Goal: Task Accomplishment & Management: Manage account settings

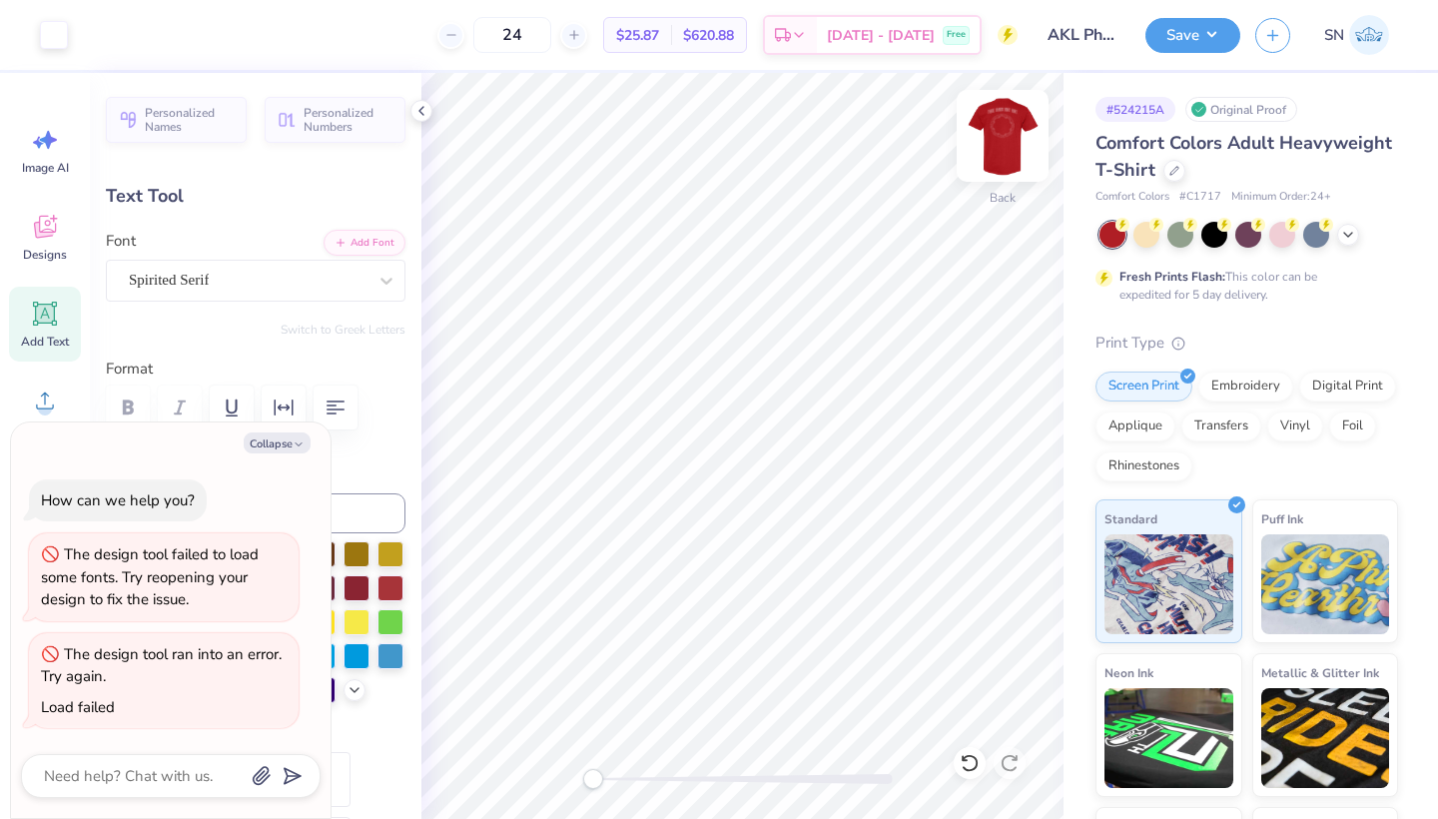
click at [998, 135] on img at bounding box center [1002, 136] width 80 height 80
click at [290, 447] on button "Collapse" at bounding box center [277, 442] width 67 height 21
type textarea "x"
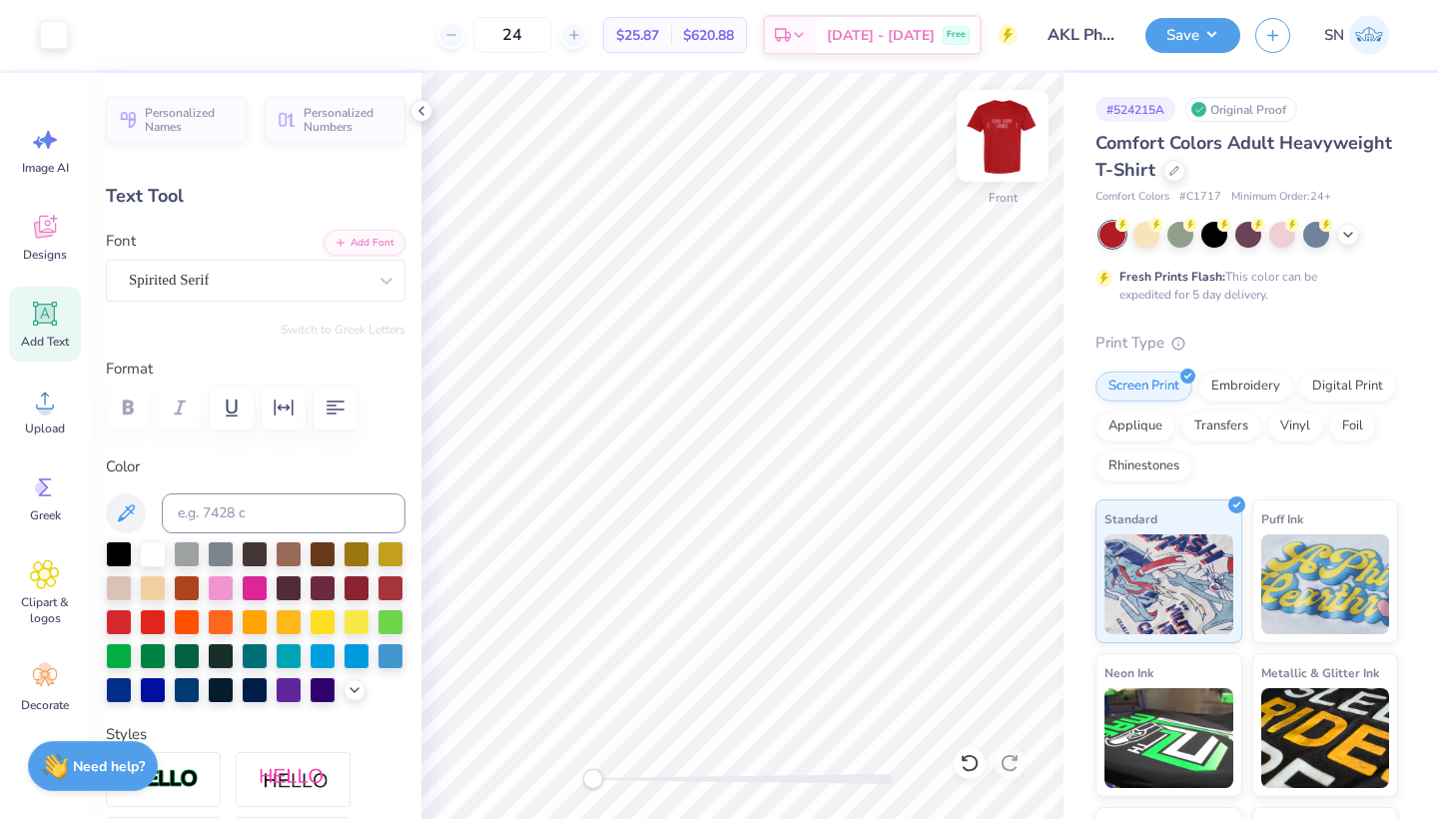
click at [1006, 147] on img at bounding box center [1002, 136] width 80 height 80
click at [1005, 125] on img at bounding box center [1002, 136] width 80 height 80
click at [59, 419] on div "Upload" at bounding box center [45, 410] width 72 height 75
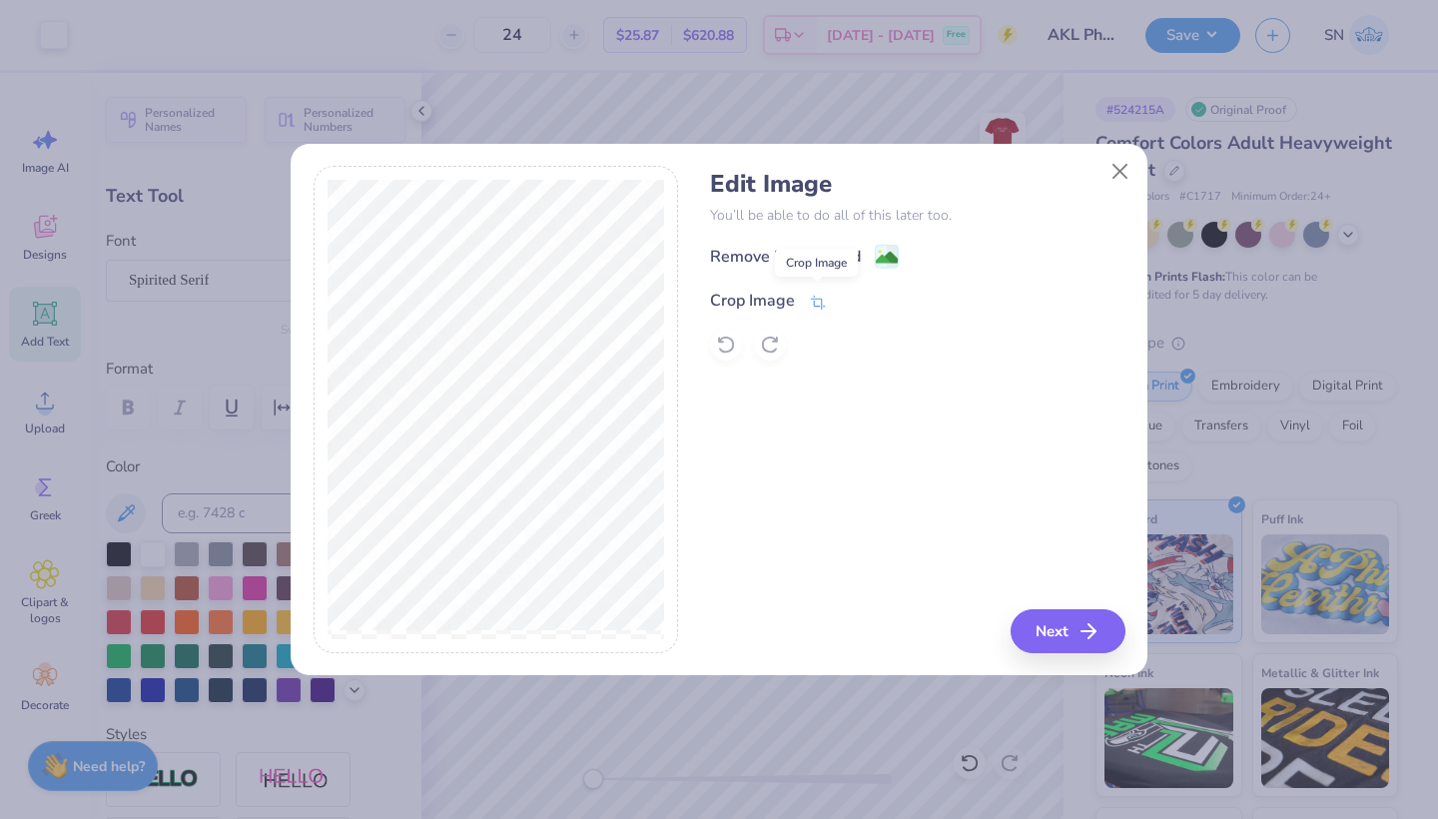
click at [815, 302] on icon at bounding box center [818, 303] width 18 height 18
click at [848, 294] on icon at bounding box center [852, 299] width 12 height 12
click at [817, 299] on icon at bounding box center [818, 303] width 18 height 18
click at [847, 298] on icon at bounding box center [852, 299] width 12 height 12
click at [1040, 624] on button "Next" at bounding box center [1070, 631] width 115 height 44
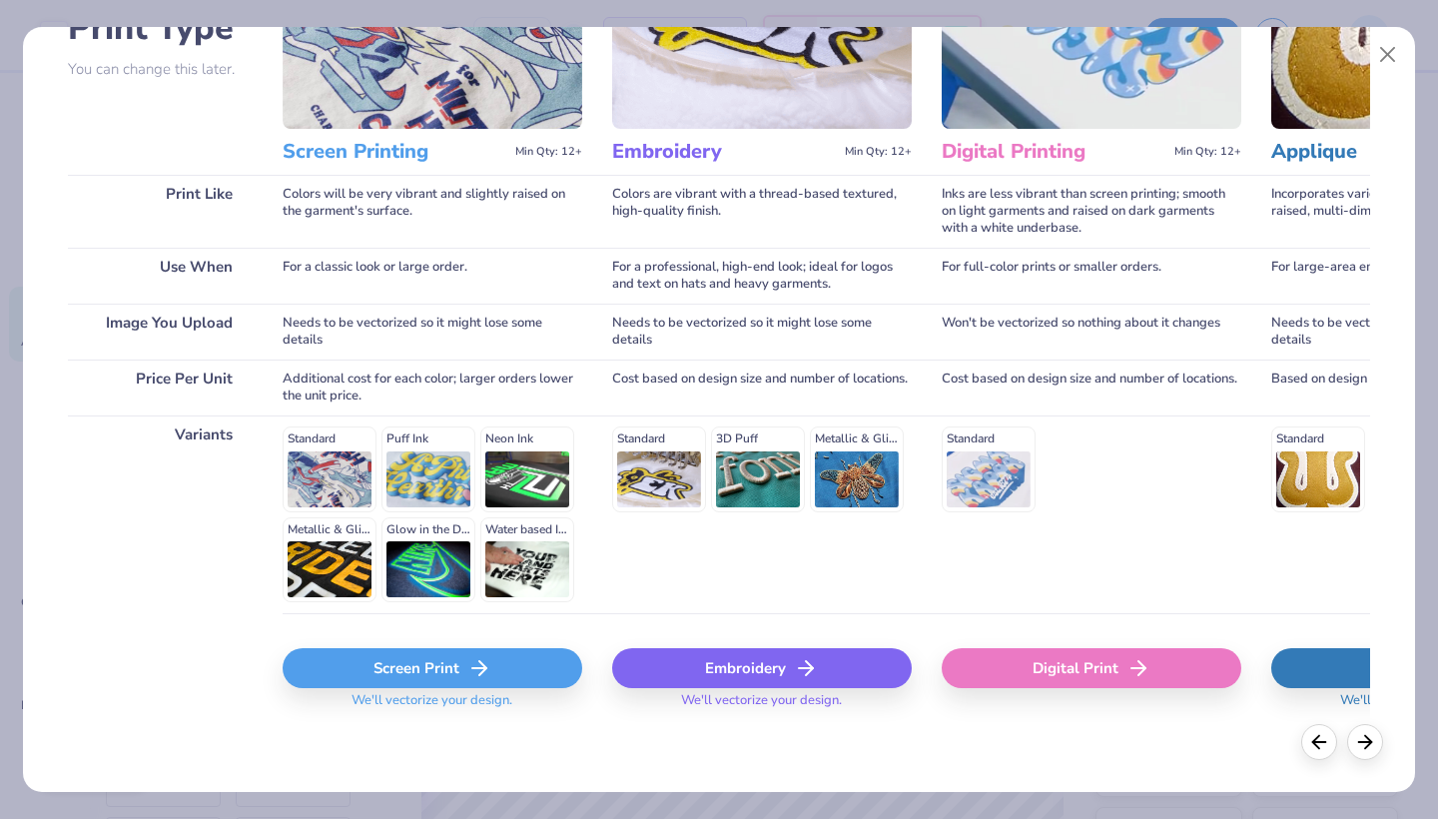
scroll to position [176, 0]
click at [530, 666] on div "Screen Print" at bounding box center [432, 669] width 299 height 40
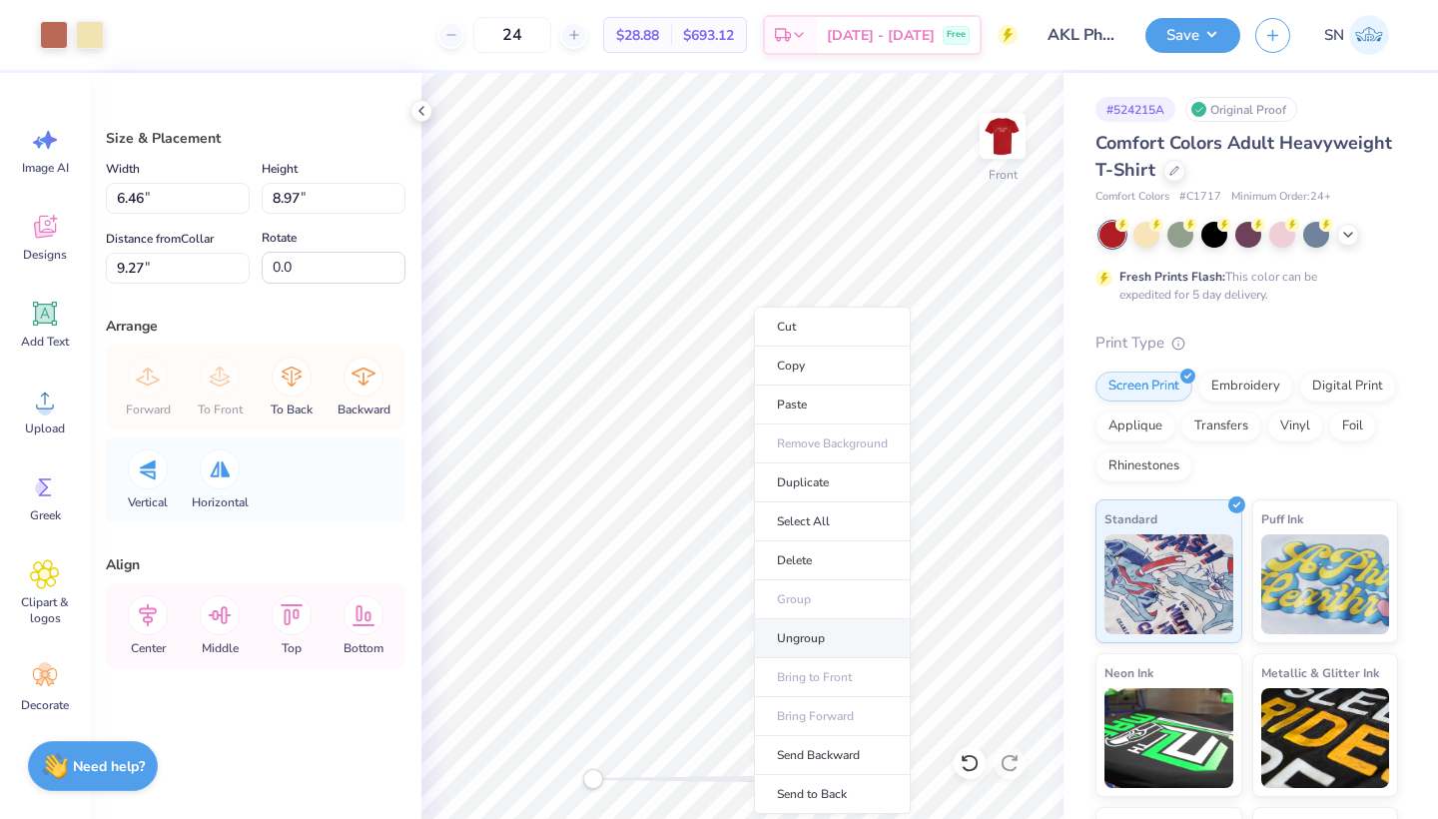
click at [802, 630] on li "Ungroup" at bounding box center [832, 638] width 157 height 39
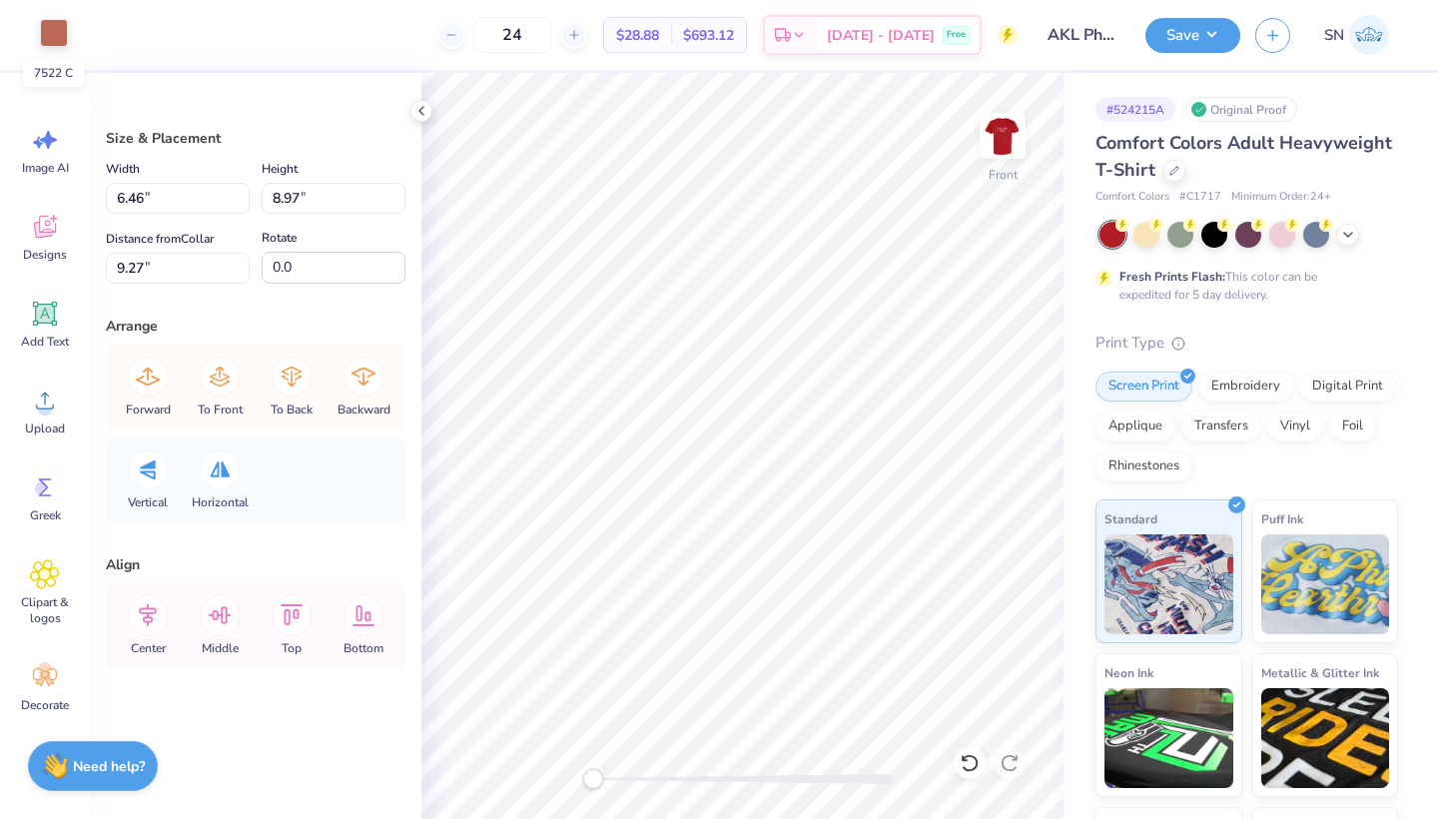
click at [47, 36] on div at bounding box center [54, 33] width 28 height 28
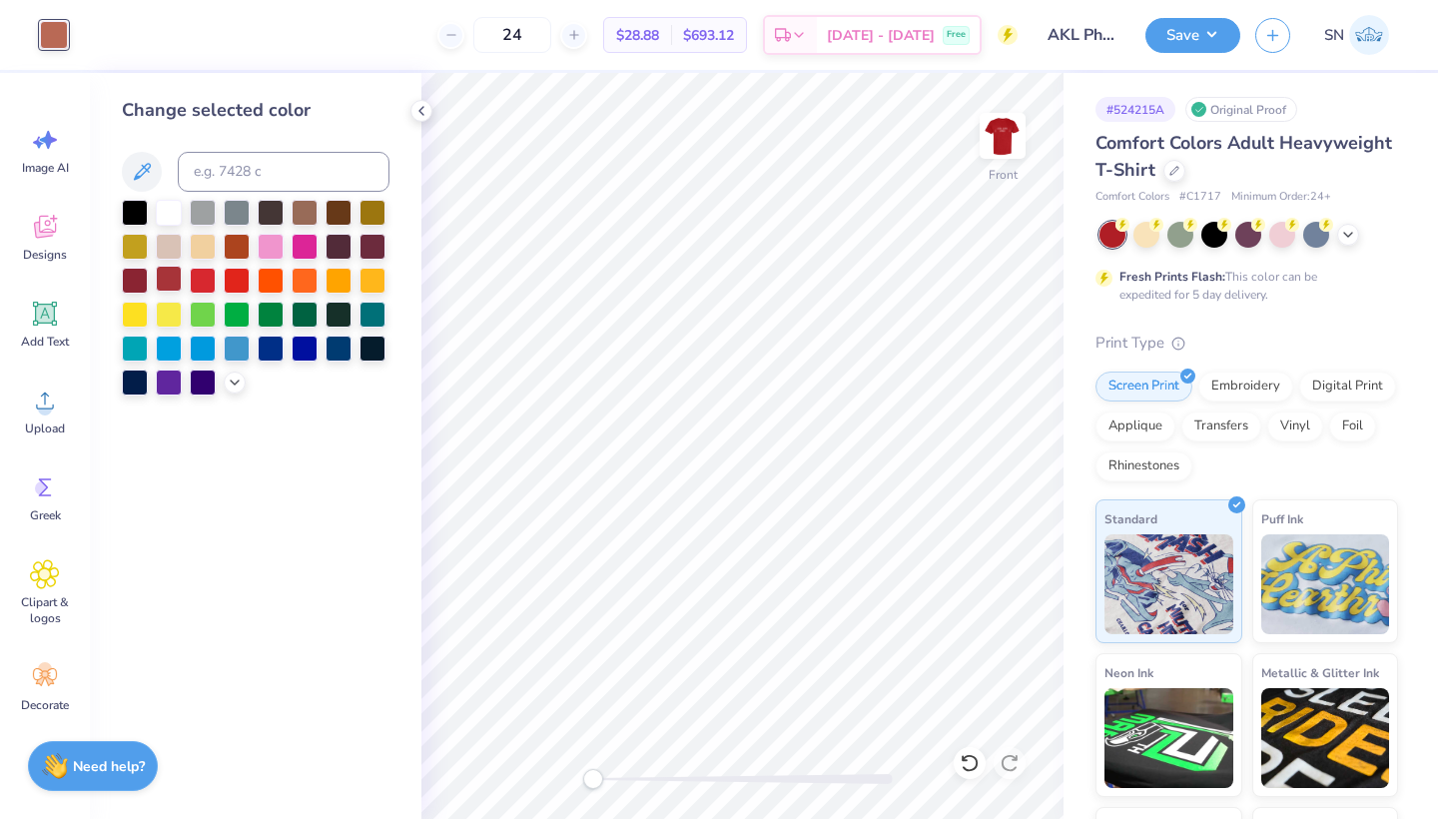
click at [168, 288] on div at bounding box center [169, 279] width 26 height 26
click at [203, 280] on div at bounding box center [203, 279] width 26 height 26
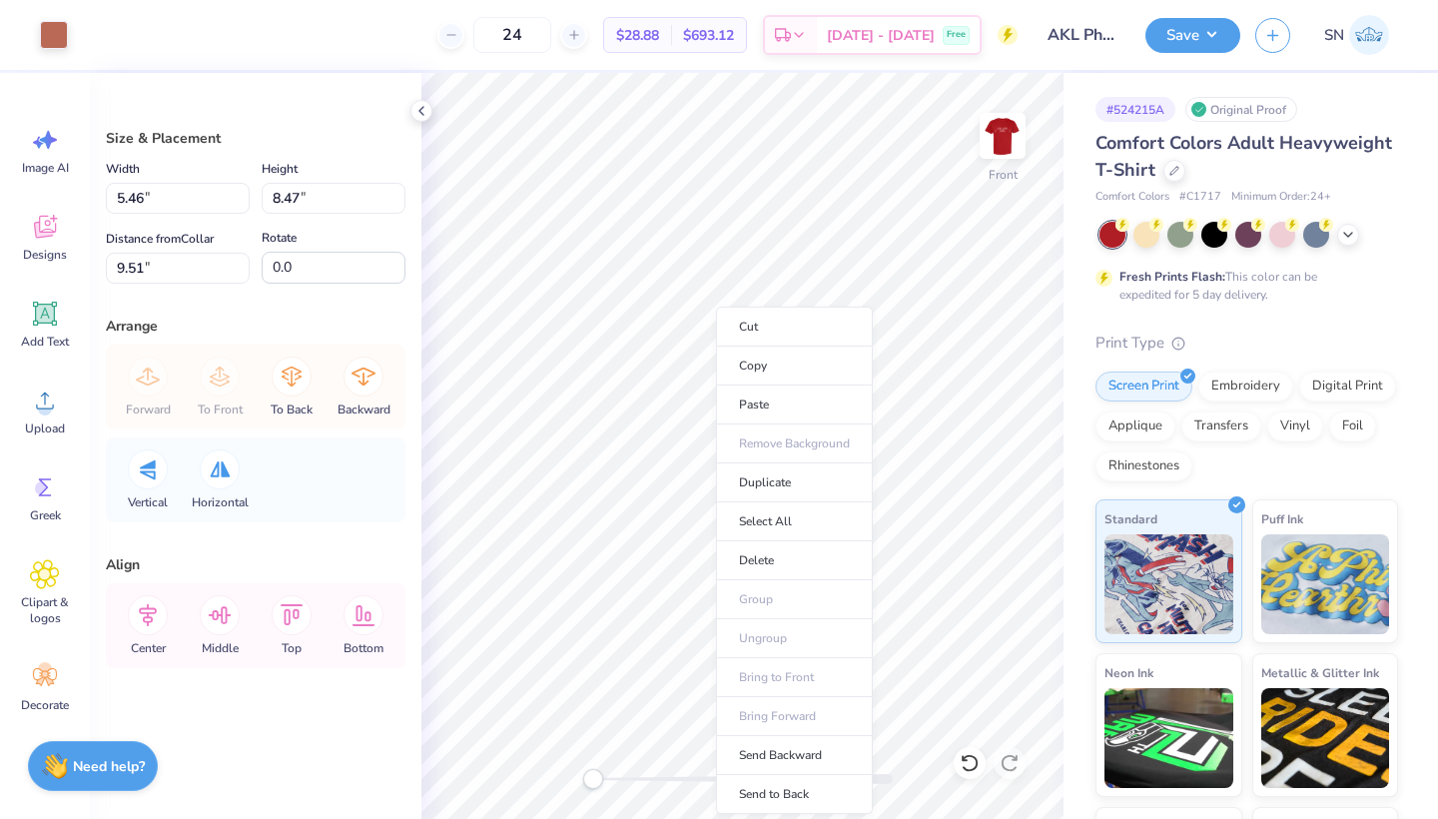
type input "2.45"
type input "5.47"
type input "11.37"
click at [759, 527] on li "Select All" at bounding box center [790, 521] width 157 height 39
type input "11.50"
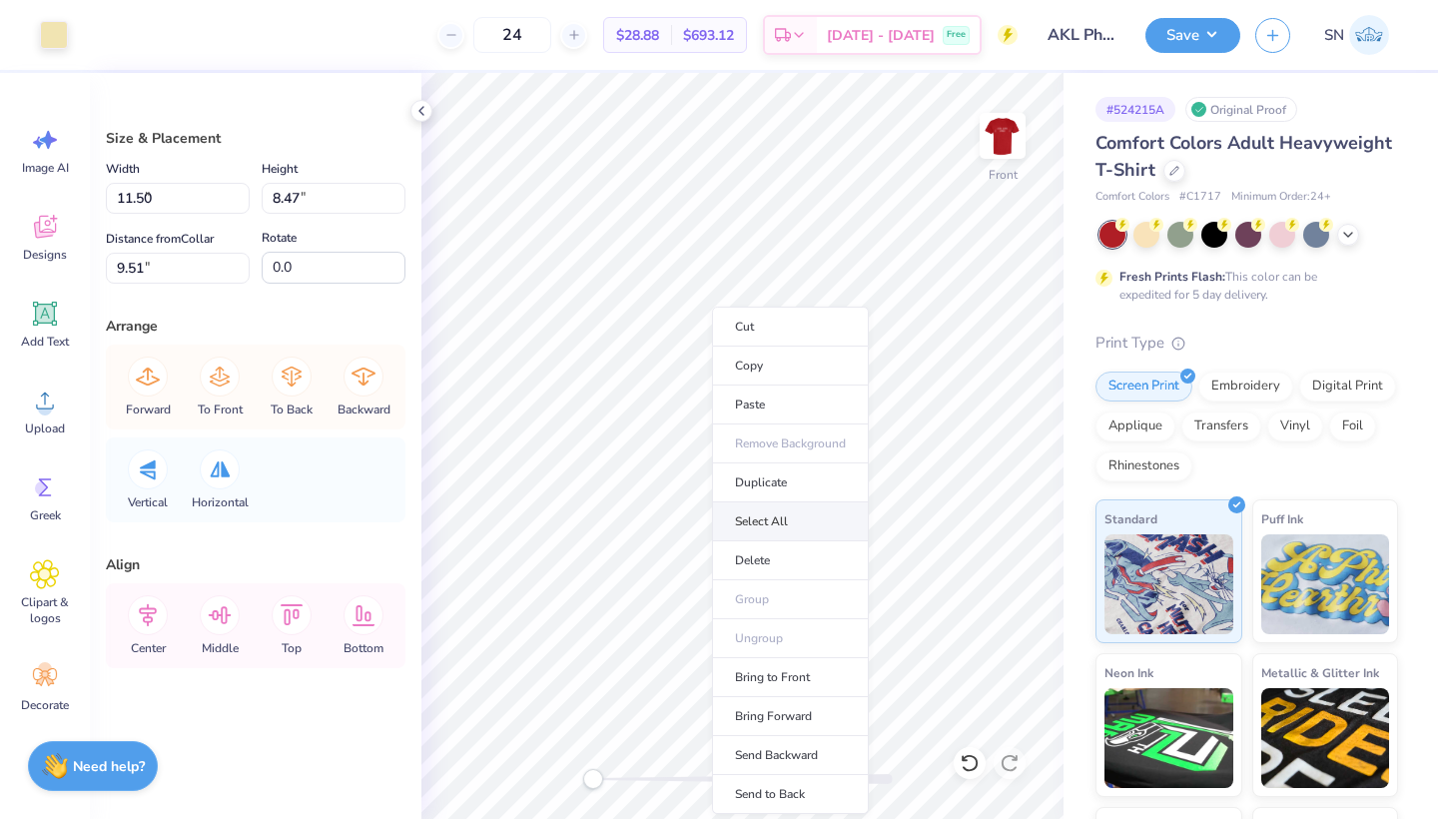
type input "14.98"
type input "3.00"
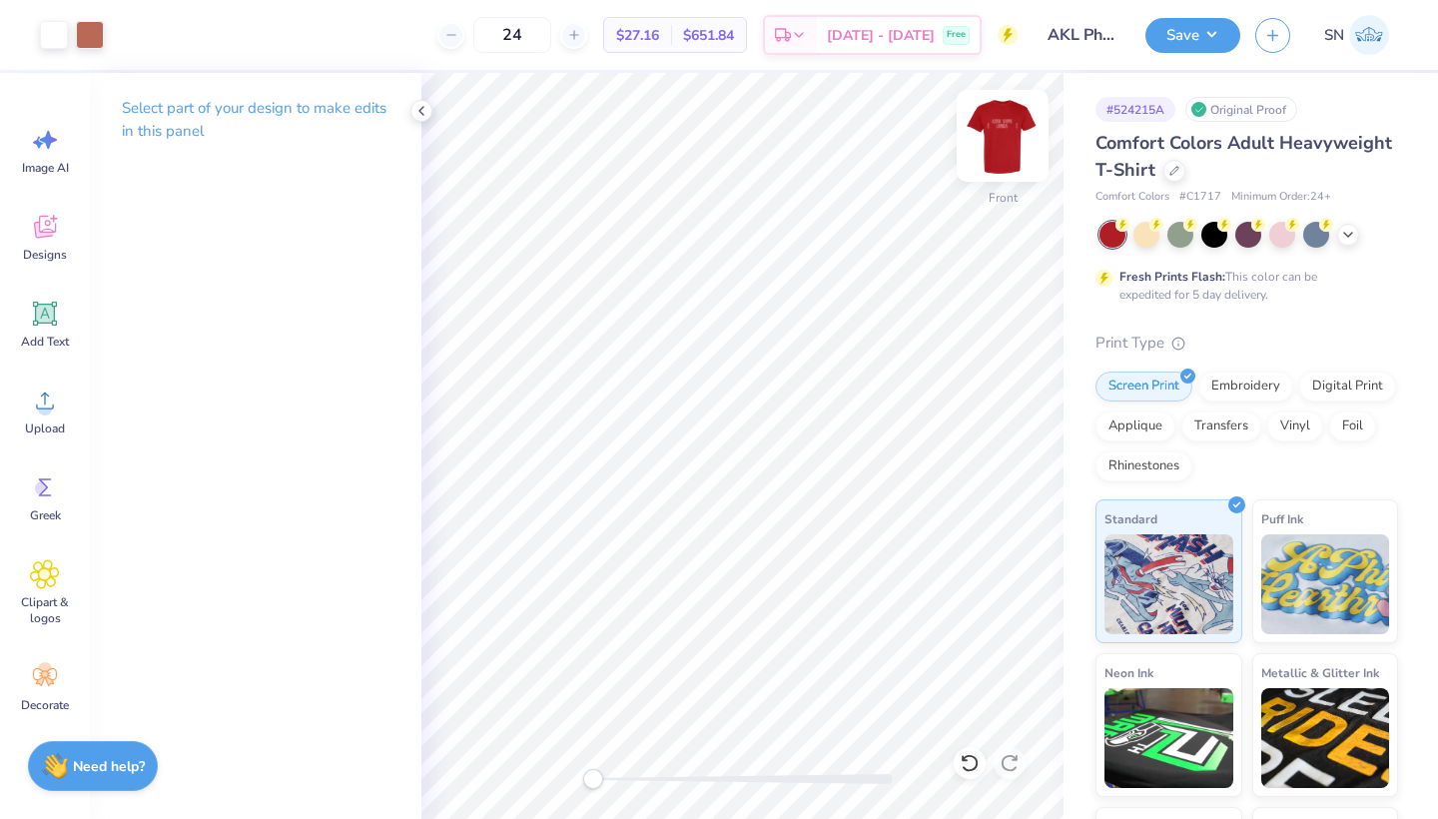
click at [1008, 148] on img at bounding box center [1002, 136] width 80 height 80
click at [1013, 145] on img at bounding box center [1002, 136] width 80 height 80
click at [968, 765] on icon at bounding box center [969, 763] width 20 height 20
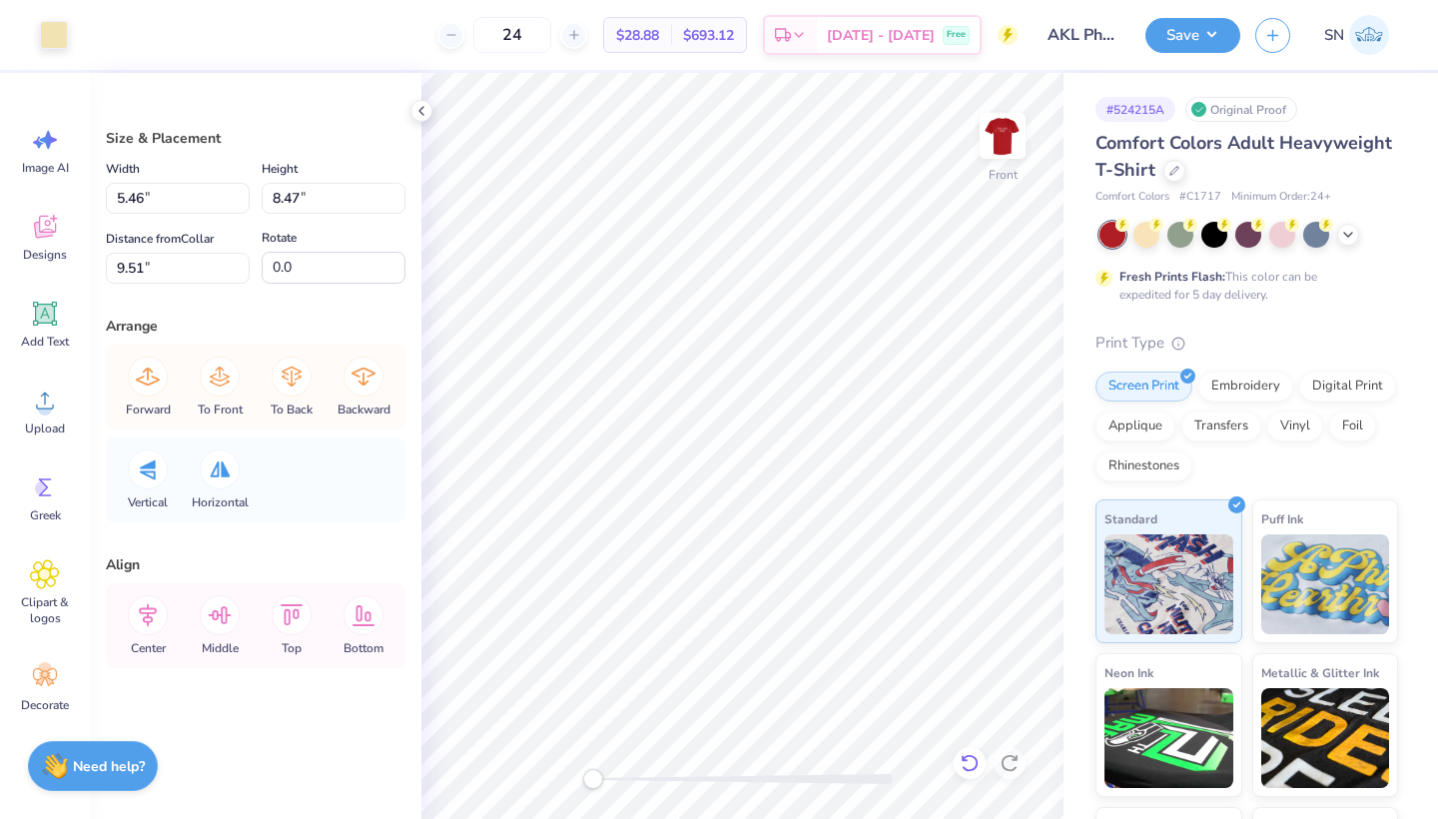
type input "2.87"
type input "4.45"
type input "5.78"
type input "4.01"
type input "6.83"
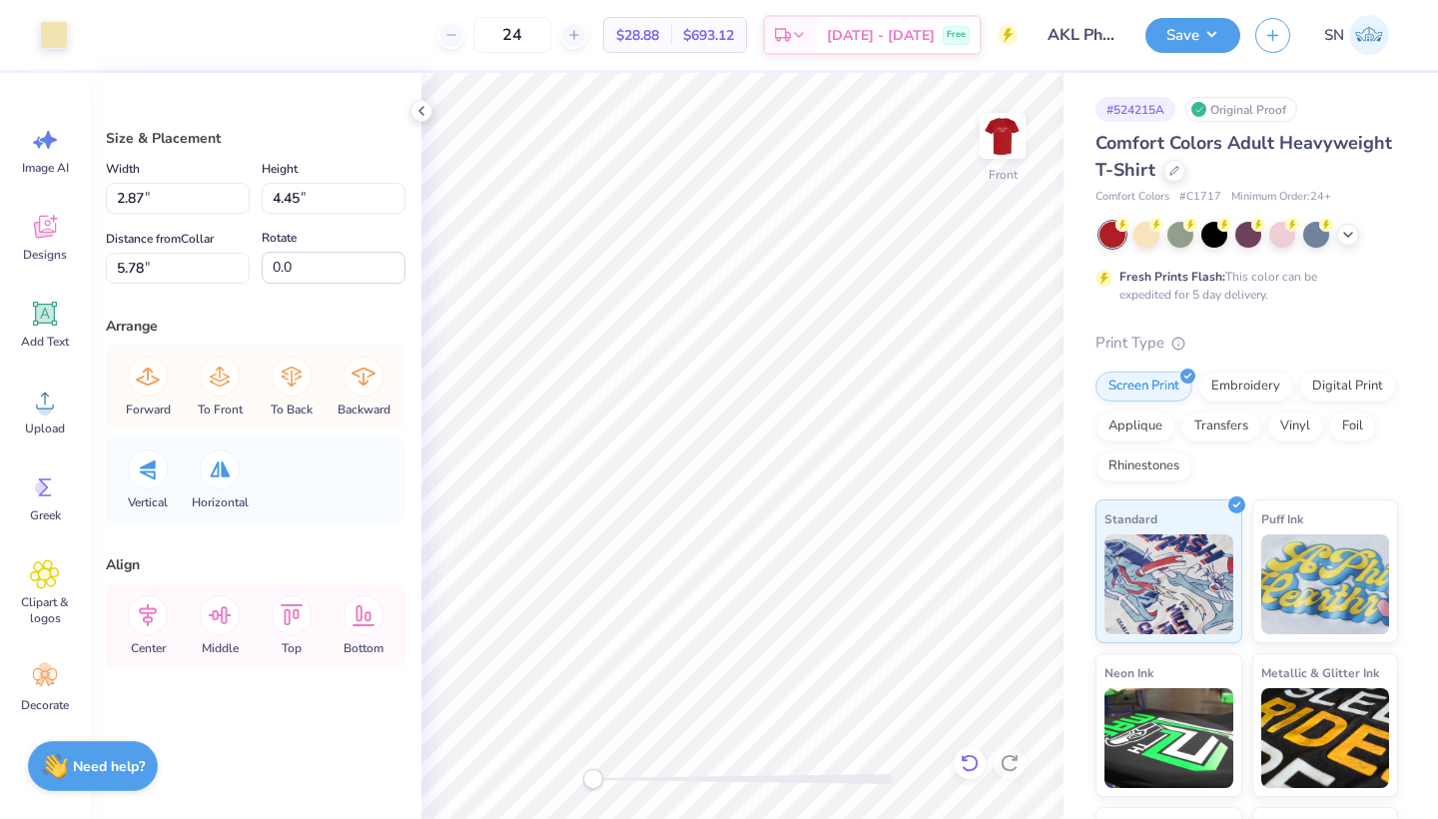
type input "9.51"
type input "2.87"
type input "4.45"
type input "7.79"
click at [57, 41] on div at bounding box center [54, 33] width 28 height 28
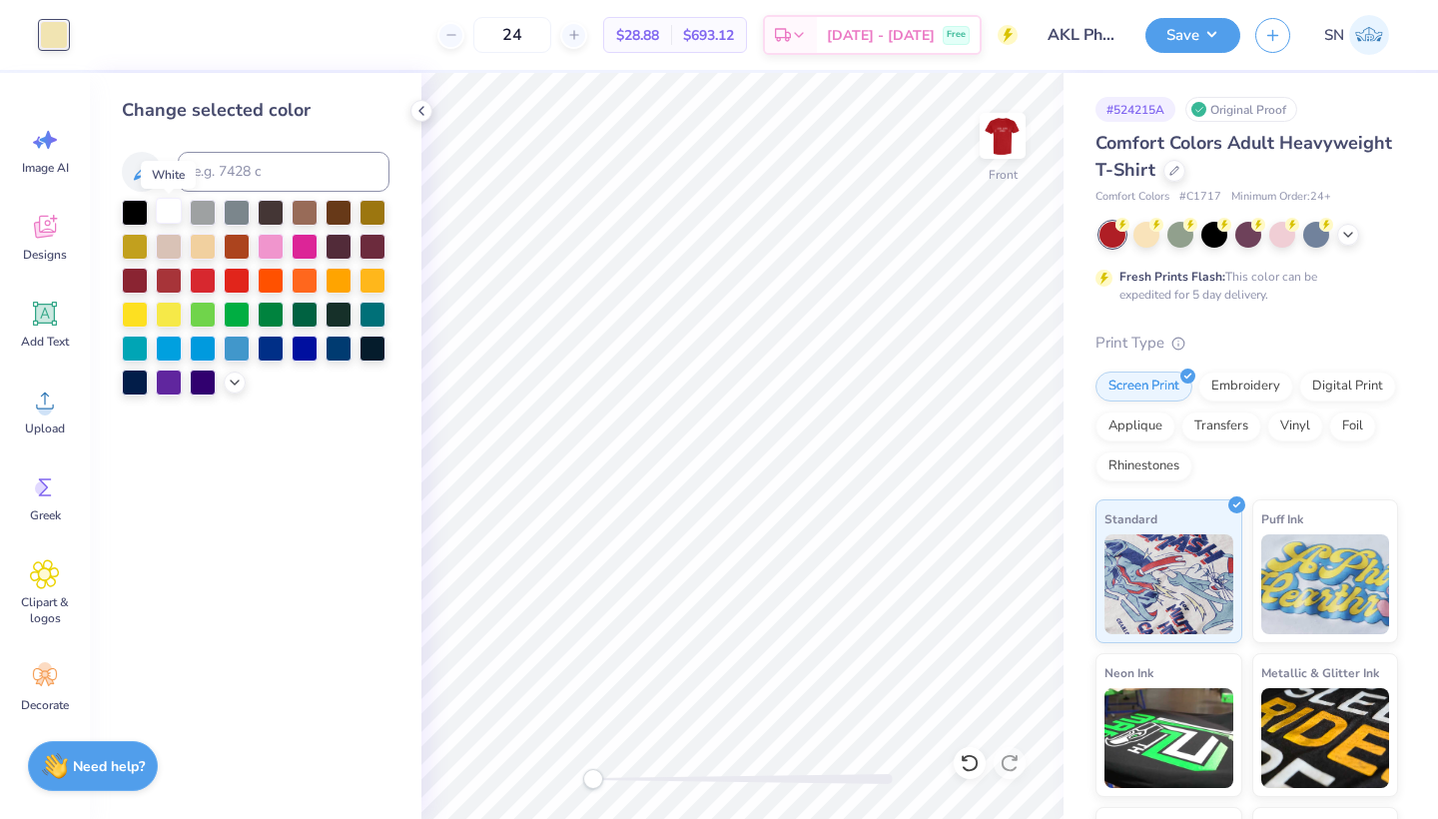
click at [174, 211] on div at bounding box center [169, 211] width 26 height 26
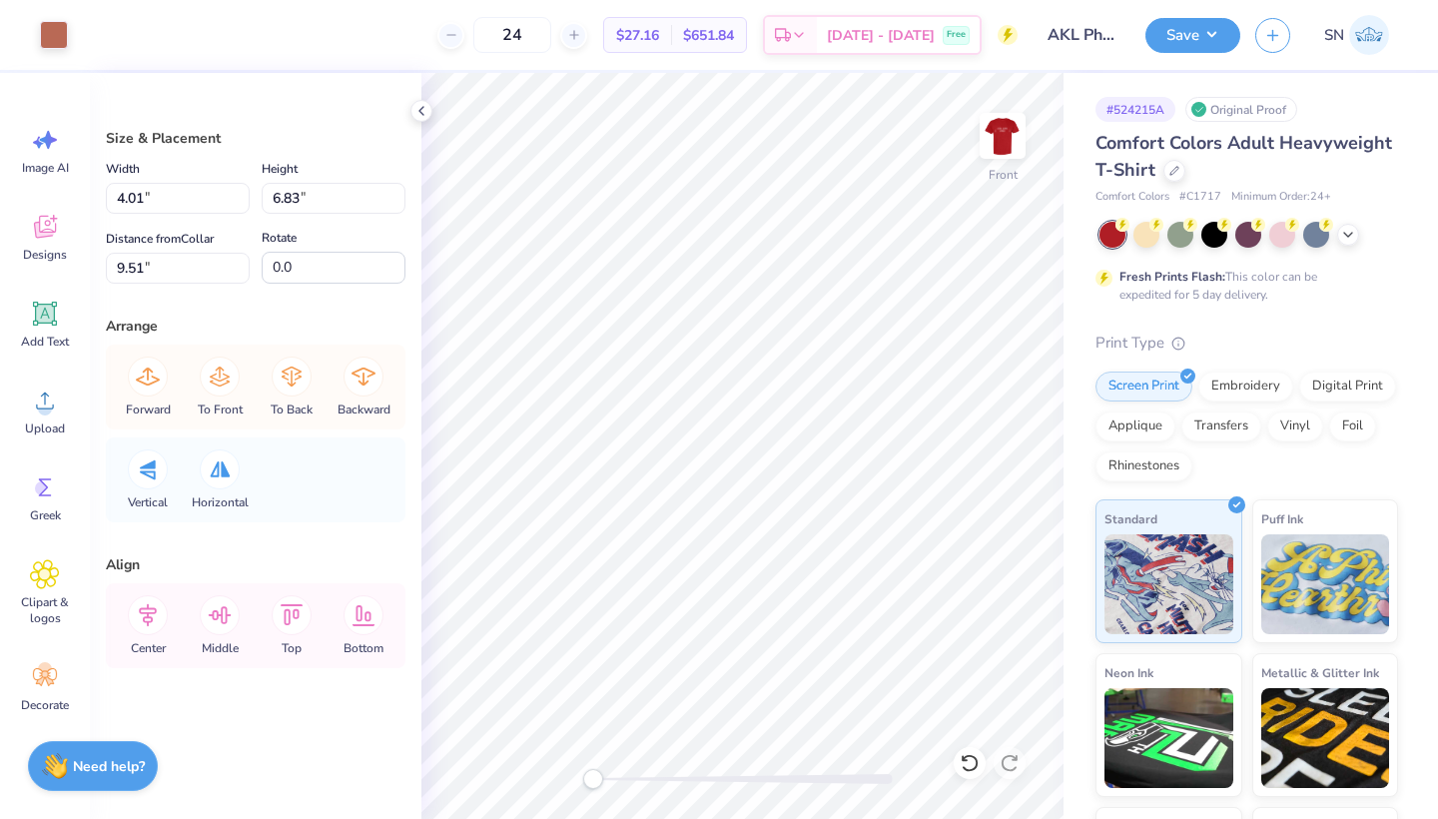
type input "2.82"
type input "4.79"
type input "2.25"
type input "3.83"
type input "7.79"
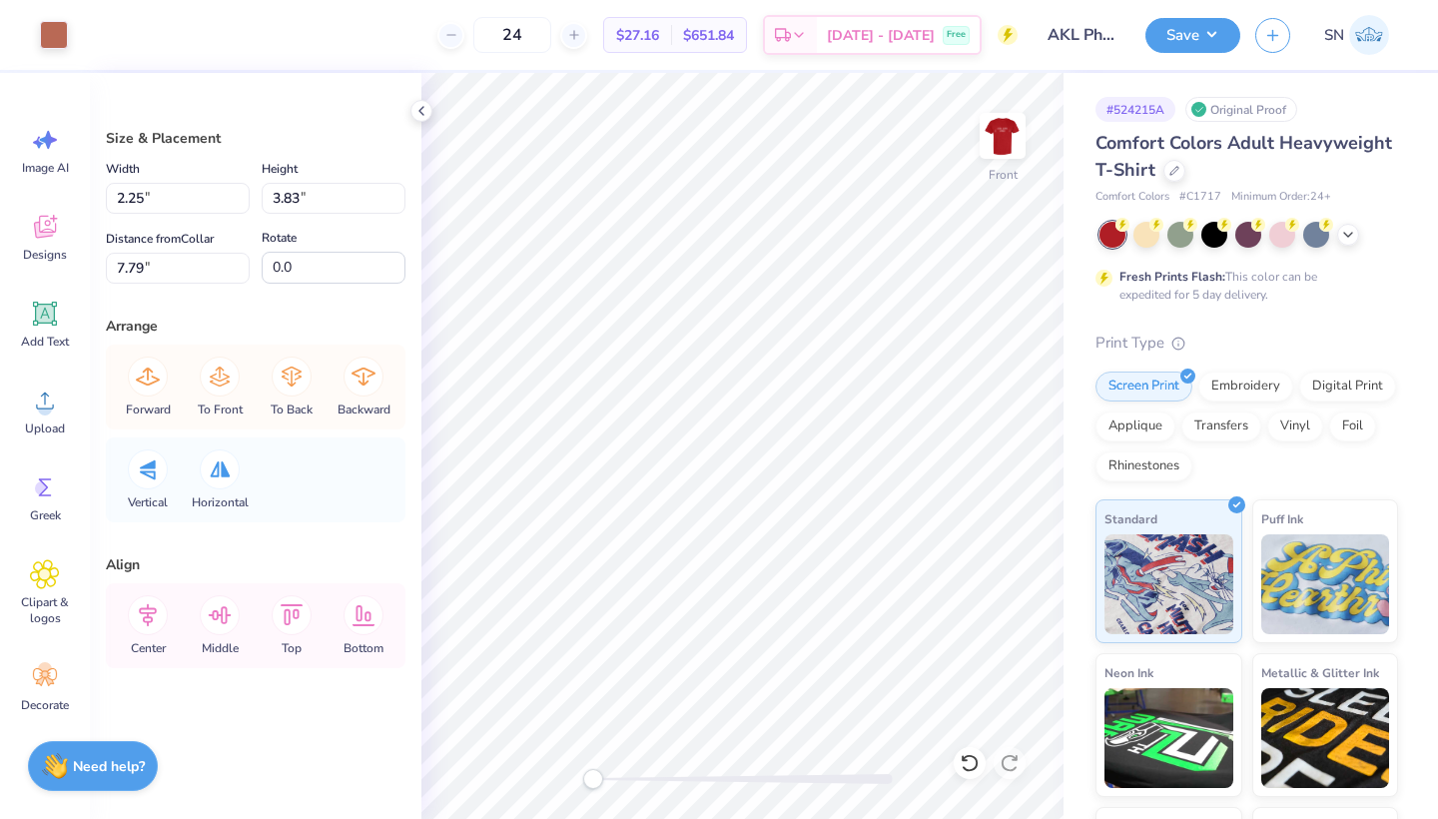
type input "2.15"
type input "3.66"
type input "7.71"
type input "2.45"
type input "5.47"
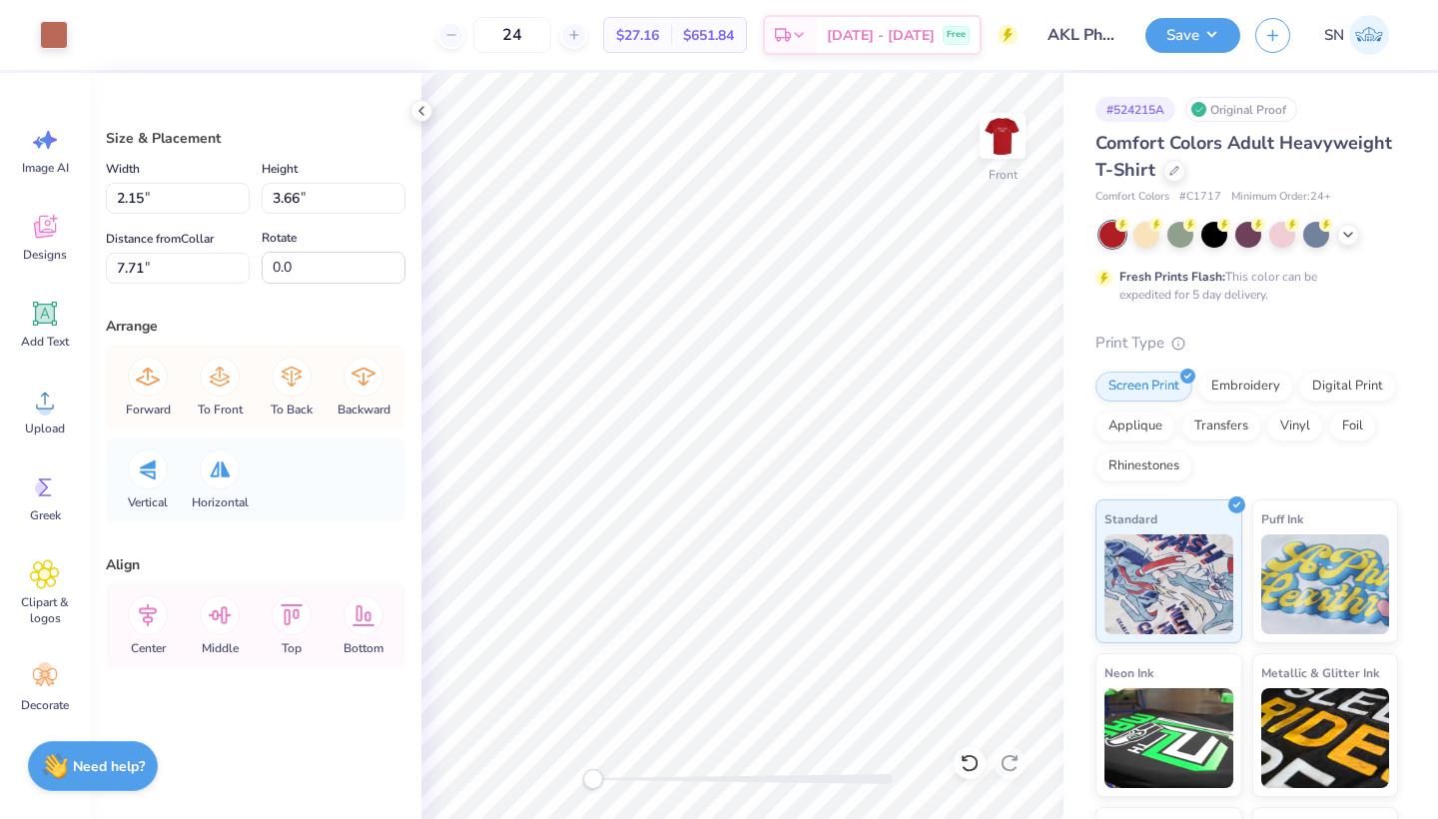
type input "11.37"
type input "1.44"
type input "3.21"
type input "1.31"
type input "2.93"
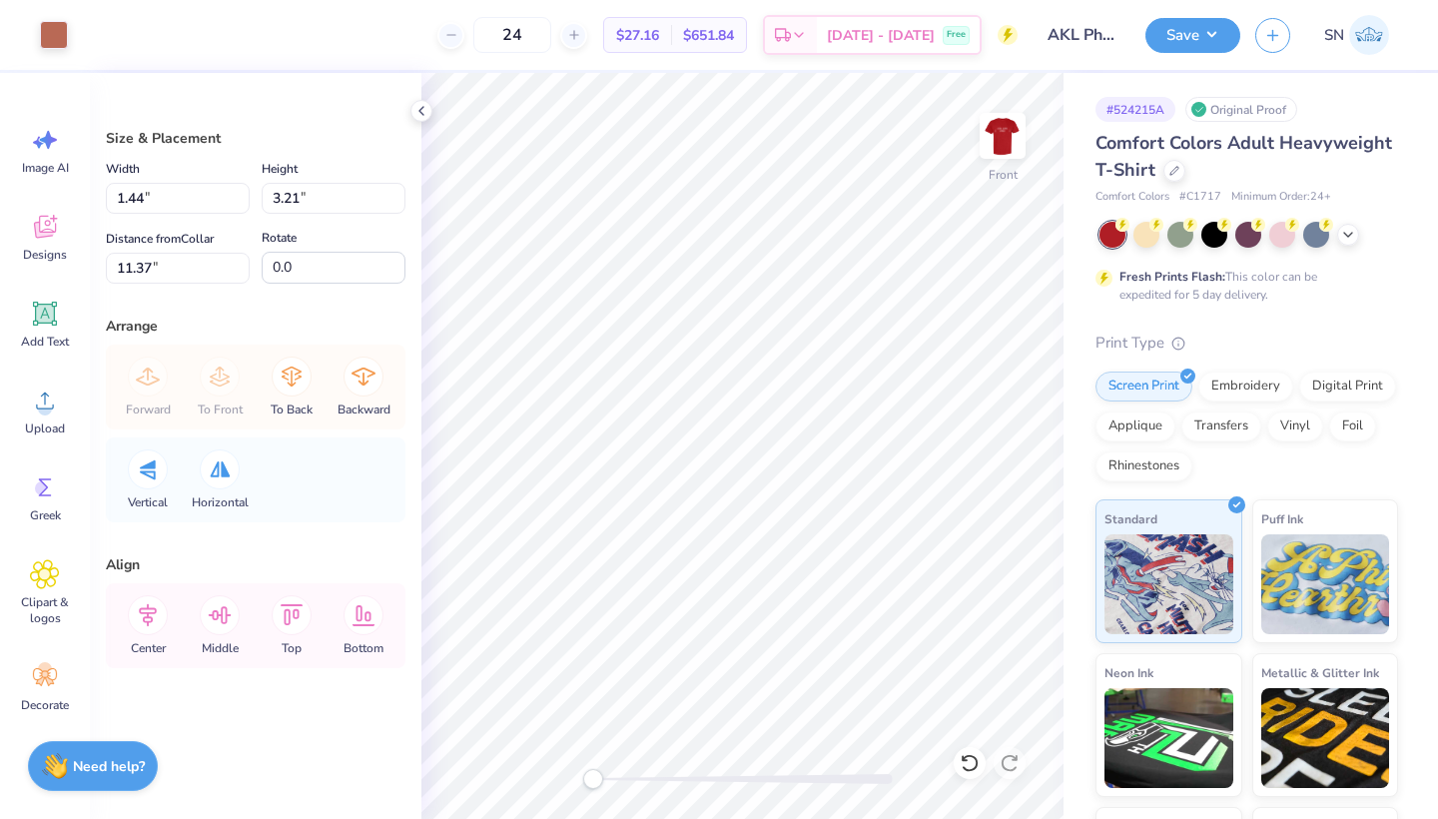
type input "8.70"
click at [47, 36] on div at bounding box center [54, 33] width 28 height 28
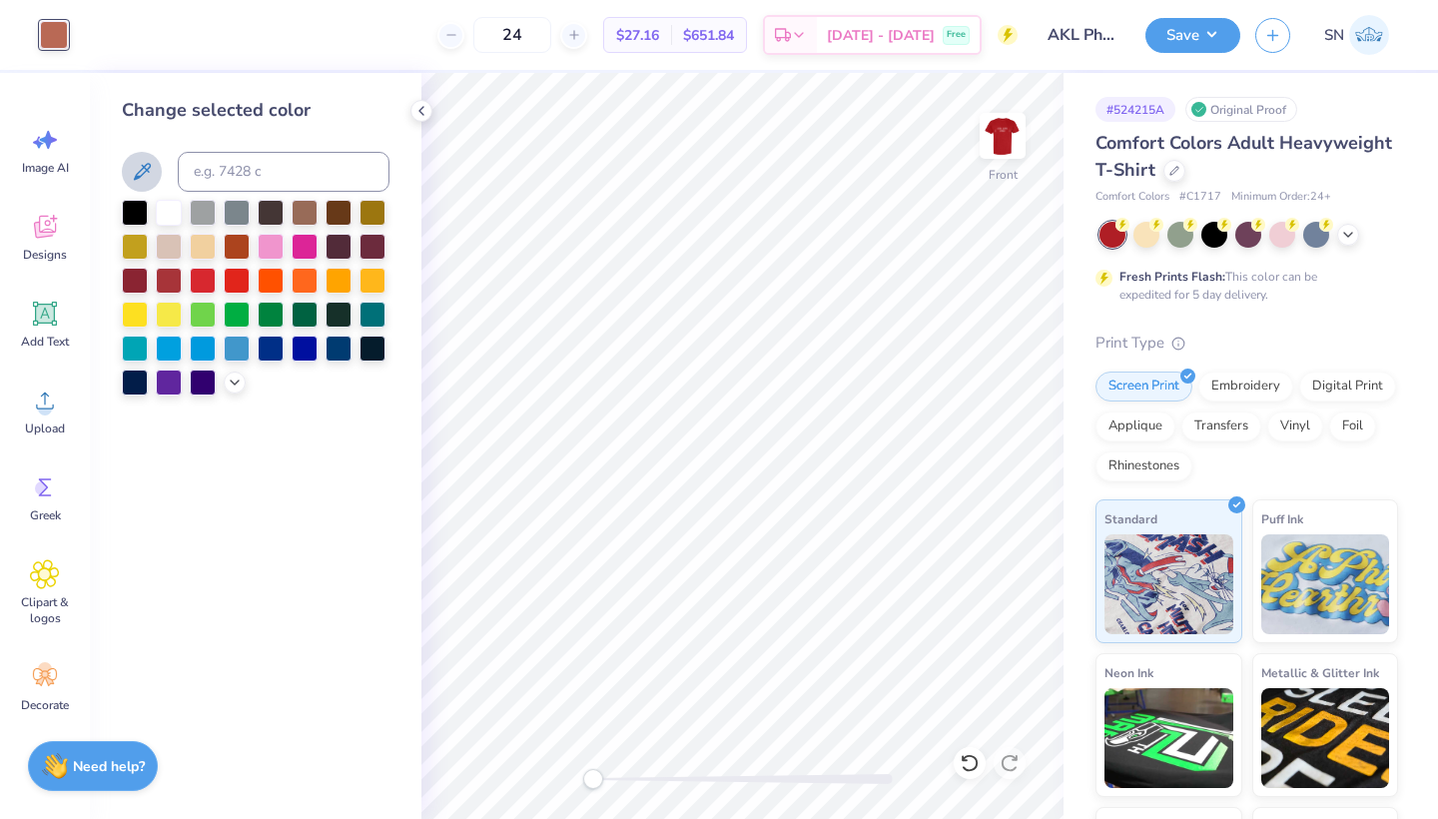
click at [146, 167] on icon at bounding box center [142, 172] width 24 height 24
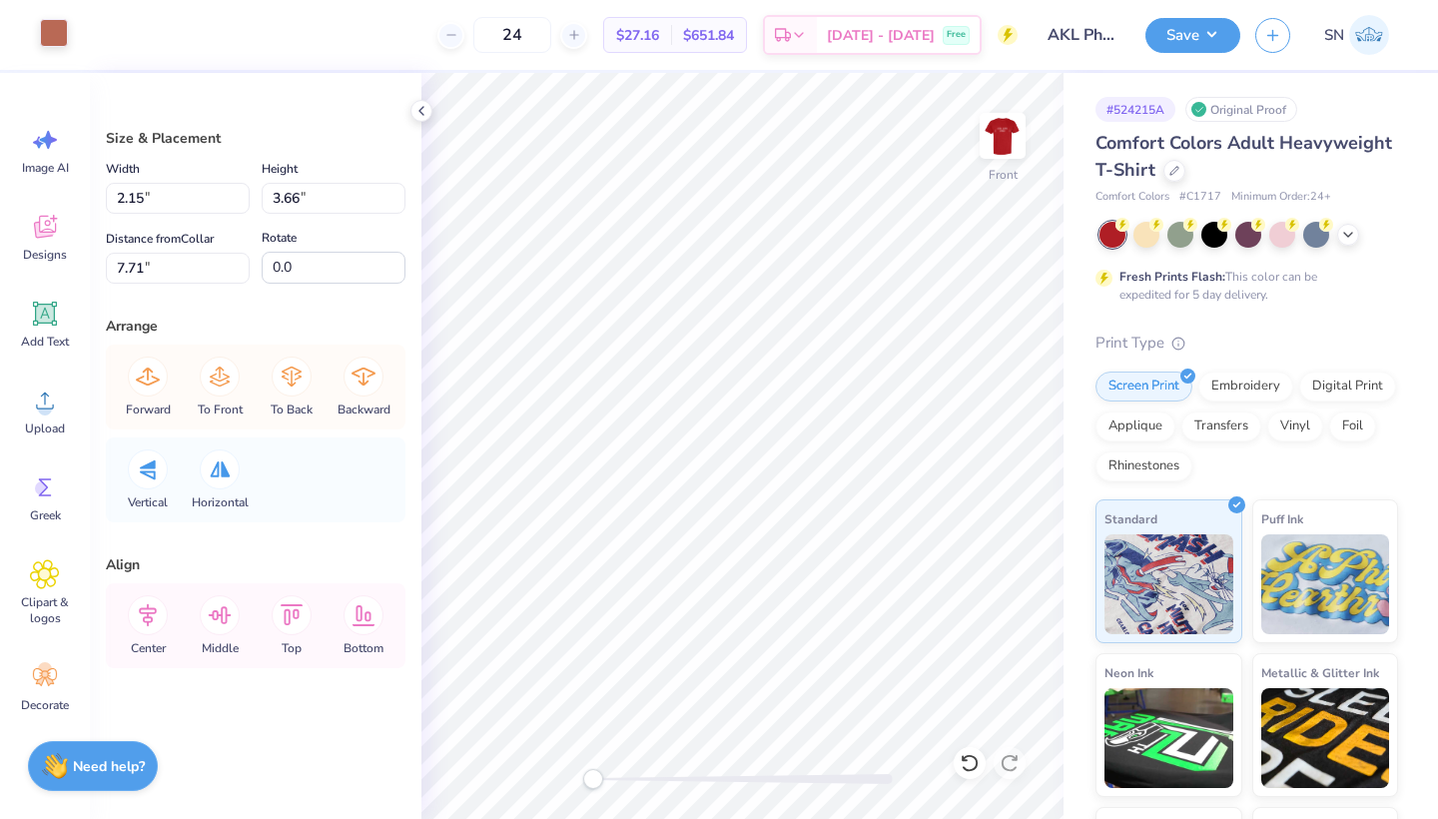
click at [57, 40] on div at bounding box center [54, 33] width 28 height 28
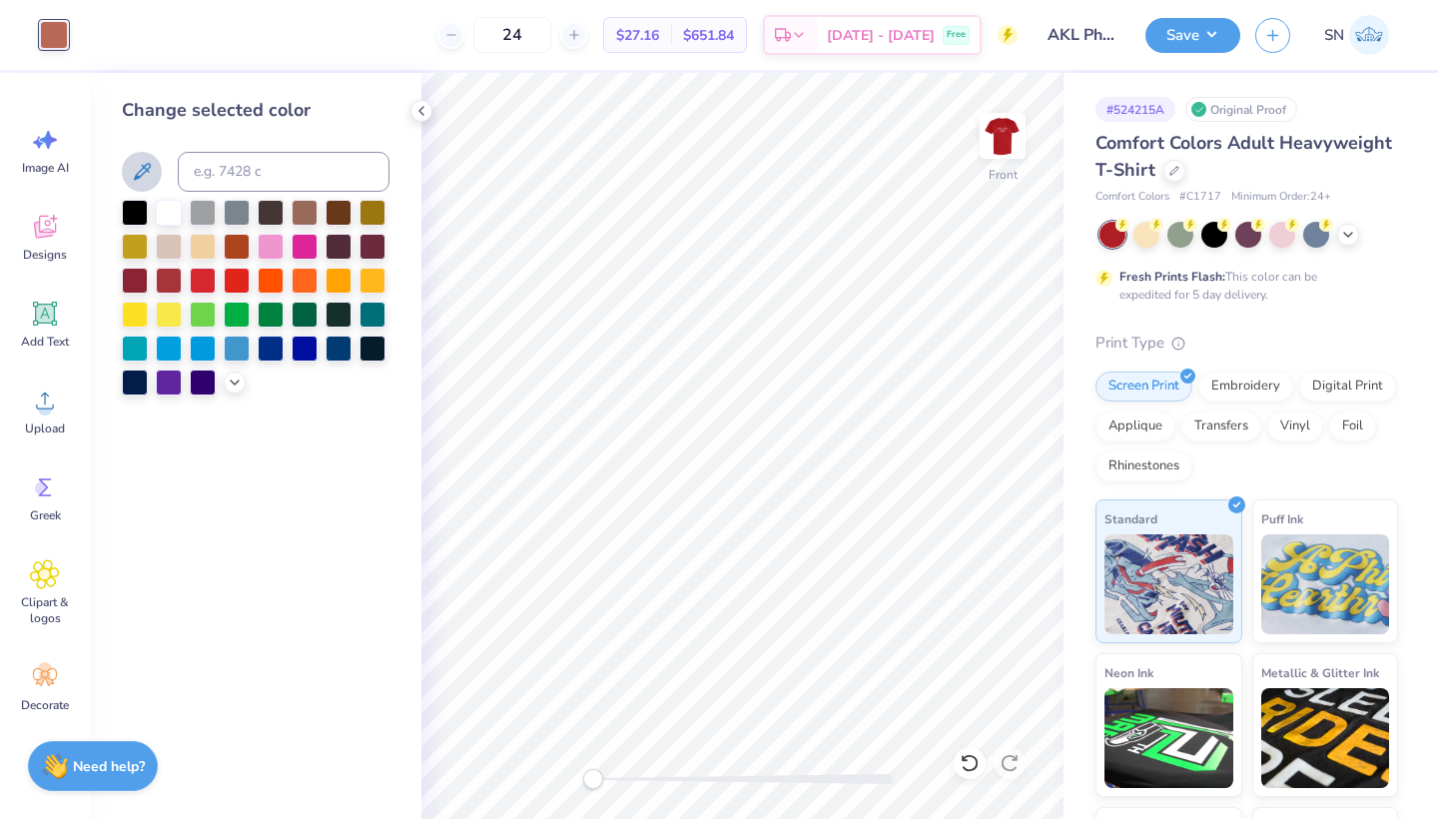
click at [134, 177] on icon at bounding box center [142, 172] width 24 height 24
click at [137, 211] on div at bounding box center [135, 211] width 26 height 26
click at [205, 281] on div at bounding box center [203, 279] width 26 height 26
click at [171, 285] on div at bounding box center [169, 279] width 26 height 26
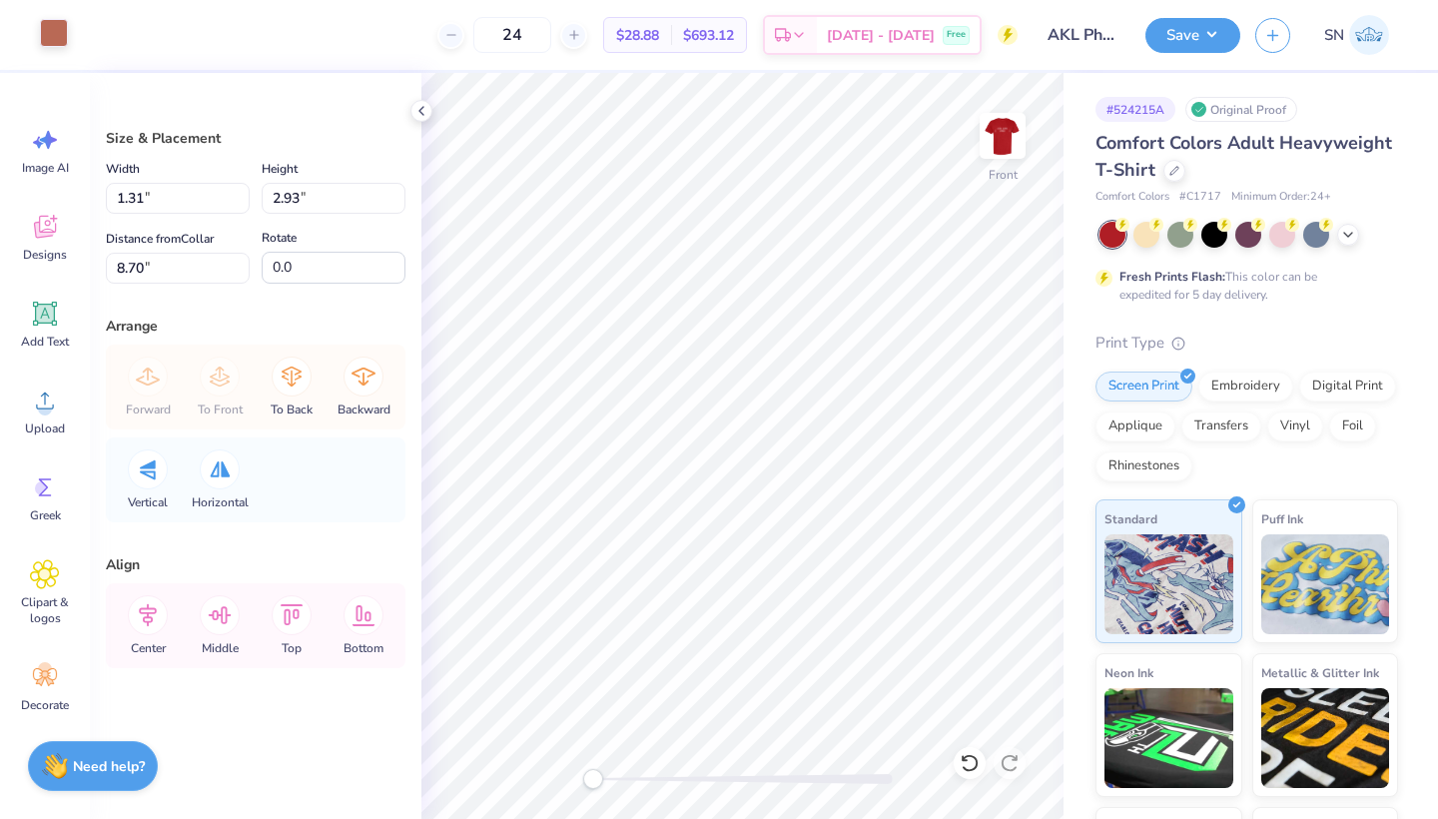
click at [51, 40] on div at bounding box center [54, 33] width 28 height 28
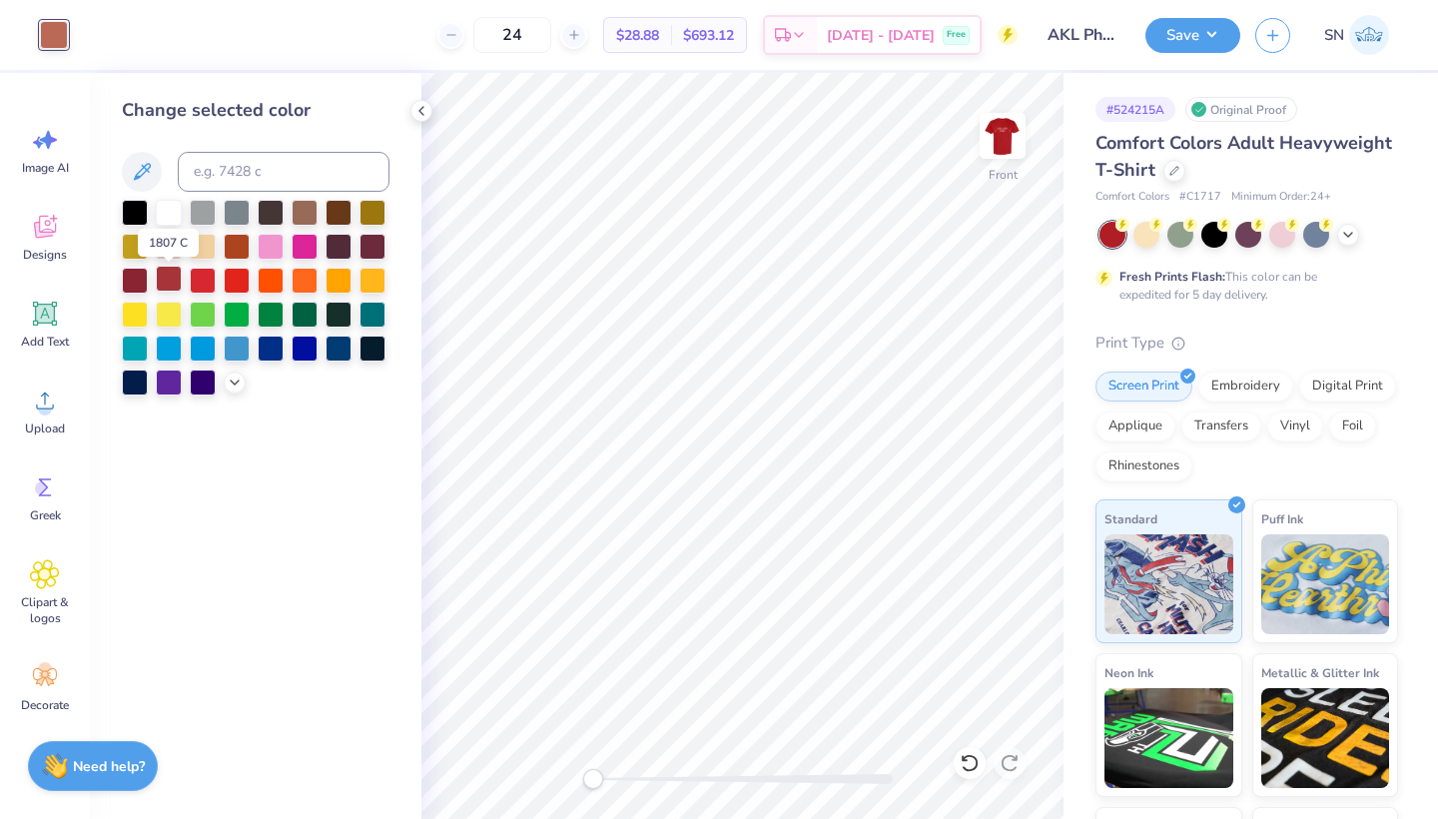
click at [170, 280] on div at bounding box center [169, 279] width 26 height 26
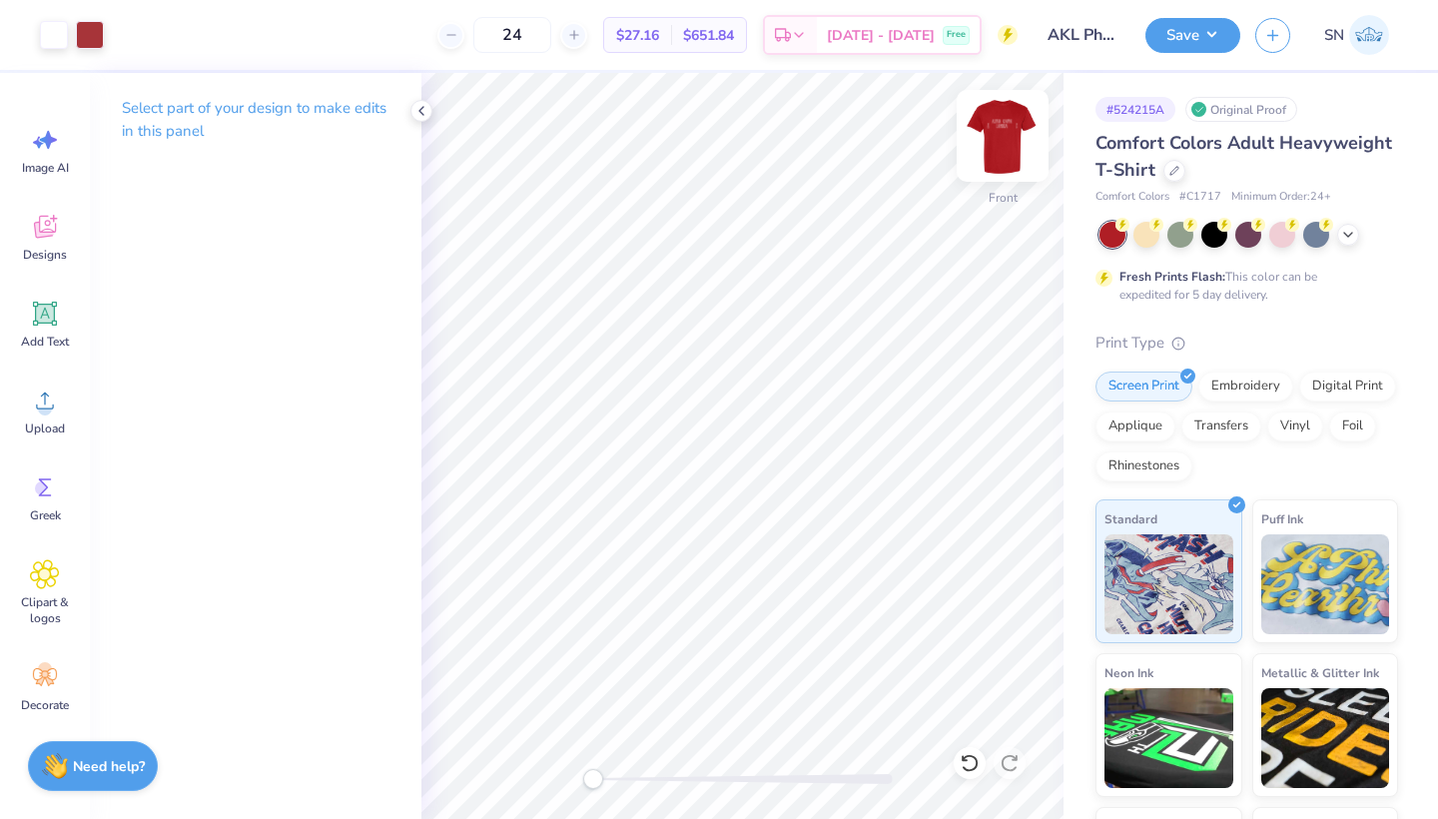
click at [1013, 153] on img at bounding box center [1002, 136] width 80 height 80
click at [1013, 153] on img at bounding box center [1002, 136] width 40 height 40
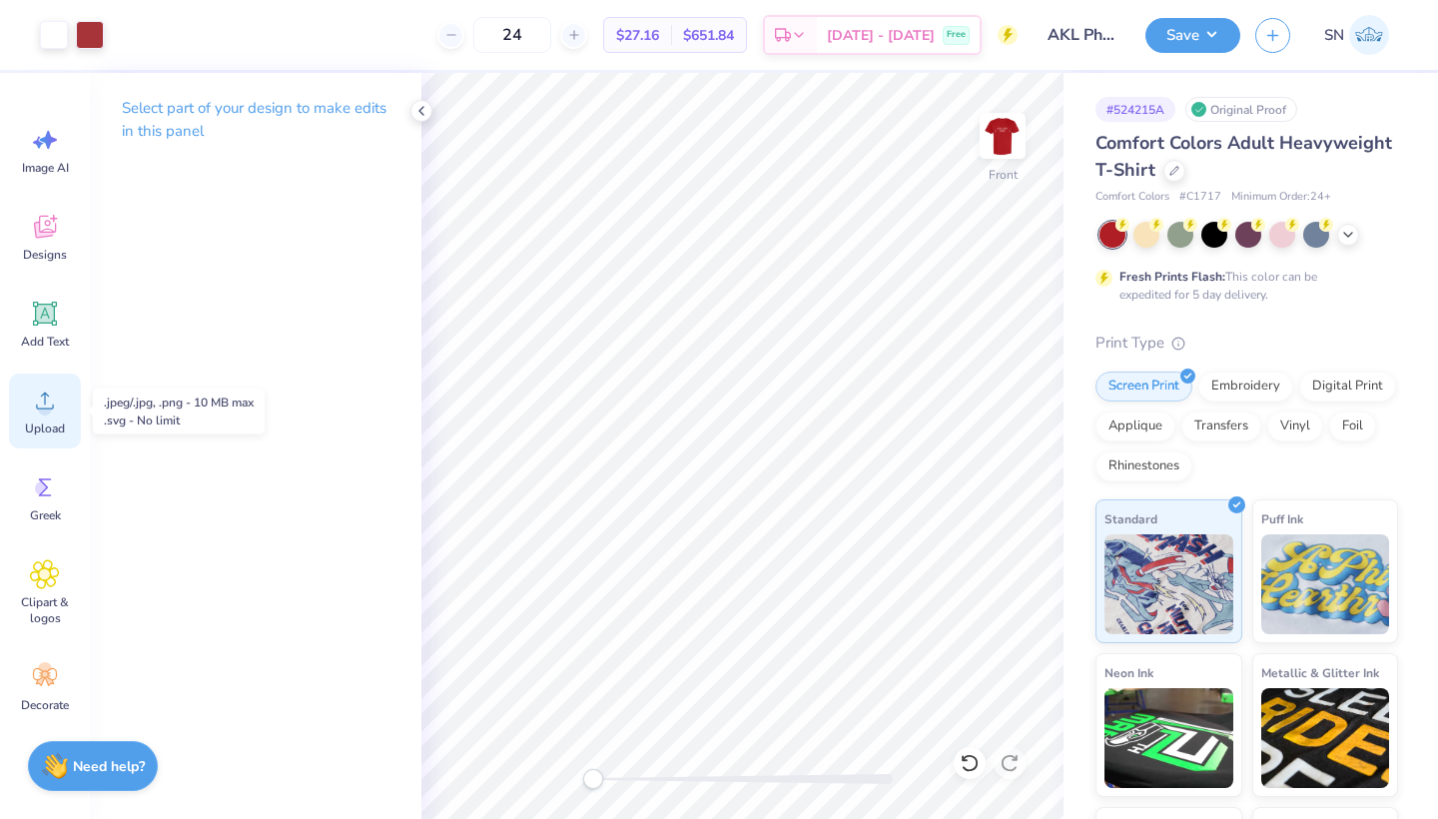
click at [42, 414] on circle at bounding box center [45, 408] width 14 height 14
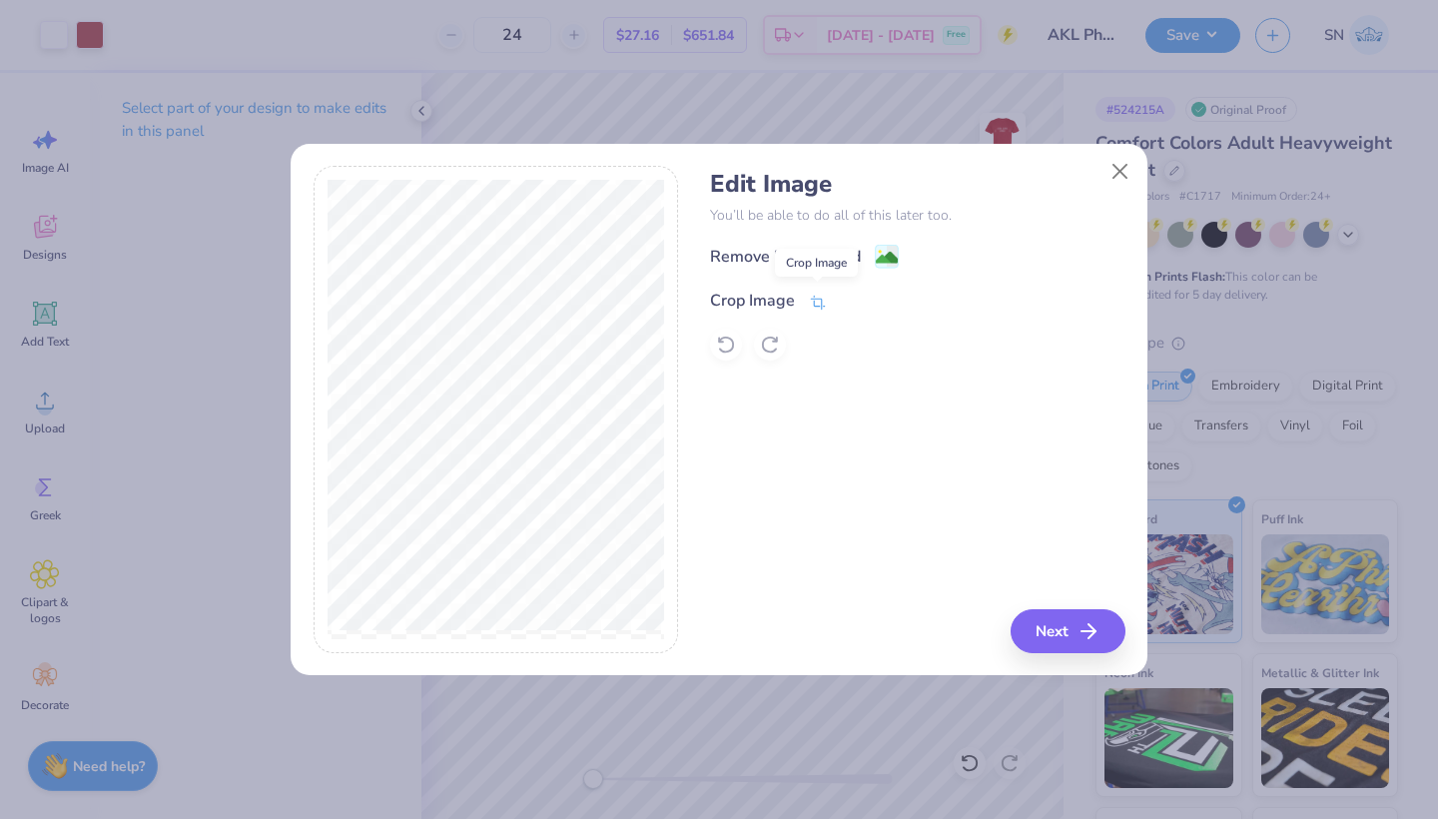
click at [816, 306] on icon at bounding box center [818, 303] width 18 height 18
click at [850, 293] on icon at bounding box center [852, 299] width 12 height 12
click at [879, 258] on image at bounding box center [887, 260] width 22 height 22
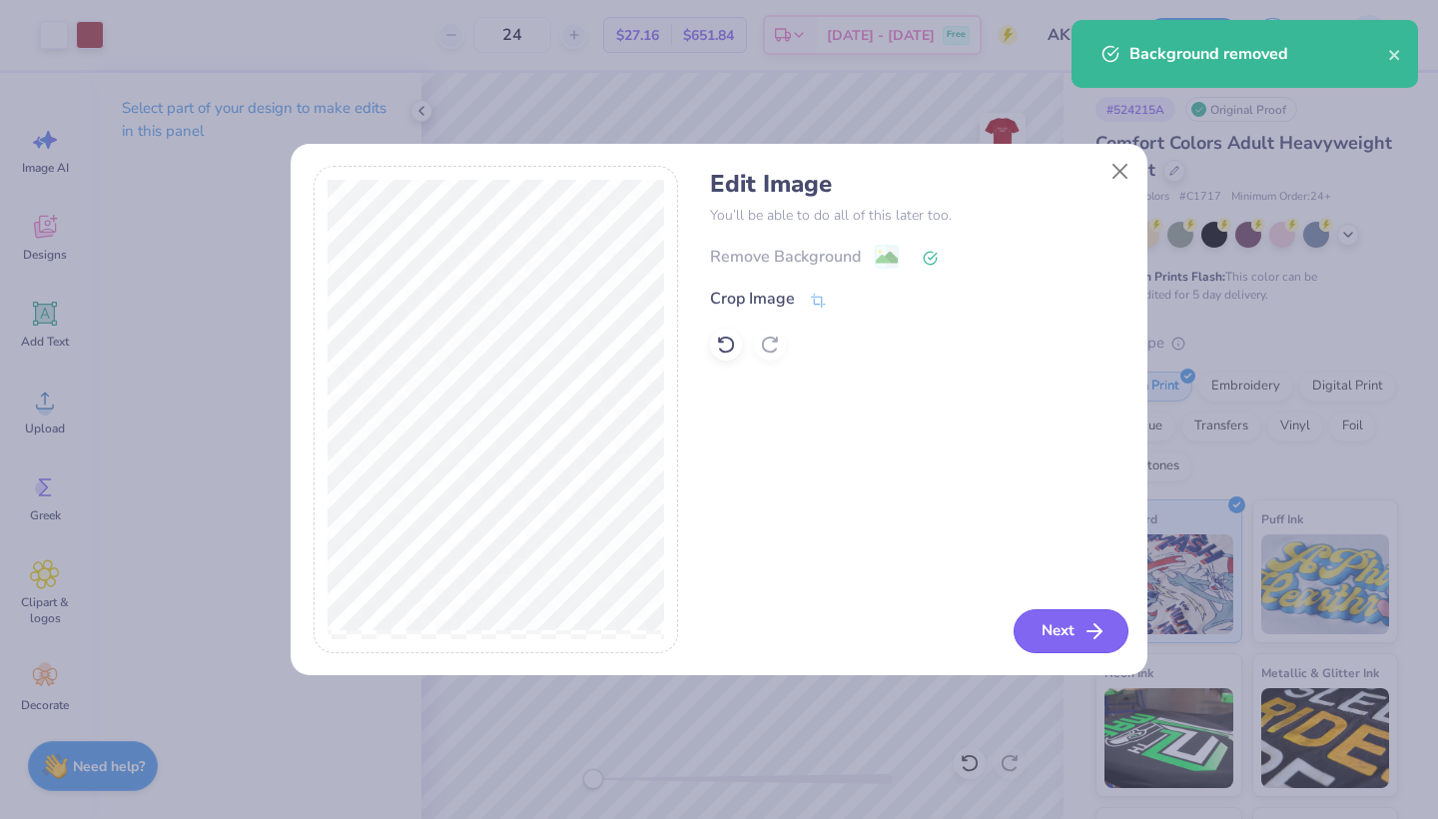
click at [1033, 630] on button "Next" at bounding box center [1070, 631] width 115 height 44
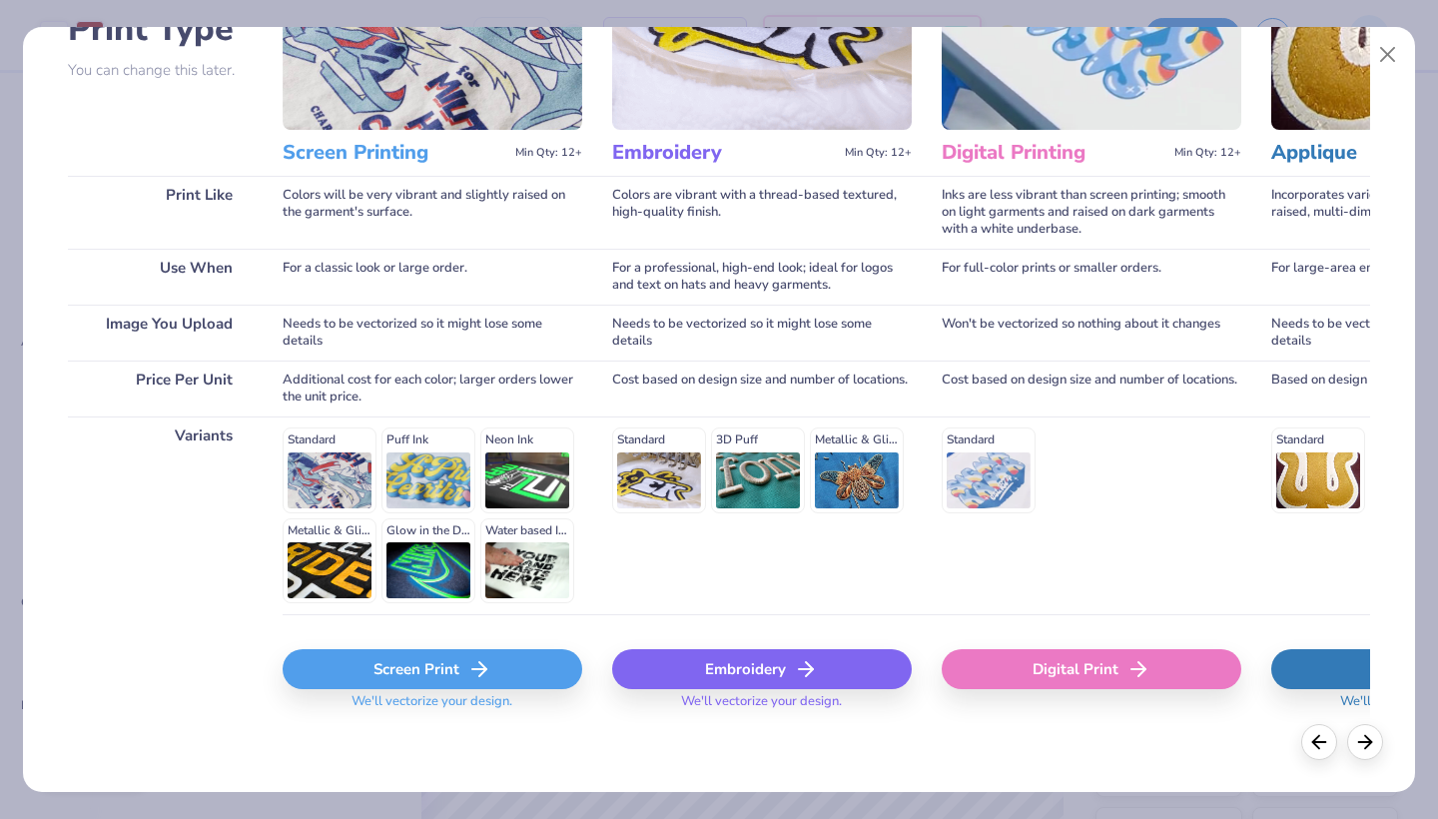
click at [484, 679] on icon at bounding box center [479, 669] width 24 height 24
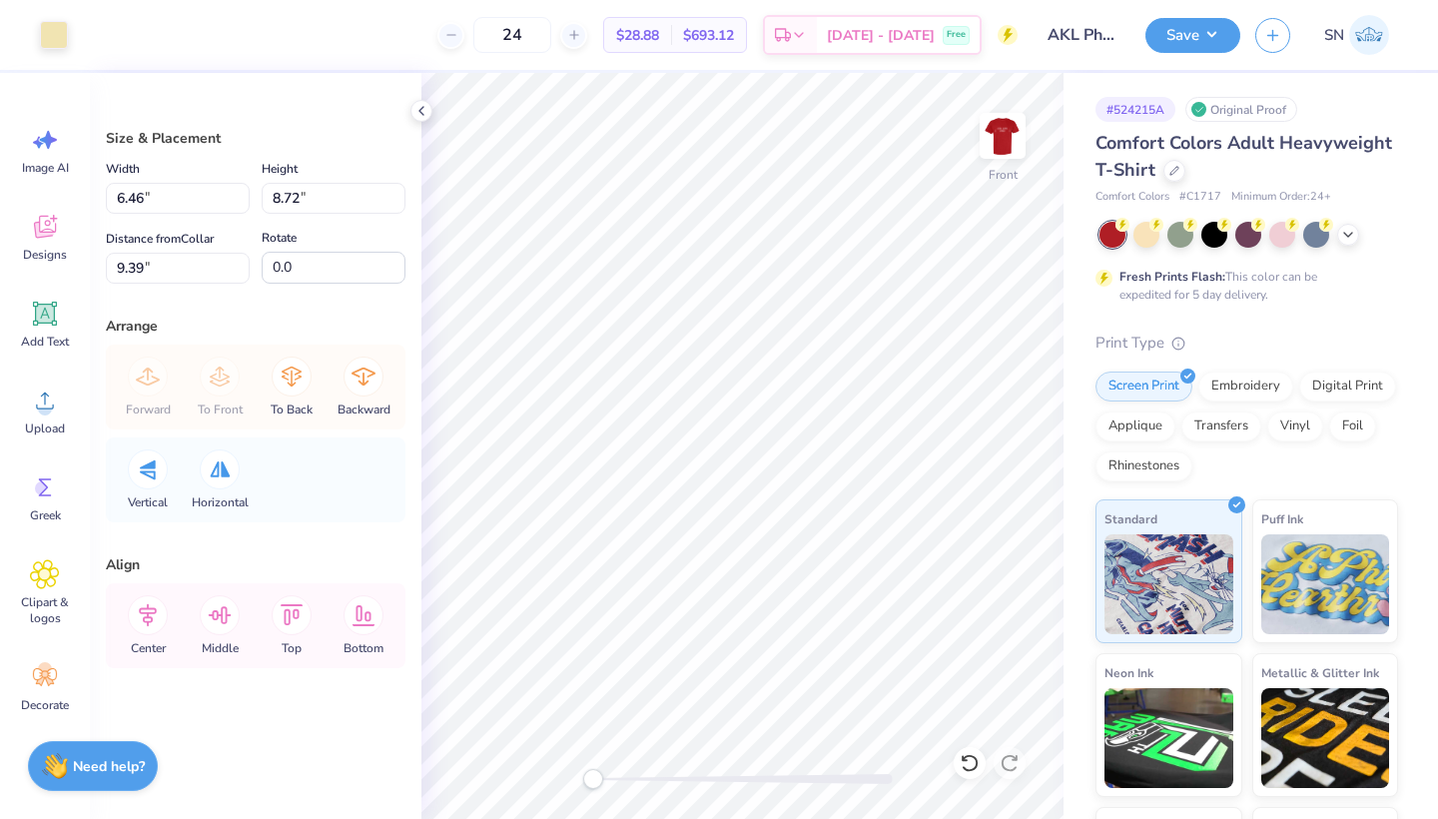
type input "2.15"
type input "3.66"
type input "7.71"
click at [52, 30] on div at bounding box center [54, 33] width 28 height 28
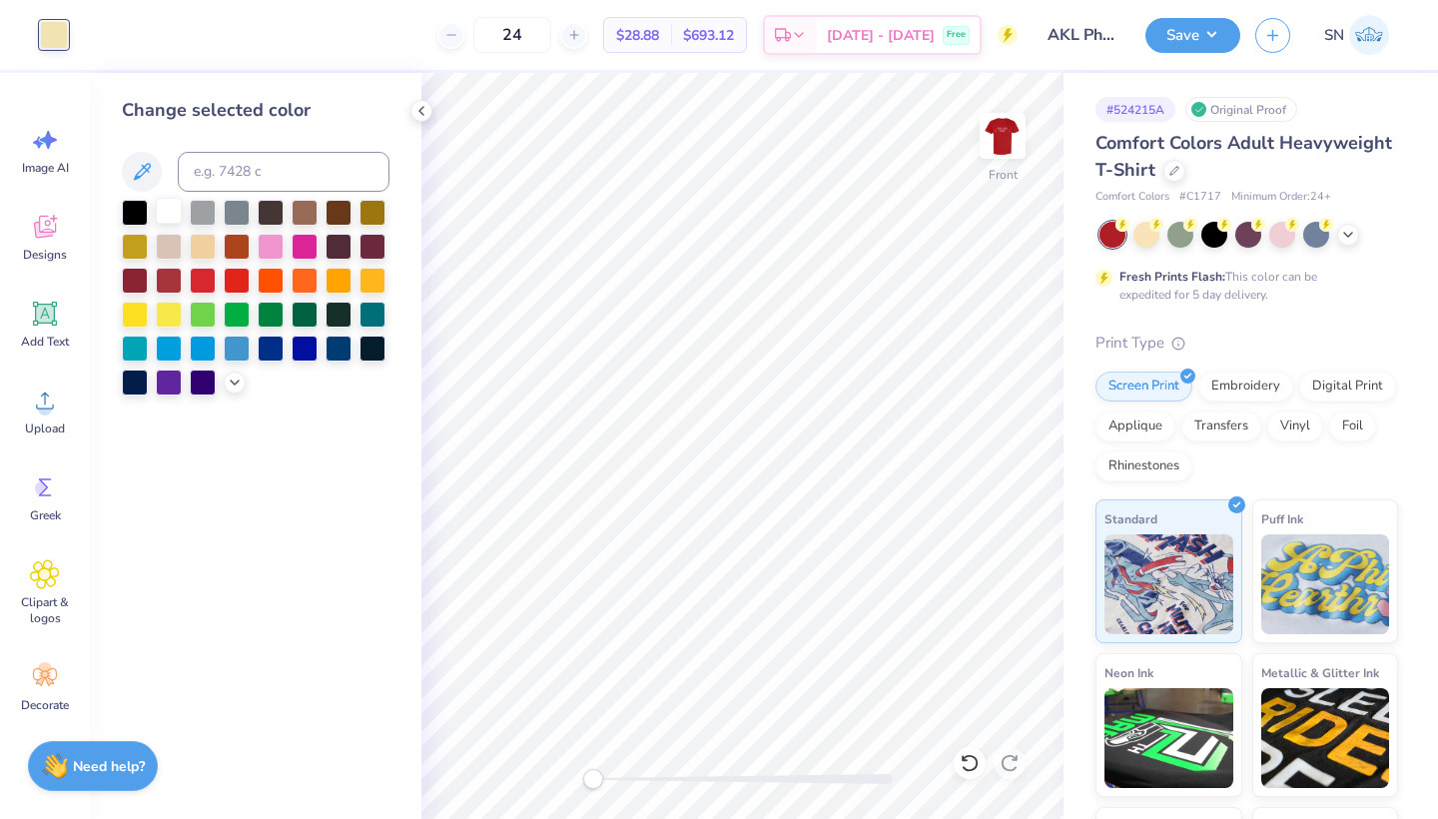
click at [166, 213] on div at bounding box center [169, 211] width 26 height 26
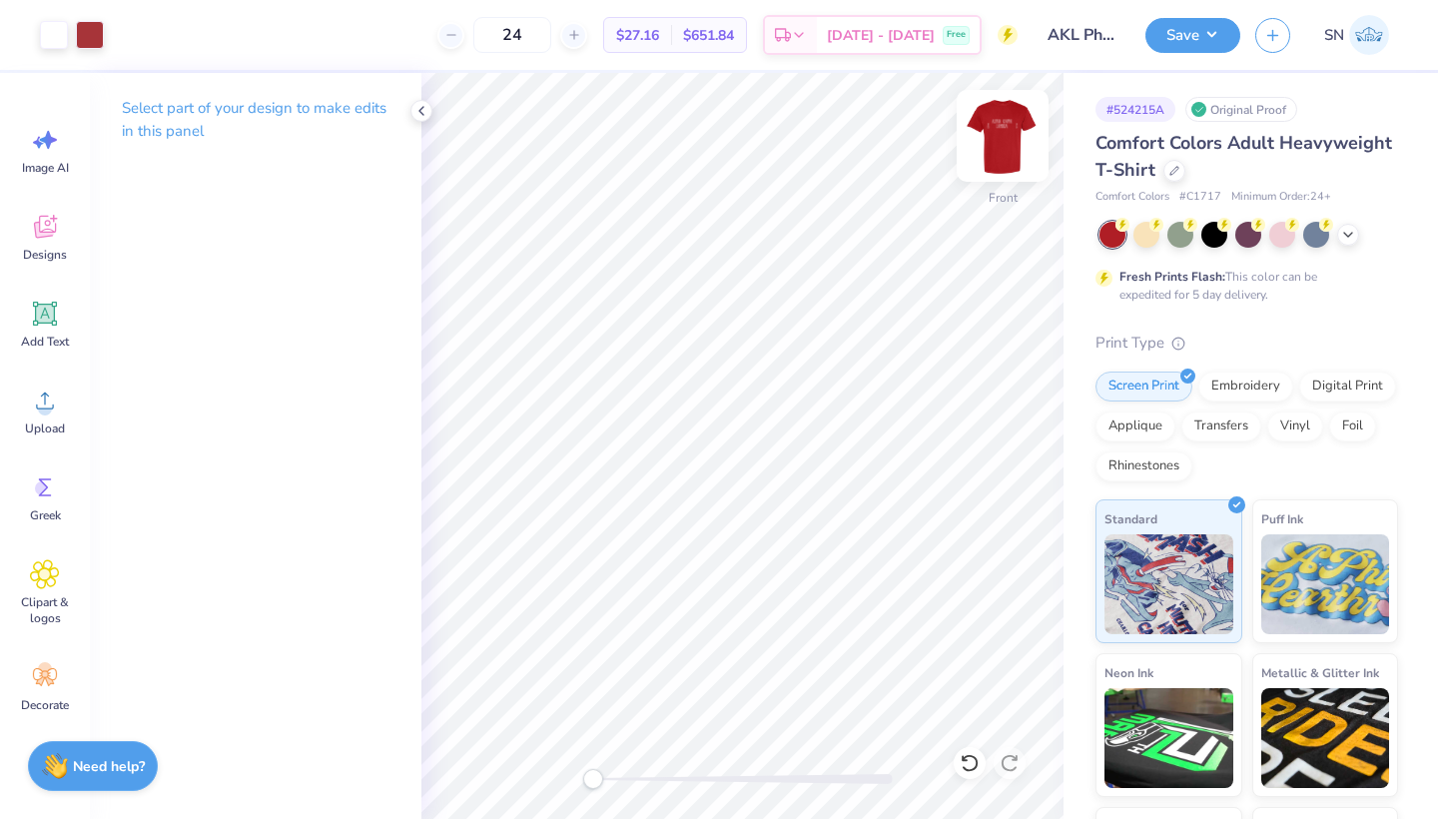
click at [1014, 142] on img at bounding box center [1002, 136] width 80 height 80
click at [1013, 134] on img at bounding box center [1002, 136] width 80 height 80
click at [1007, 157] on img at bounding box center [1002, 136] width 80 height 80
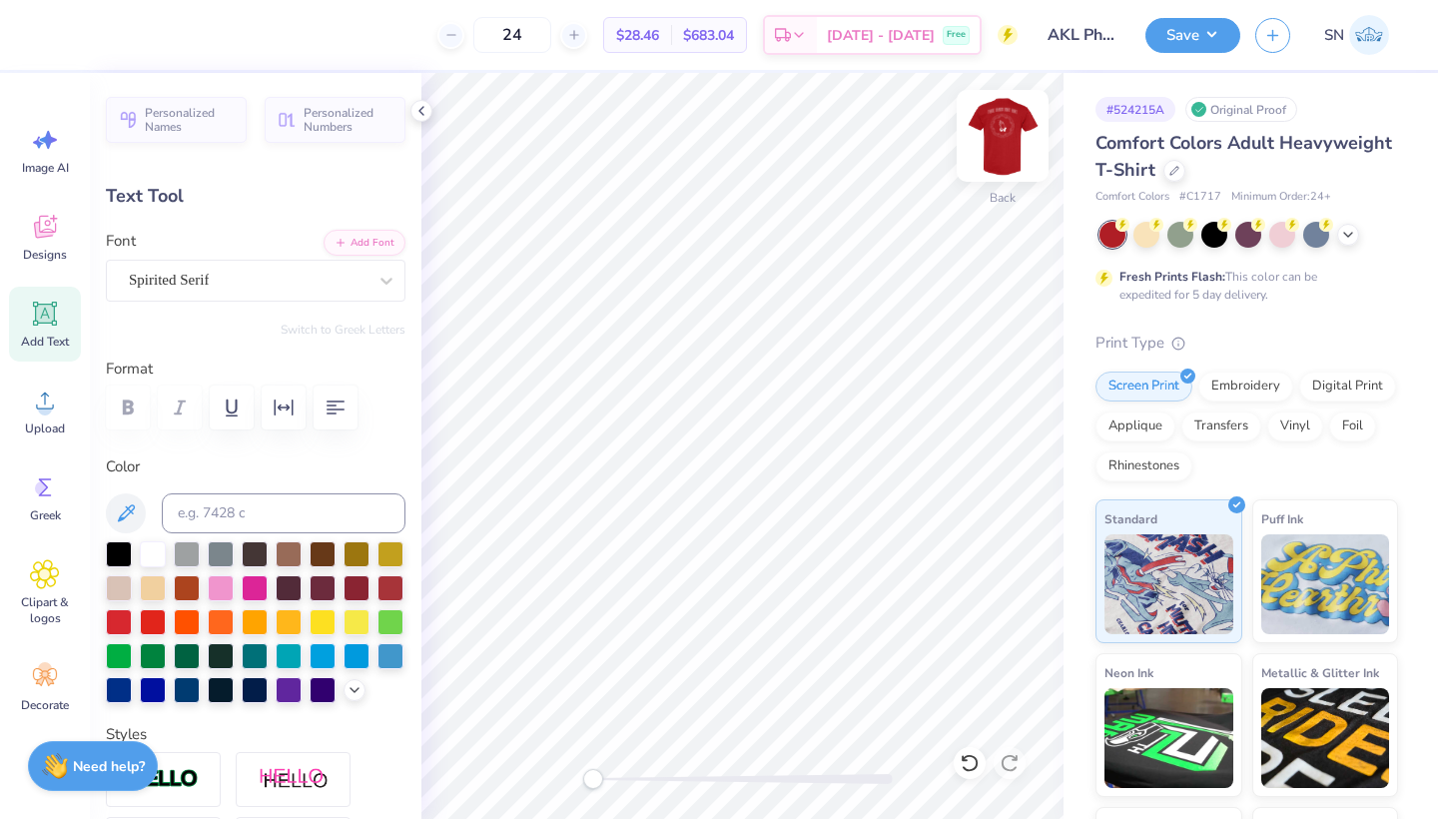
type input "3.40"
click at [1005, 132] on img at bounding box center [1002, 136] width 80 height 80
click at [993, 149] on img at bounding box center [1002, 136] width 80 height 80
click at [993, 149] on img at bounding box center [1002, 136] width 40 height 40
click at [55, 232] on icon at bounding box center [45, 227] width 22 height 23
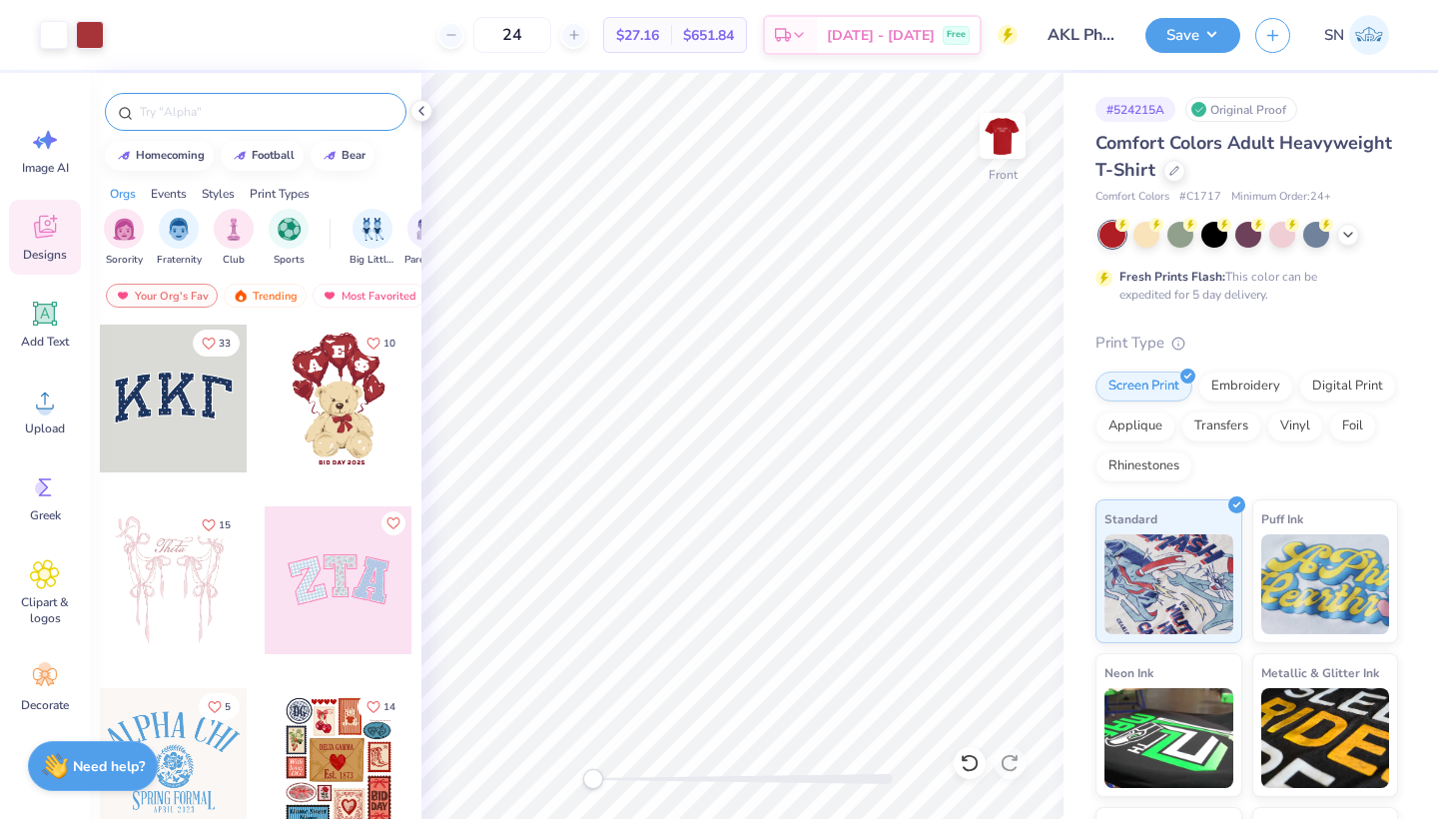
click at [178, 111] on input "text" at bounding box center [266, 112] width 256 height 20
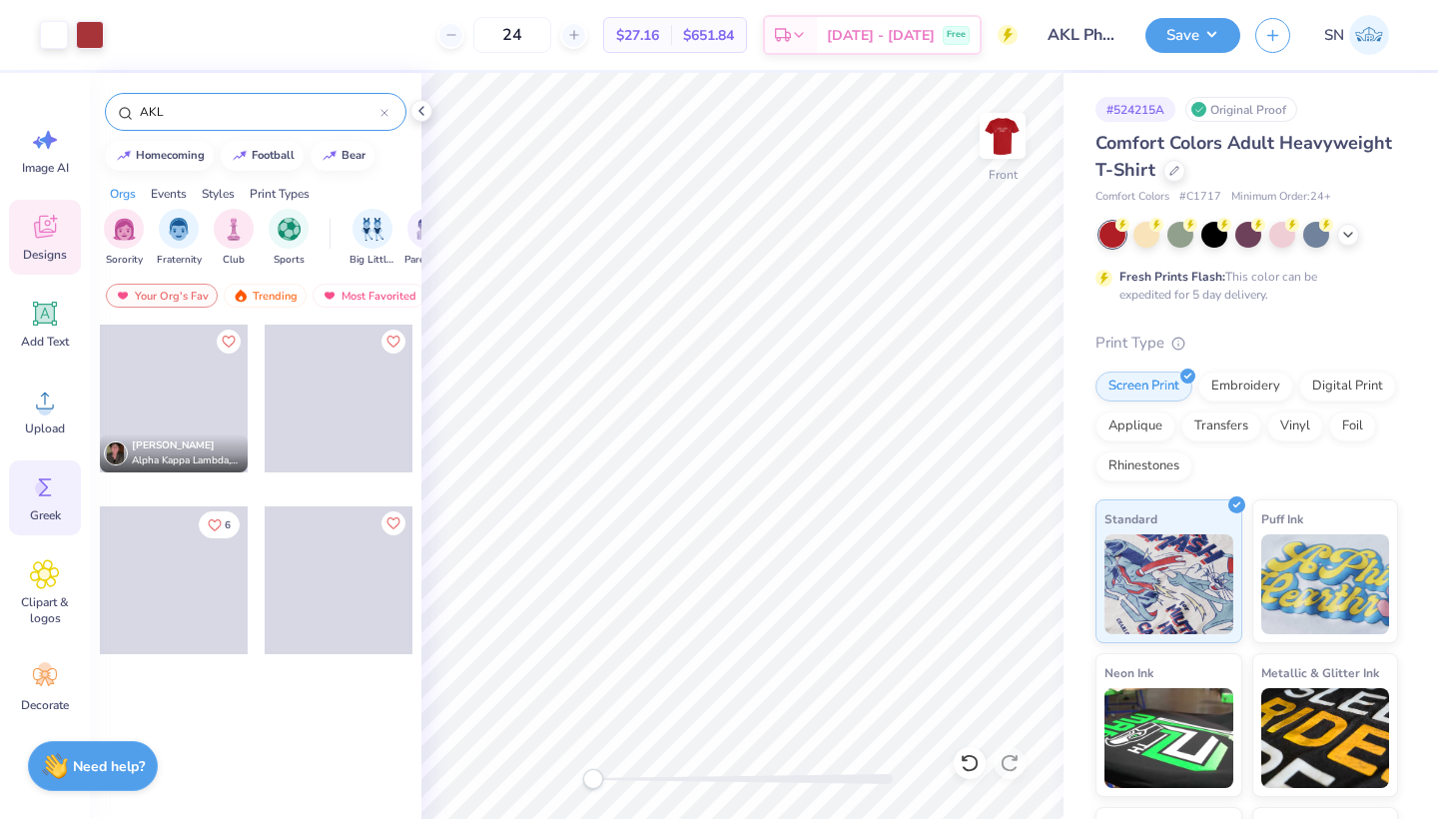
type input "AKL"
click at [46, 483] on circle at bounding box center [42, 488] width 14 height 14
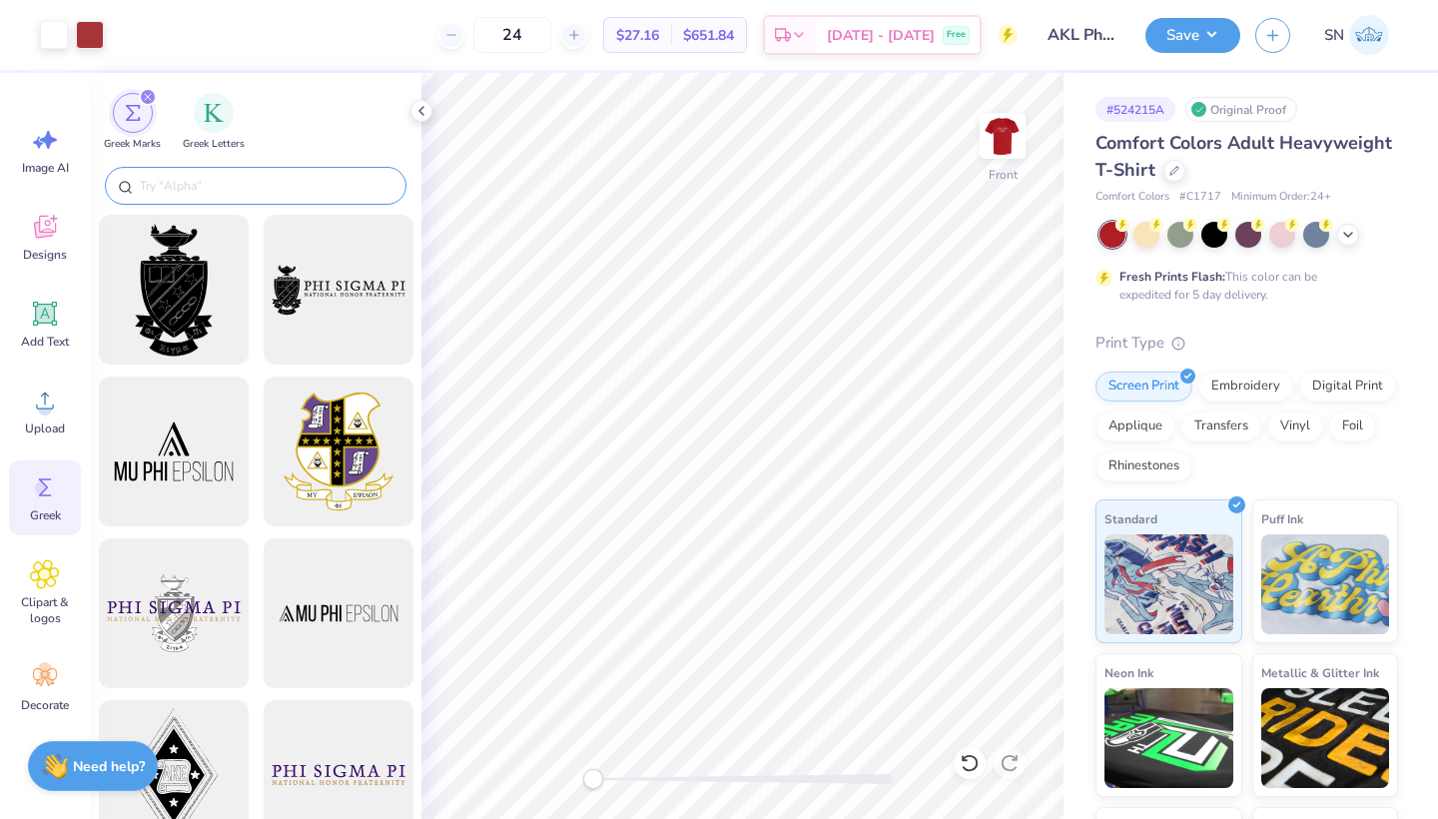
click at [184, 180] on input "text" at bounding box center [266, 186] width 256 height 20
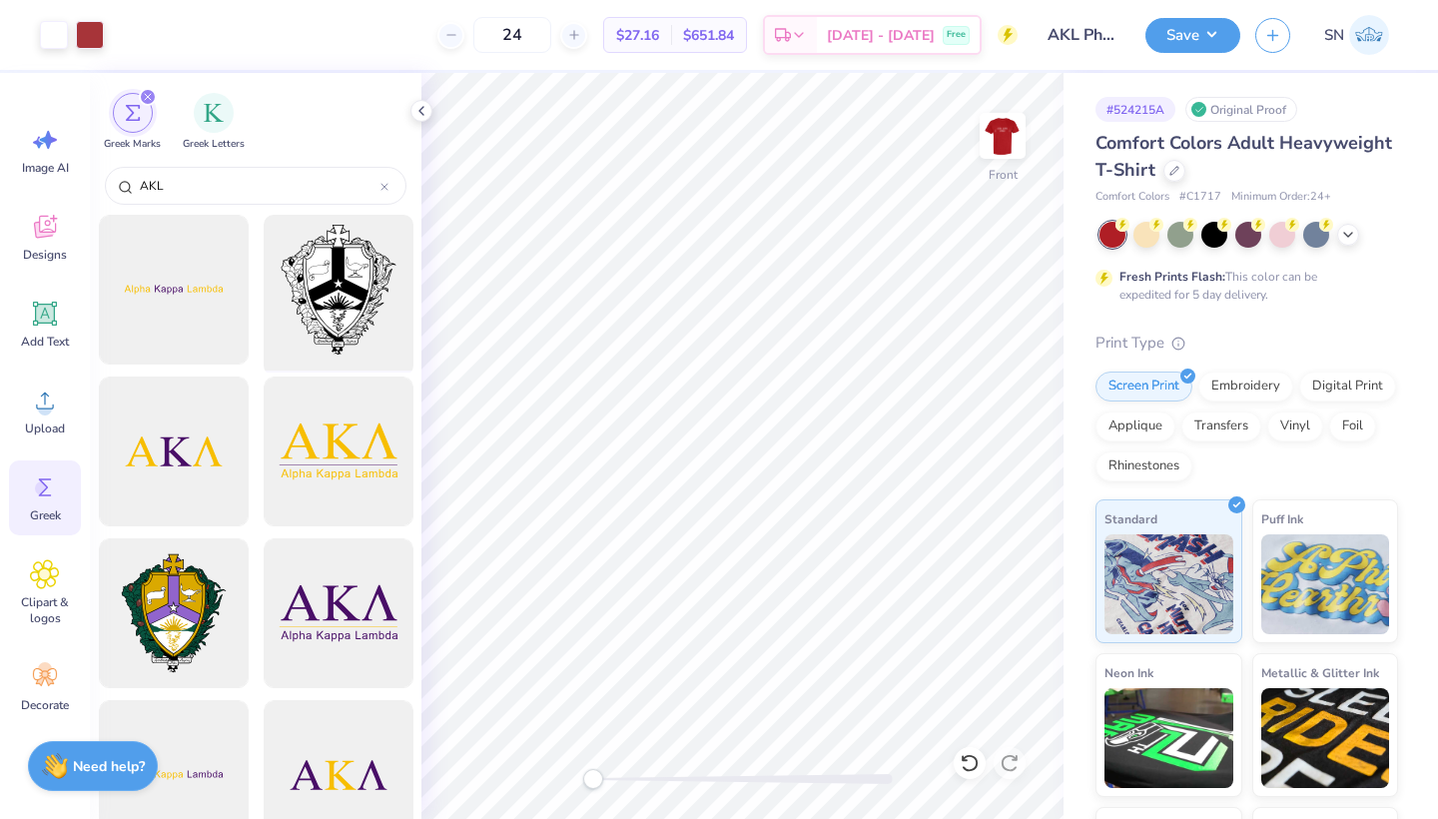
type input "AKL"
click at [357, 281] on div at bounding box center [338, 290] width 165 height 165
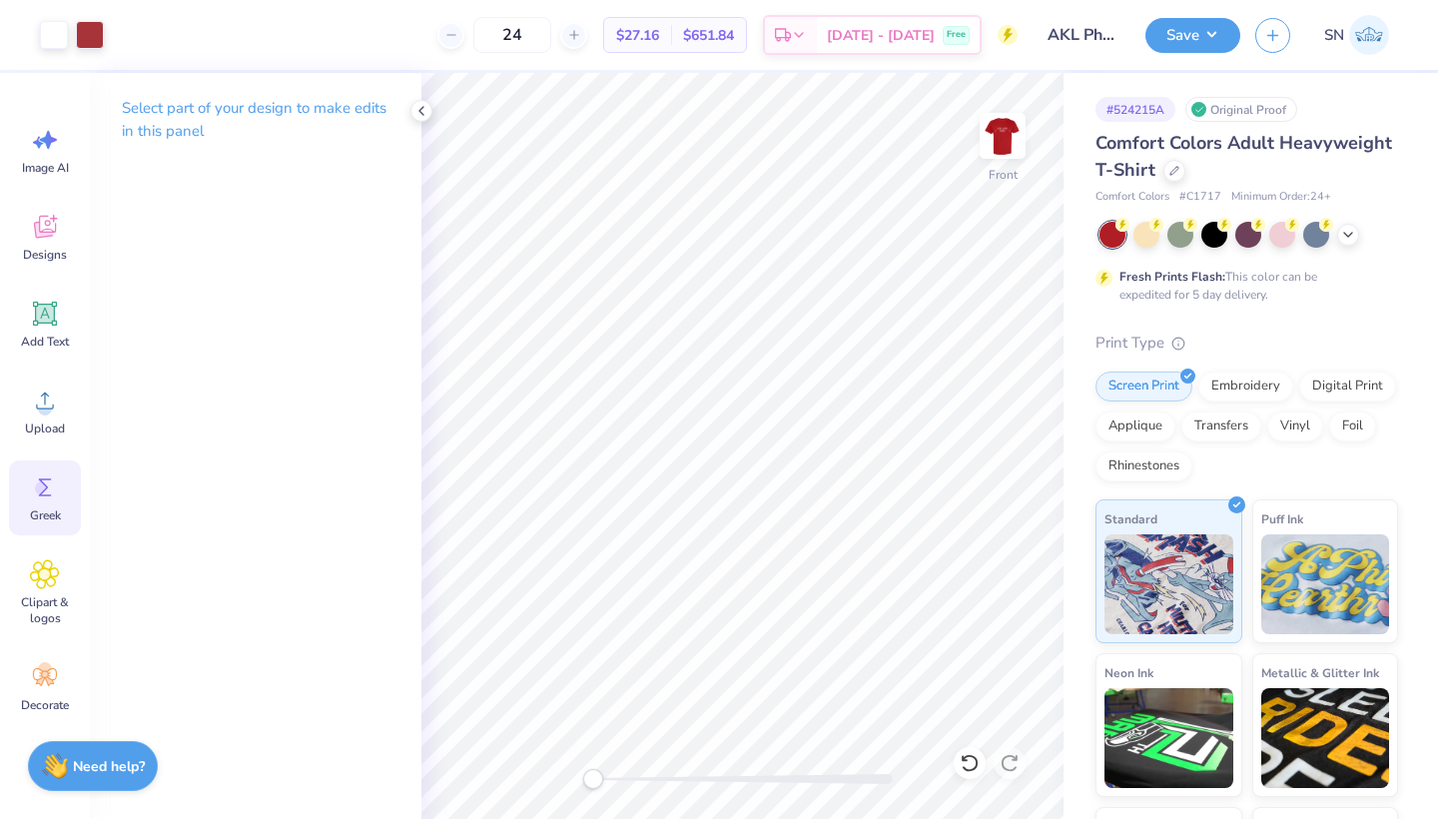
click at [41, 479] on icon at bounding box center [45, 487] width 13 height 18
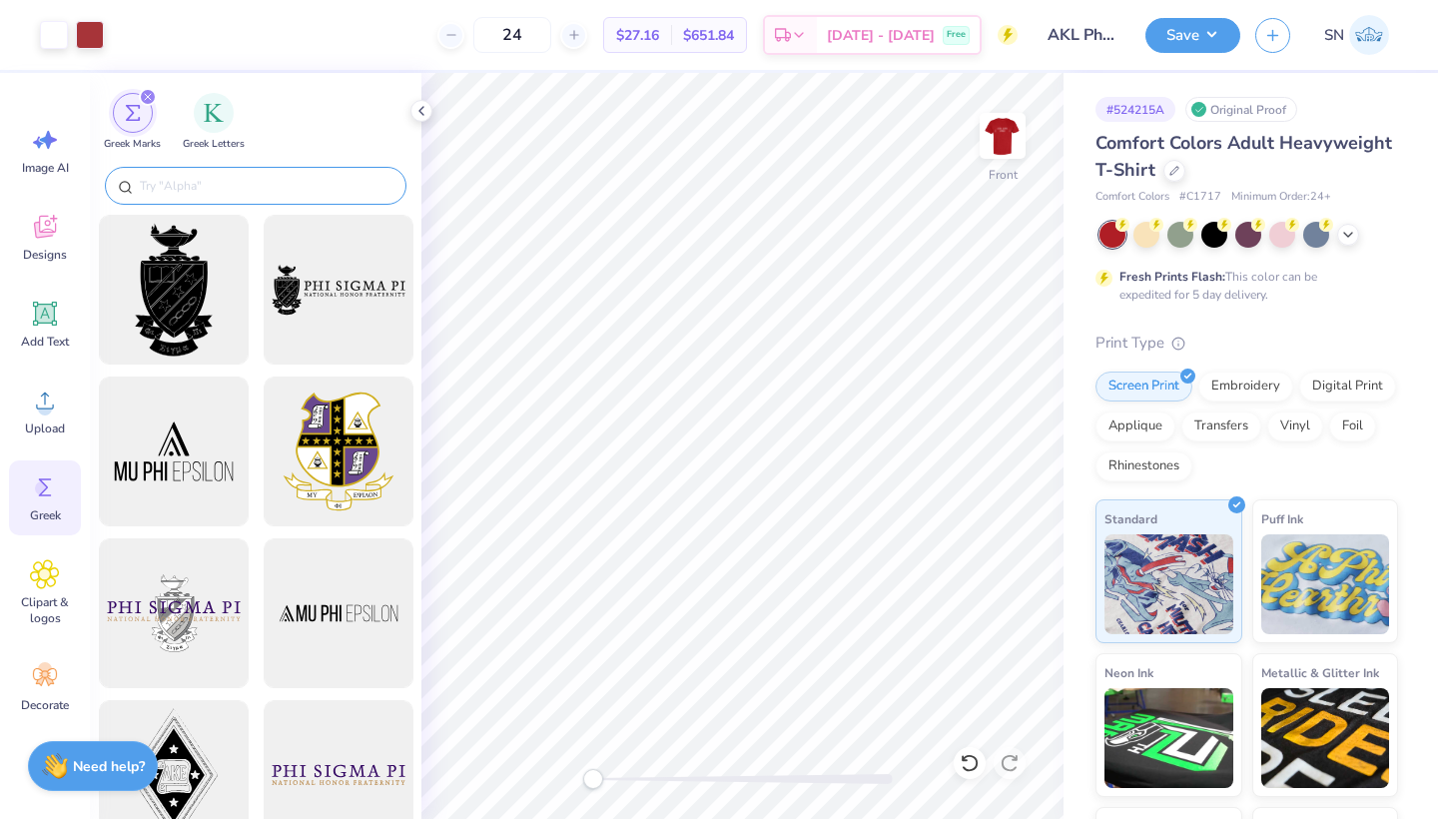
click at [234, 176] on input "text" at bounding box center [266, 186] width 256 height 20
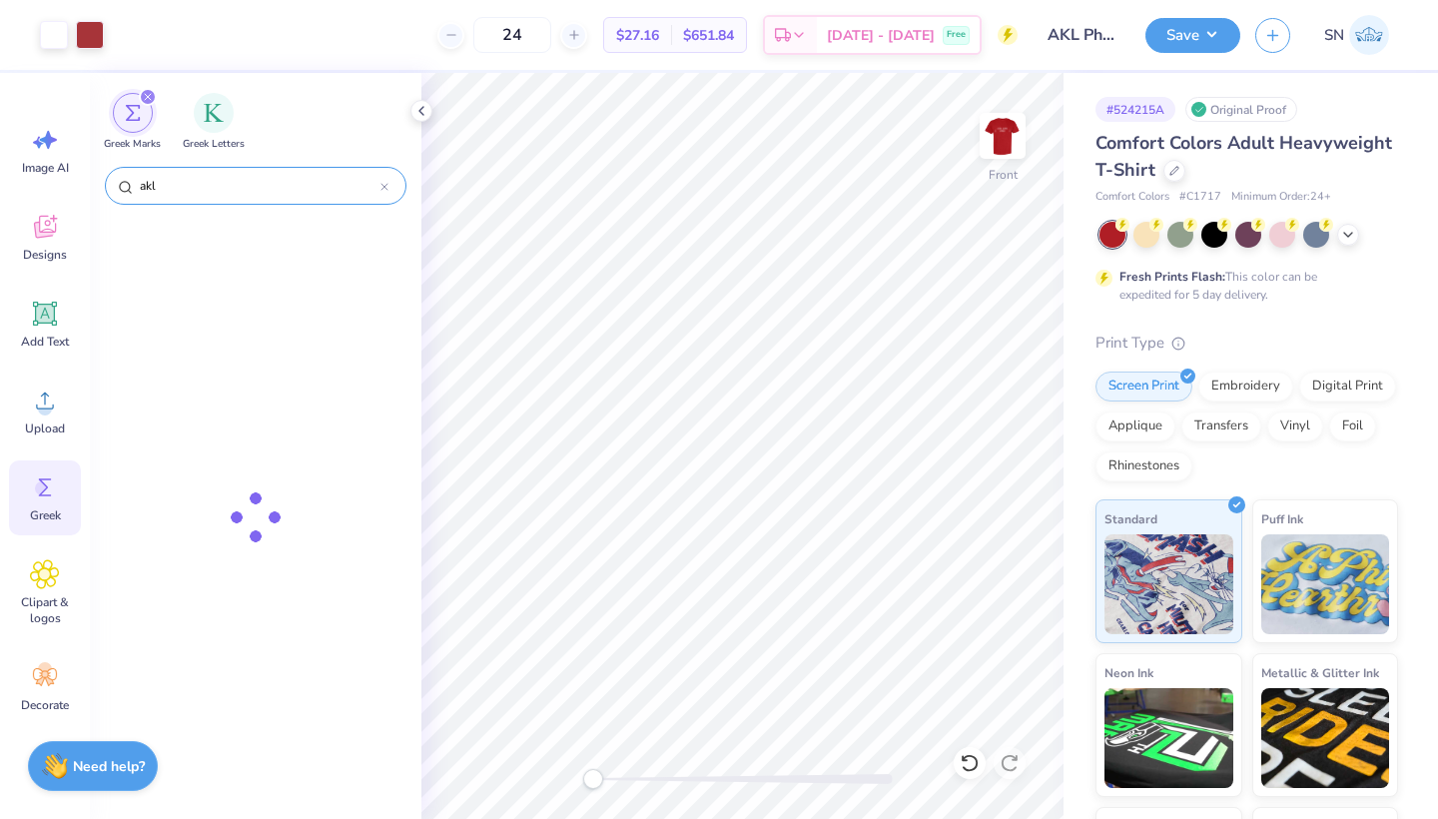
type input "akl"
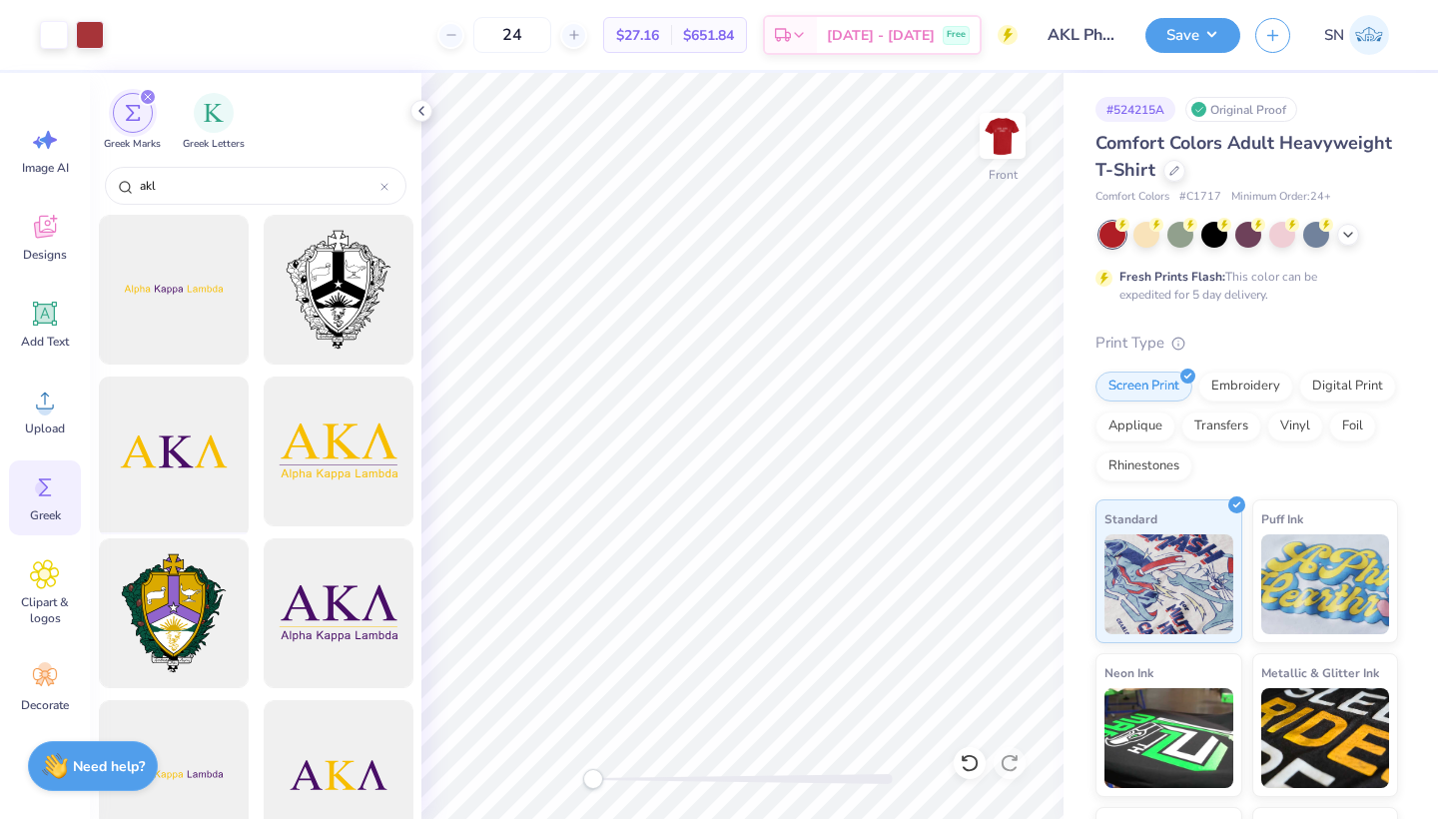
scroll to position [0, 0]
click at [1006, 133] on img at bounding box center [1002, 136] width 80 height 80
click at [1006, 133] on img at bounding box center [1002, 136] width 40 height 40
click at [1019, 127] on img at bounding box center [1002, 136] width 80 height 80
click at [1019, 127] on img at bounding box center [1002, 136] width 40 height 40
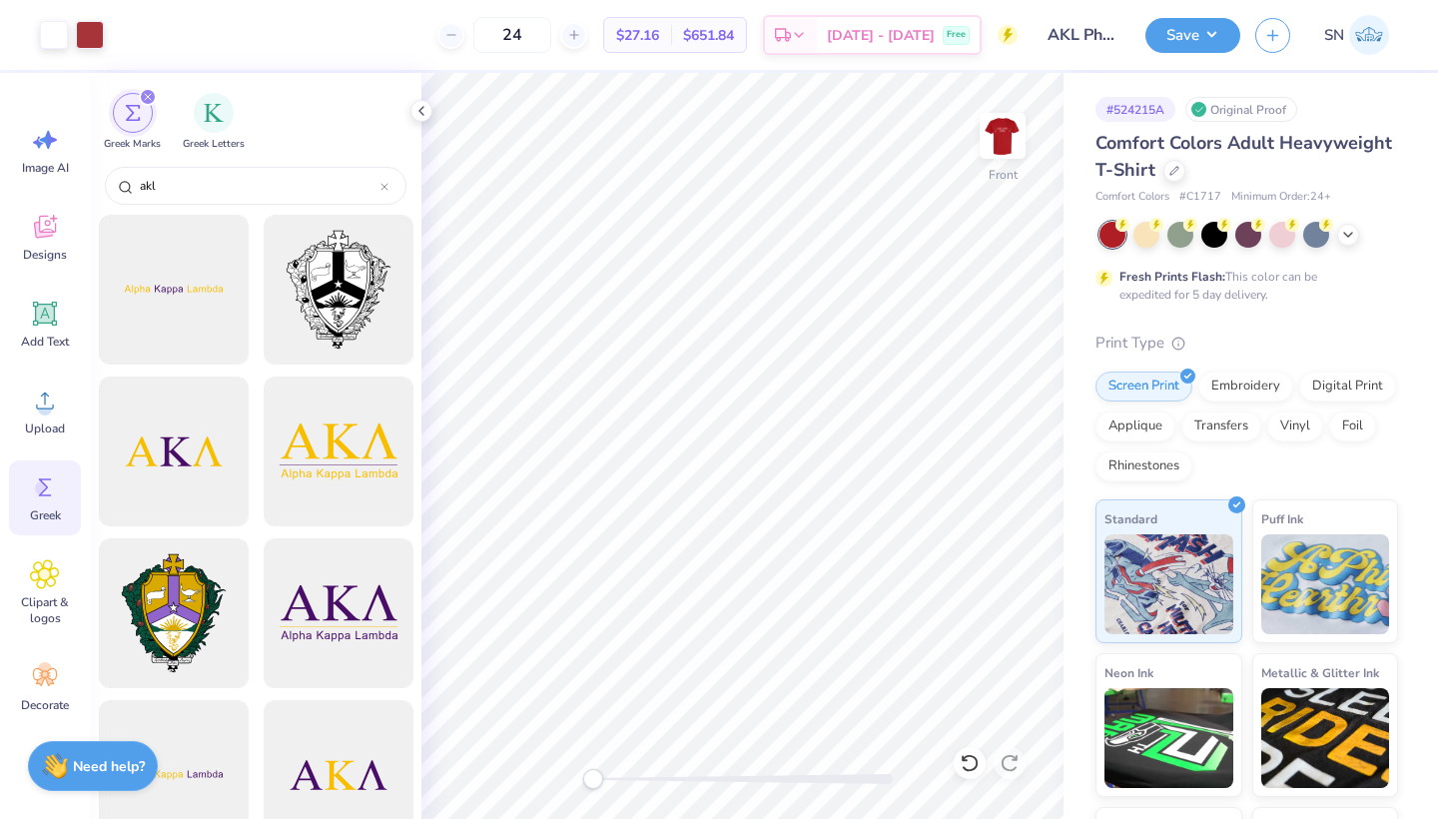
click at [1019, 127] on img at bounding box center [1002, 136] width 40 height 40
click at [996, 156] on img at bounding box center [1002, 136] width 80 height 80
click at [996, 156] on img at bounding box center [1002, 136] width 40 height 40
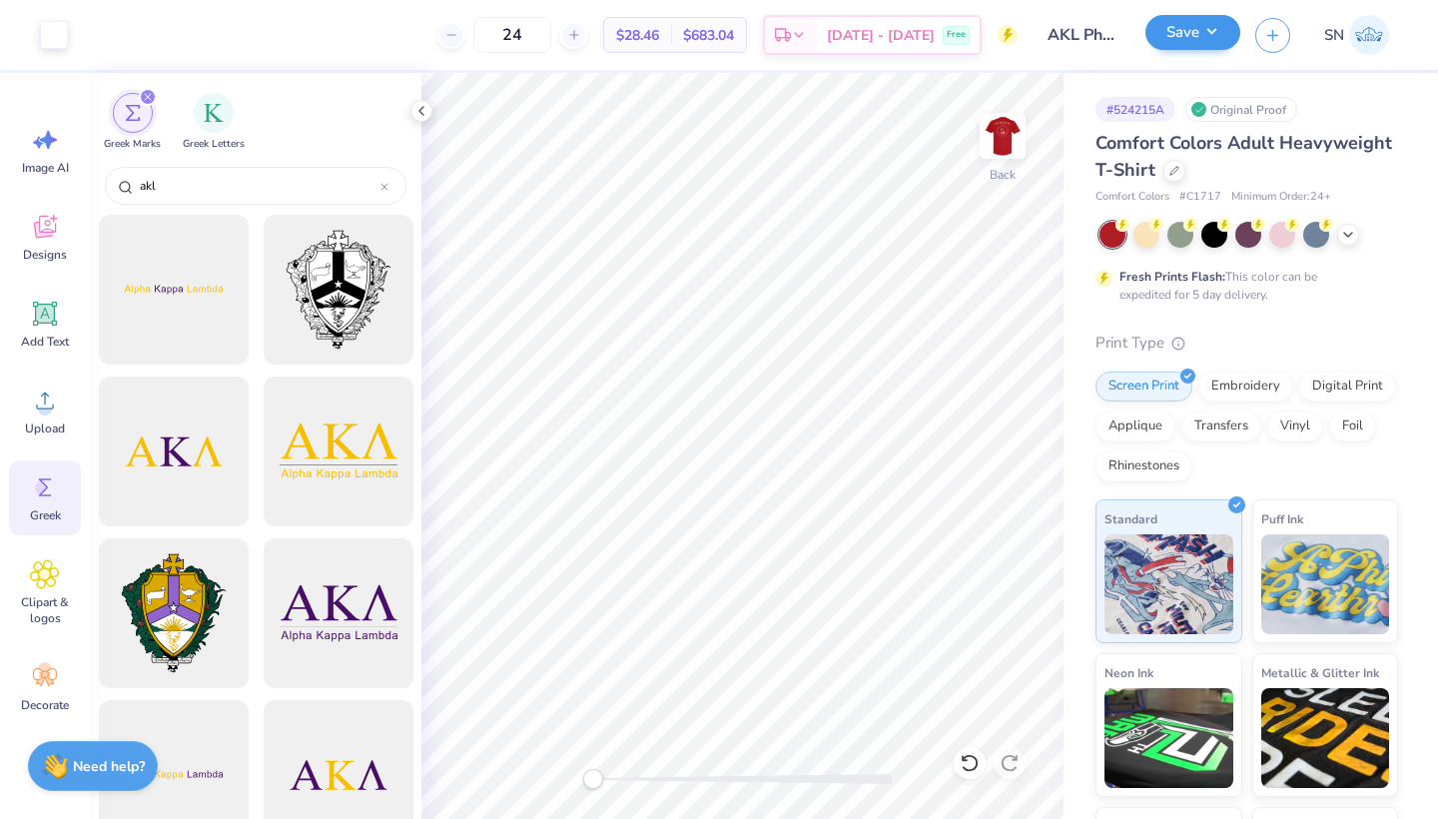
click at [1189, 43] on button "Save" at bounding box center [1192, 32] width 95 height 35
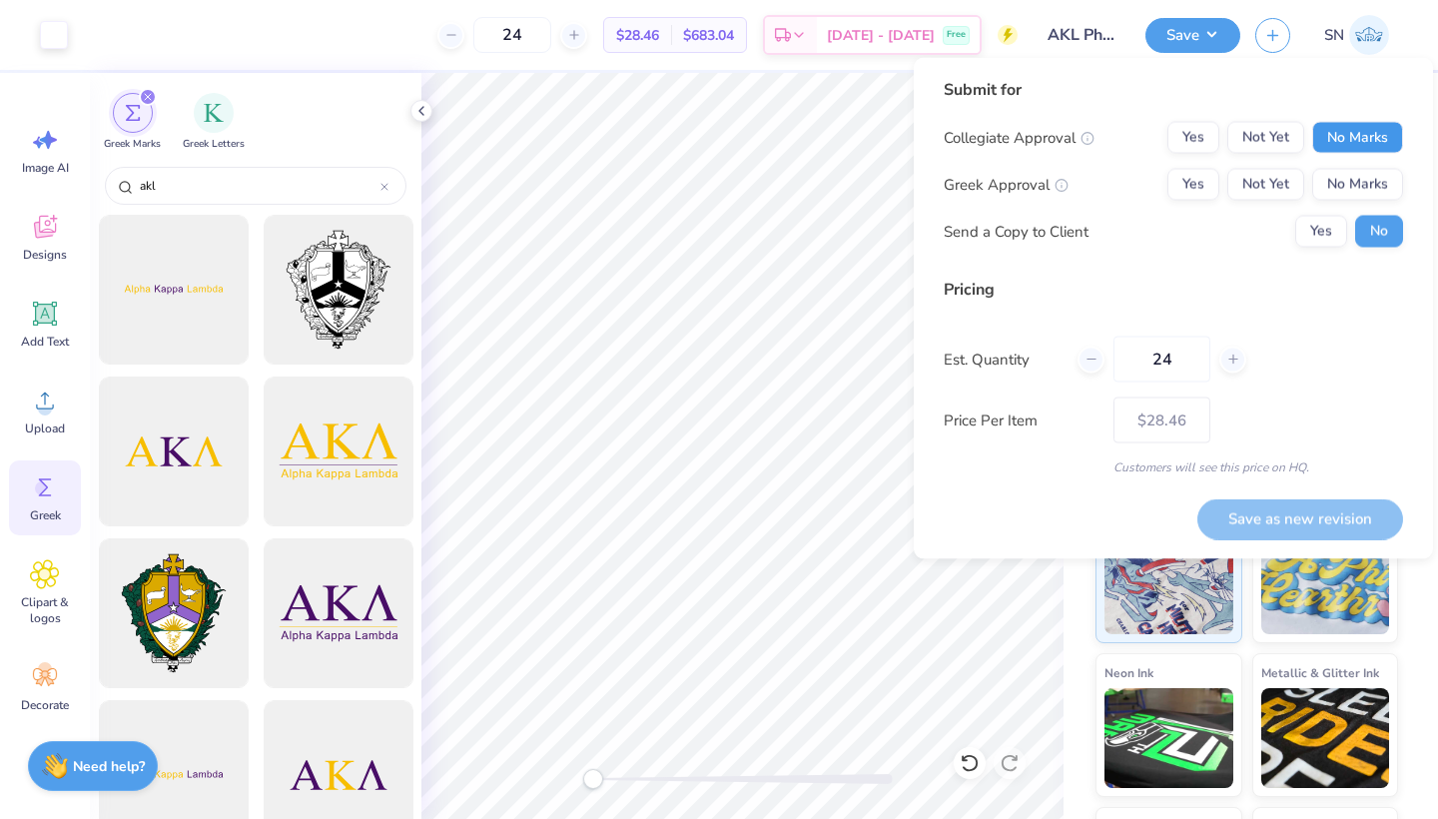
click at [1325, 145] on button "No Marks" at bounding box center [1357, 138] width 91 height 32
click at [1204, 189] on button "Yes" at bounding box center [1193, 185] width 52 height 32
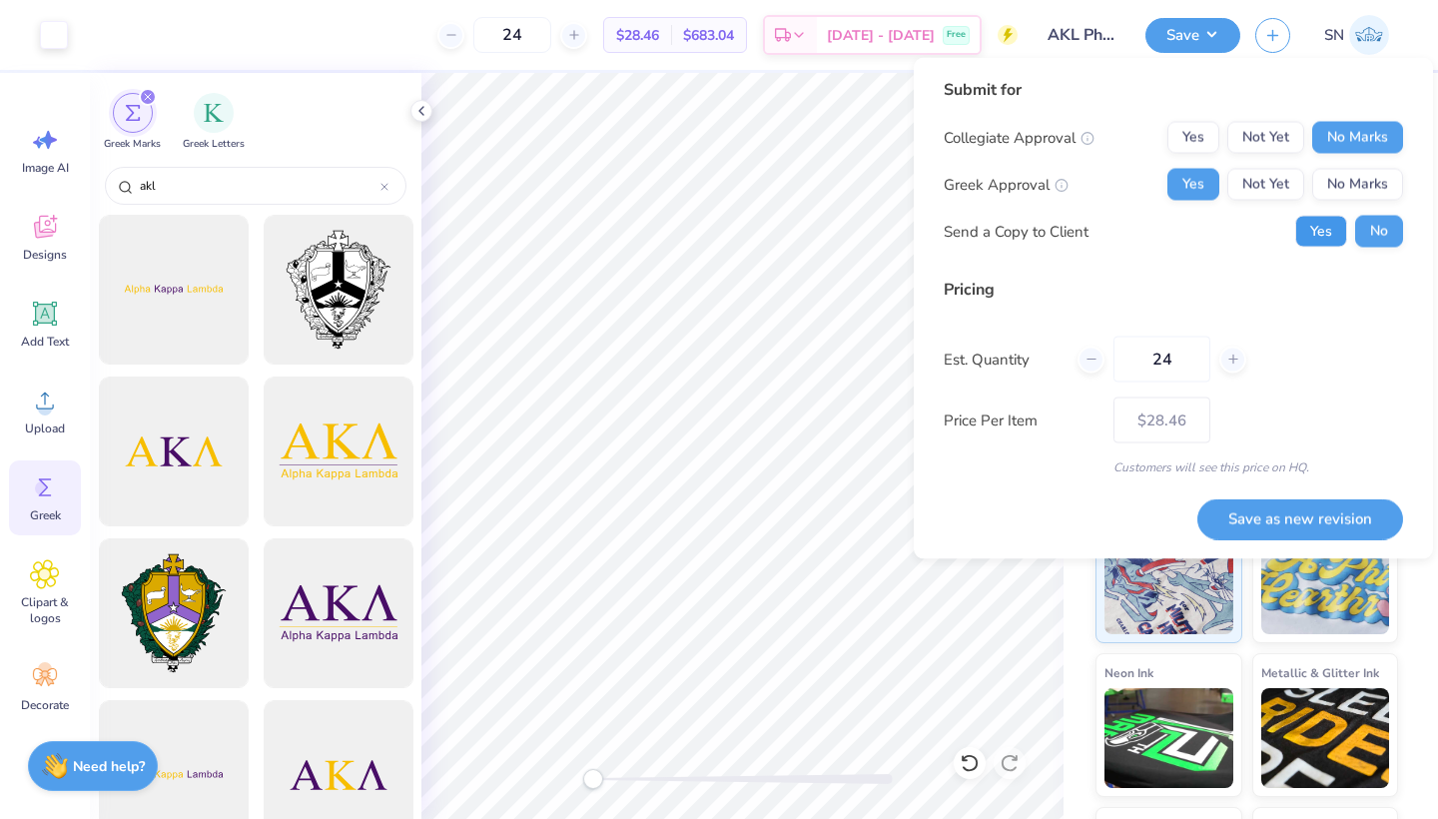
click at [1328, 241] on button "Yes" at bounding box center [1321, 232] width 52 height 32
click at [1247, 518] on button "Save as new revision" at bounding box center [1300, 518] width 206 height 41
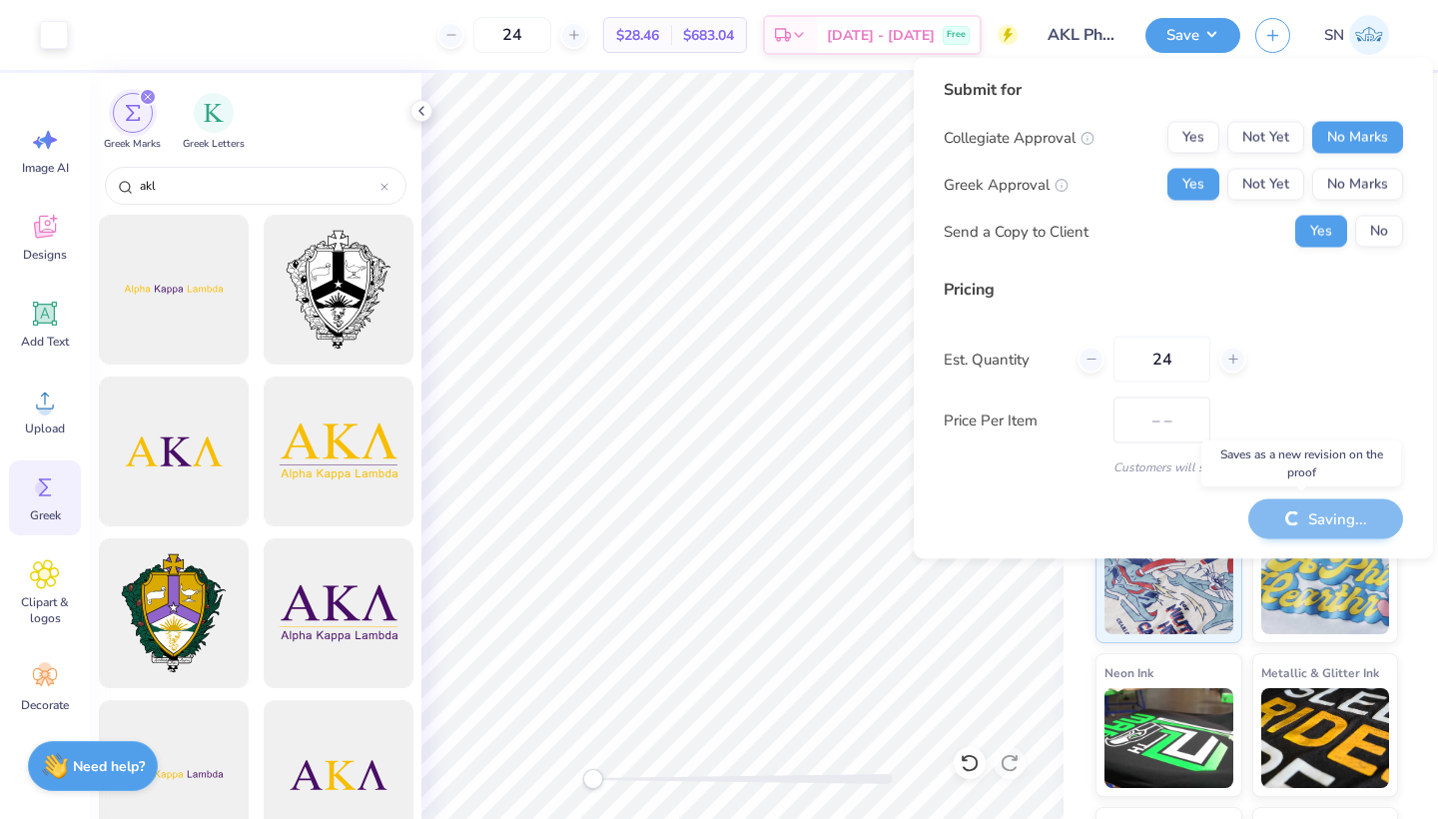
type input "$28.46"
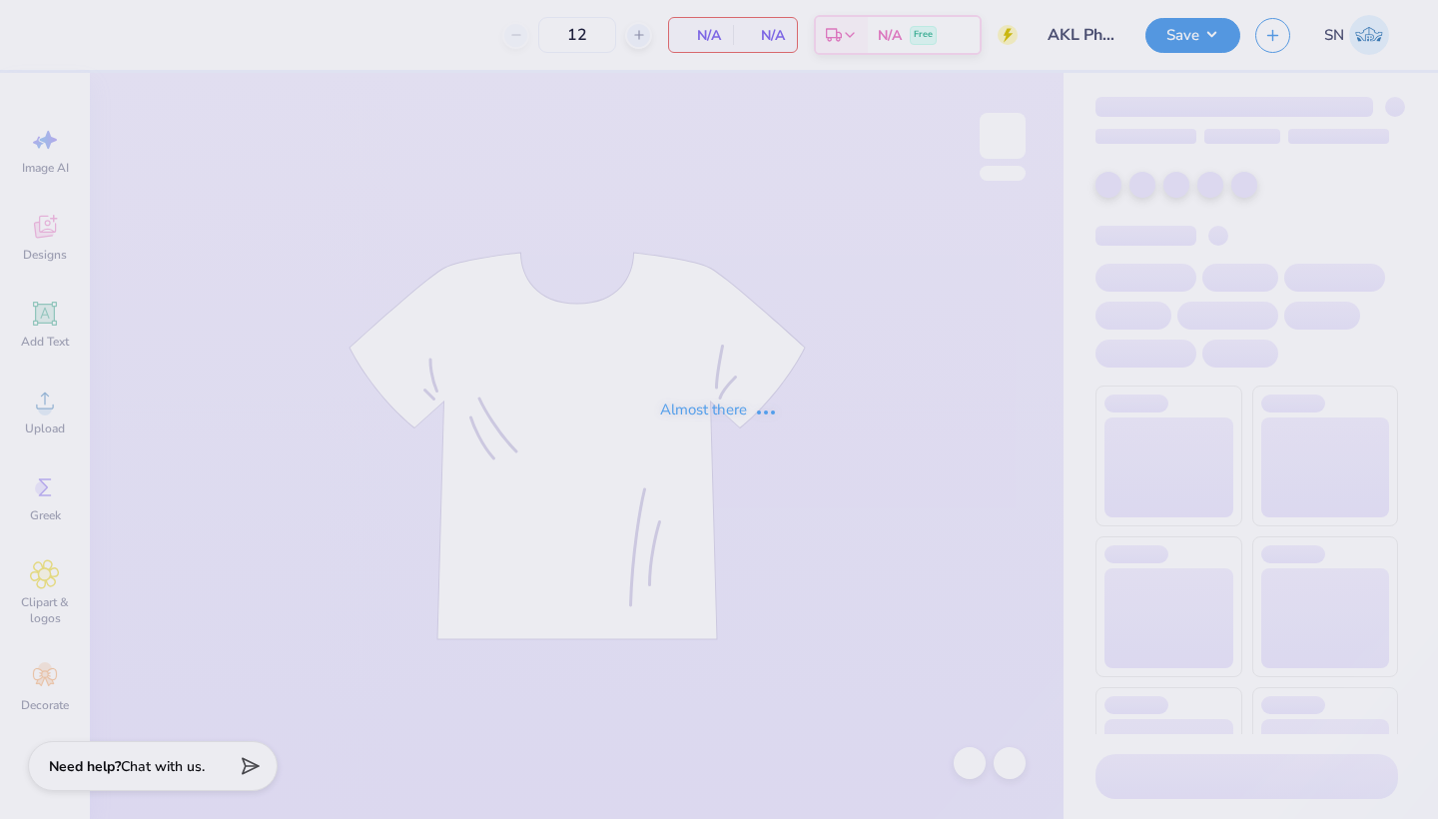
type input "AKL Philo Tees"
type input "24"
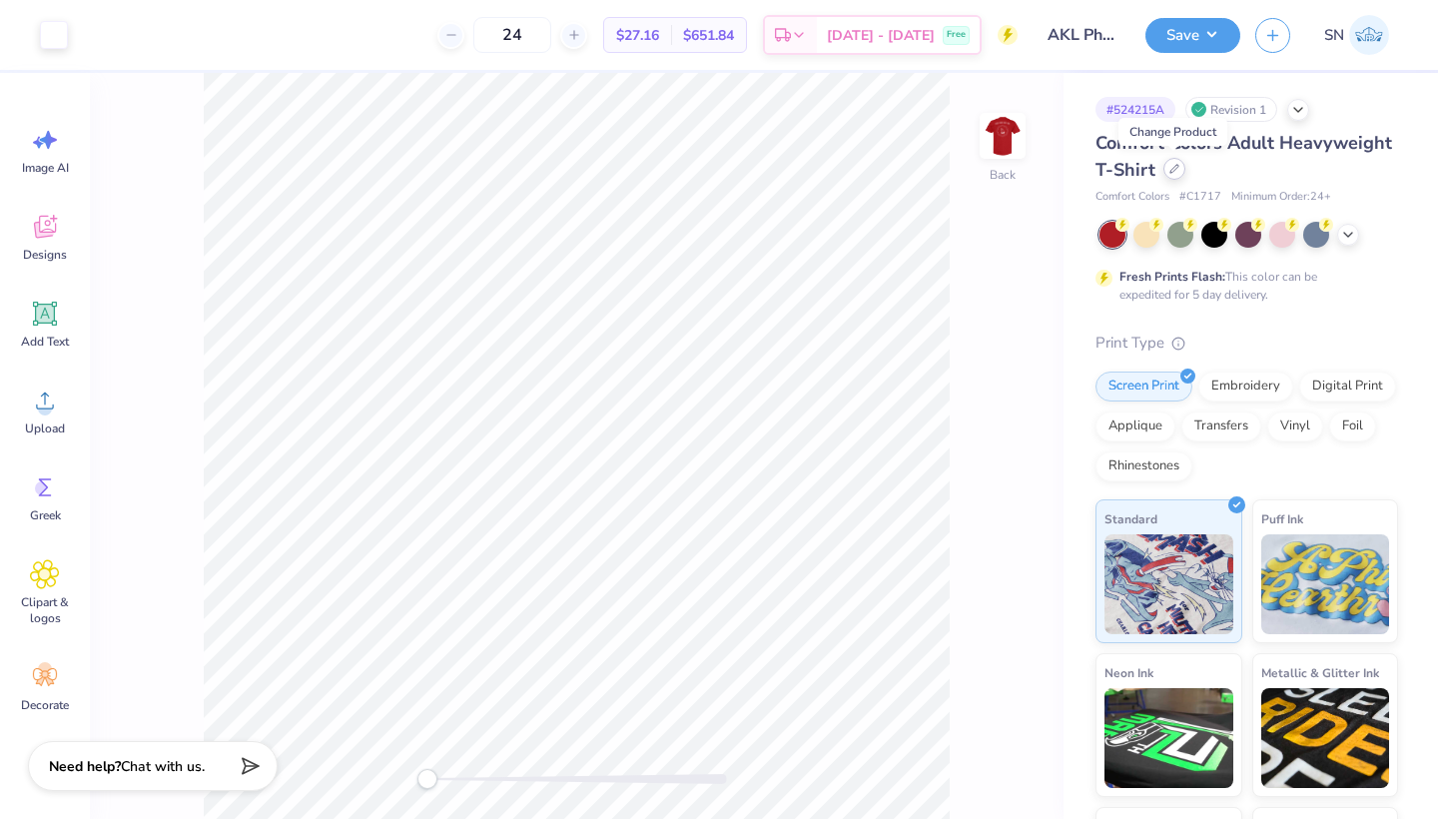
click at [1175, 172] on icon at bounding box center [1174, 169] width 10 height 10
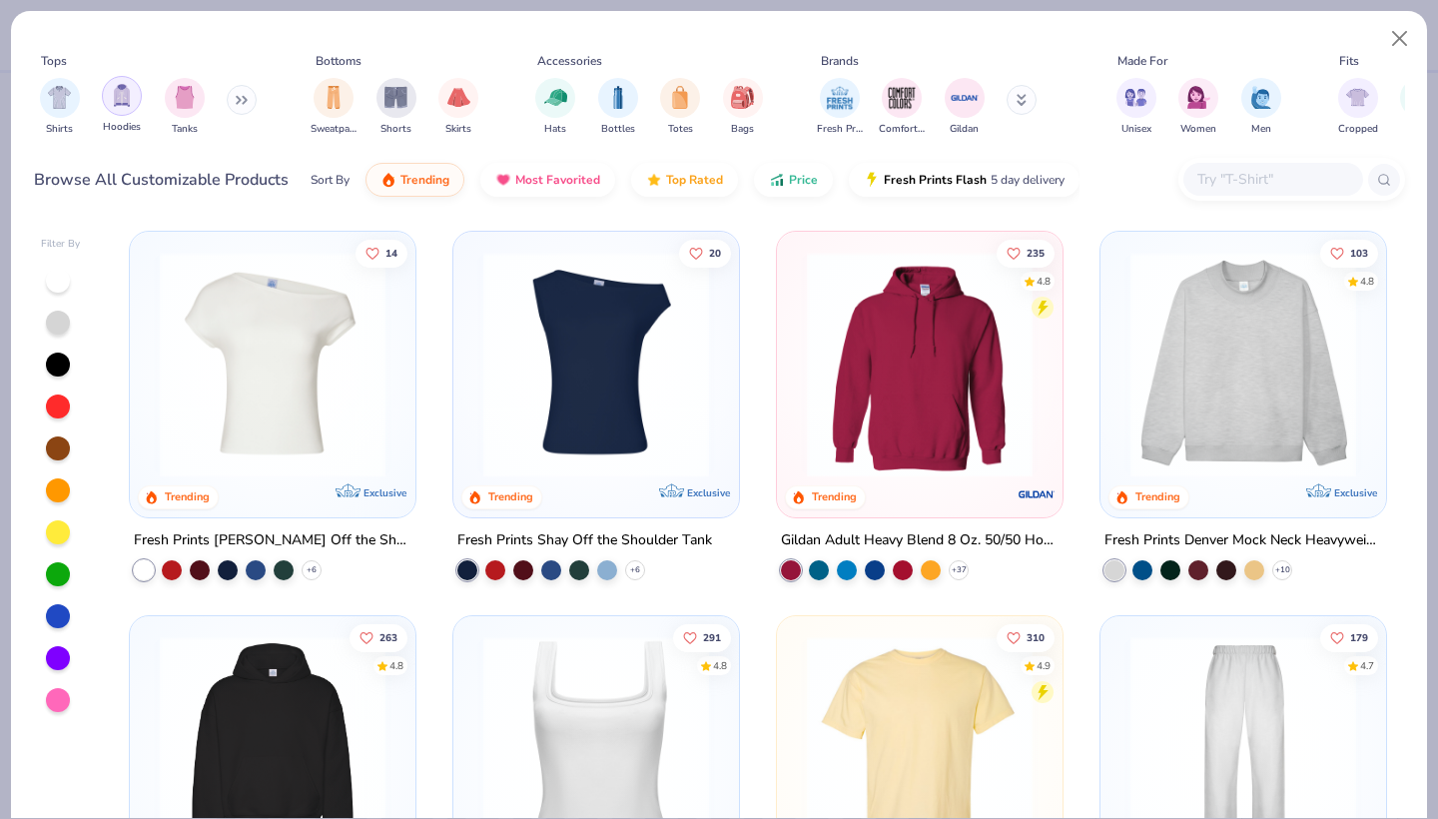
click at [119, 101] on img "filter for Hoodies" at bounding box center [122, 95] width 22 height 23
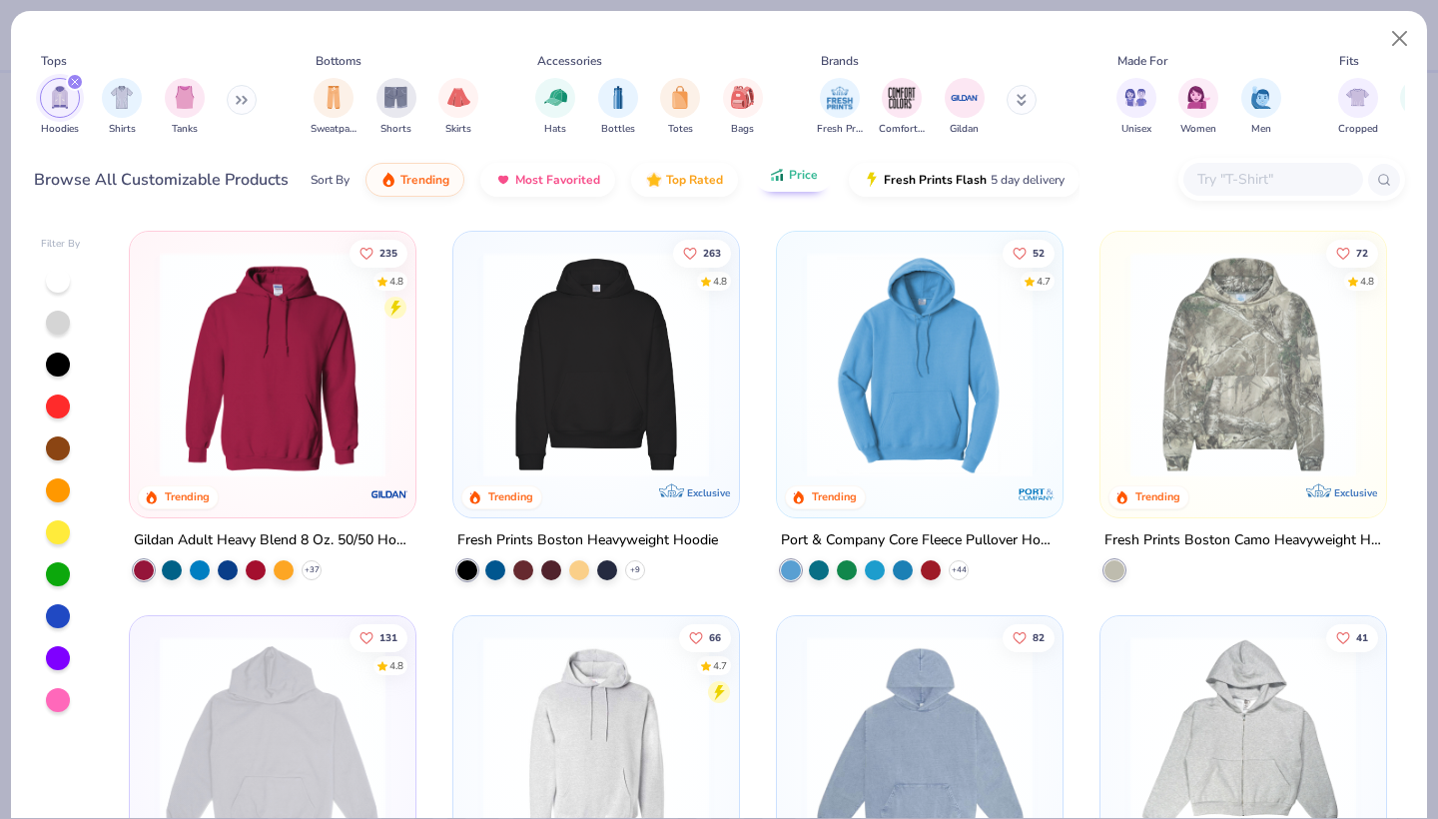
click at [785, 178] on button "Price" at bounding box center [793, 175] width 79 height 34
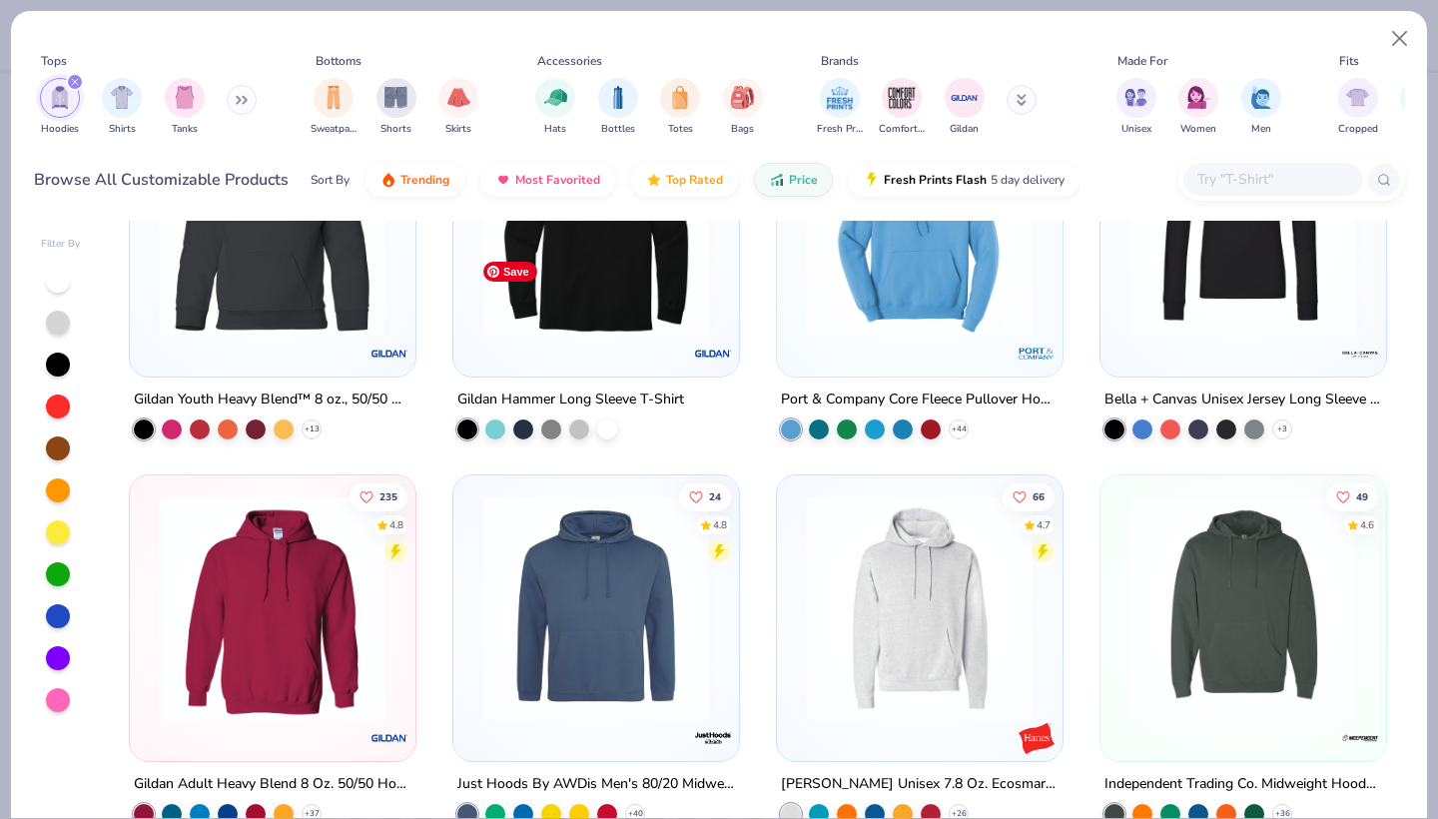
scroll to position [146, 0]
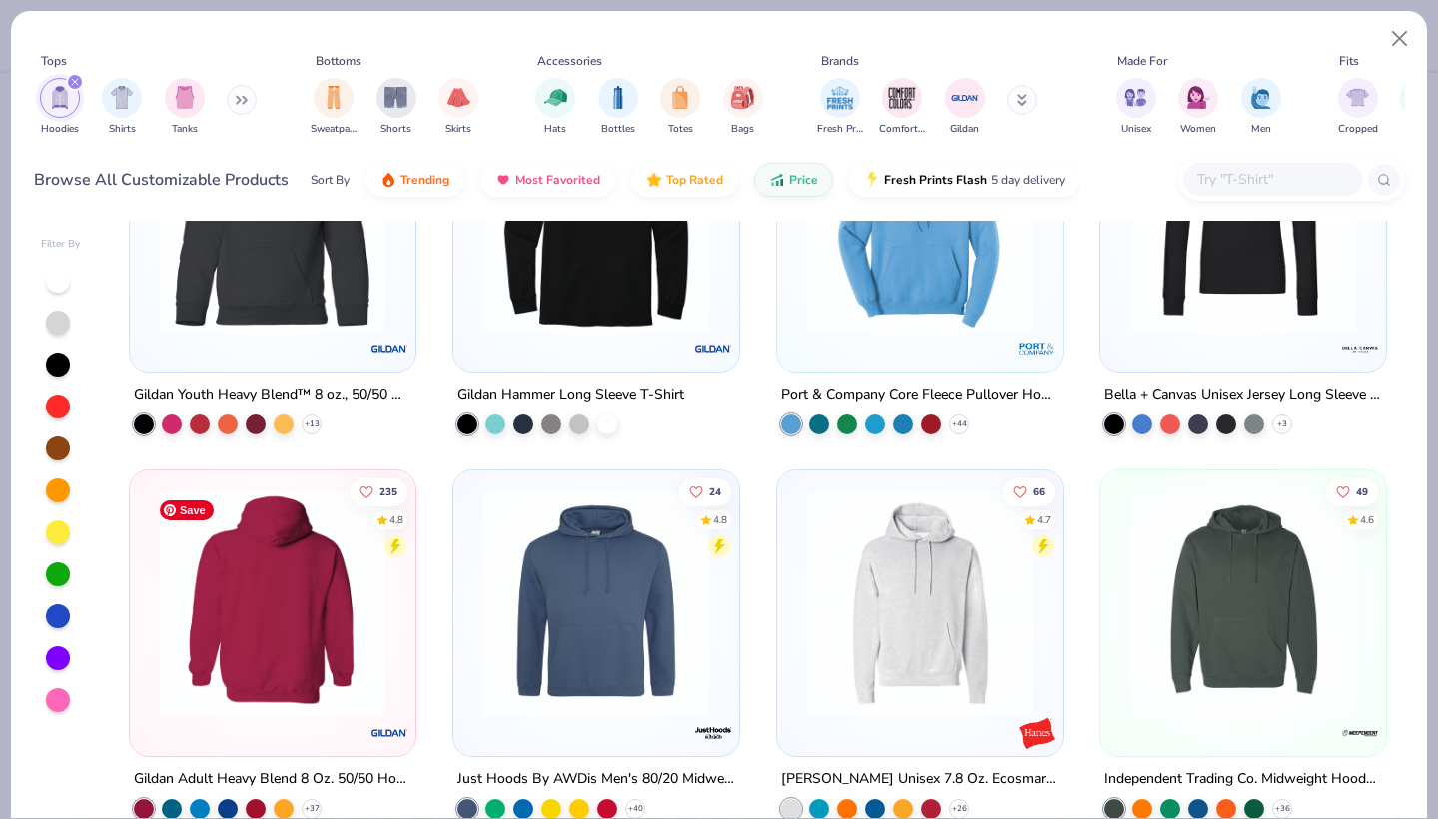
click at [151, 671] on img at bounding box center [28, 603] width 246 height 226
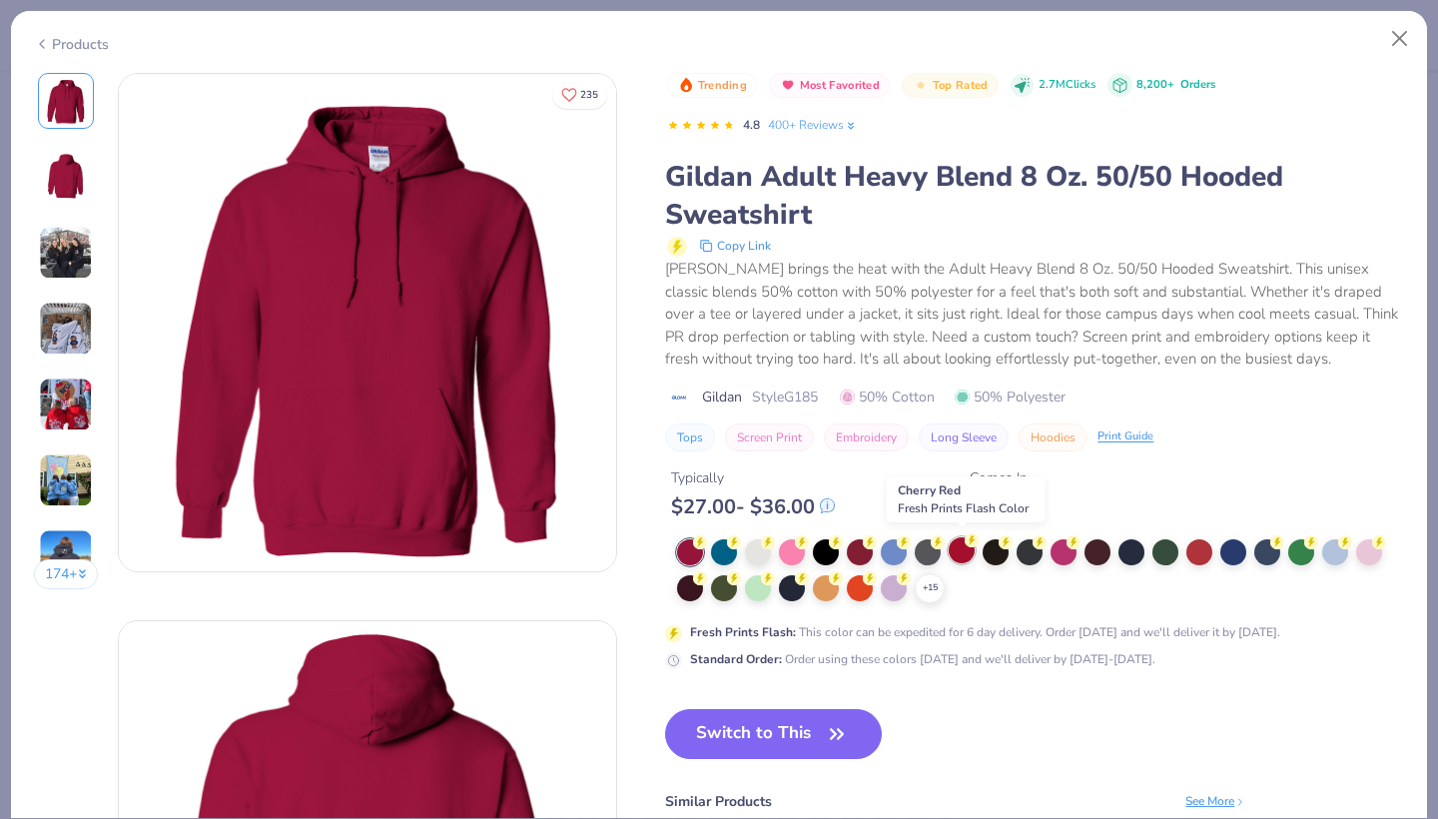
click at [964, 545] on div at bounding box center [961, 550] width 26 height 26
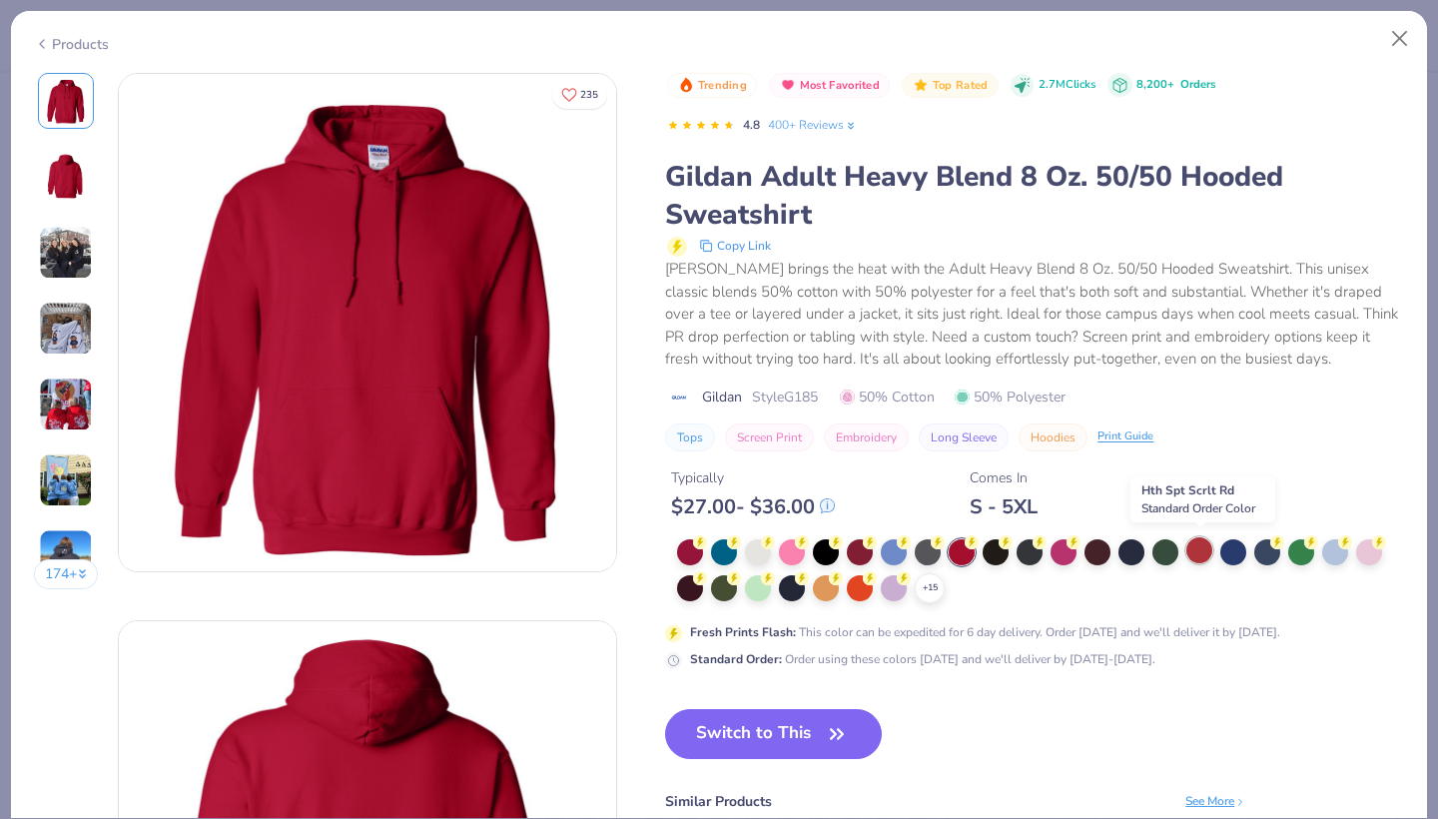
click at [1194, 546] on div at bounding box center [1199, 550] width 26 height 26
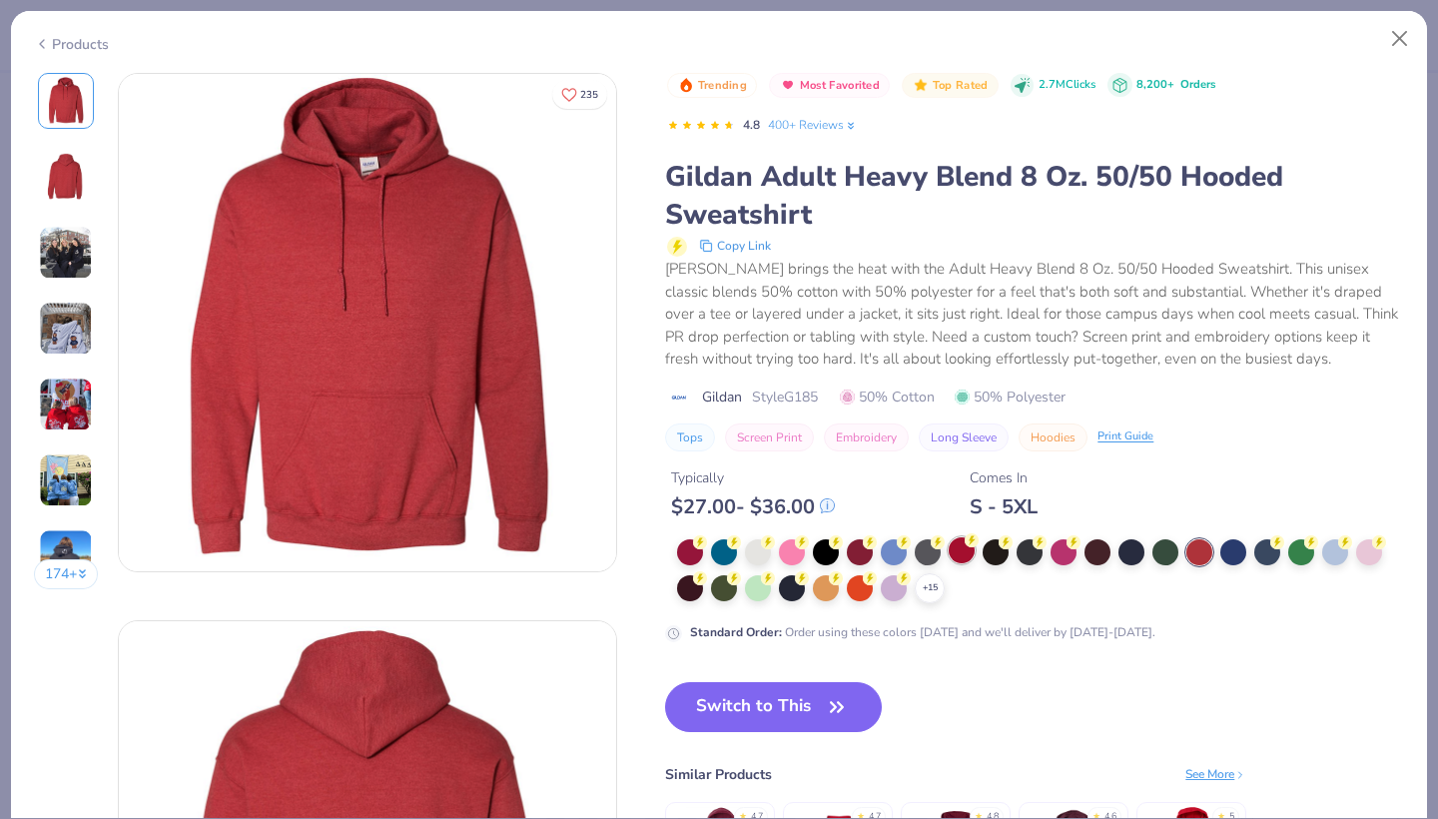
click at [966, 552] on div at bounding box center [961, 550] width 26 height 26
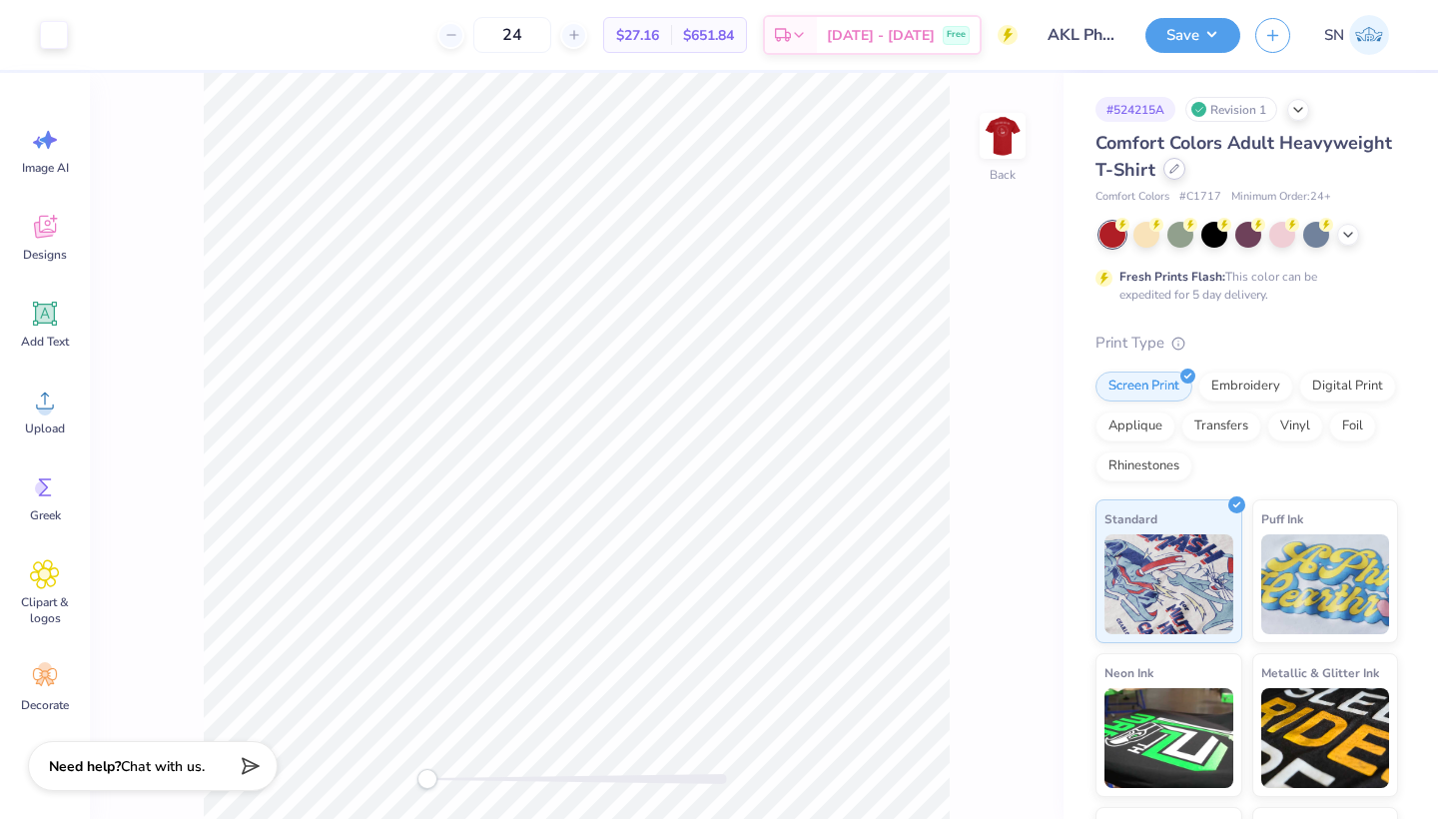
click at [1175, 169] on icon at bounding box center [1174, 169] width 10 height 10
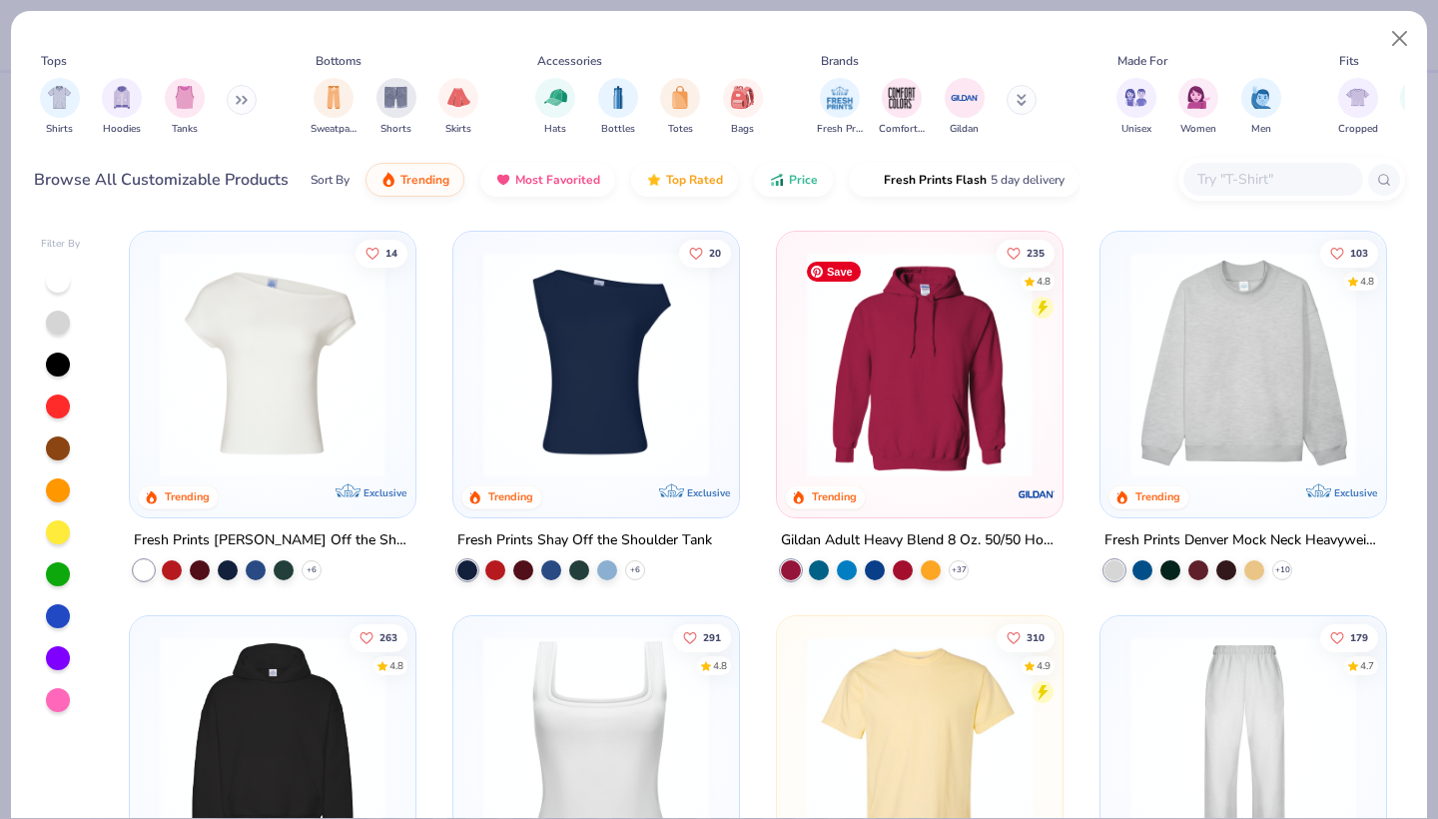
click at [855, 421] on img at bounding box center [920, 365] width 246 height 226
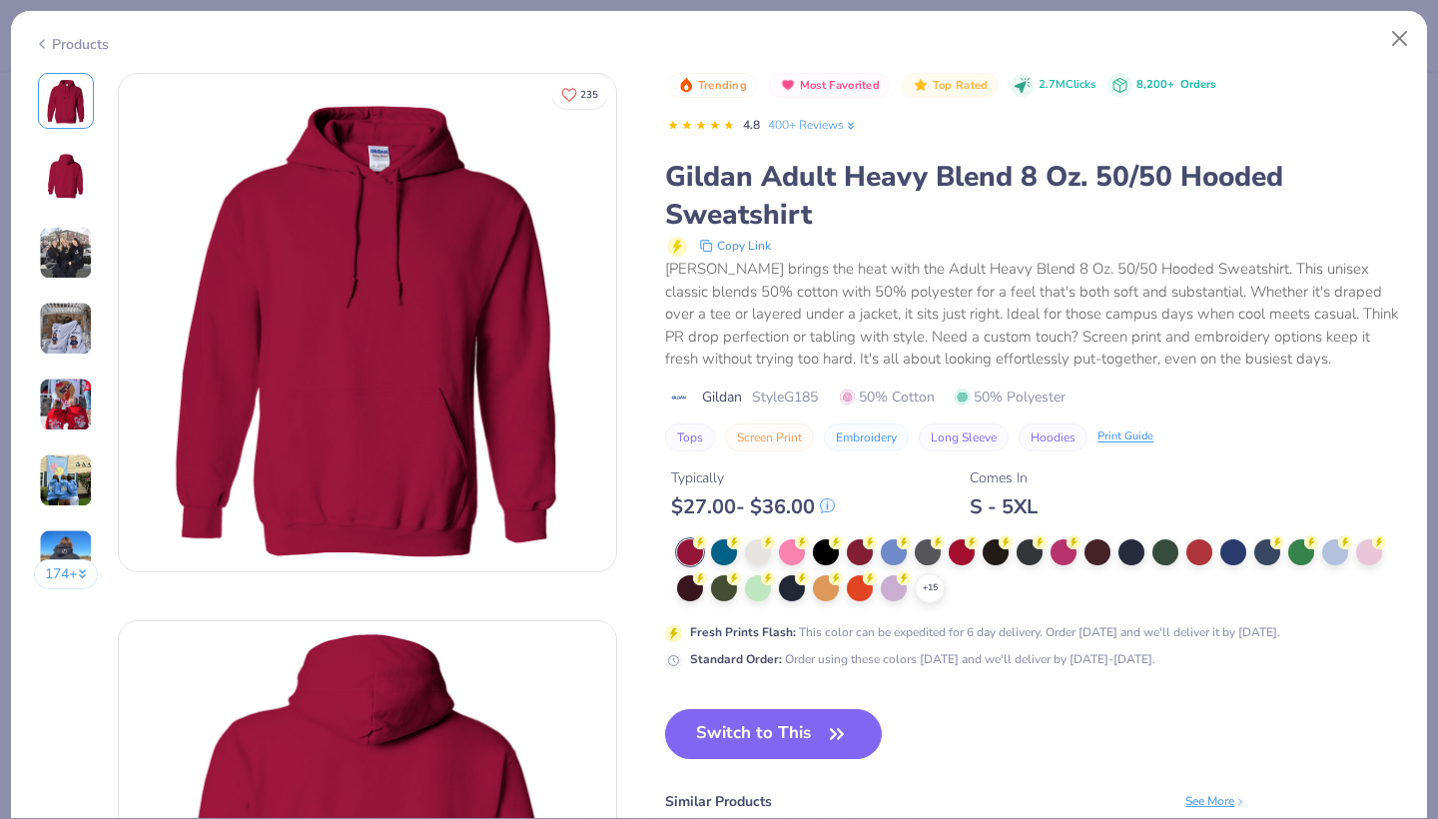
click at [966, 497] on div "Typically $ 27.00 - $ 36.00 Comes In S - 5XL" at bounding box center [1034, 485] width 739 height 68
click at [956, 543] on div at bounding box center [961, 550] width 26 height 26
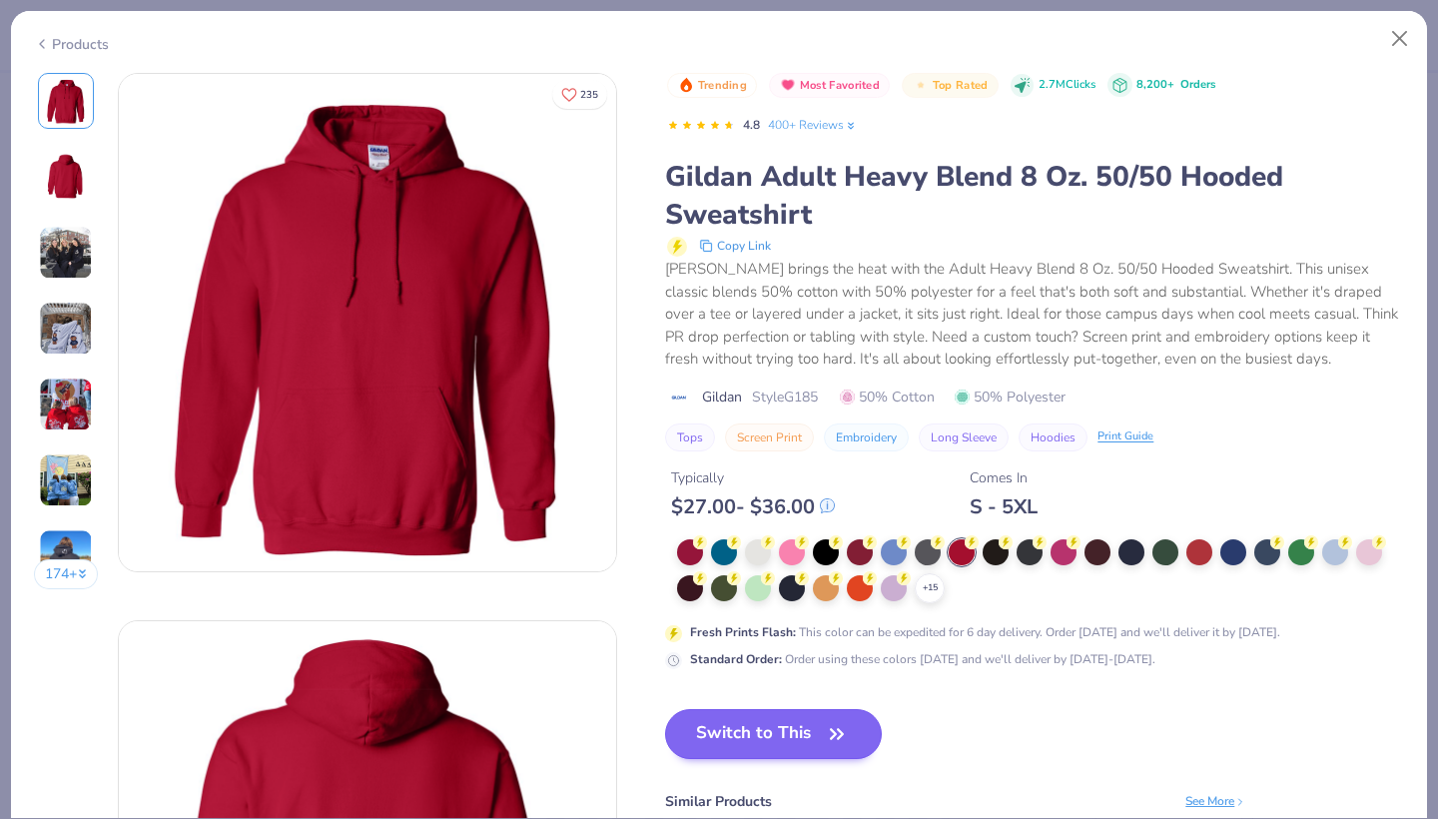
click at [721, 735] on button "Switch to This" at bounding box center [773, 734] width 217 height 50
click at [772, 723] on button "Switch to This" at bounding box center [773, 734] width 217 height 50
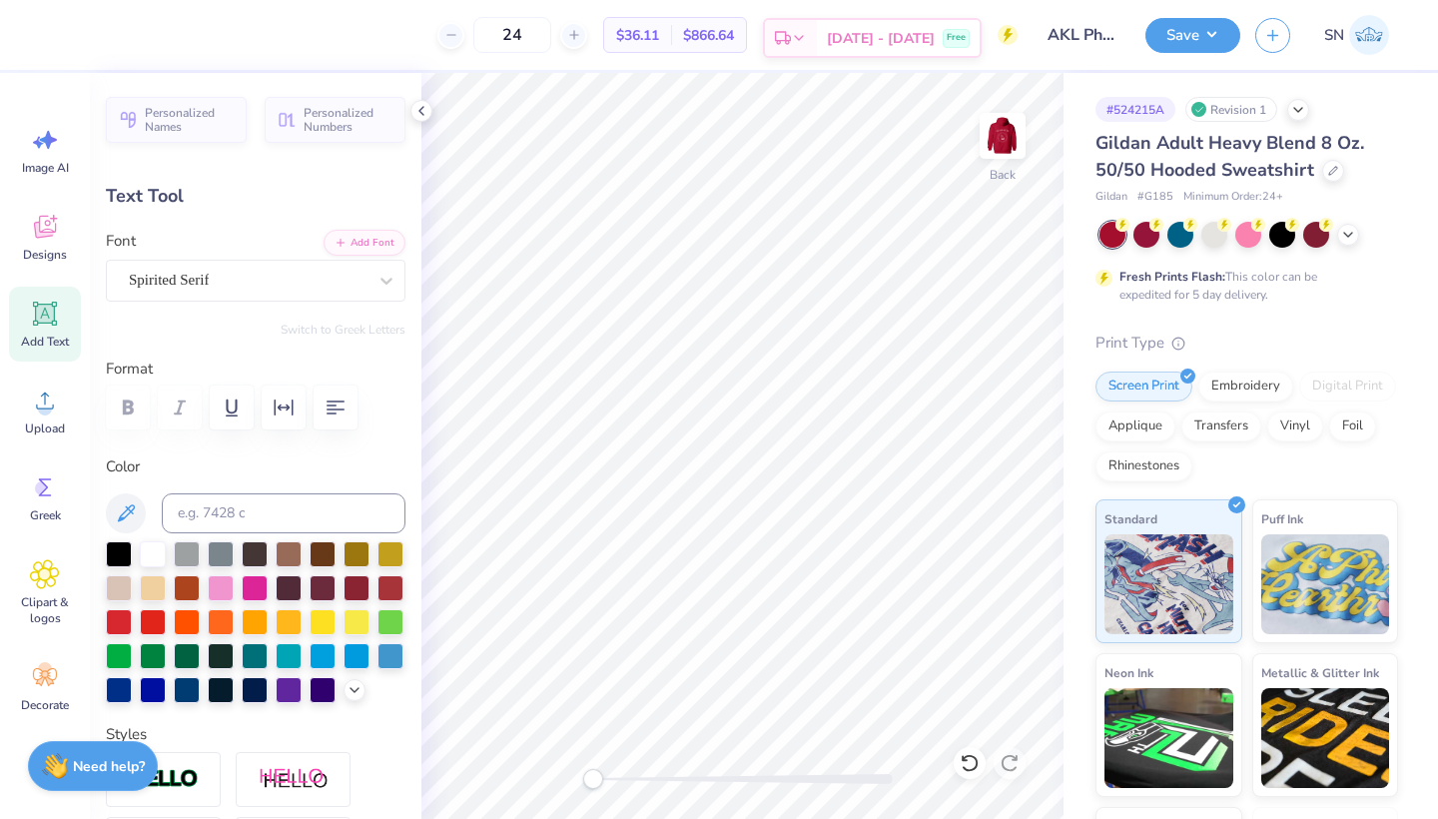
type input "3.46"
type input "2.49"
type input "4.21"
type input "4.42"
type input "3.40"
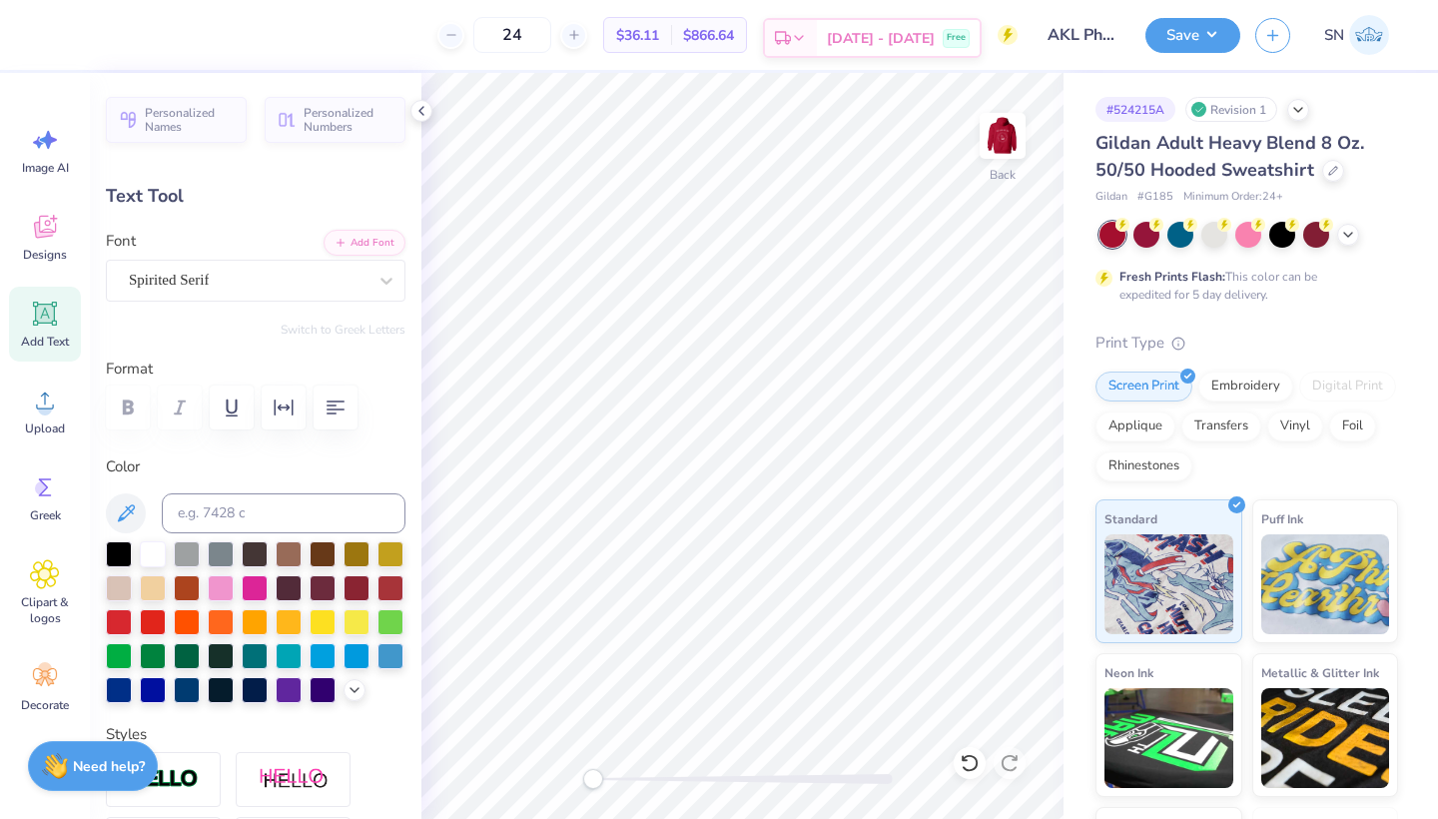
type input "2.49"
type input "4.21"
type input "4.72"
click at [1166, 38] on button "Save" at bounding box center [1192, 32] width 95 height 35
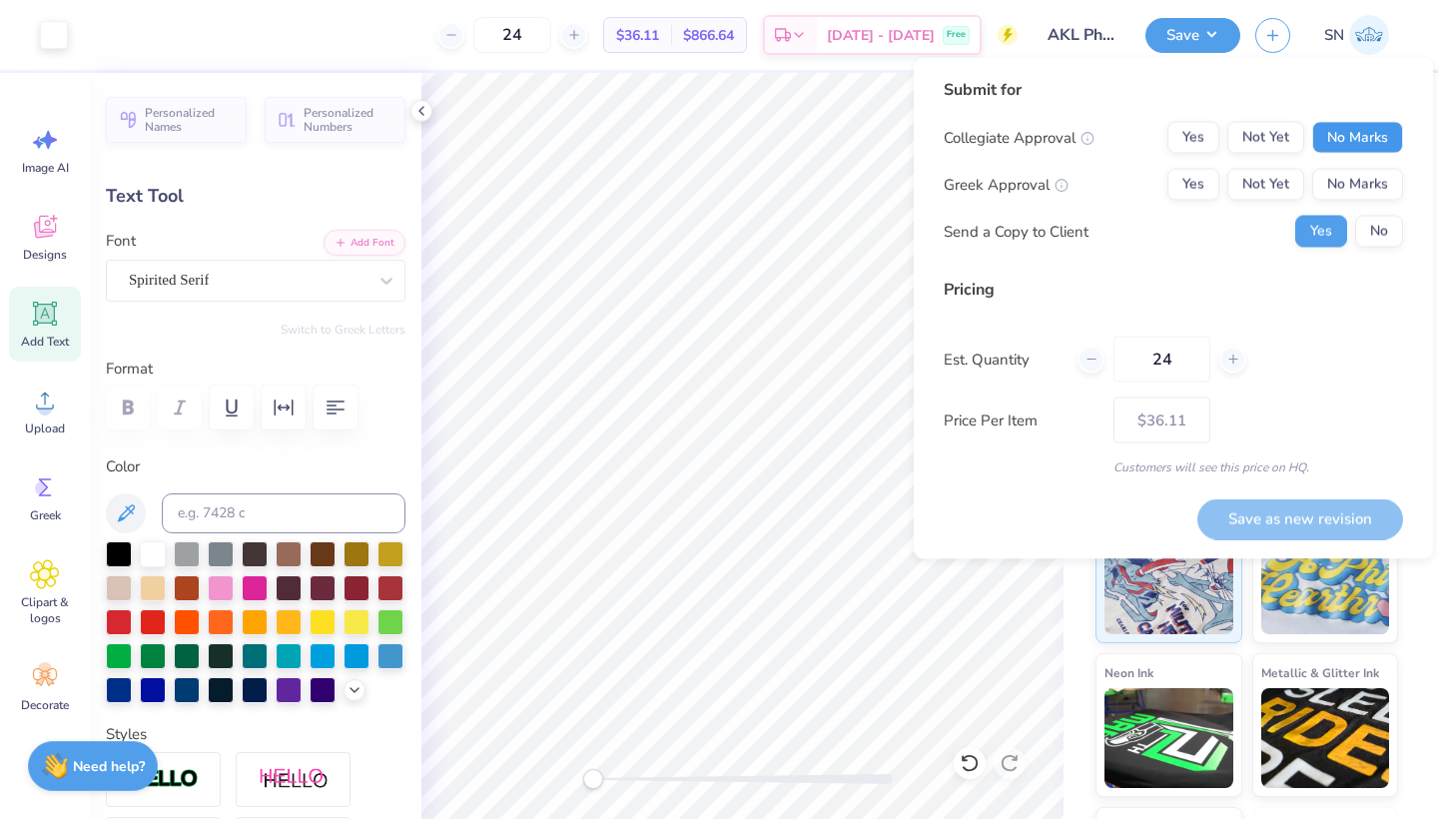
click at [1353, 137] on button "No Marks" at bounding box center [1357, 138] width 91 height 32
click at [1202, 185] on button "Yes" at bounding box center [1193, 185] width 52 height 32
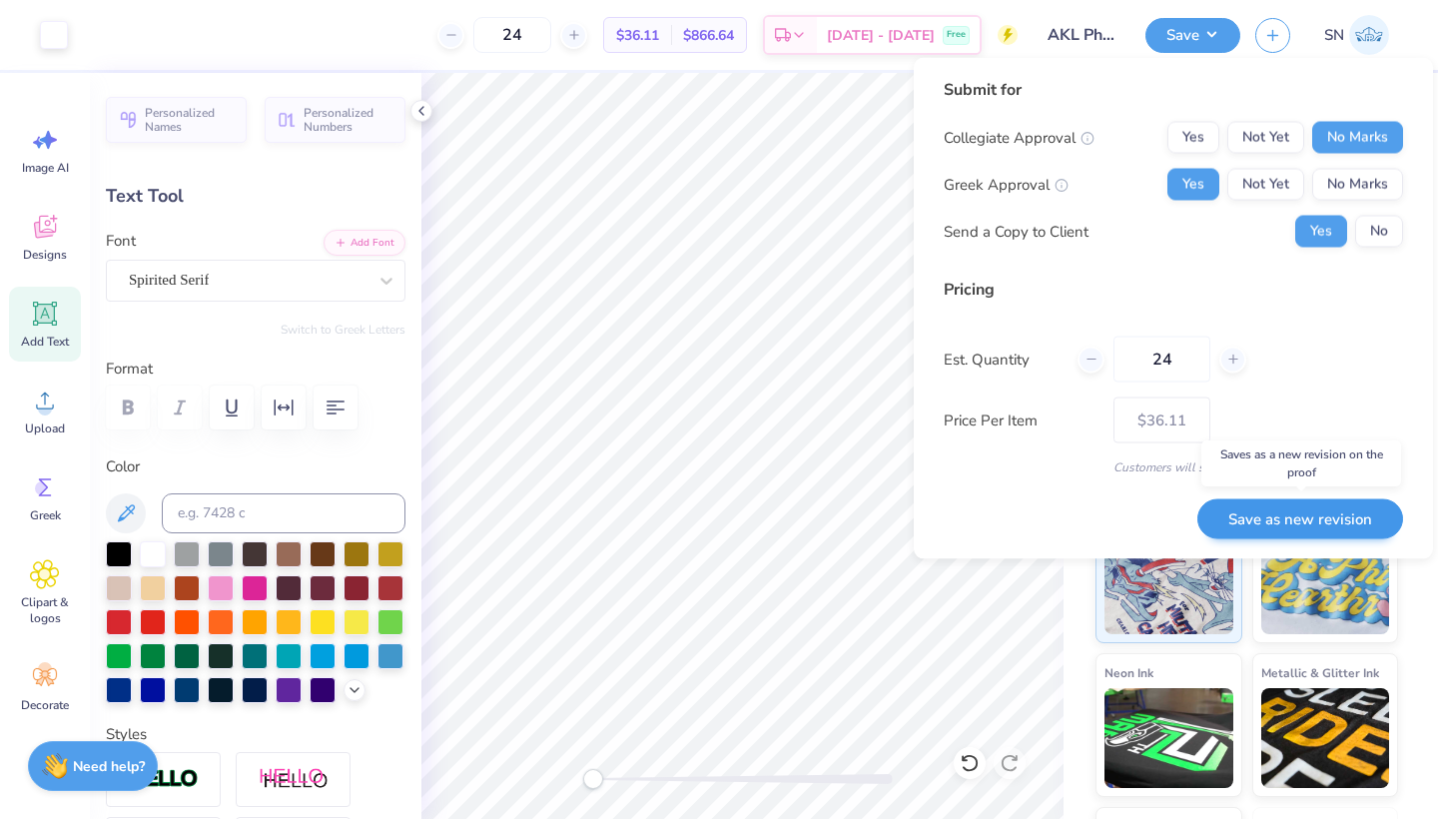
click at [1259, 523] on button "Save as new revision" at bounding box center [1300, 518] width 206 height 41
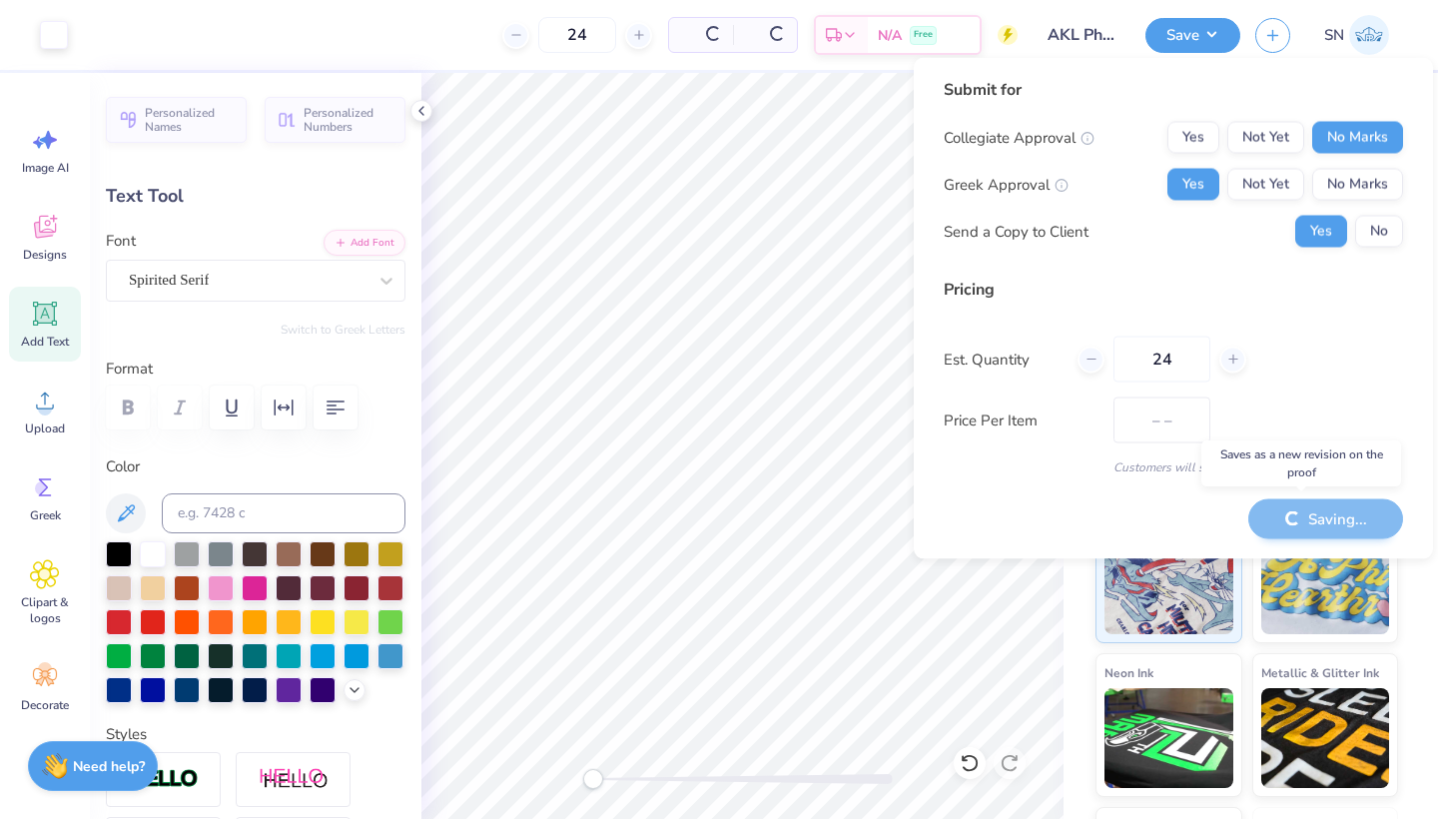
type input "$36.11"
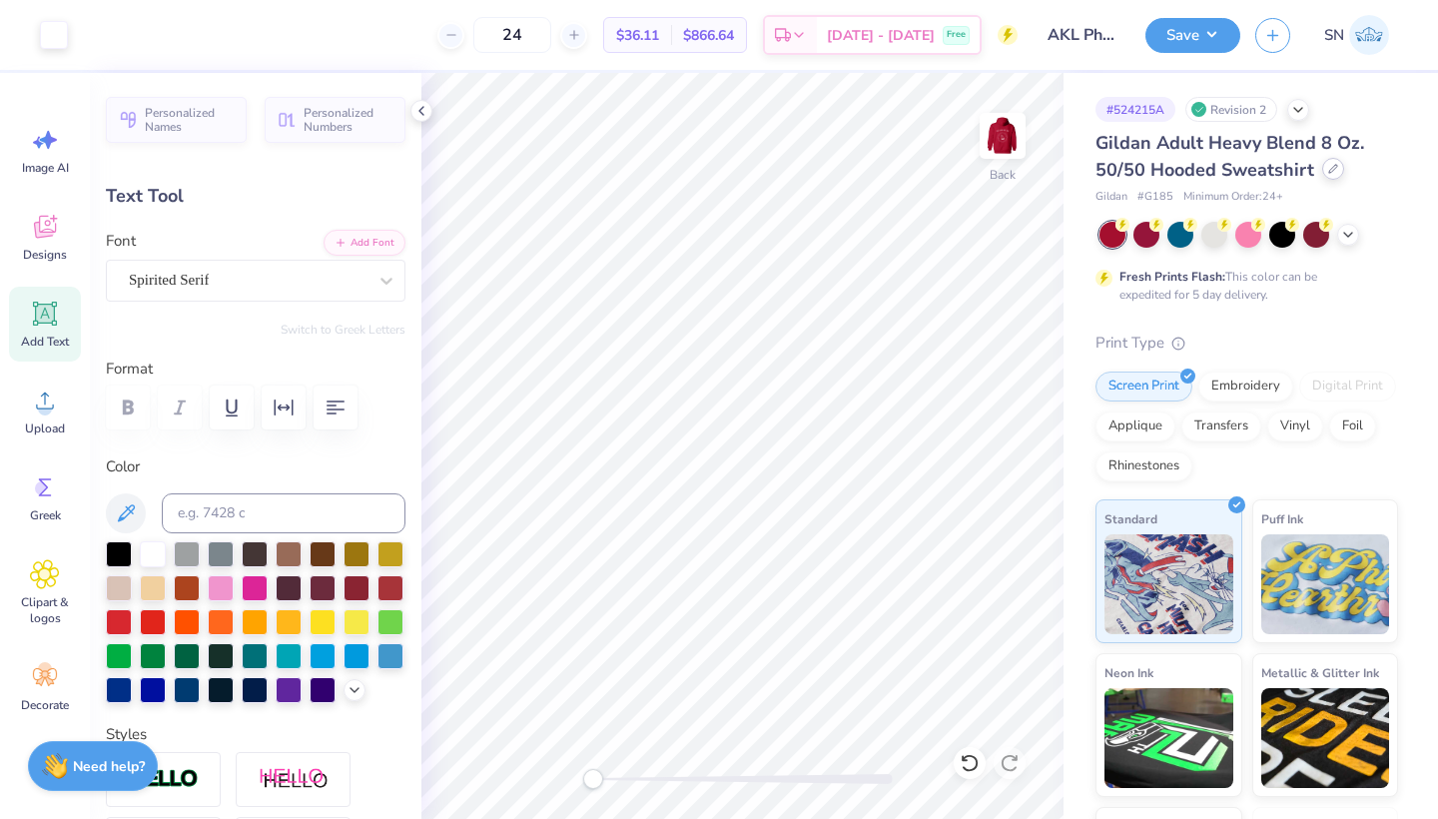
click at [1328, 171] on icon at bounding box center [1333, 169] width 10 height 10
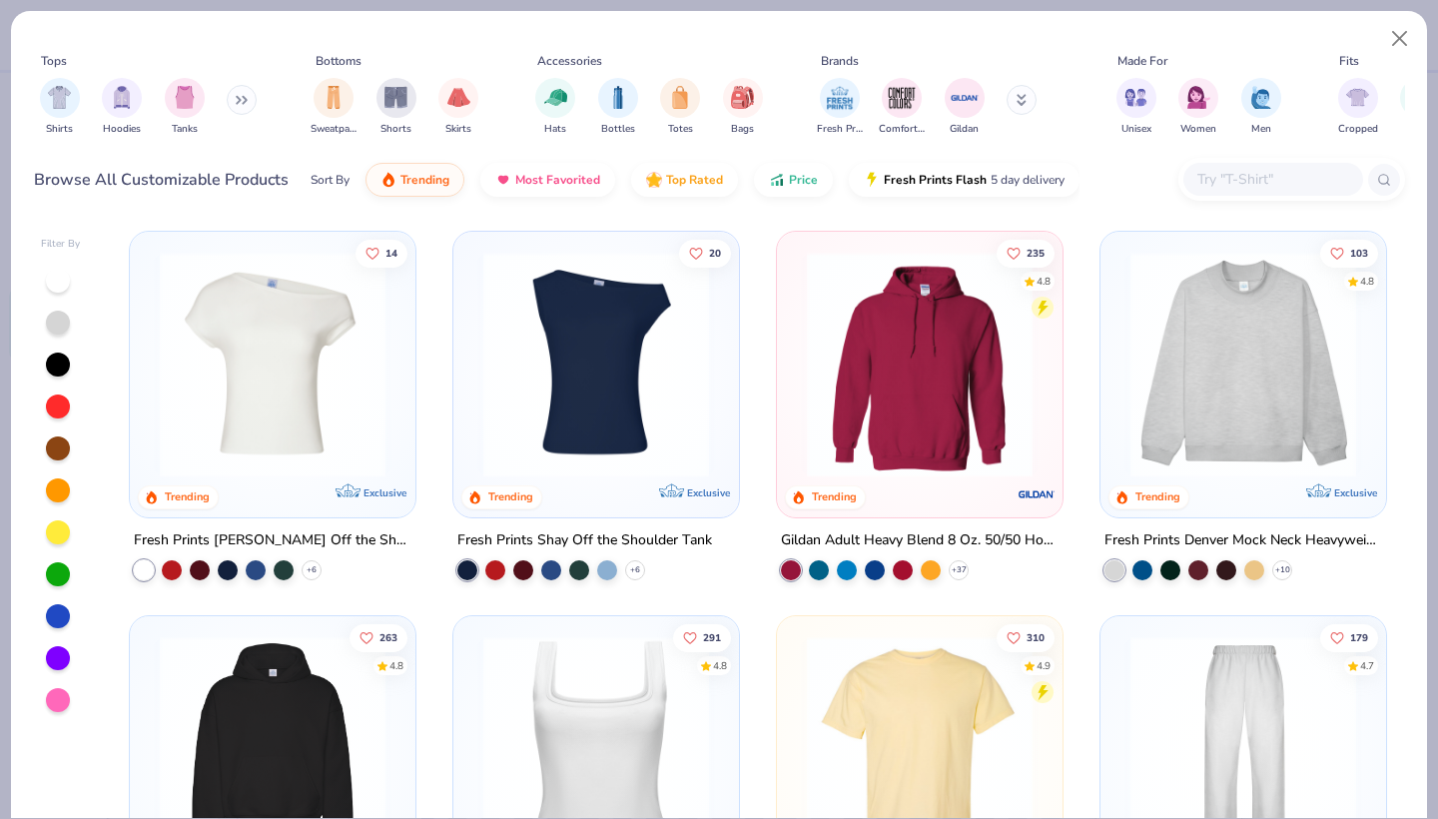
click at [230, 101] on button at bounding box center [242, 100] width 30 height 30
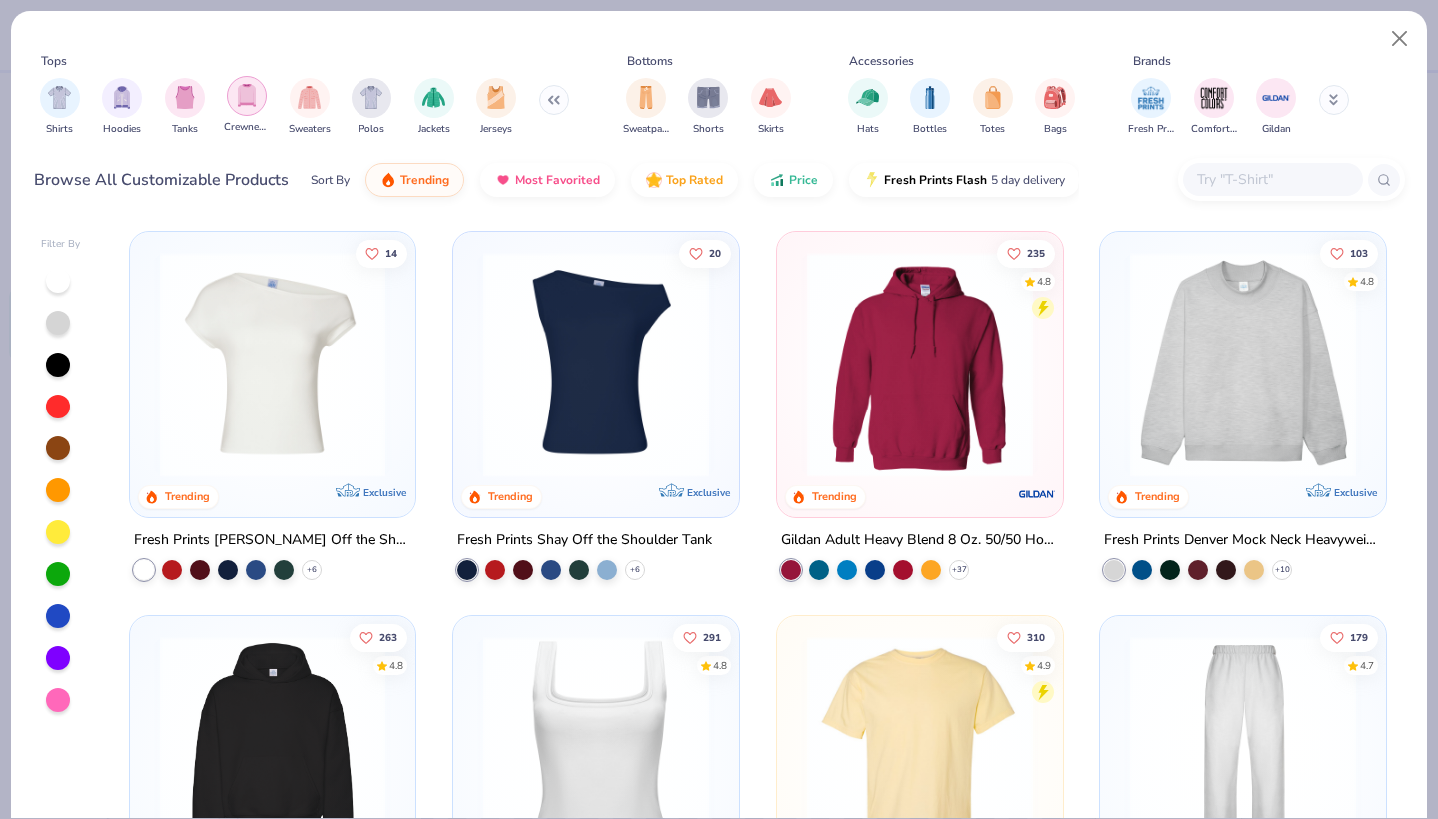
click at [256, 97] on img "filter for Crewnecks" at bounding box center [247, 95] width 22 height 23
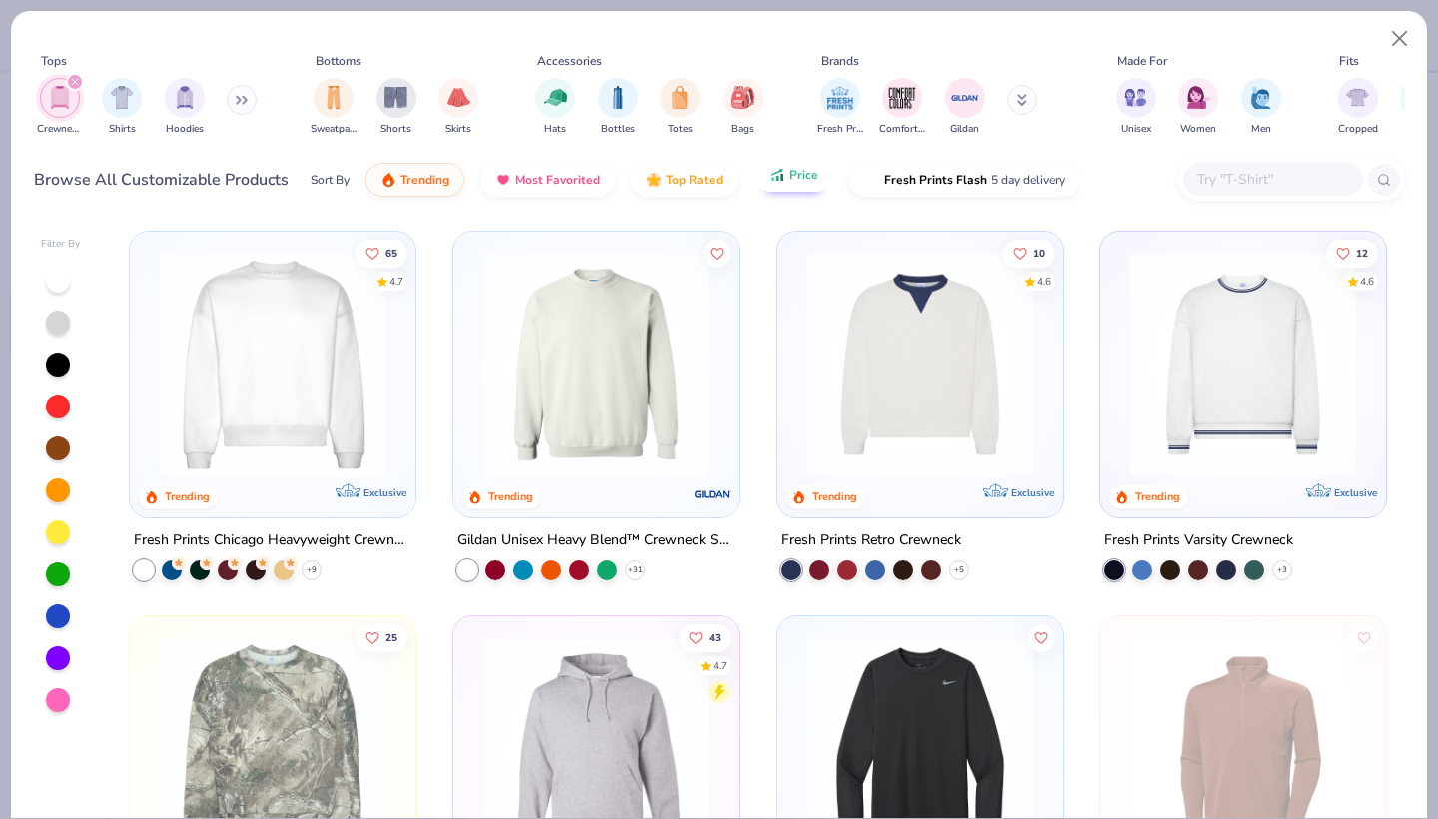
click at [771, 189] on button "Price" at bounding box center [793, 175] width 79 height 34
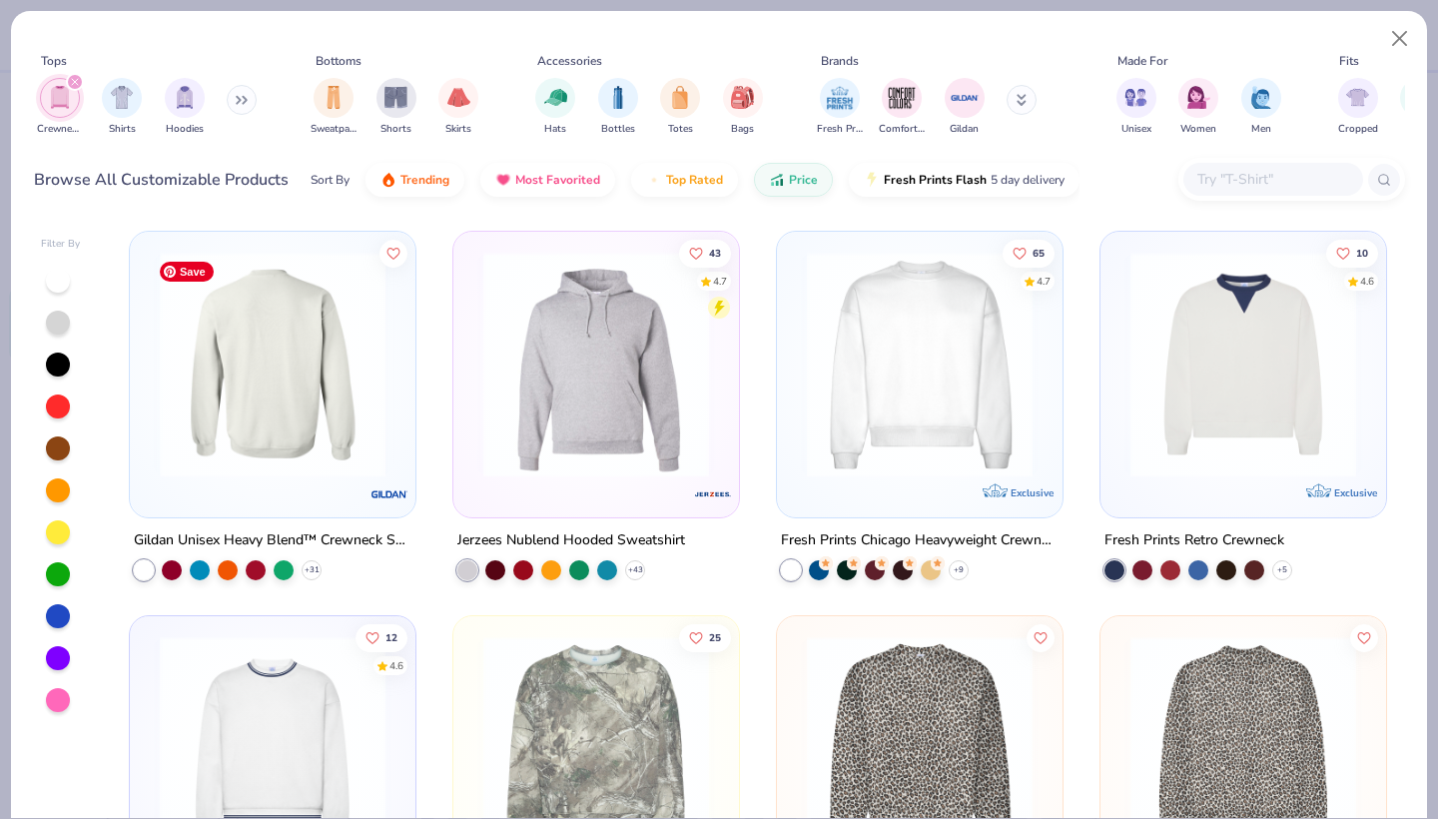
click at [316, 464] on div at bounding box center [273, 365] width 736 height 226
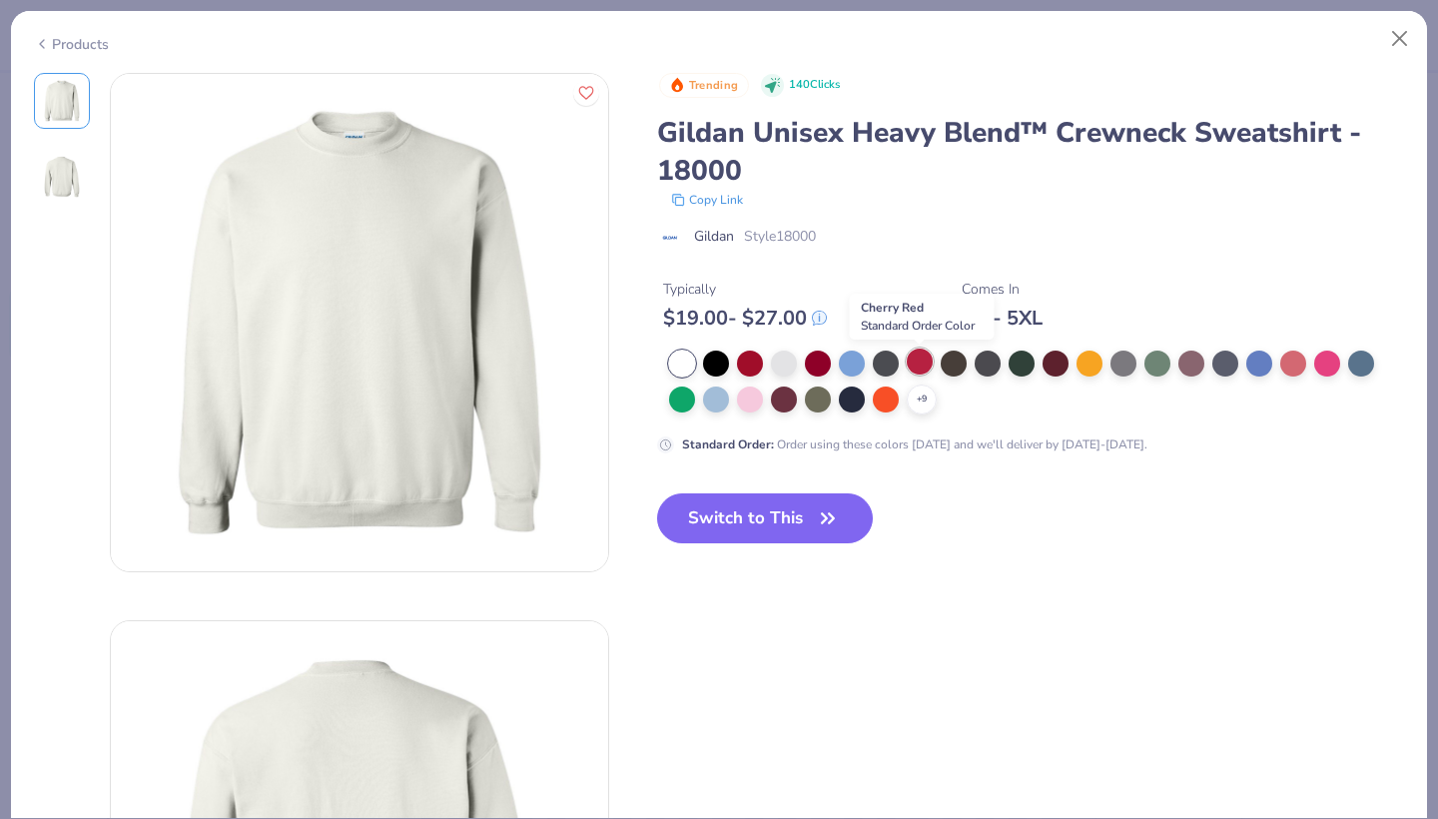
click at [918, 368] on div at bounding box center [919, 361] width 26 height 26
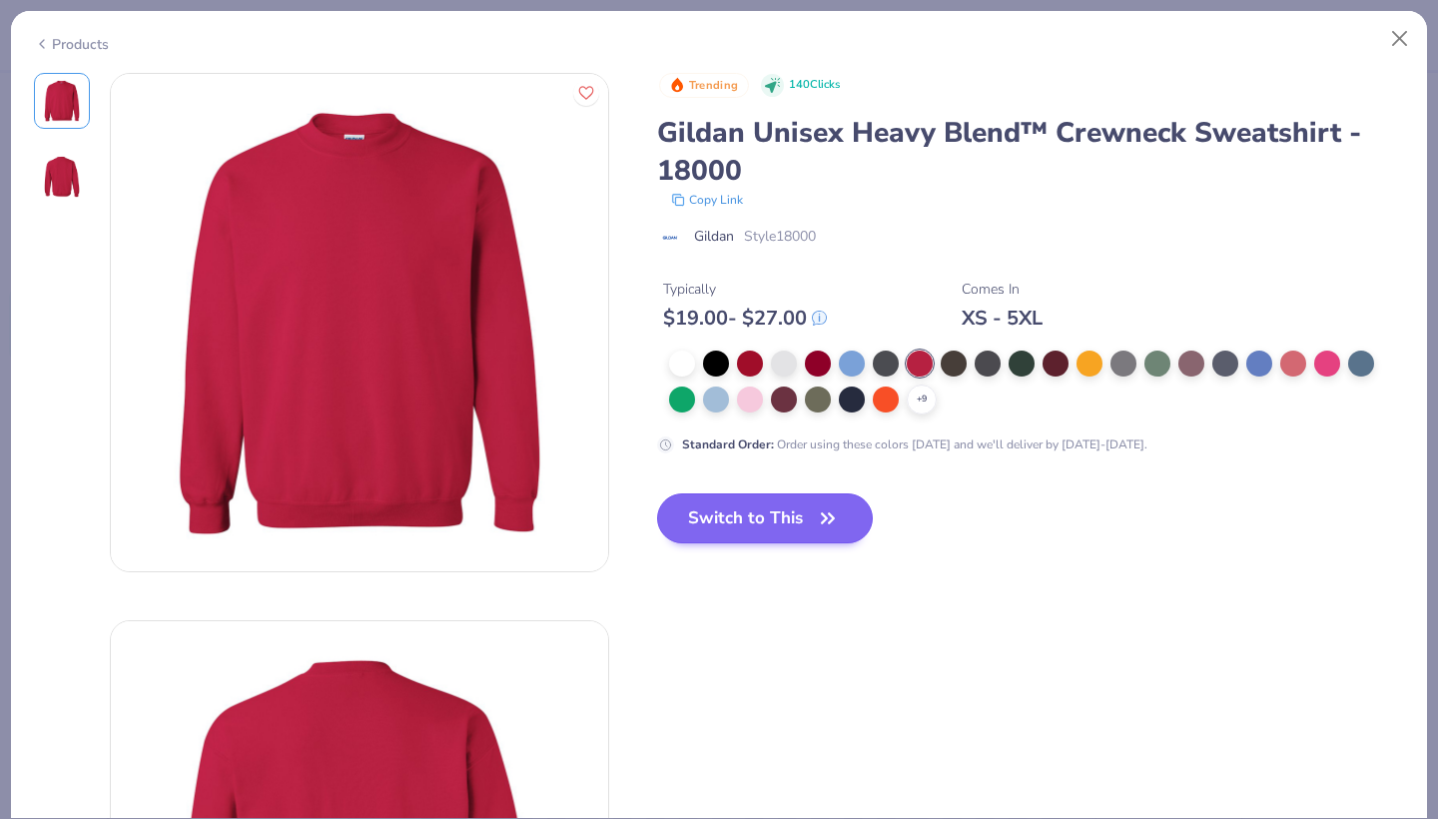
click at [756, 525] on button "Switch to This" at bounding box center [765, 518] width 217 height 50
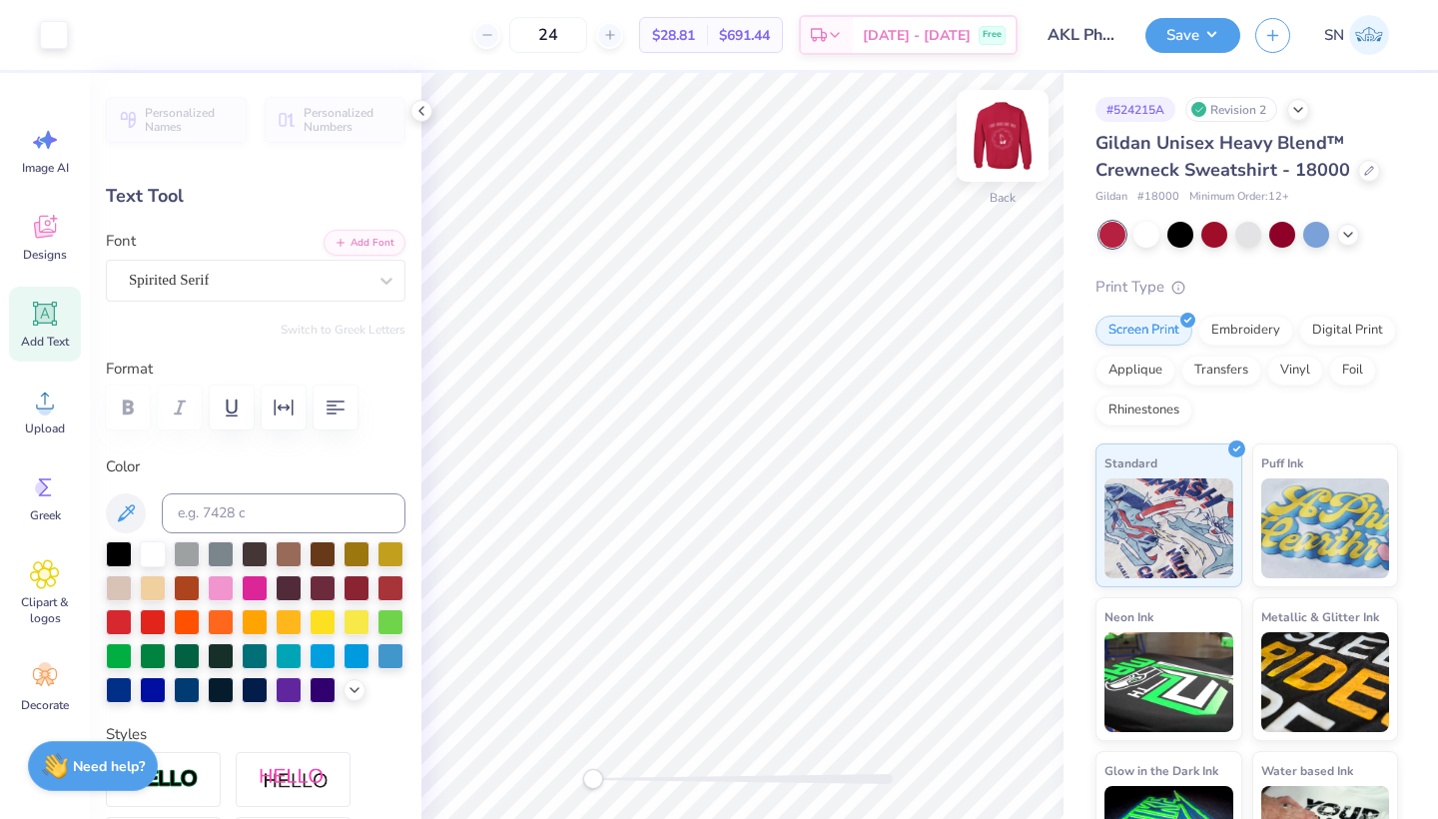
click at [1005, 143] on img at bounding box center [1002, 136] width 80 height 80
type input "11.50"
type input "2.38"
type input "7.95"
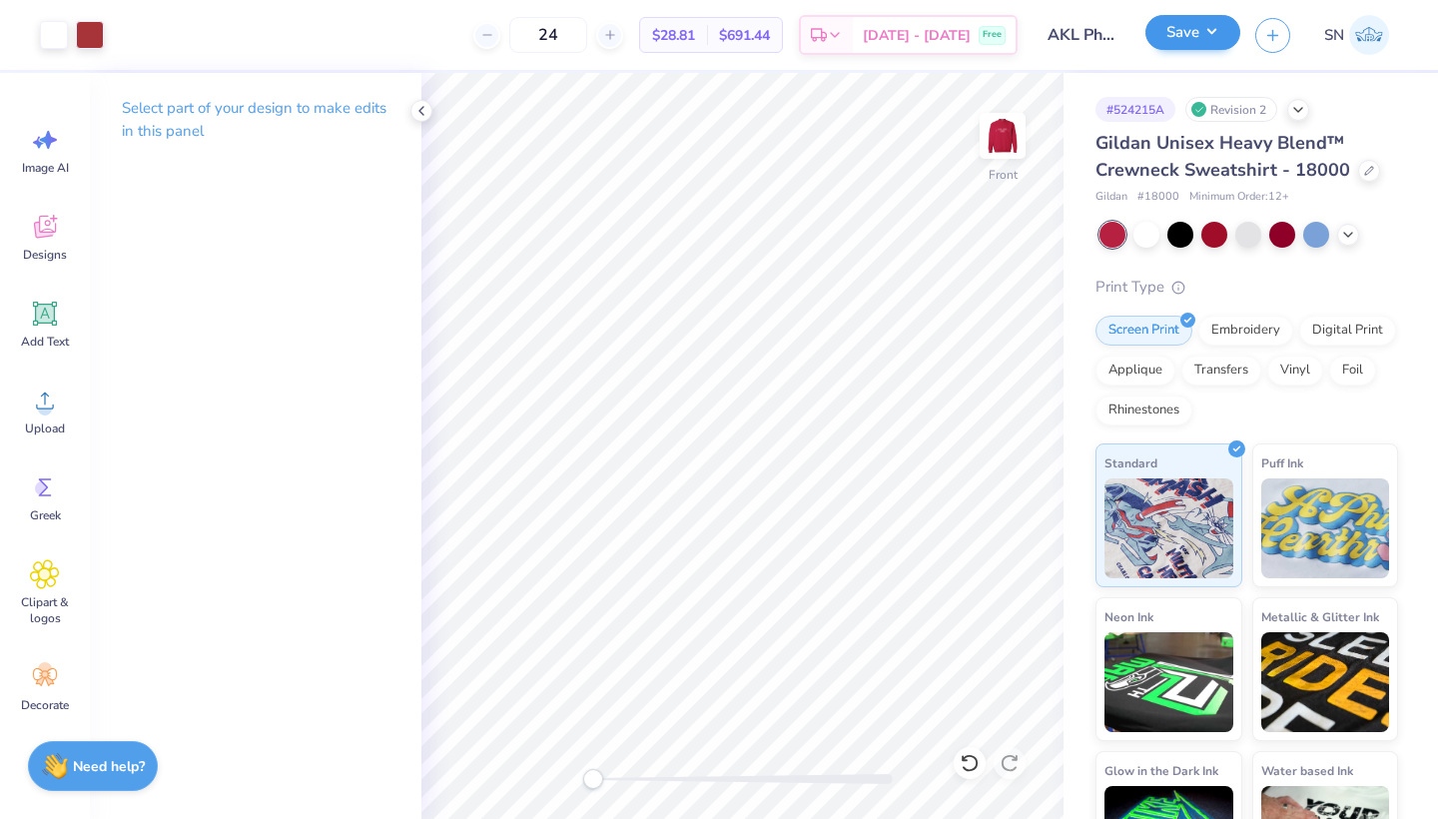
click at [1182, 33] on button "Save" at bounding box center [1192, 32] width 95 height 35
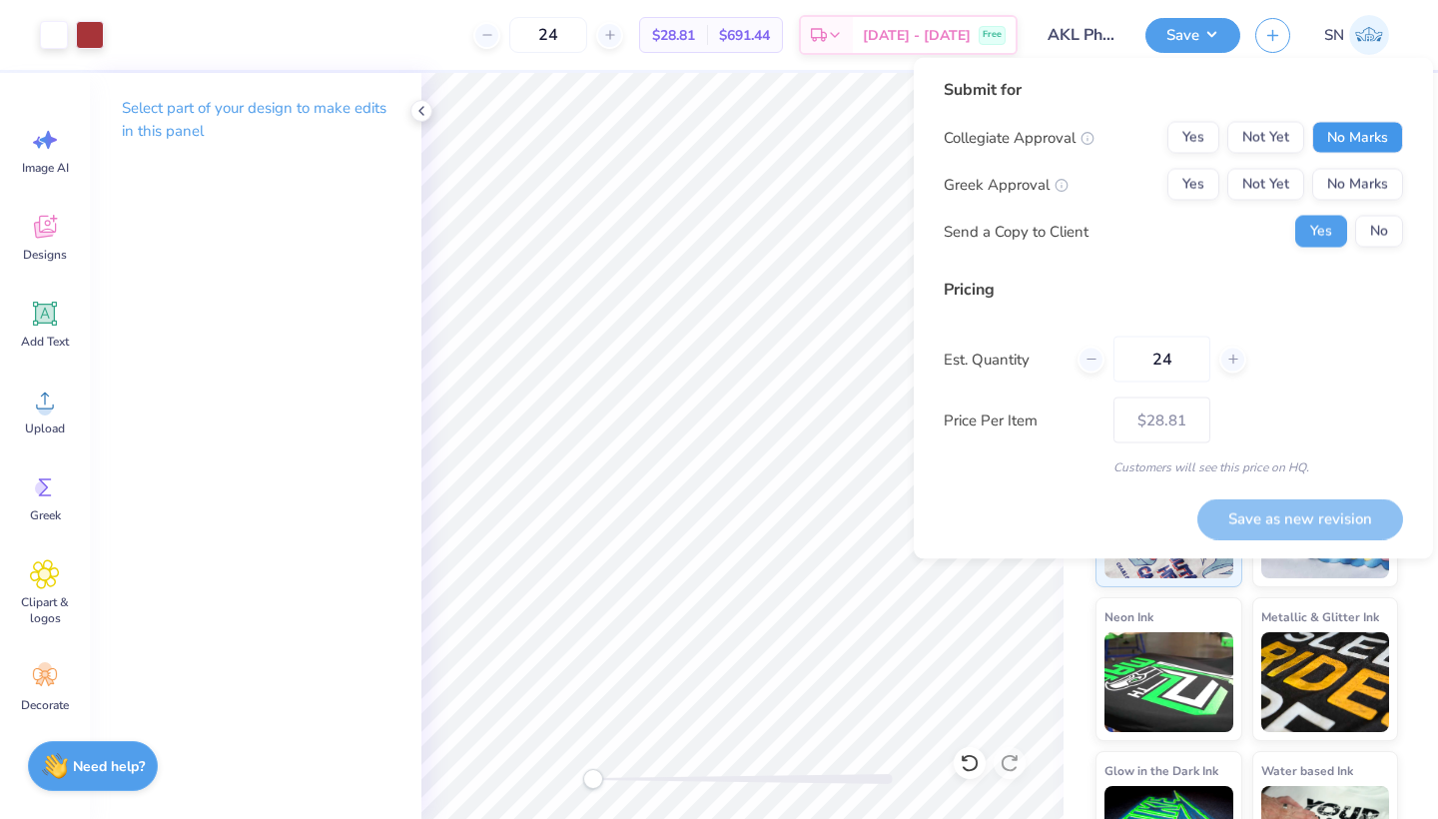
click at [1353, 143] on button "No Marks" at bounding box center [1357, 138] width 91 height 32
click at [1204, 180] on button "Yes" at bounding box center [1193, 185] width 52 height 32
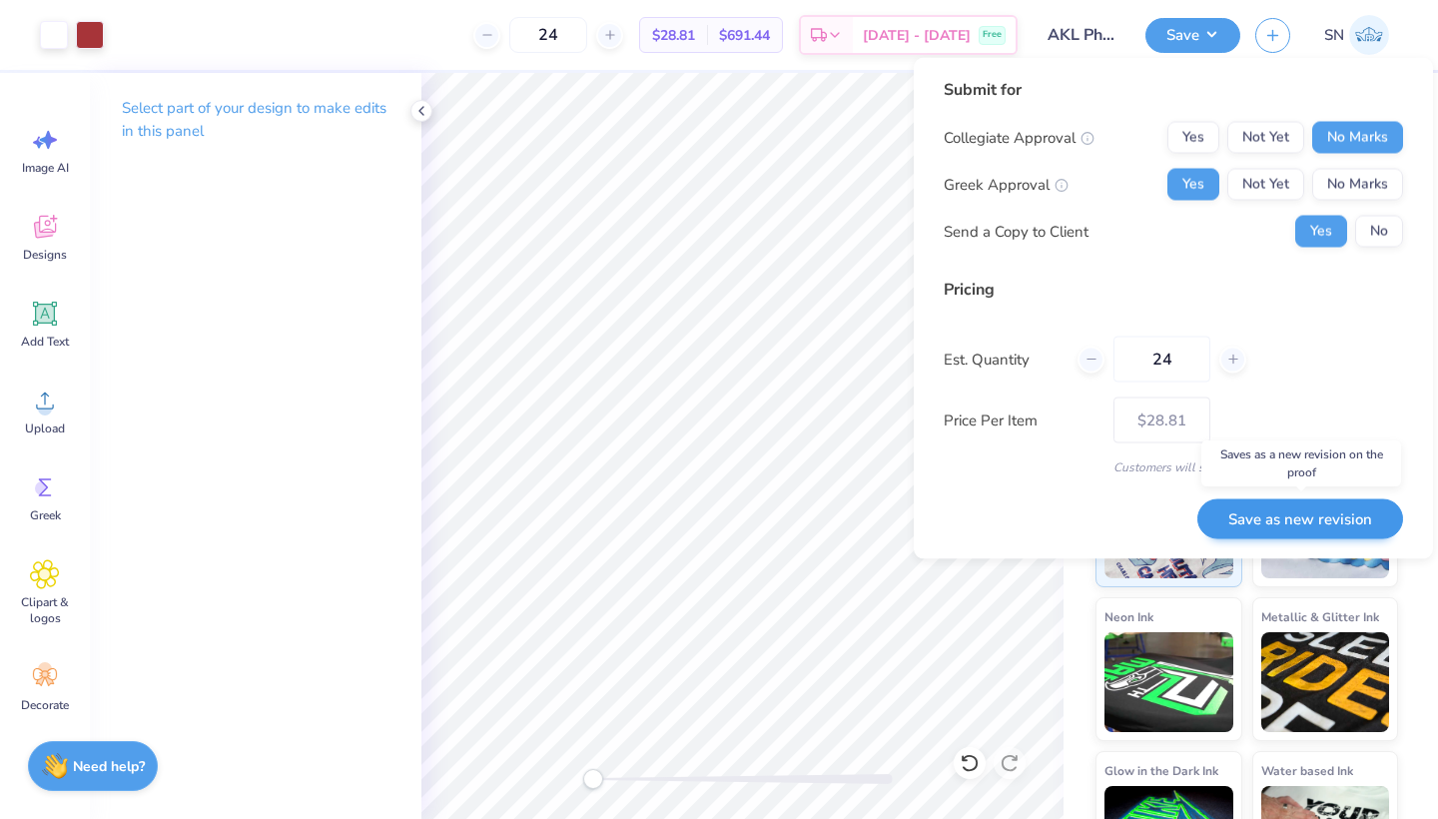
click at [1256, 520] on button "Save as new revision" at bounding box center [1300, 518] width 206 height 41
type input "$28.81"
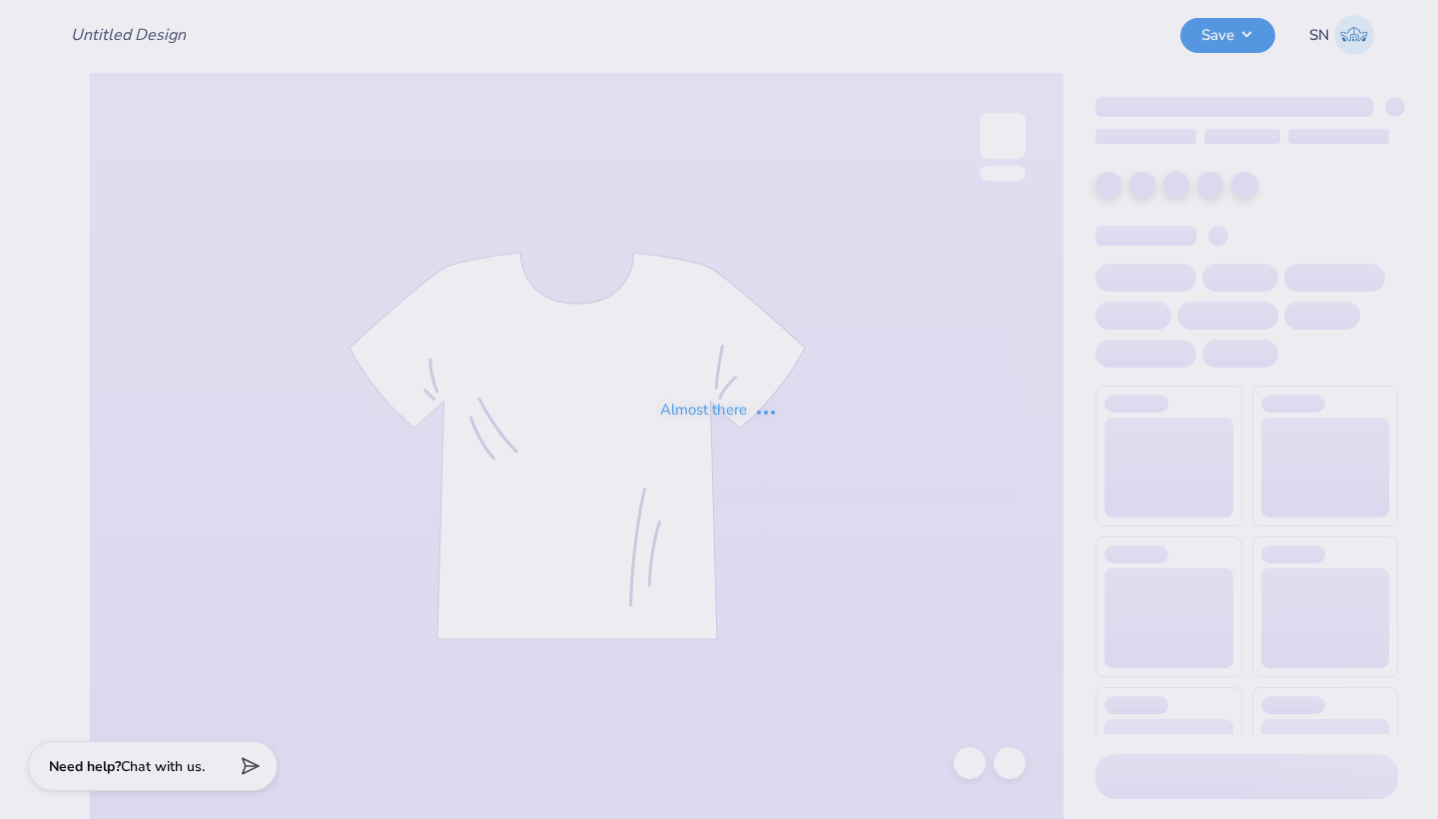
type input "AKL Philo Tees"
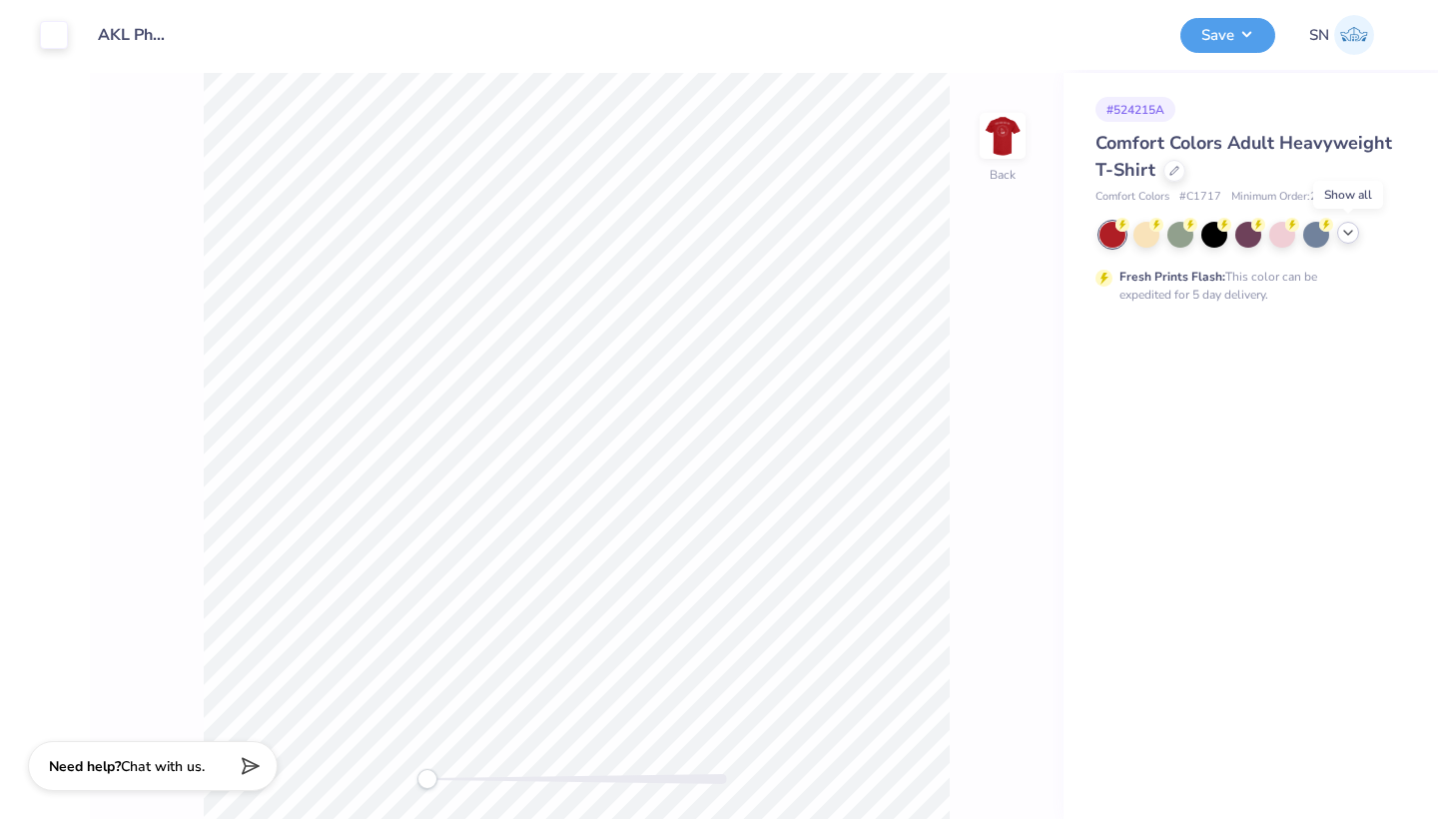
click at [1344, 233] on icon at bounding box center [1348, 233] width 16 height 16
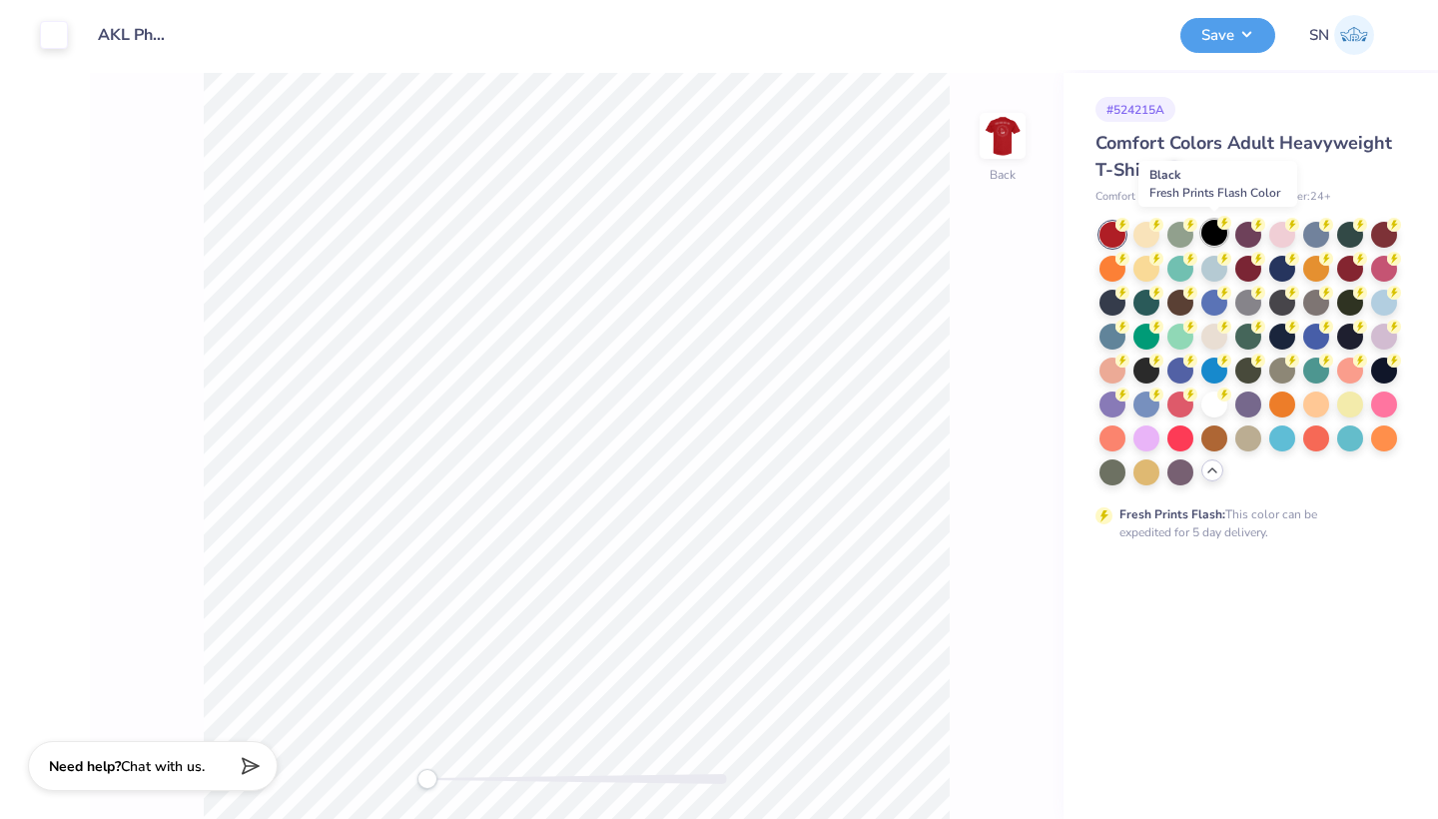
click at [1211, 229] on div at bounding box center [1214, 233] width 26 height 26
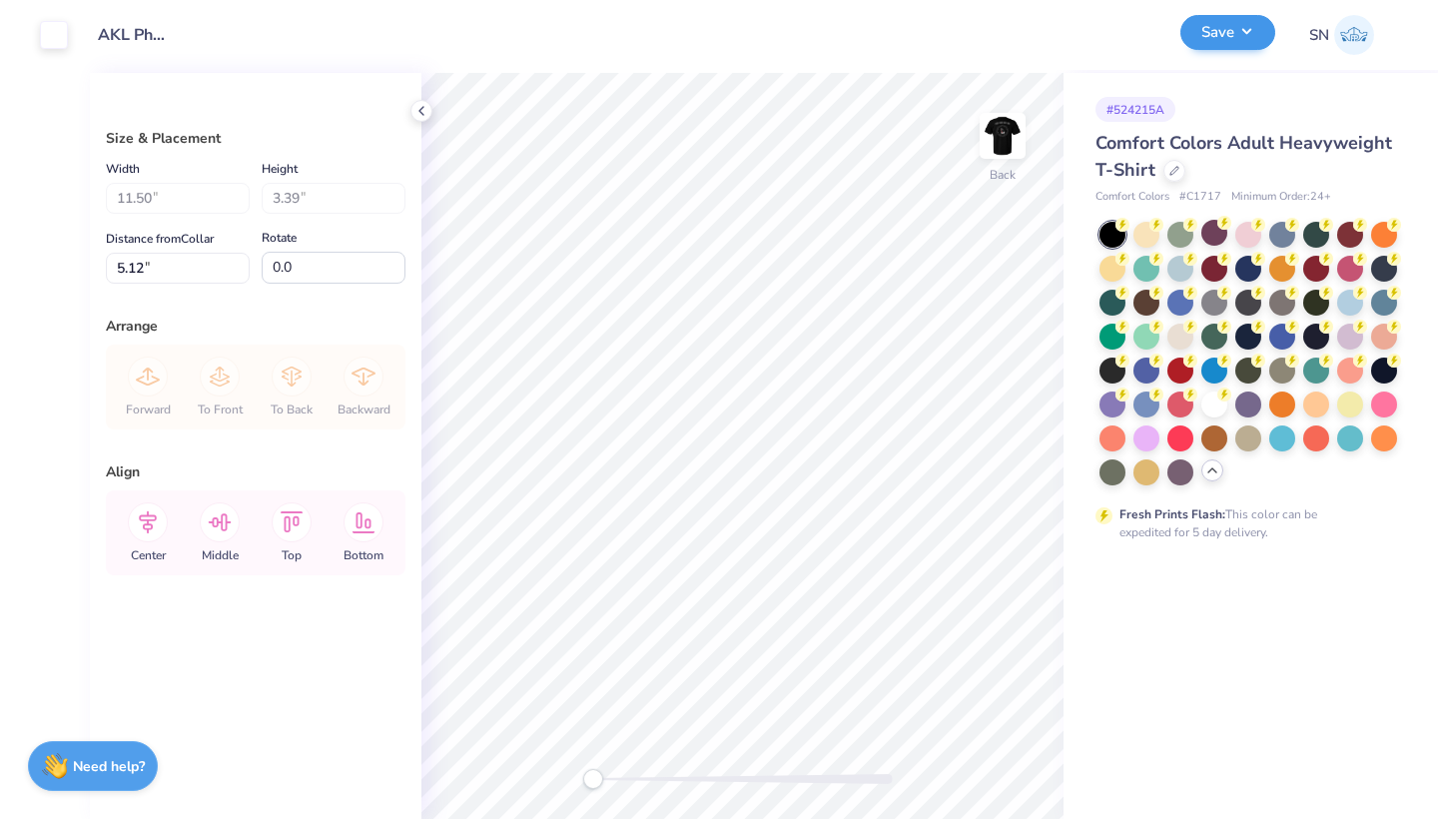
click at [1211, 45] on button "Save" at bounding box center [1227, 32] width 95 height 35
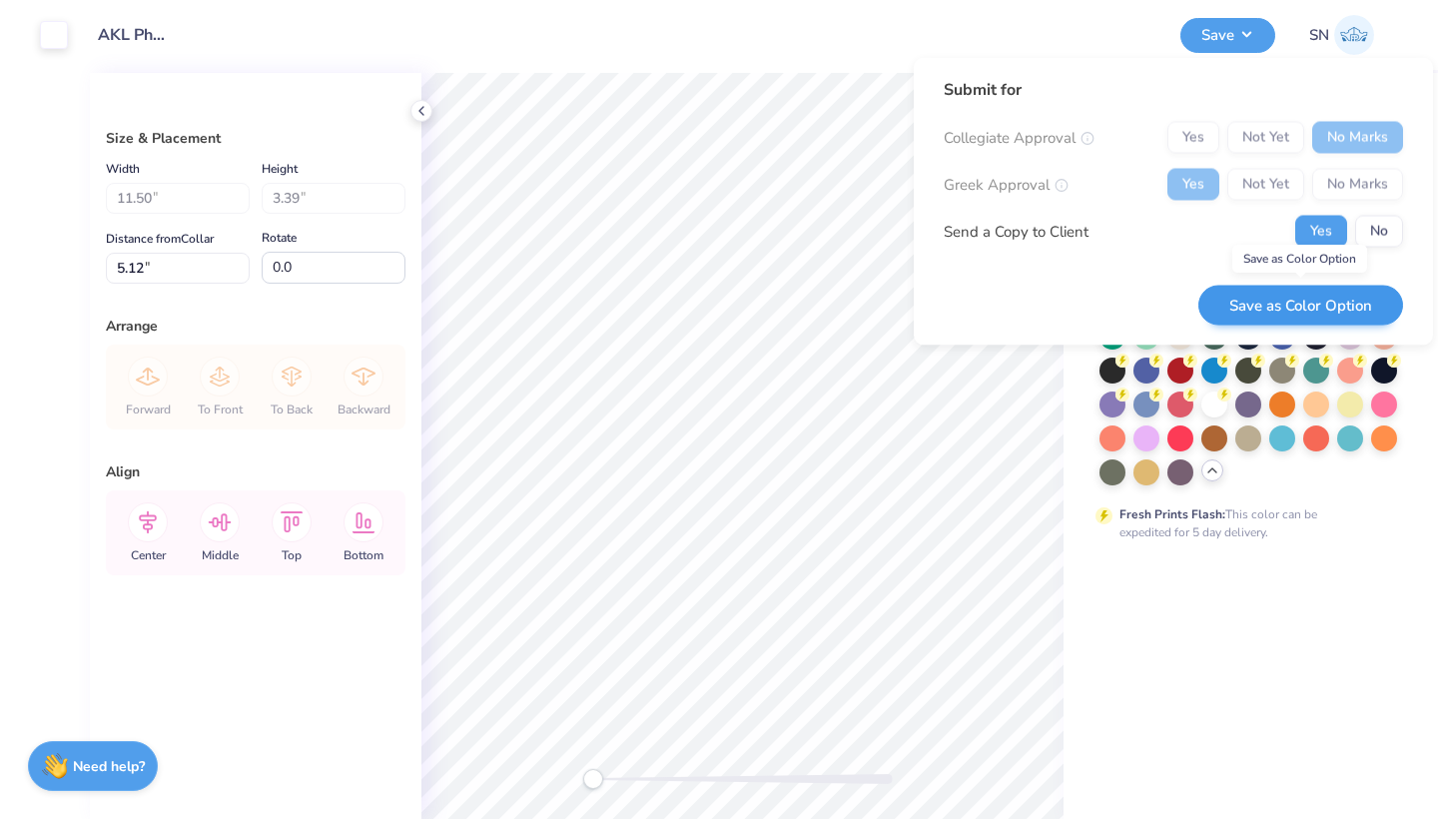
click at [1265, 312] on button "Save as Color Option" at bounding box center [1300, 305] width 205 height 41
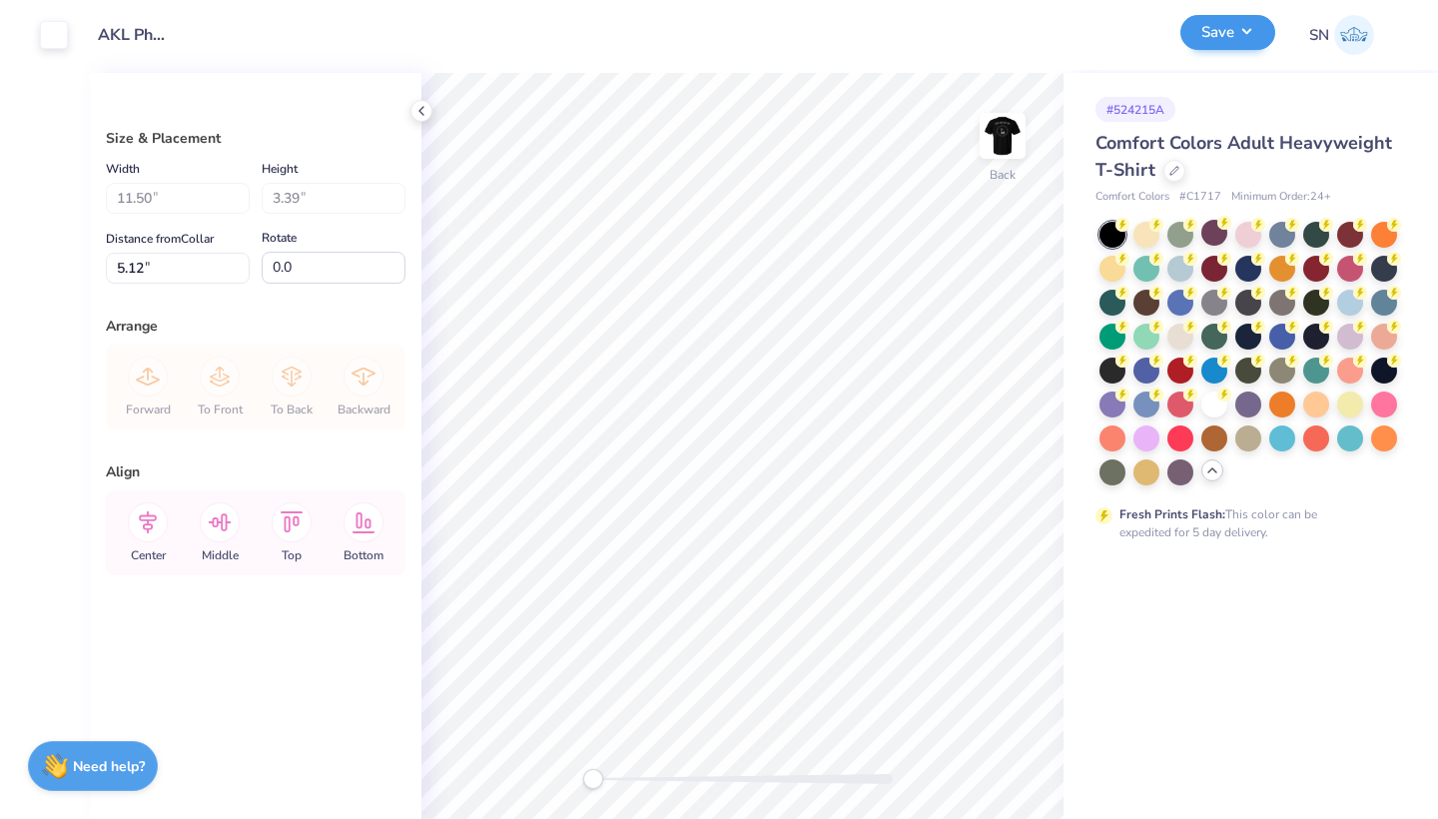
click at [1225, 37] on button "Save" at bounding box center [1227, 32] width 95 height 35
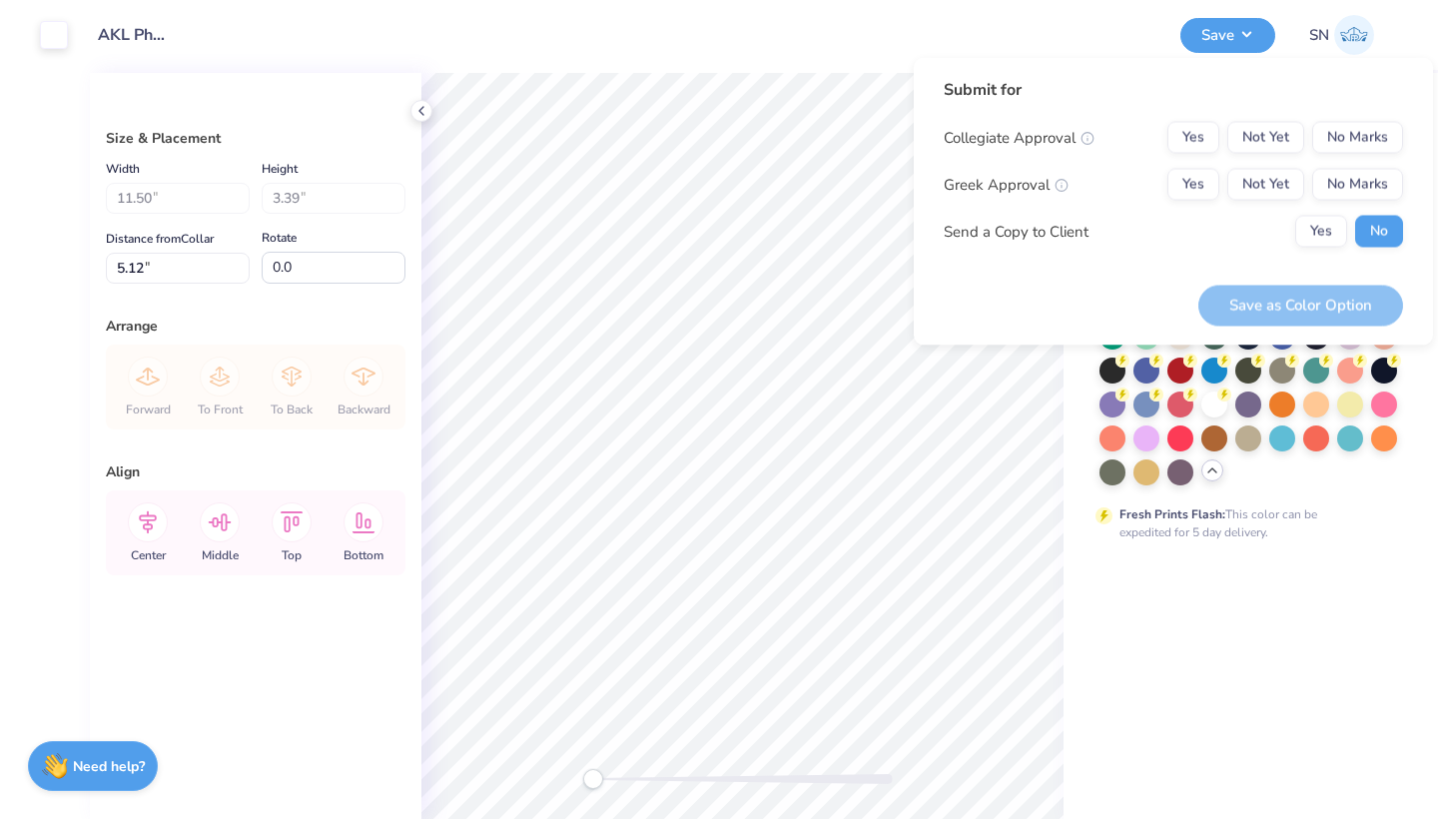
click at [883, 67] on div "Design Title AKL Philo Tees" at bounding box center [624, 35] width 1082 height 70
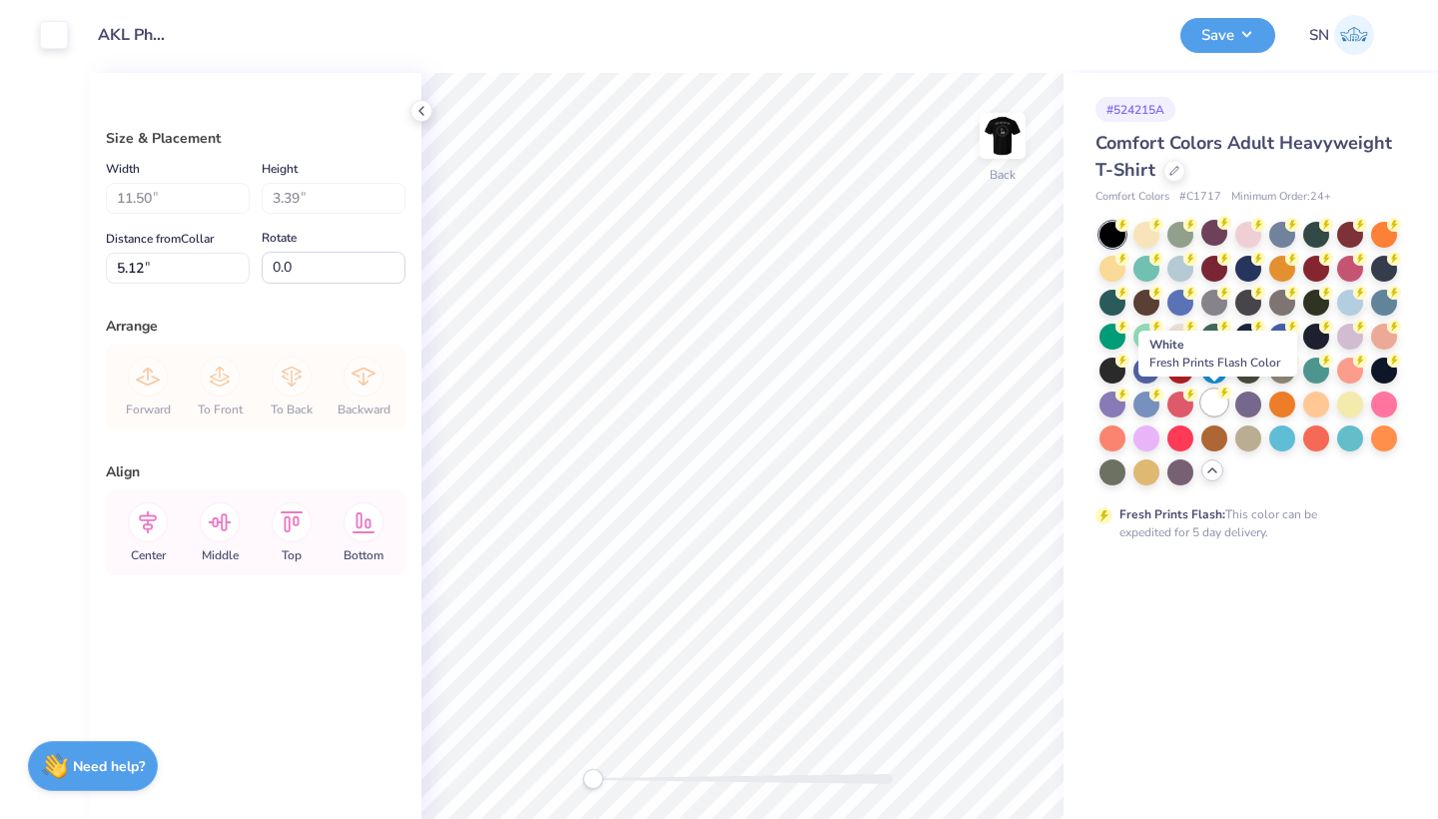
click at [1213, 401] on div at bounding box center [1214, 402] width 26 height 26
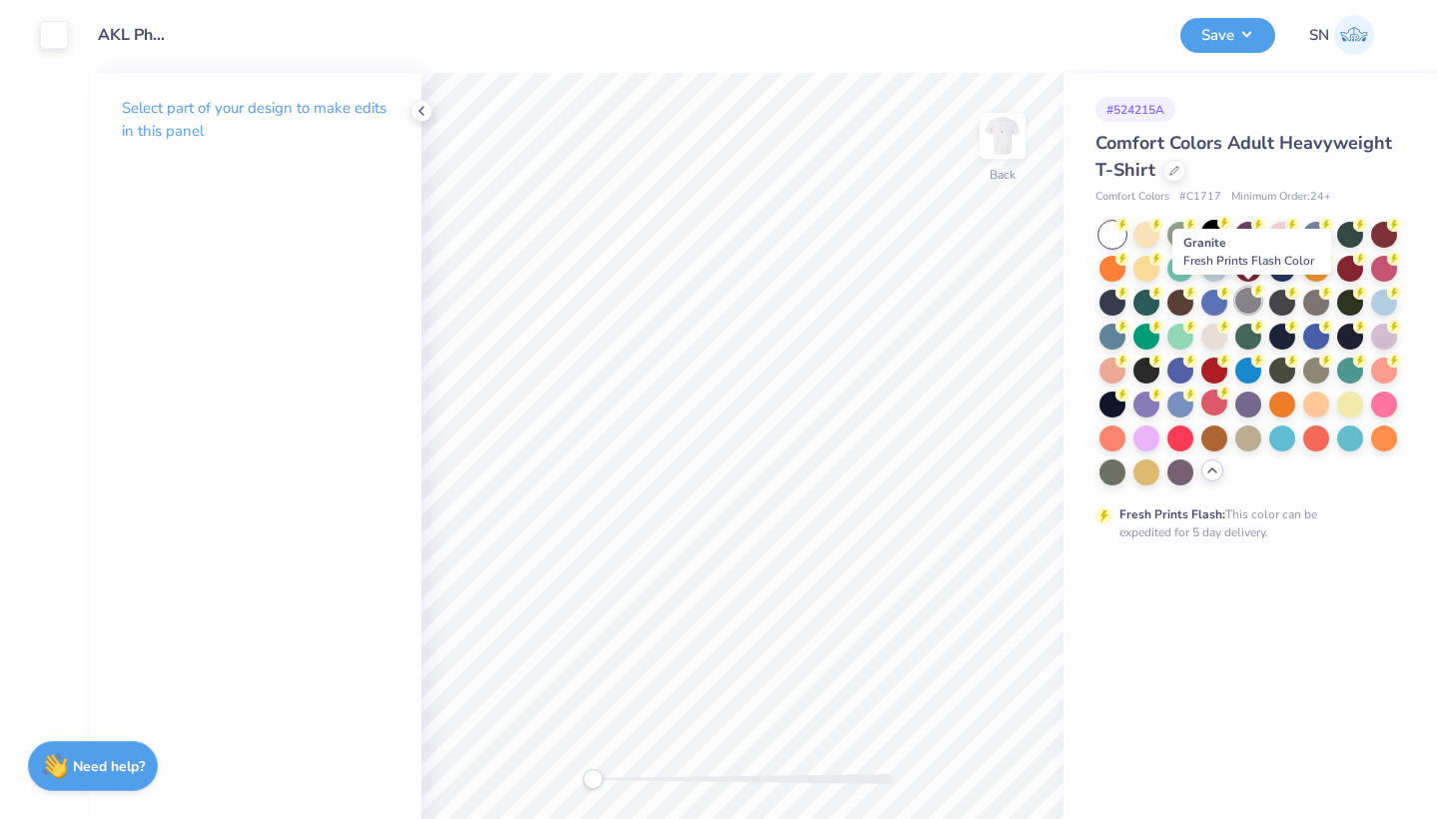
click at [1244, 299] on div at bounding box center [1248, 301] width 26 height 26
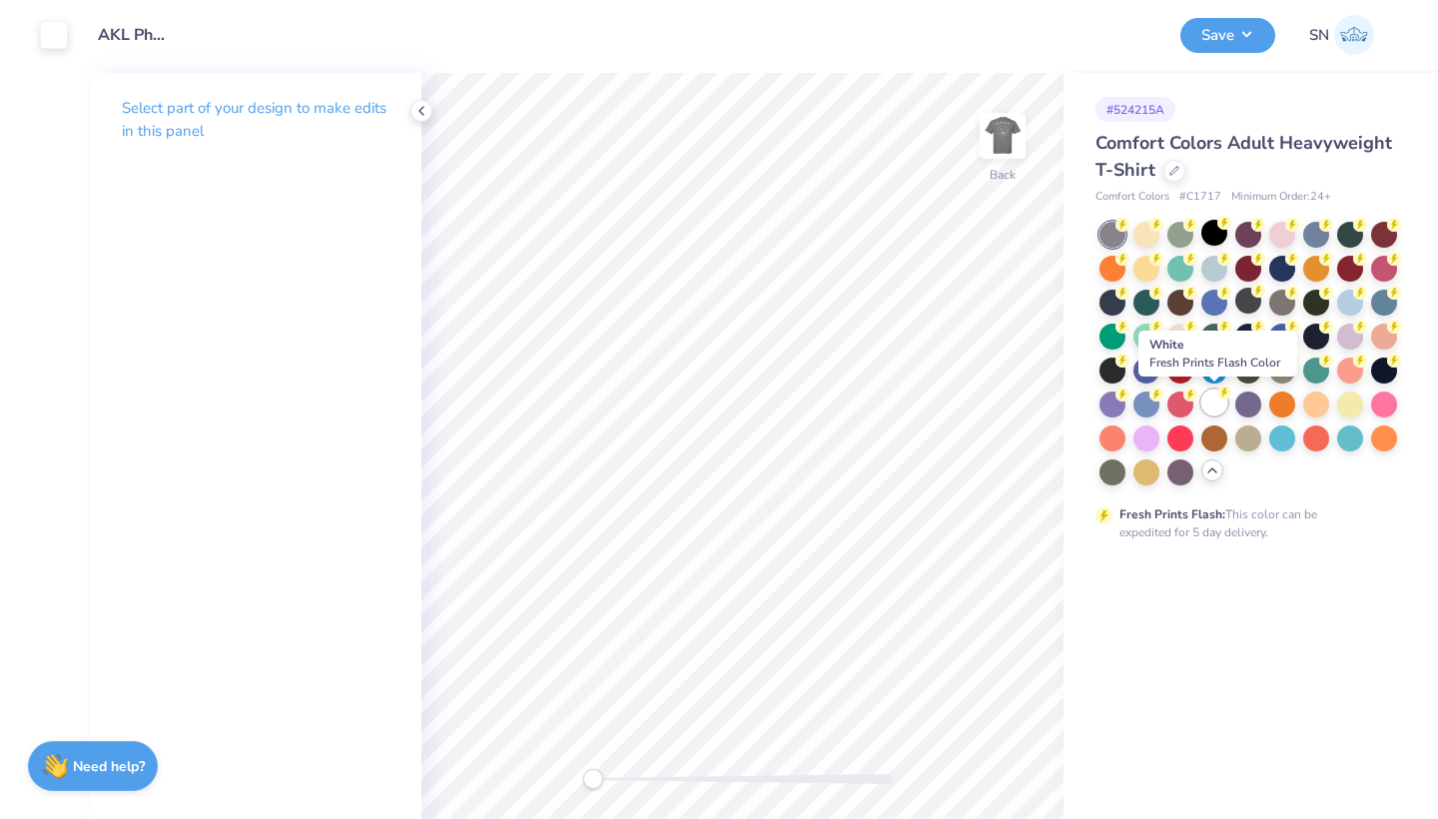
click at [1213, 399] on div at bounding box center [1214, 402] width 26 height 26
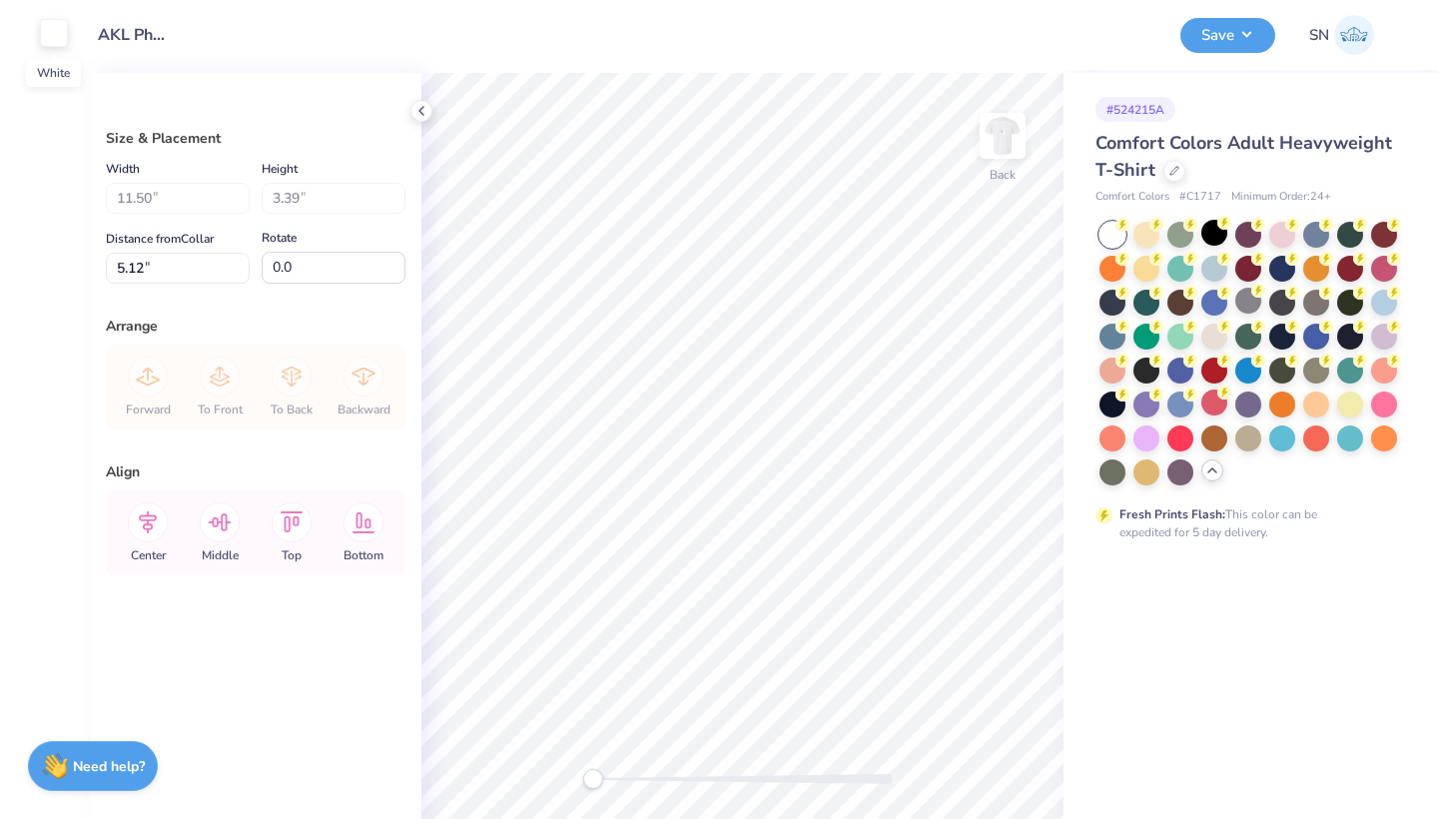
click at [56, 32] on div at bounding box center [54, 33] width 28 height 28
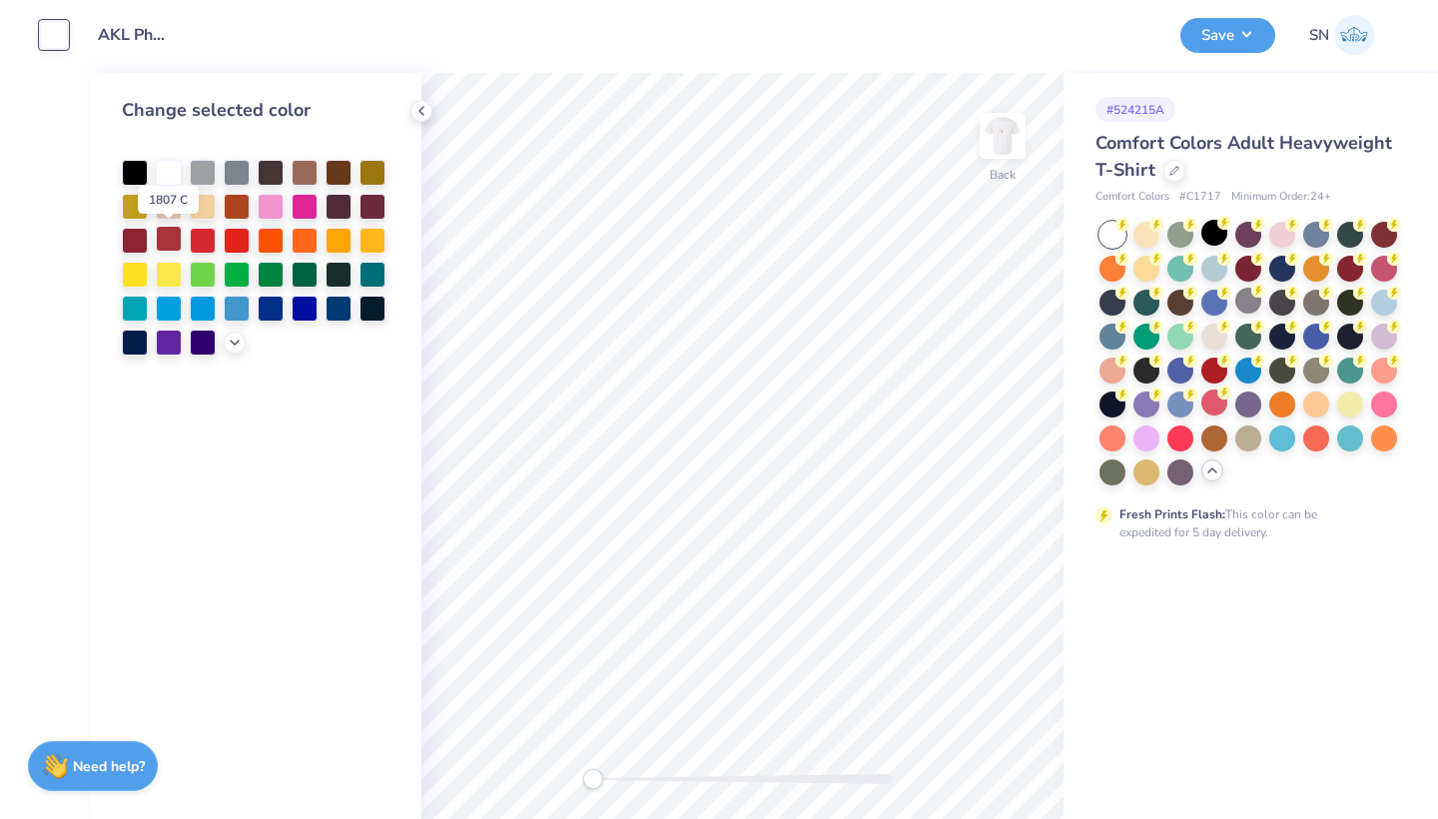
click at [170, 242] on div at bounding box center [169, 239] width 26 height 26
click at [206, 245] on div at bounding box center [203, 239] width 26 height 26
click at [997, 139] on img at bounding box center [1002, 136] width 80 height 80
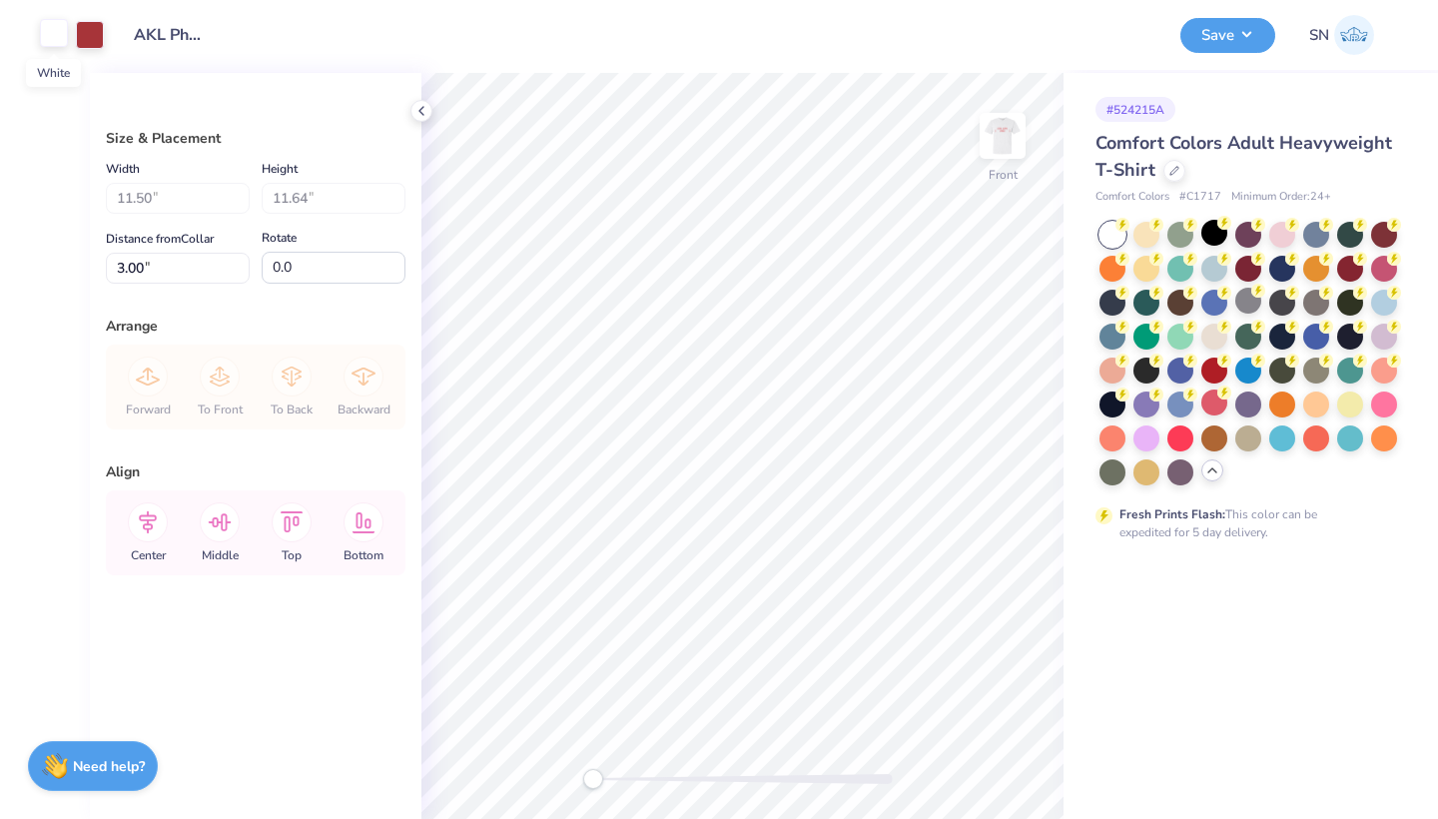
click at [54, 35] on div at bounding box center [54, 33] width 28 height 28
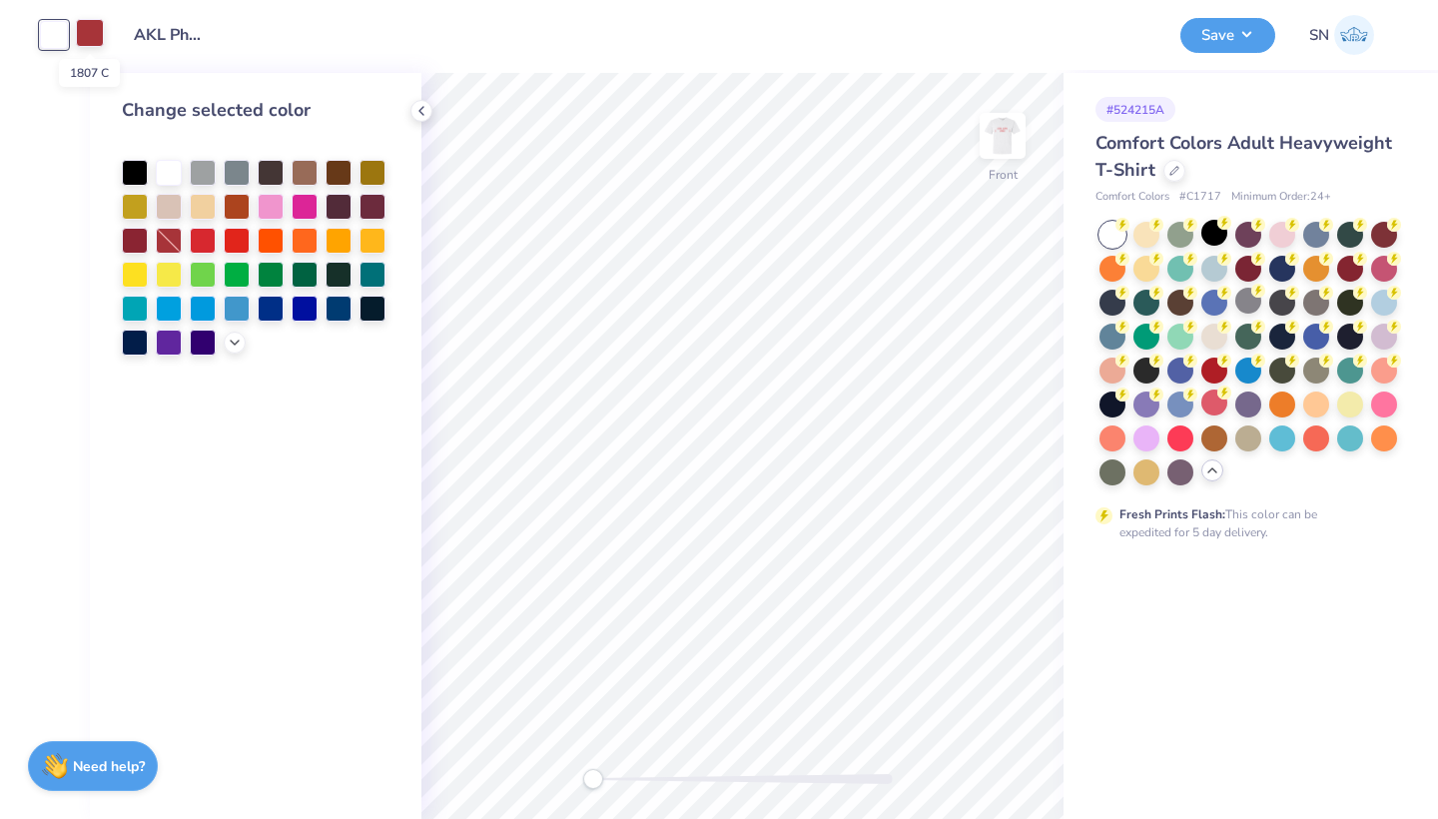
click at [88, 33] on div at bounding box center [90, 33] width 28 height 28
click at [170, 236] on div at bounding box center [169, 239] width 26 height 26
click at [207, 236] on div at bounding box center [203, 239] width 26 height 26
click at [59, 42] on div at bounding box center [54, 33] width 28 height 28
click at [168, 243] on div at bounding box center [169, 239] width 26 height 26
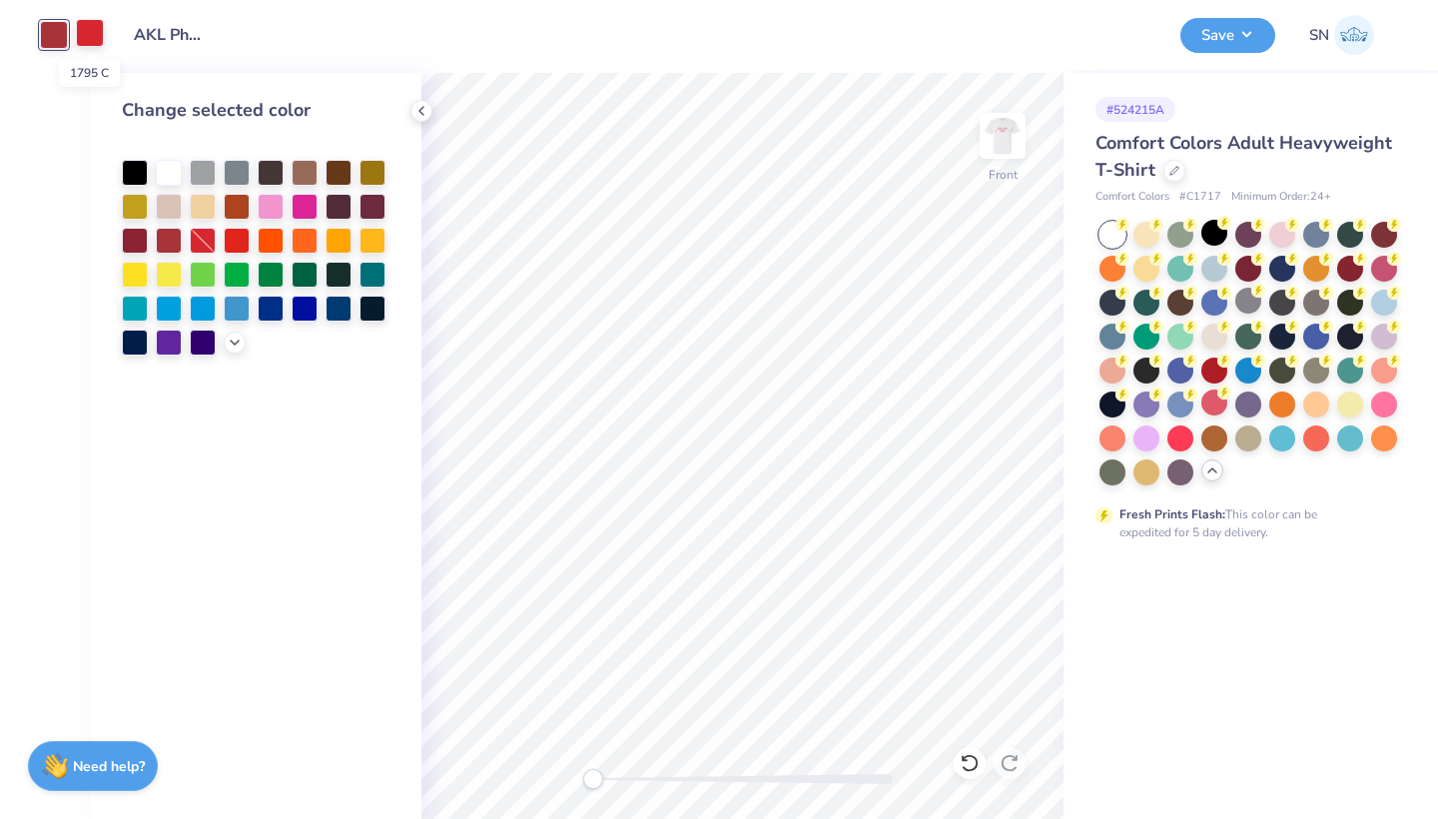
click at [90, 25] on div at bounding box center [90, 33] width 28 height 28
click at [168, 166] on div at bounding box center [169, 171] width 26 height 26
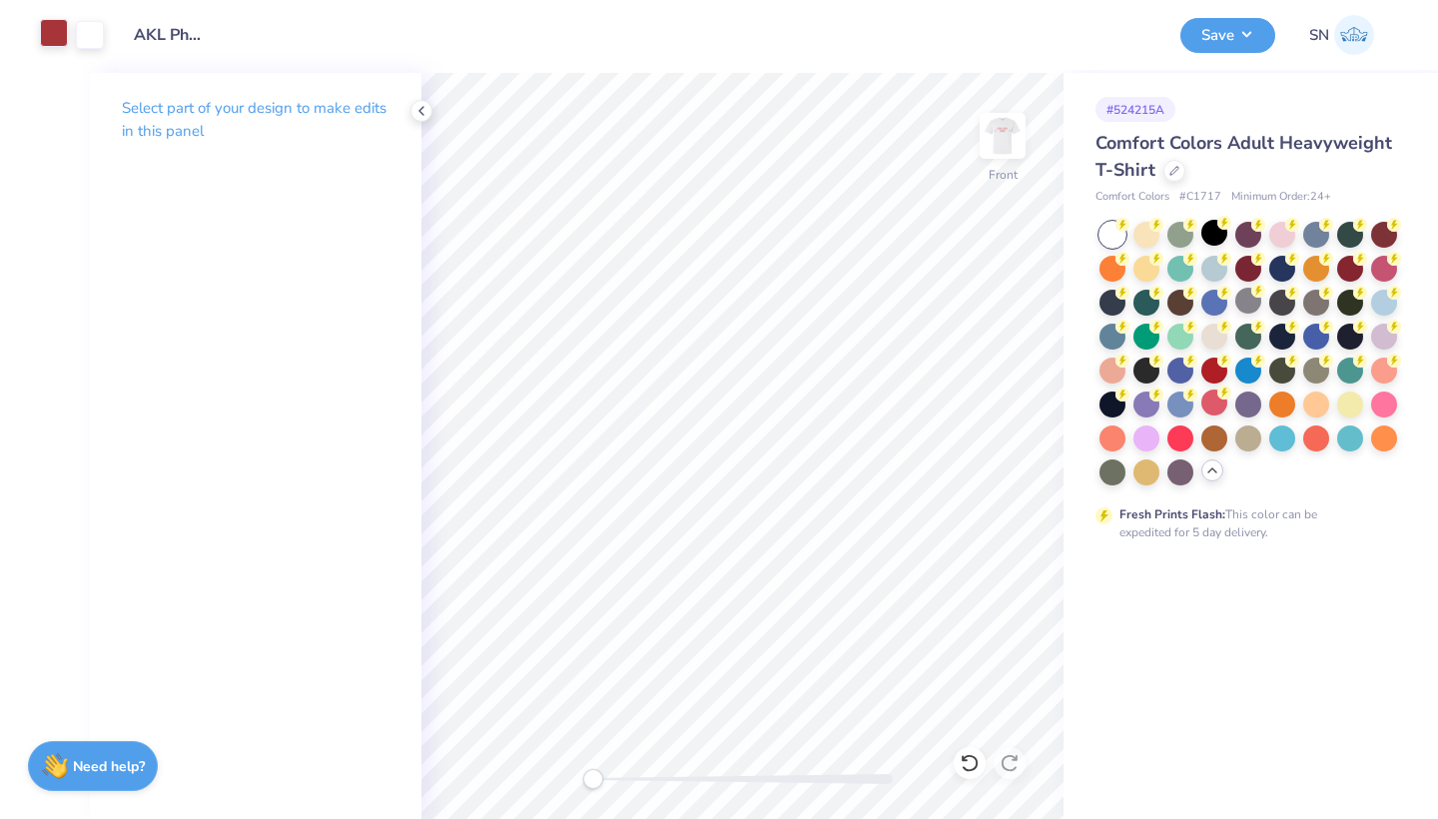
click at [49, 30] on div at bounding box center [54, 33] width 28 height 28
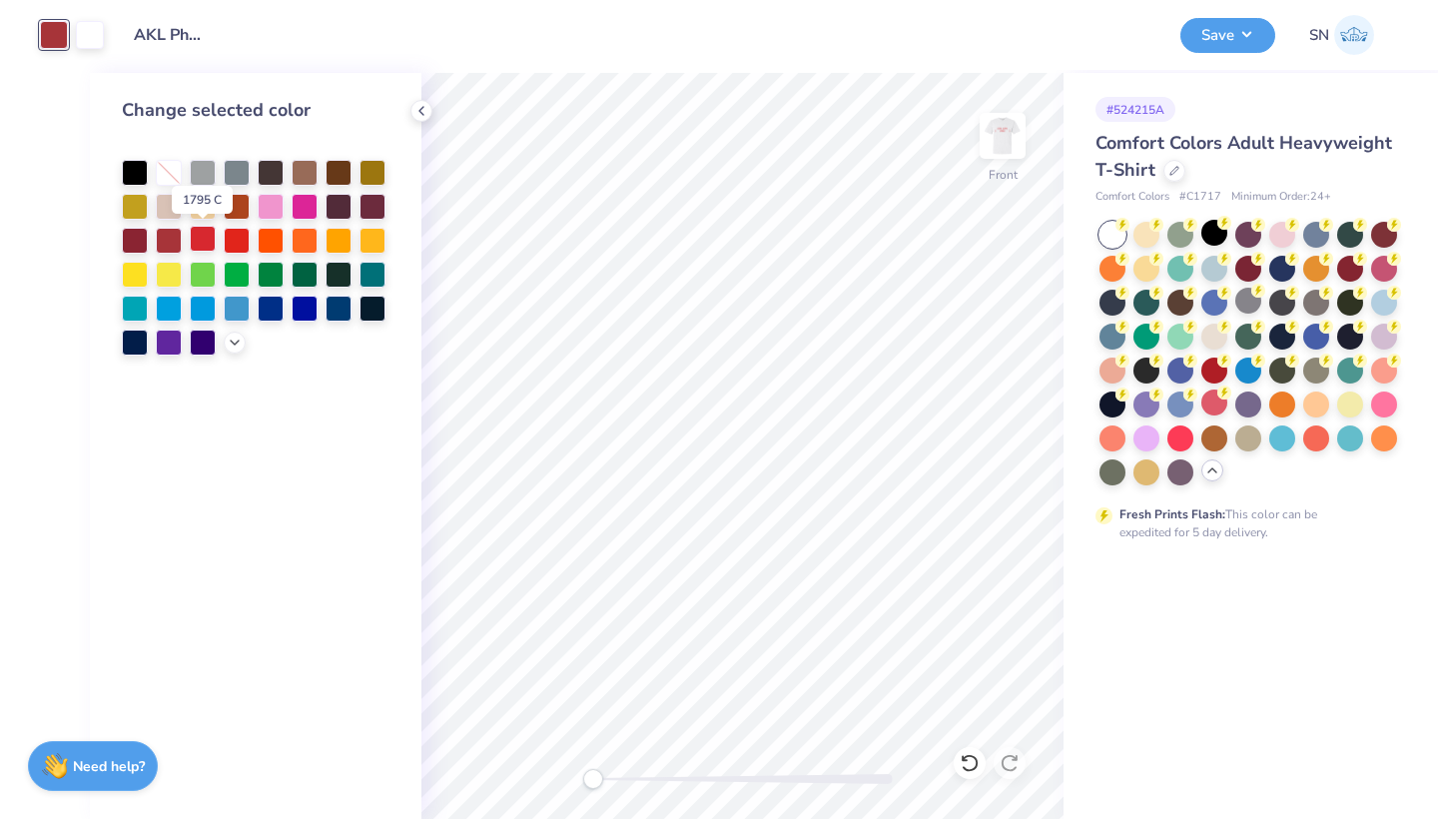
click at [209, 245] on div at bounding box center [203, 239] width 26 height 26
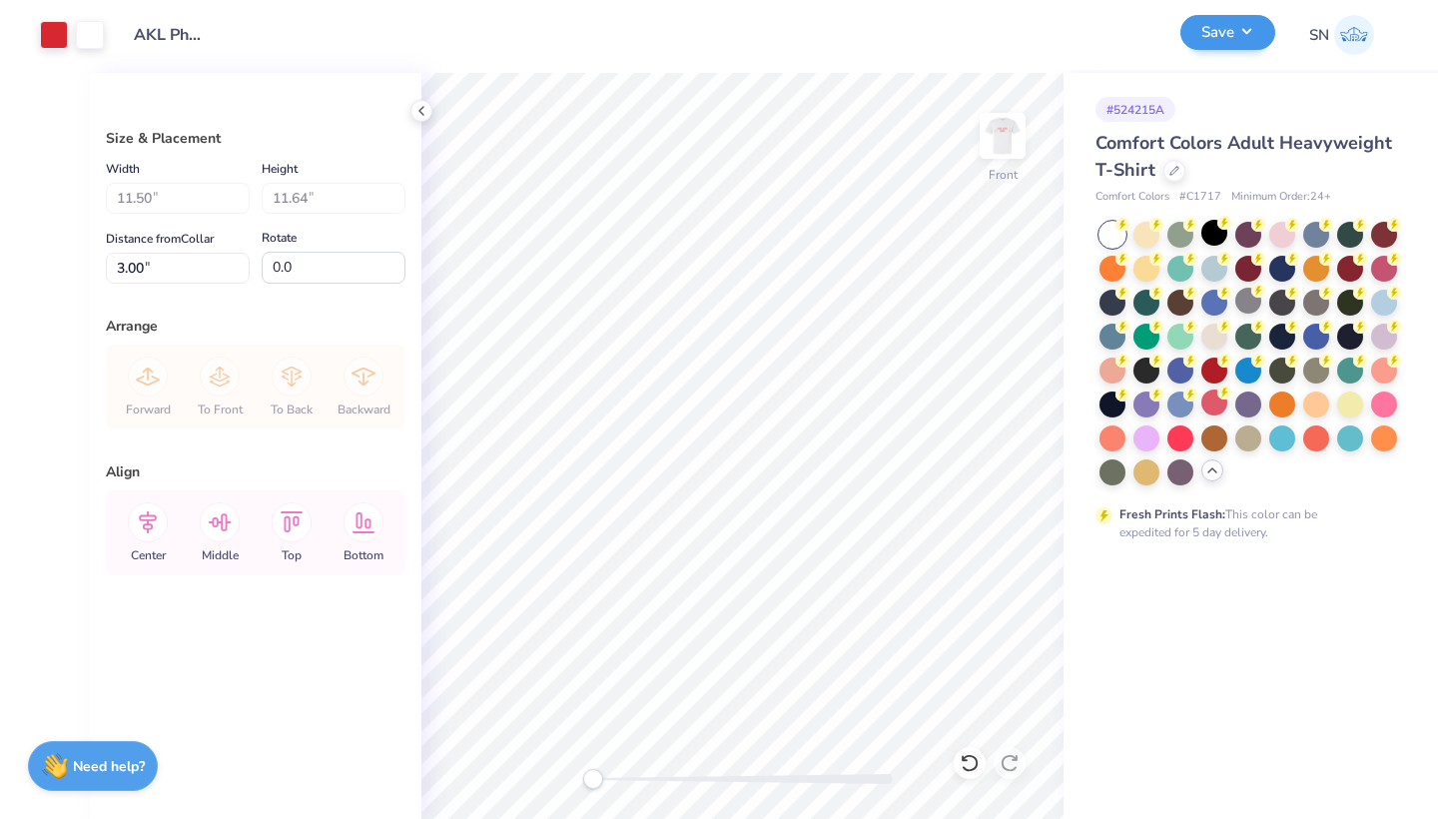
click at [1213, 42] on button "Save" at bounding box center [1227, 32] width 95 height 35
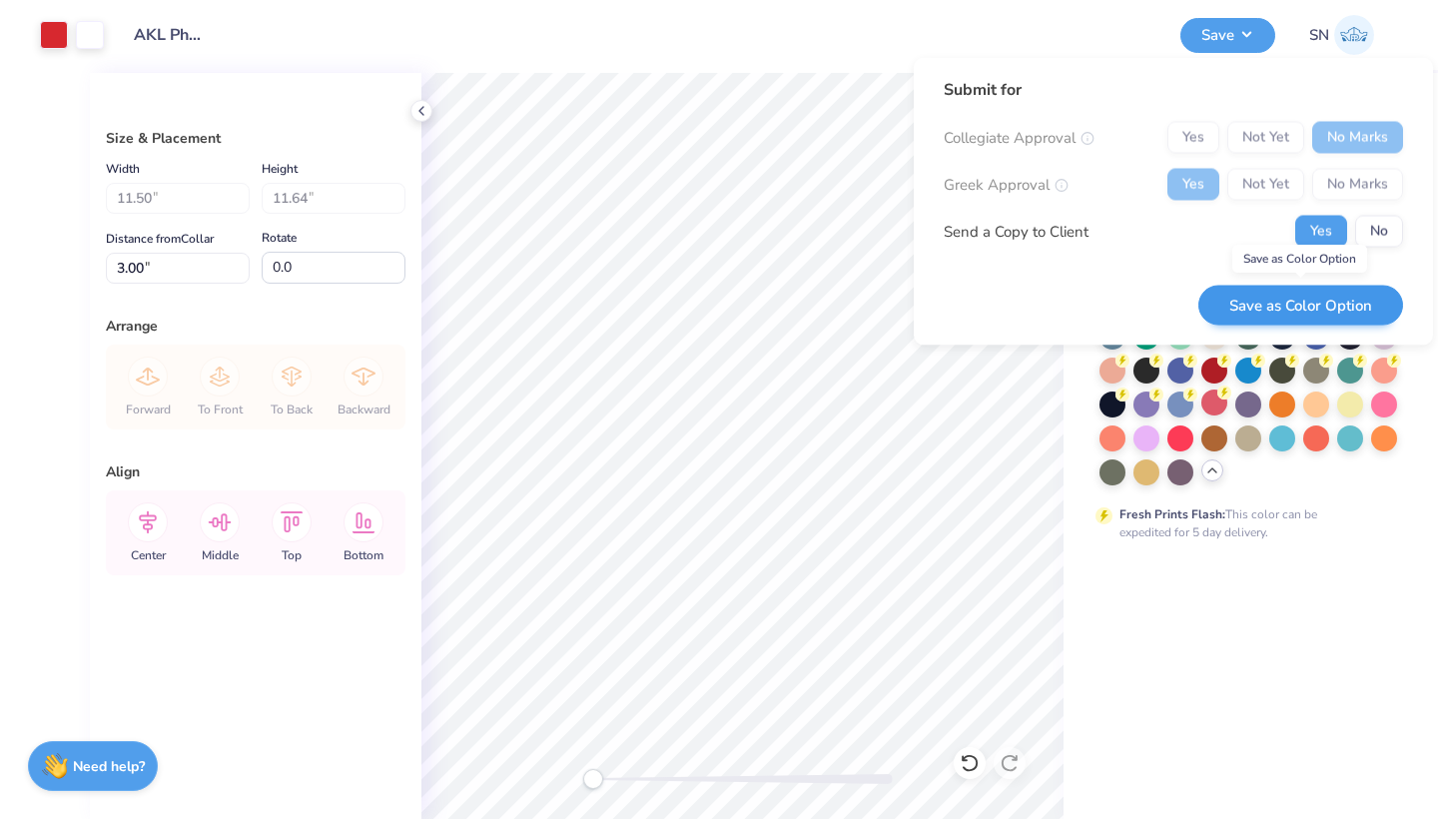
click at [1279, 306] on button "Save as Color Option" at bounding box center [1300, 305] width 205 height 41
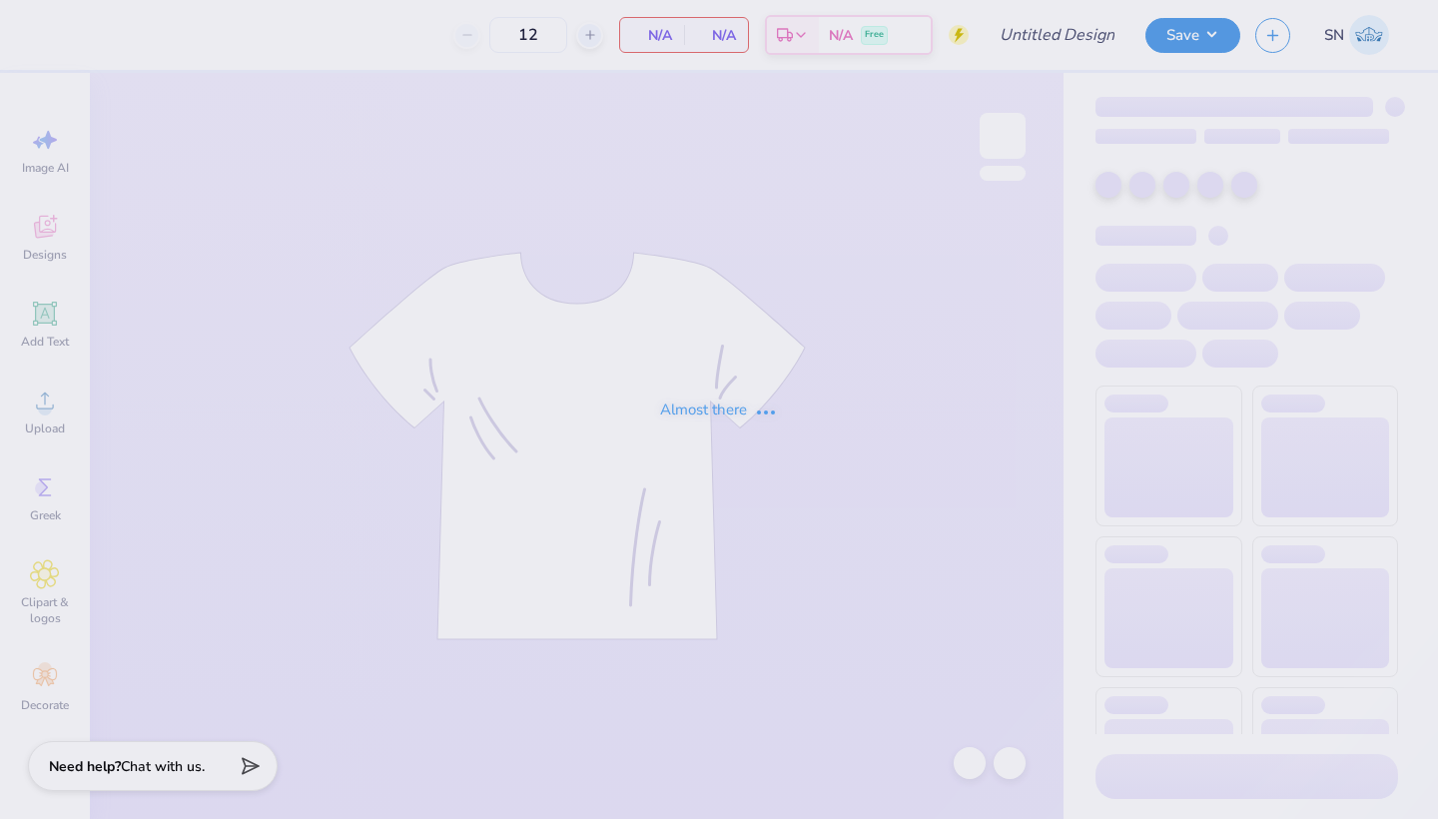
type input "24"
type input "AKL Philo Tees"
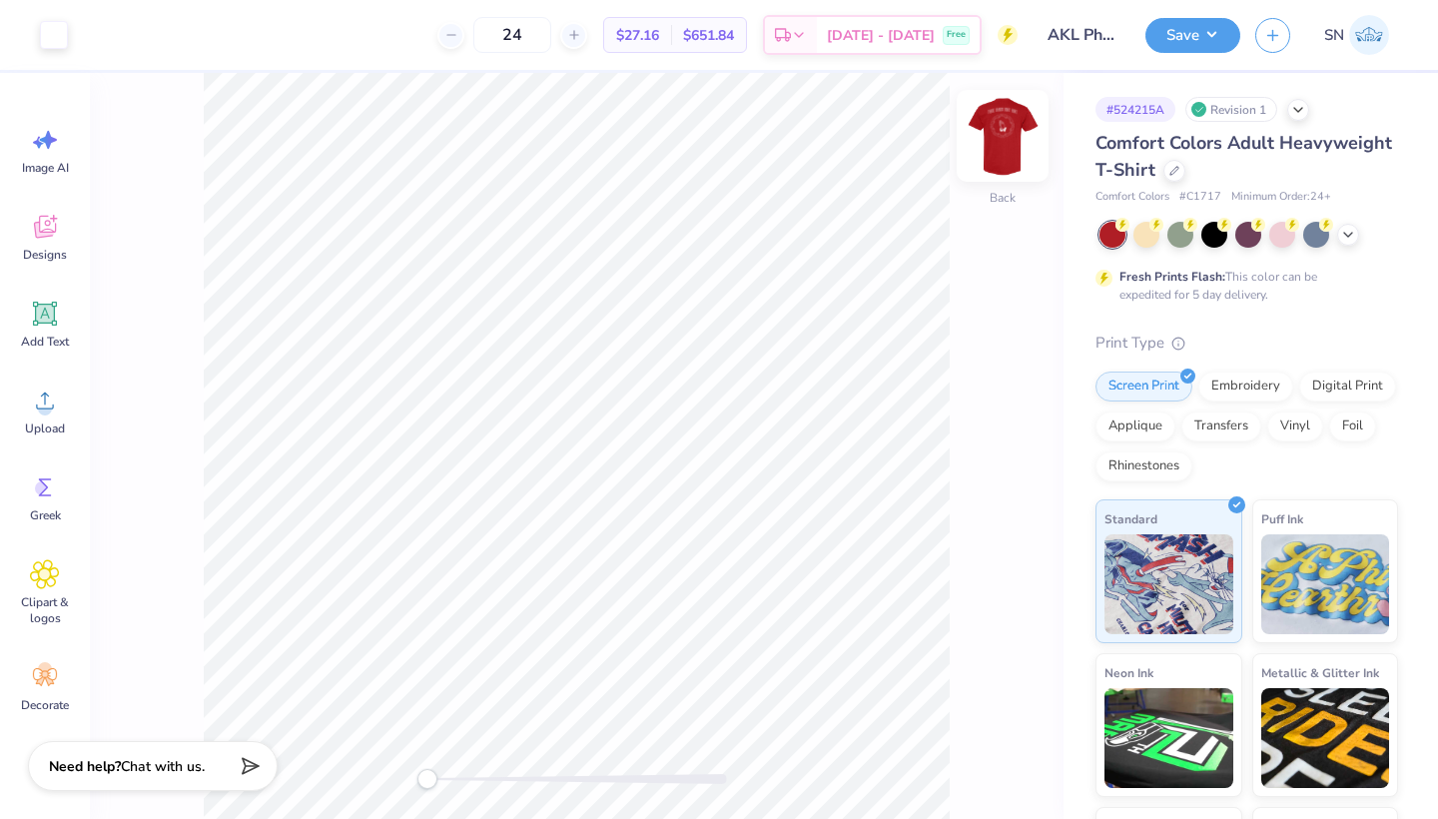
click at [998, 145] on img at bounding box center [1002, 136] width 80 height 80
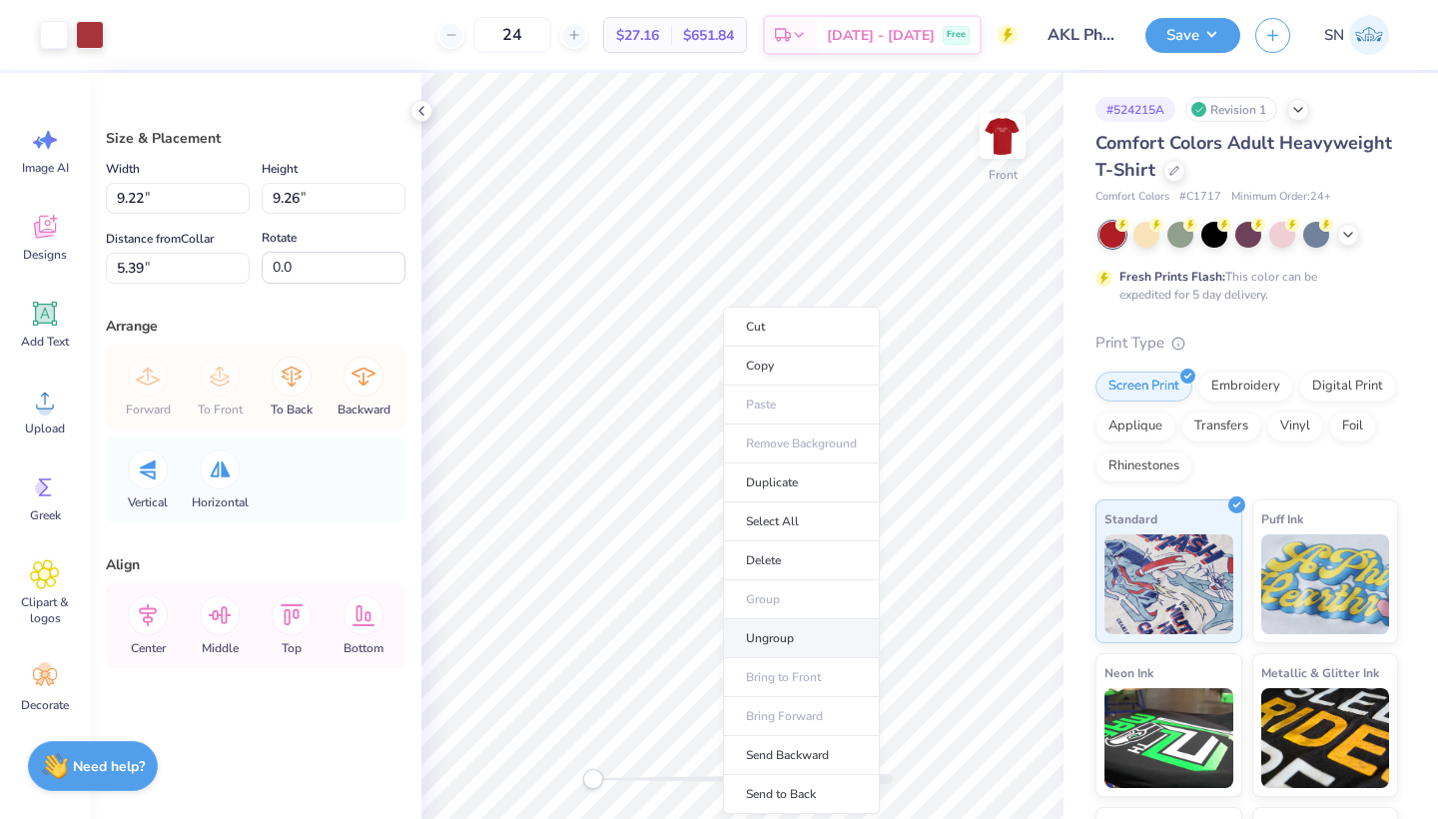
click at [768, 632] on li "Ungroup" at bounding box center [801, 638] width 157 height 39
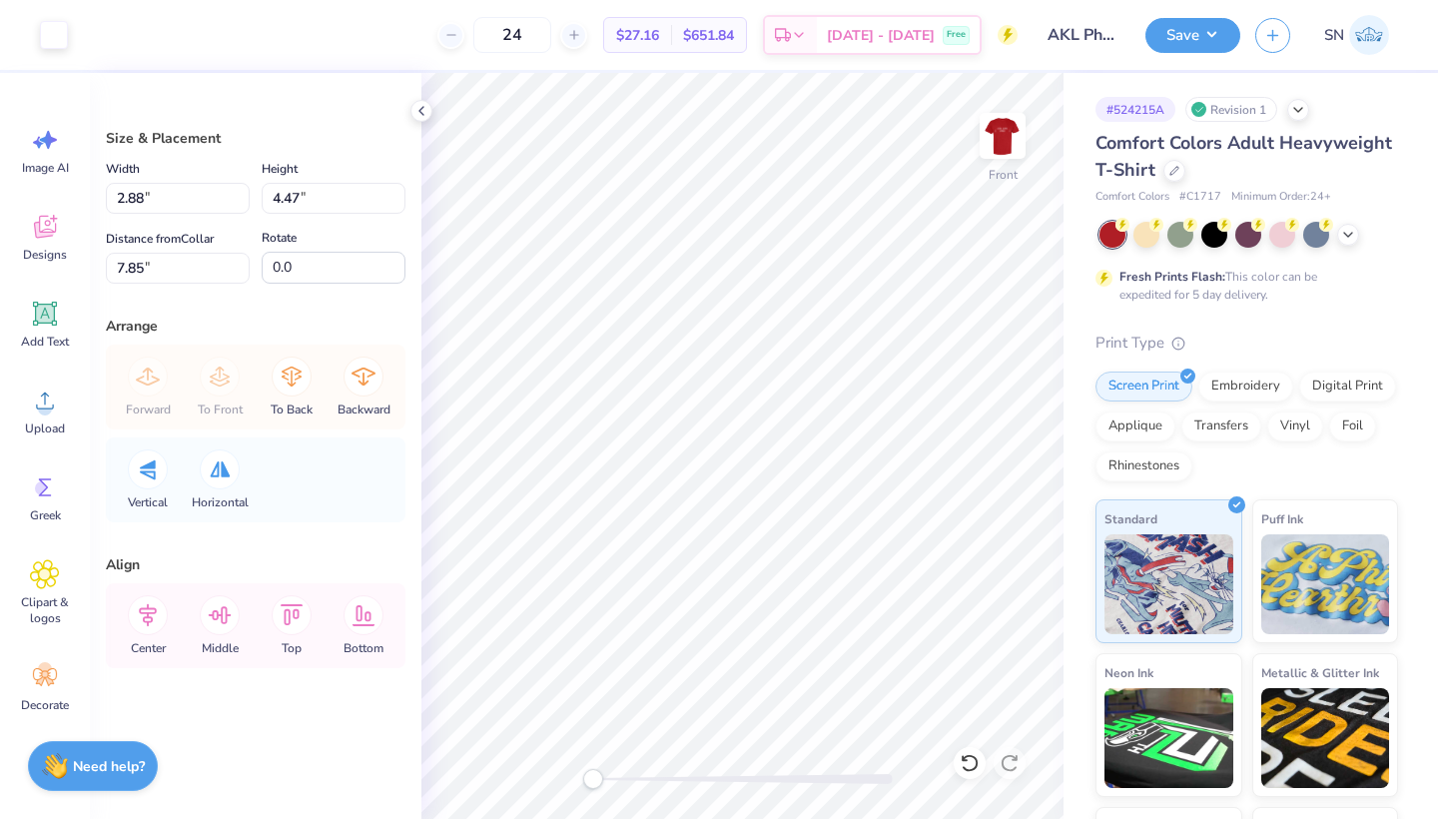
type input "2.88"
type input "4.47"
type input "7.85"
click at [965, 762] on icon at bounding box center [969, 763] width 20 height 20
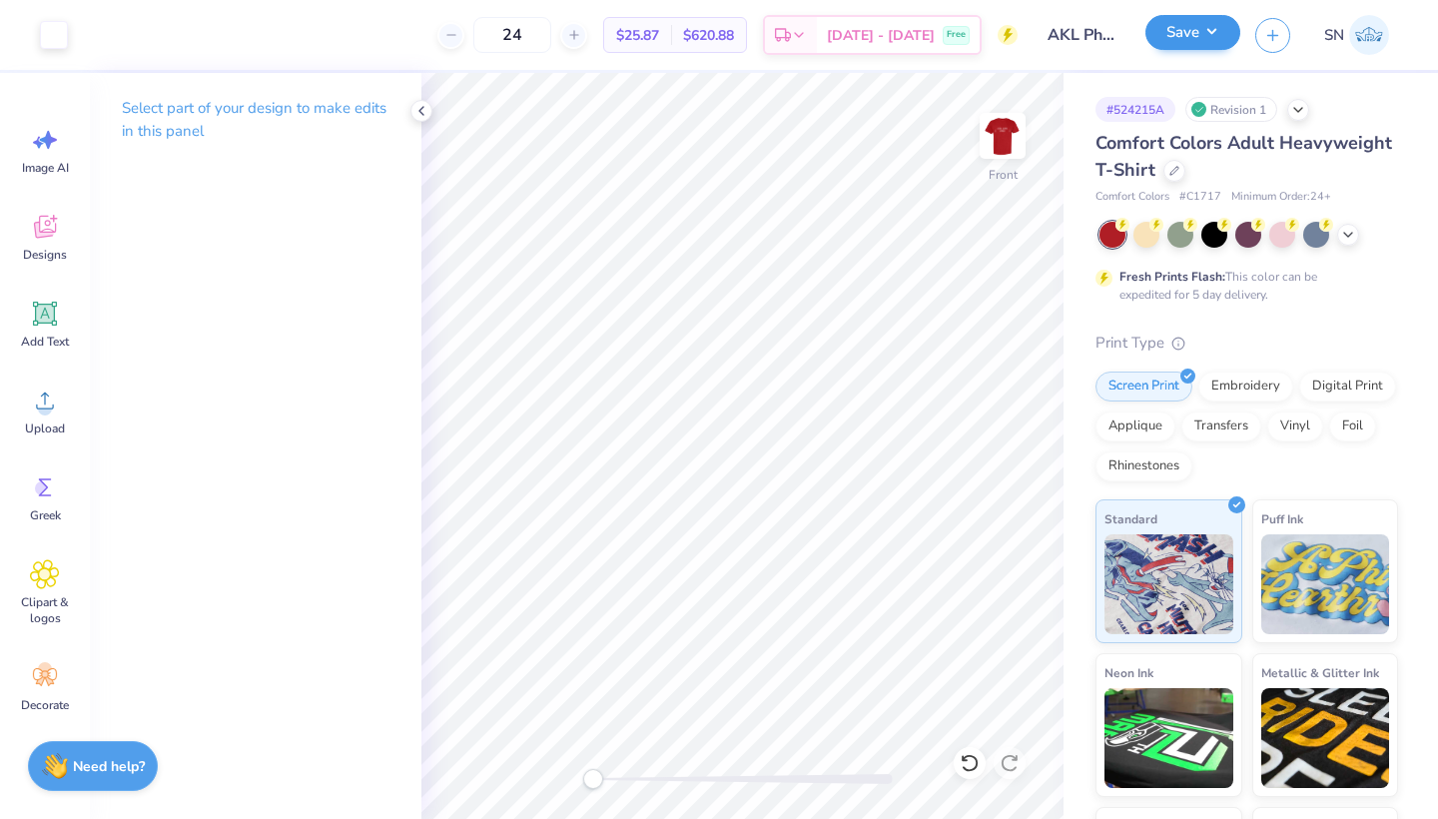
click at [1171, 40] on button "Save" at bounding box center [1192, 32] width 95 height 35
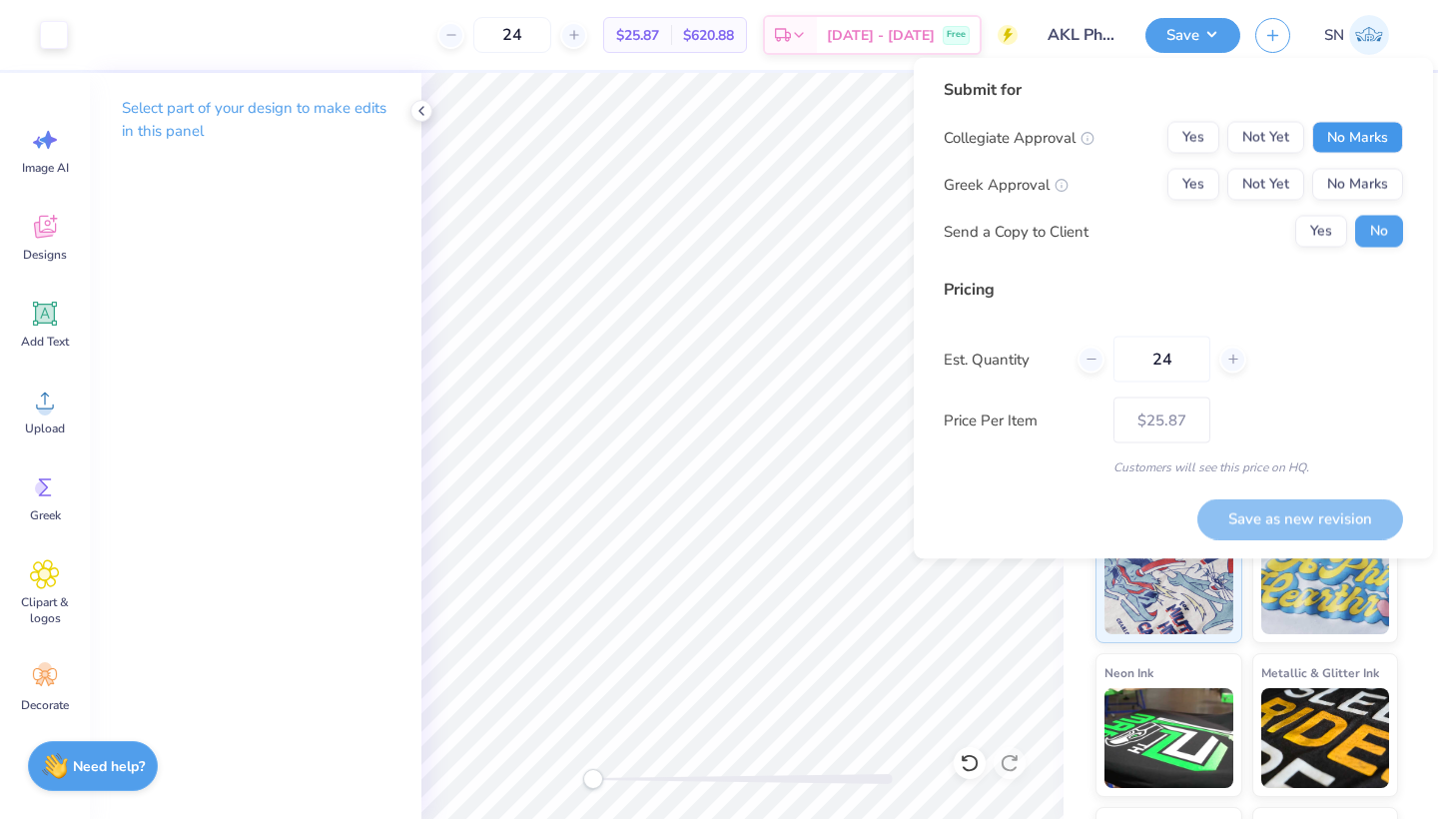
click at [1336, 146] on button "No Marks" at bounding box center [1357, 138] width 91 height 32
click at [1208, 182] on button "Yes" at bounding box center [1193, 185] width 52 height 32
click at [1253, 515] on button "Save as new revision" at bounding box center [1300, 518] width 206 height 41
type input "$25.87"
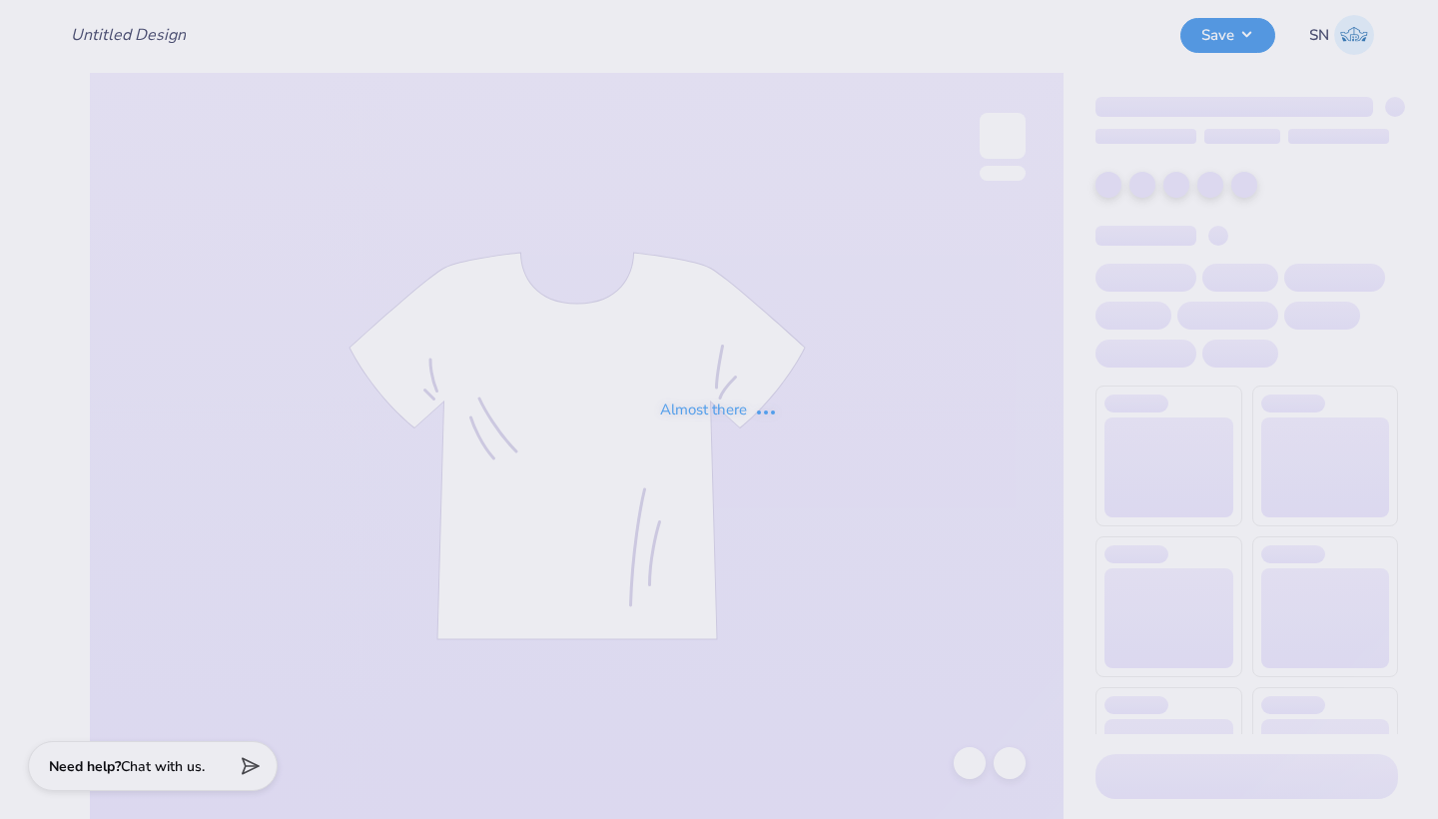
type input "AKL Philo Tees"
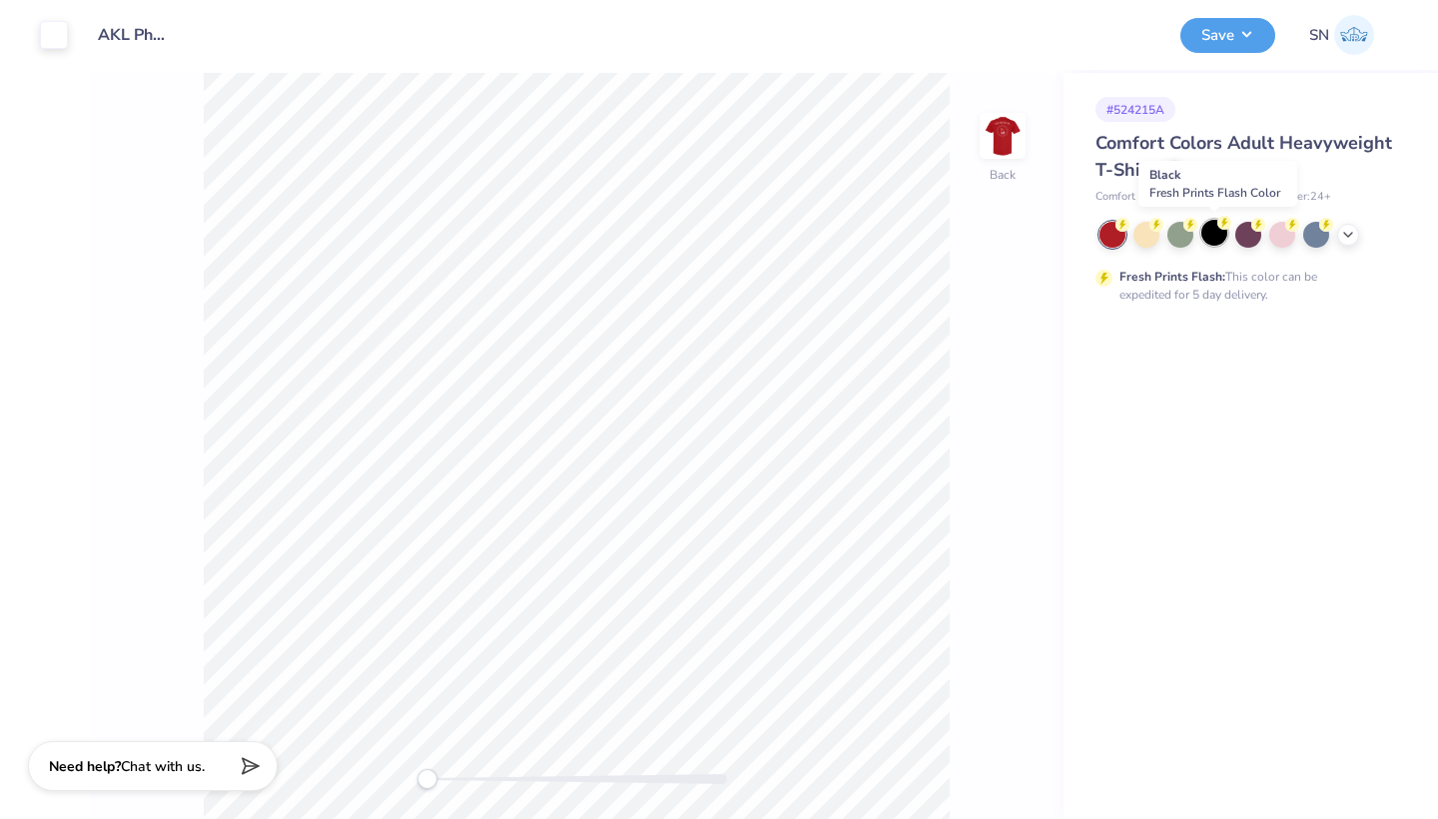
click at [1212, 239] on div at bounding box center [1214, 233] width 26 height 26
click at [1010, 136] on img at bounding box center [1002, 136] width 80 height 80
click at [1215, 48] on button "Save" at bounding box center [1227, 32] width 95 height 35
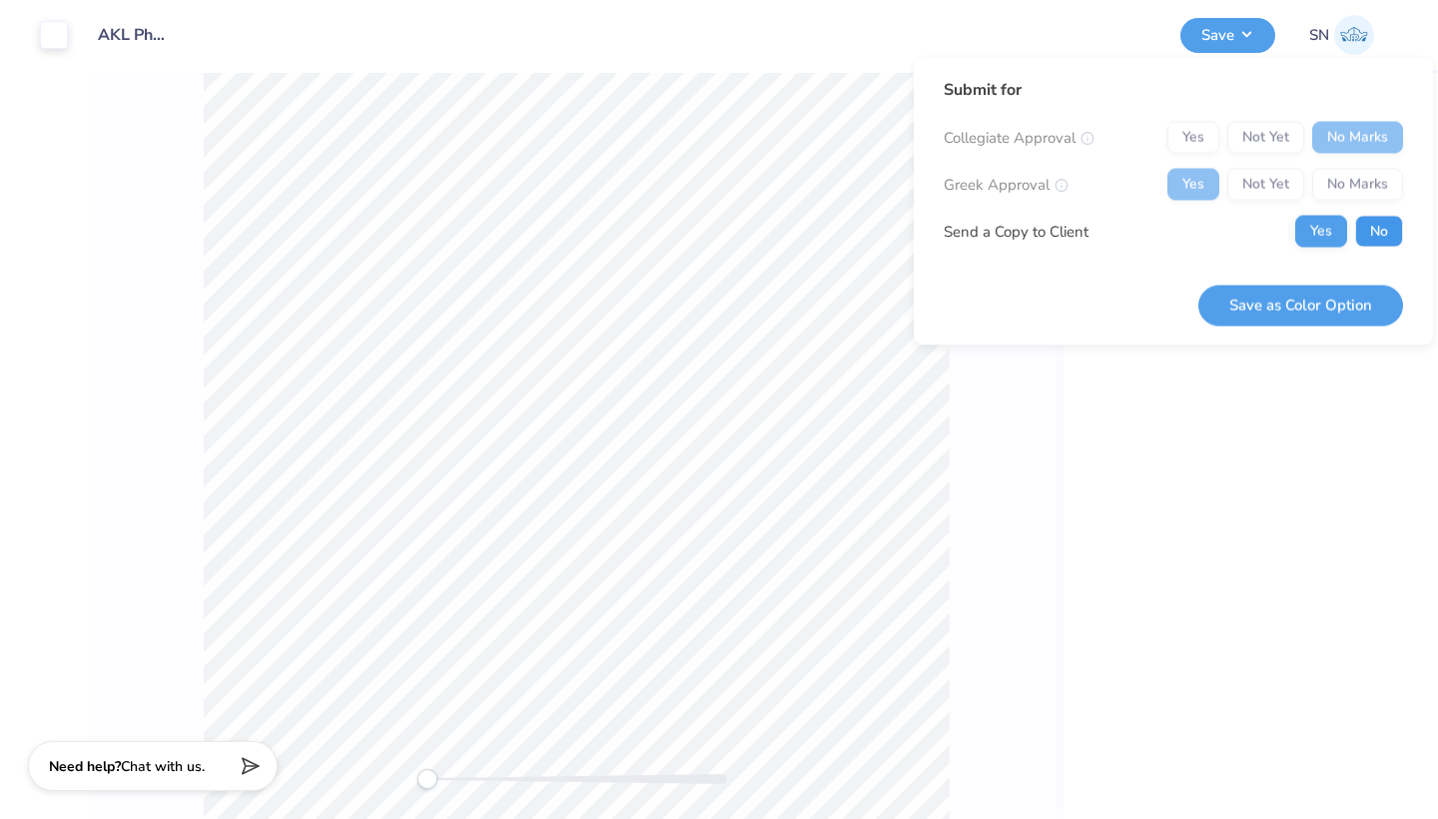
click at [1369, 224] on button "No" at bounding box center [1379, 232] width 48 height 32
click at [1257, 308] on button "Save as Color Option" at bounding box center [1300, 305] width 205 height 41
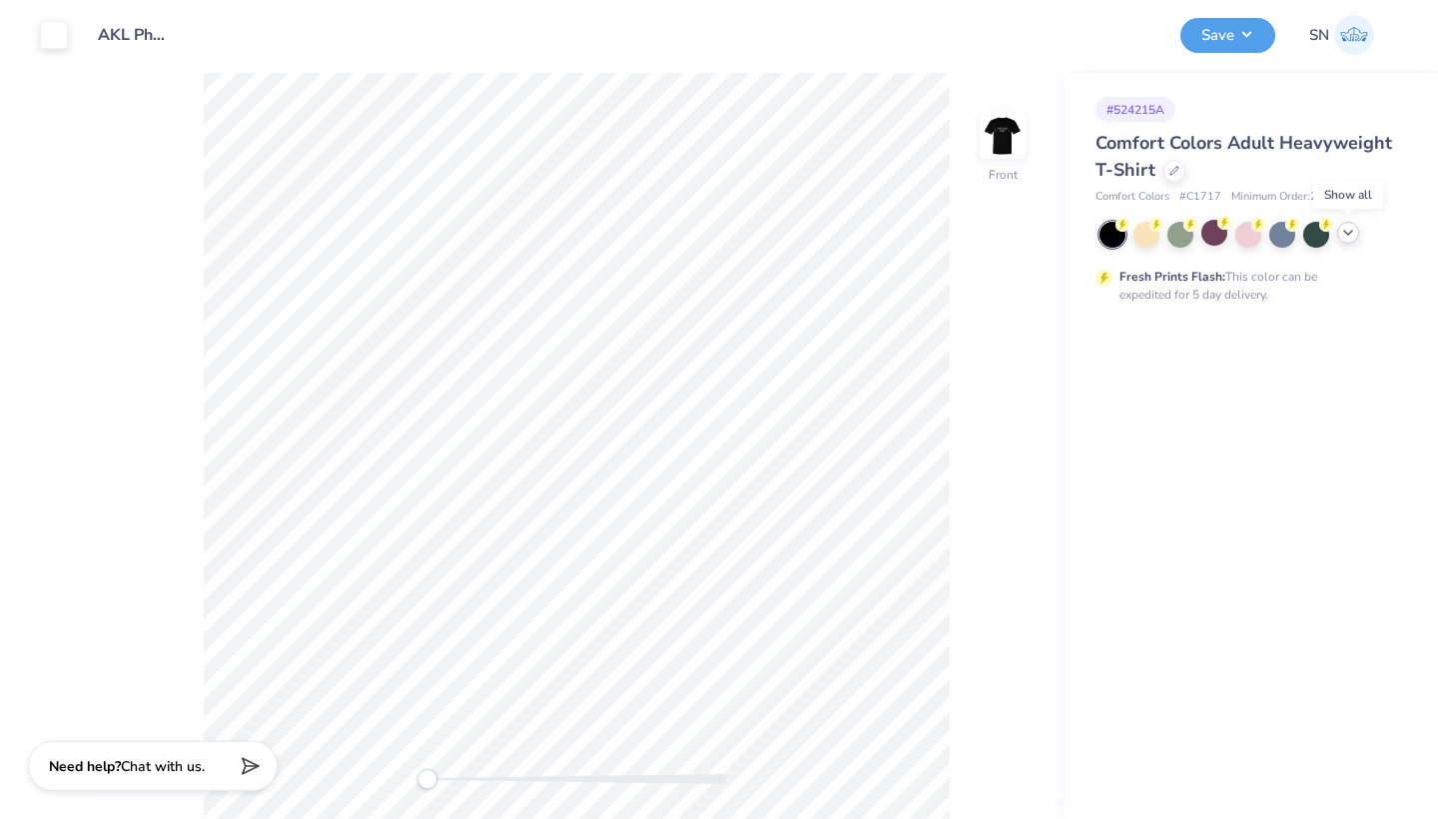
click at [1350, 239] on icon at bounding box center [1348, 233] width 16 height 16
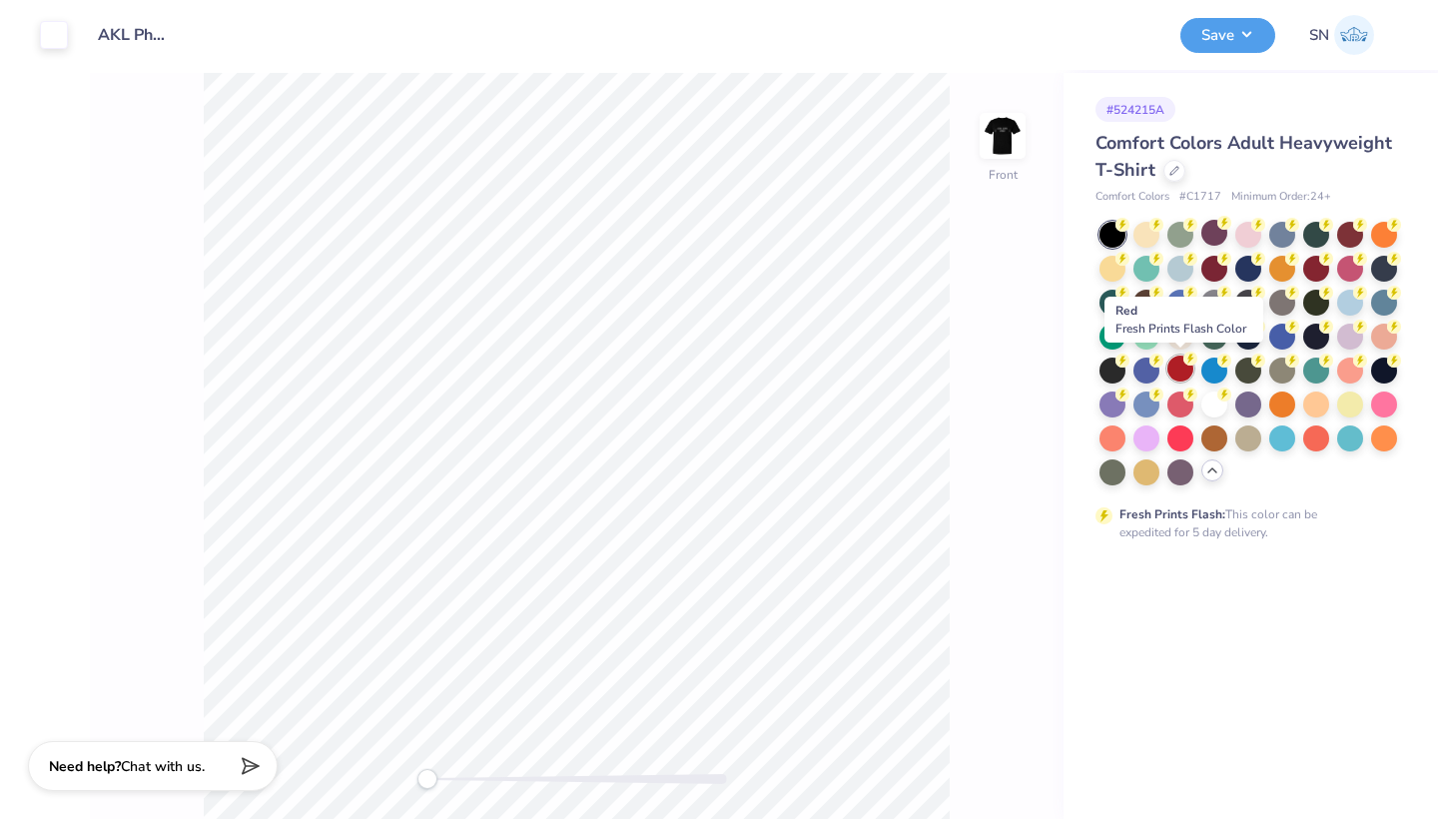
click at [1178, 366] on div at bounding box center [1180, 368] width 26 height 26
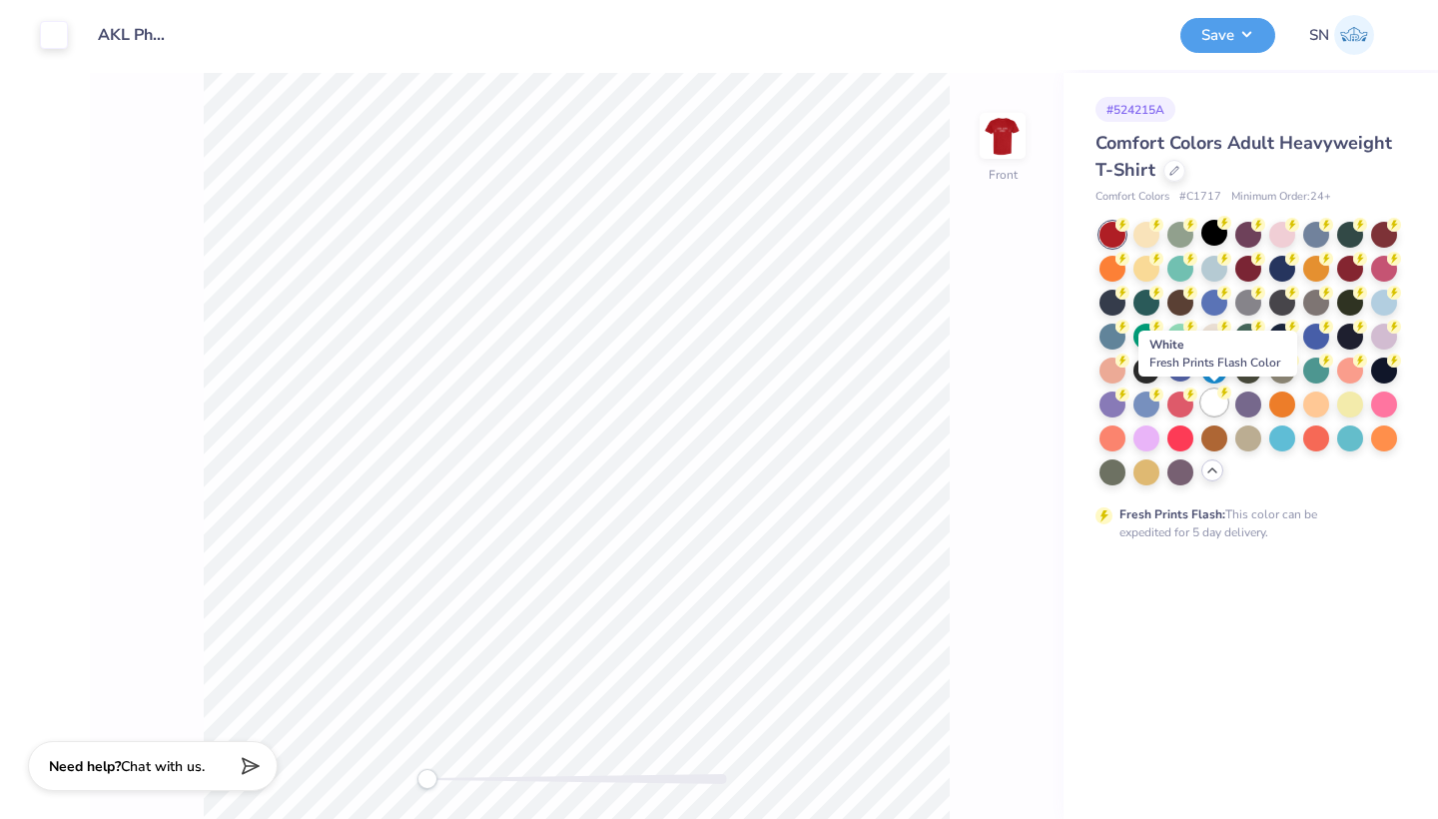
click at [1213, 401] on div at bounding box center [1214, 402] width 26 height 26
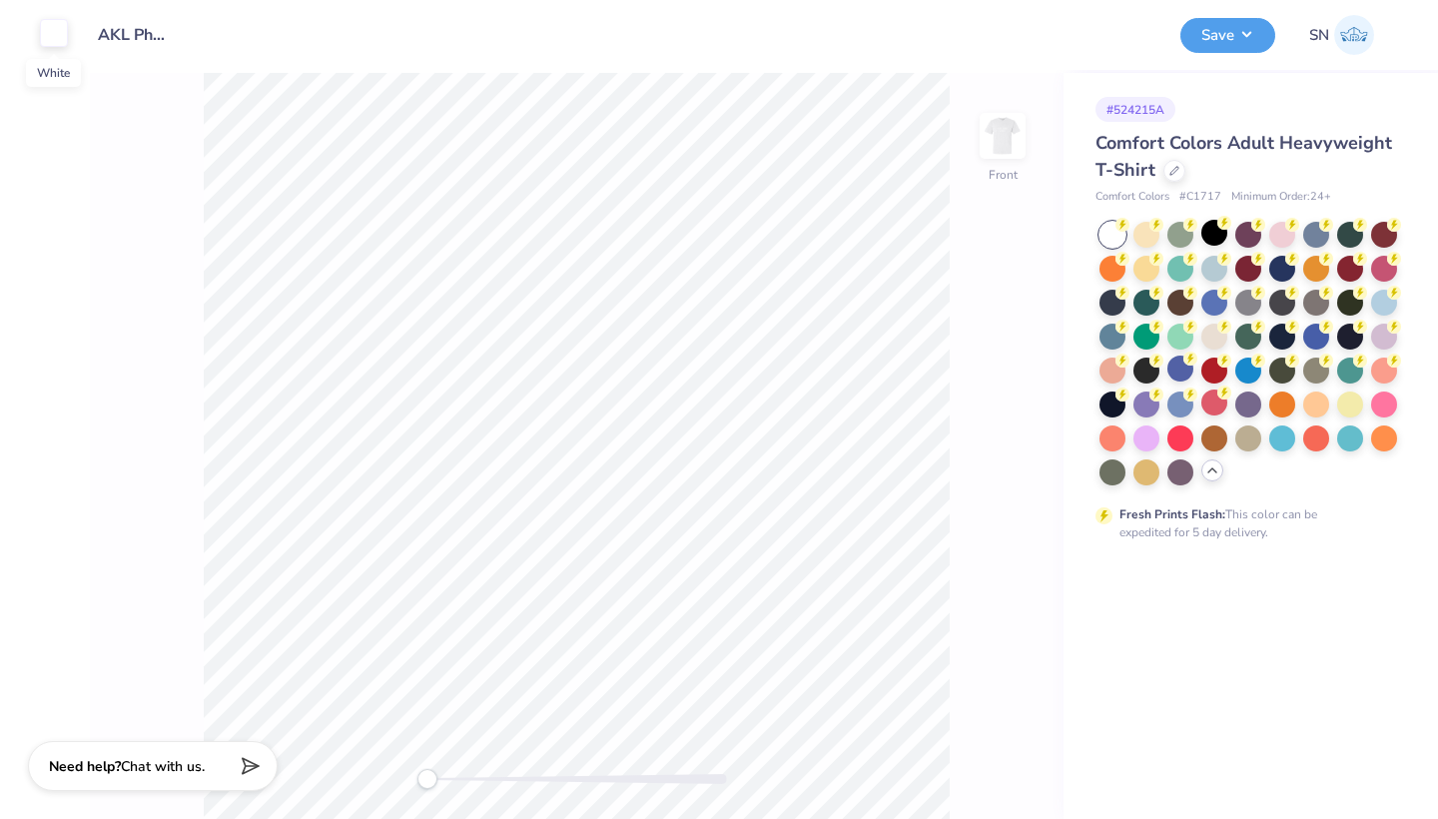
click at [54, 30] on div at bounding box center [54, 33] width 28 height 28
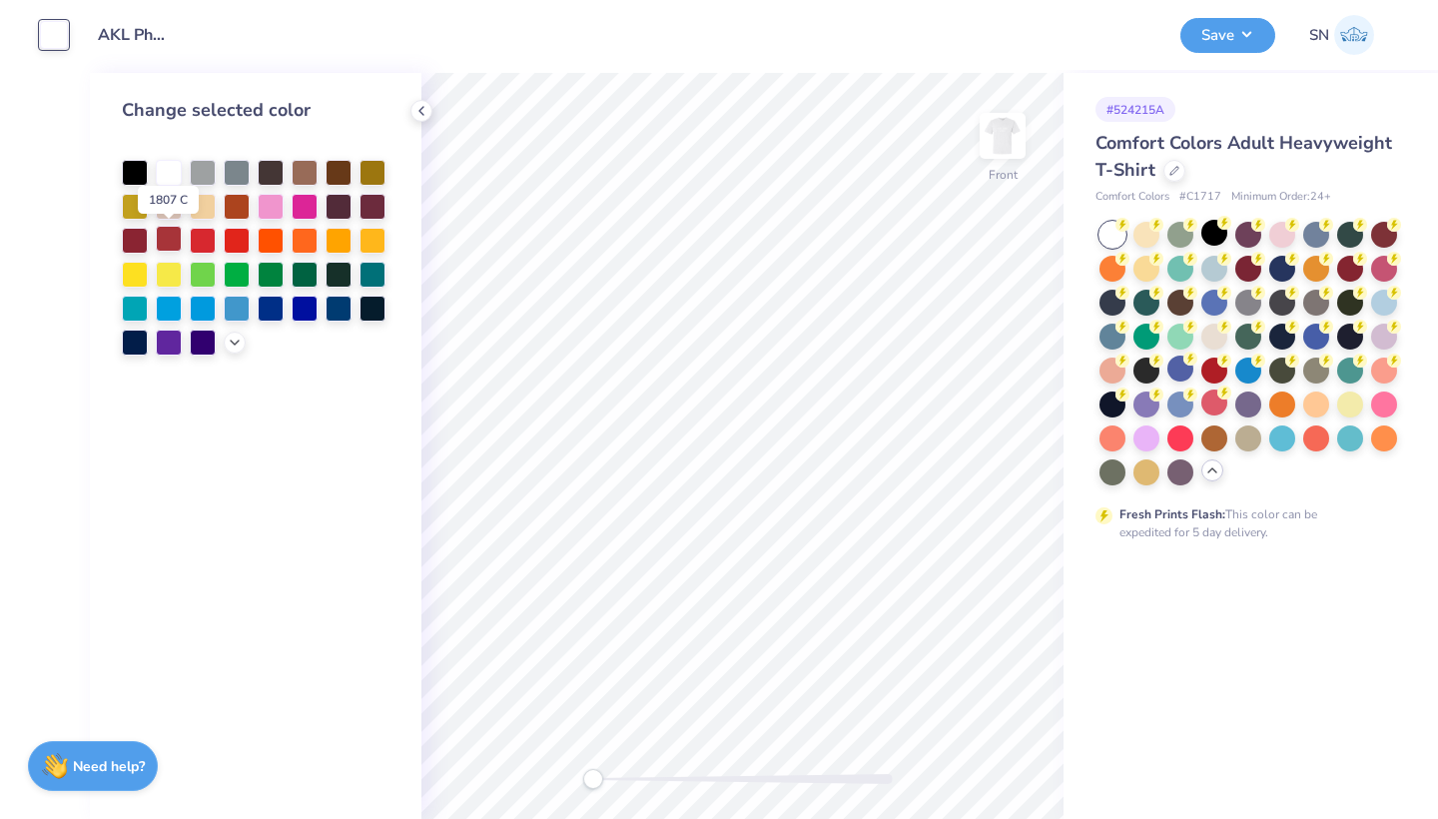
click at [163, 243] on div at bounding box center [169, 239] width 26 height 26
click at [207, 243] on div at bounding box center [203, 239] width 26 height 26
click at [173, 245] on div at bounding box center [169, 239] width 26 height 26
click at [993, 160] on img at bounding box center [1002, 136] width 80 height 80
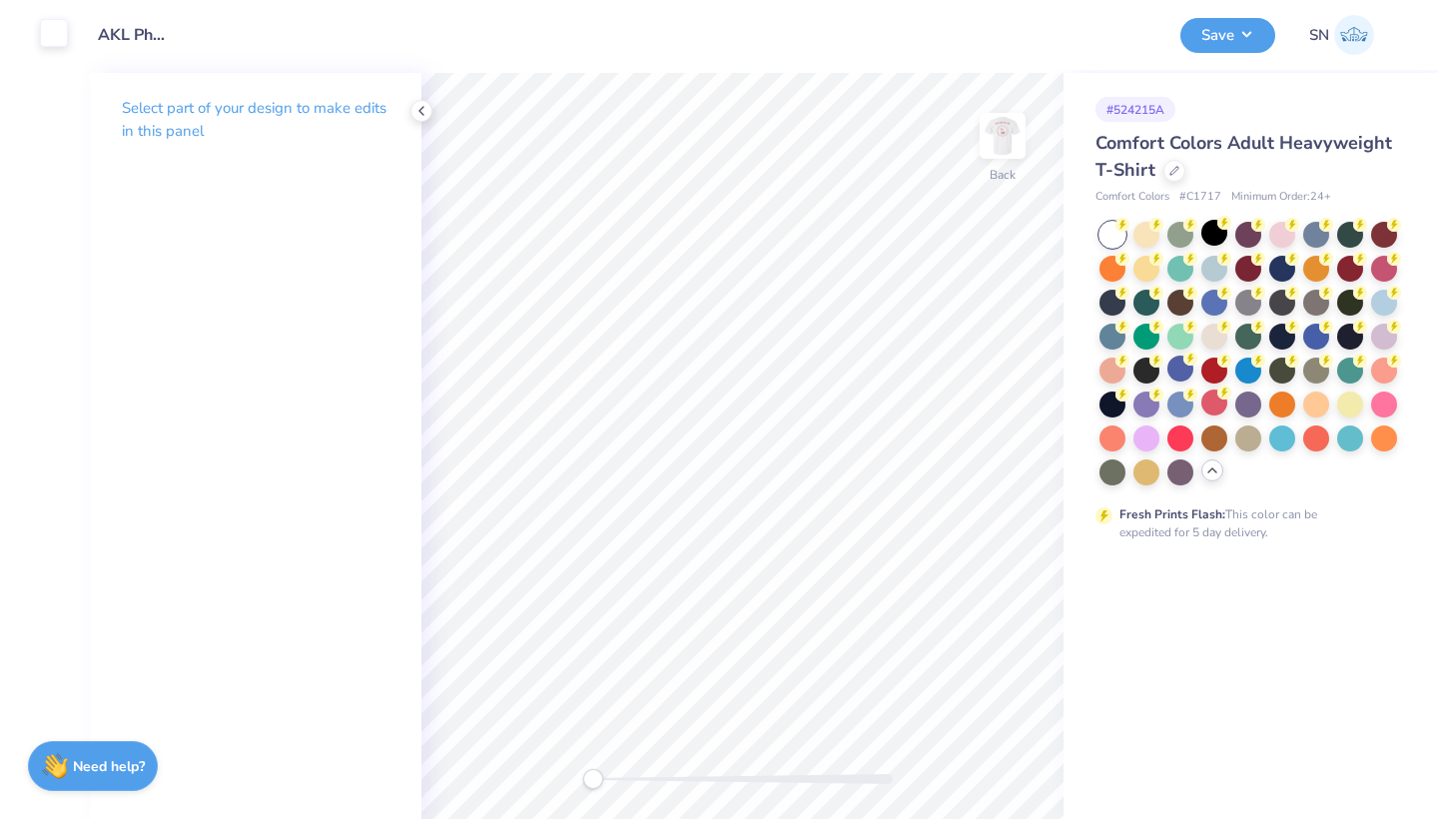
click at [57, 32] on div at bounding box center [54, 33] width 28 height 28
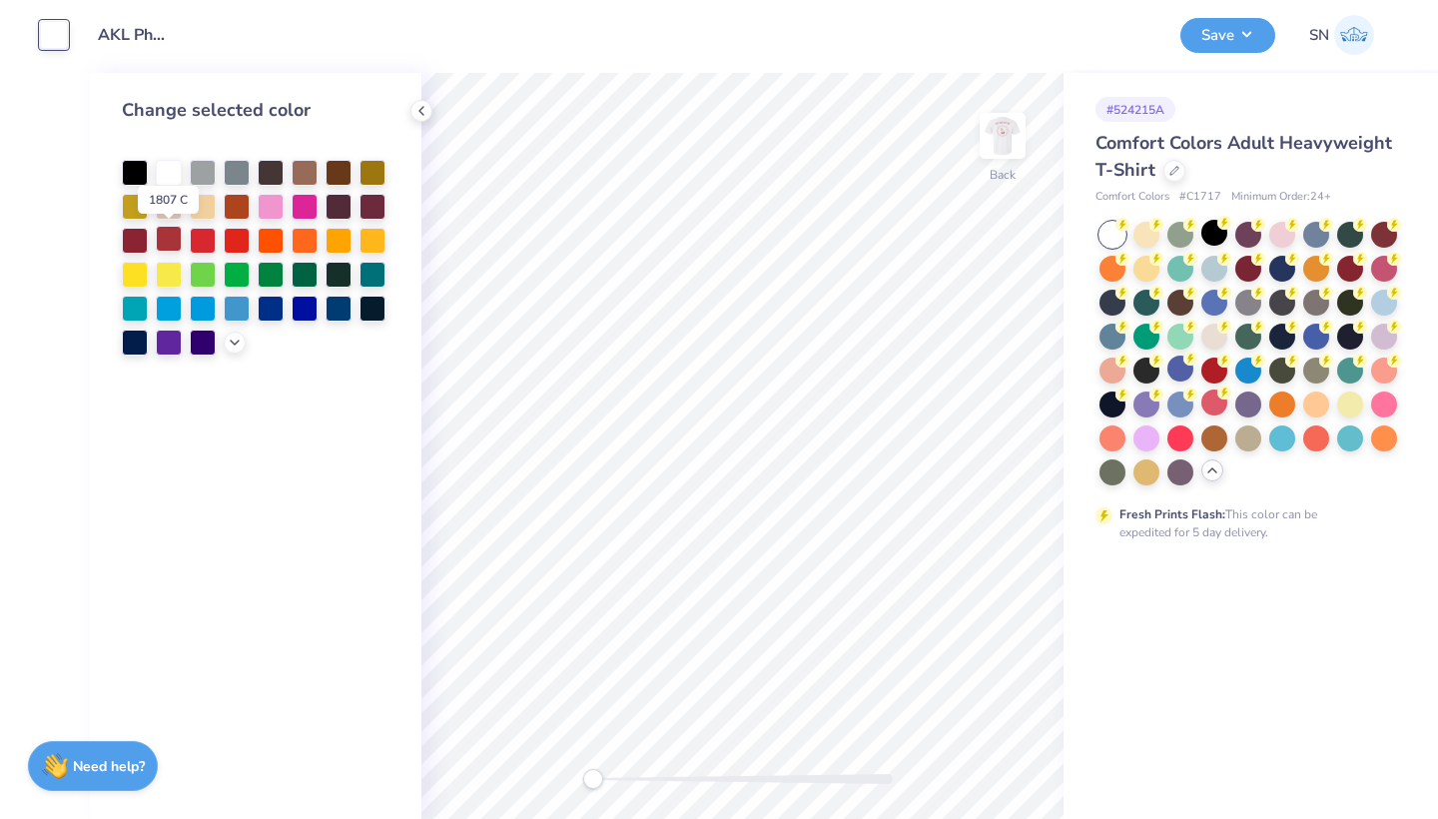
click at [171, 236] on div at bounding box center [169, 239] width 26 height 26
click at [1217, 39] on button "Save" at bounding box center [1227, 32] width 95 height 35
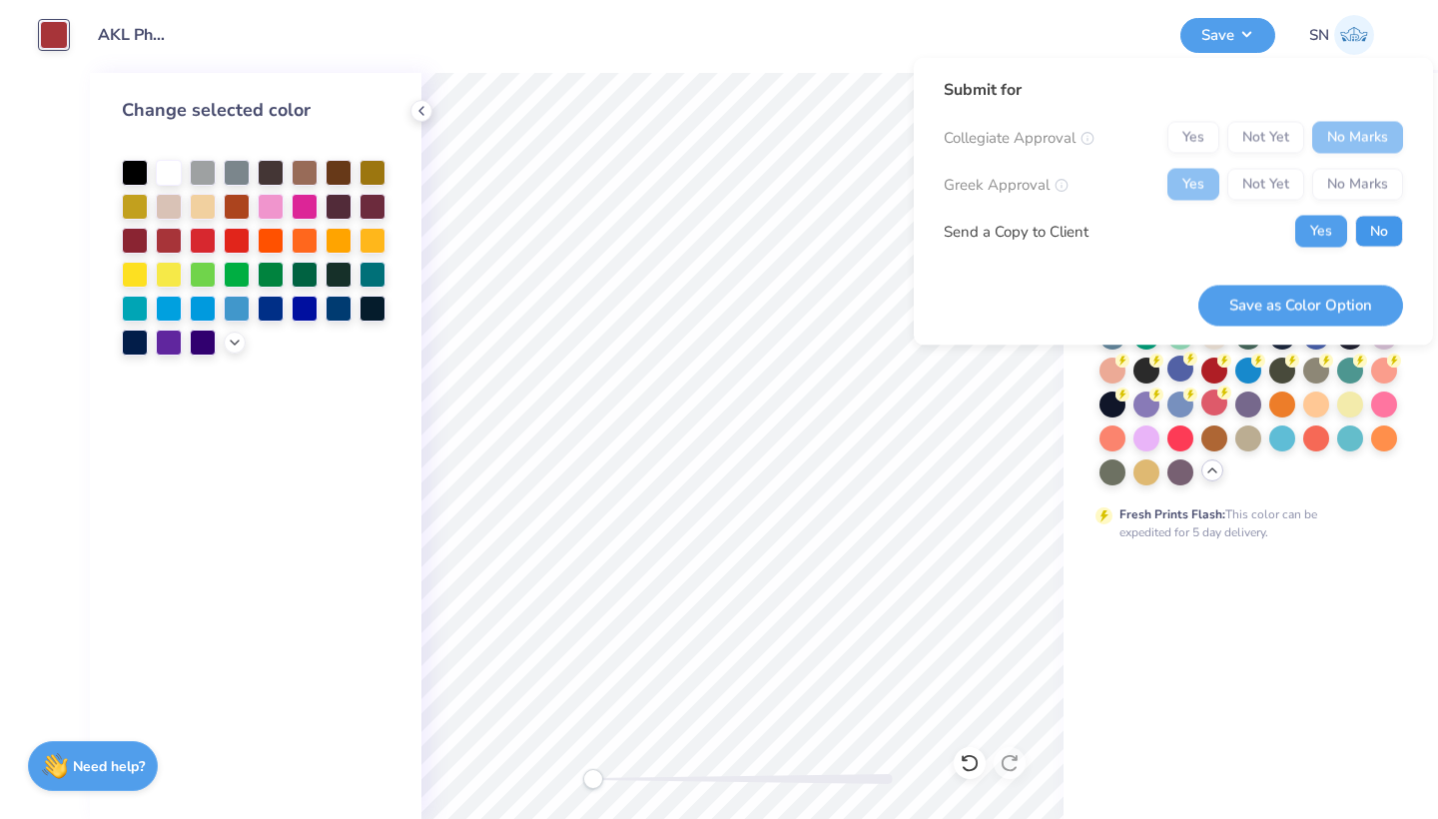
click at [1356, 238] on button "No" at bounding box center [1379, 232] width 48 height 32
click at [1281, 303] on button "Save as Color Option" at bounding box center [1300, 305] width 205 height 41
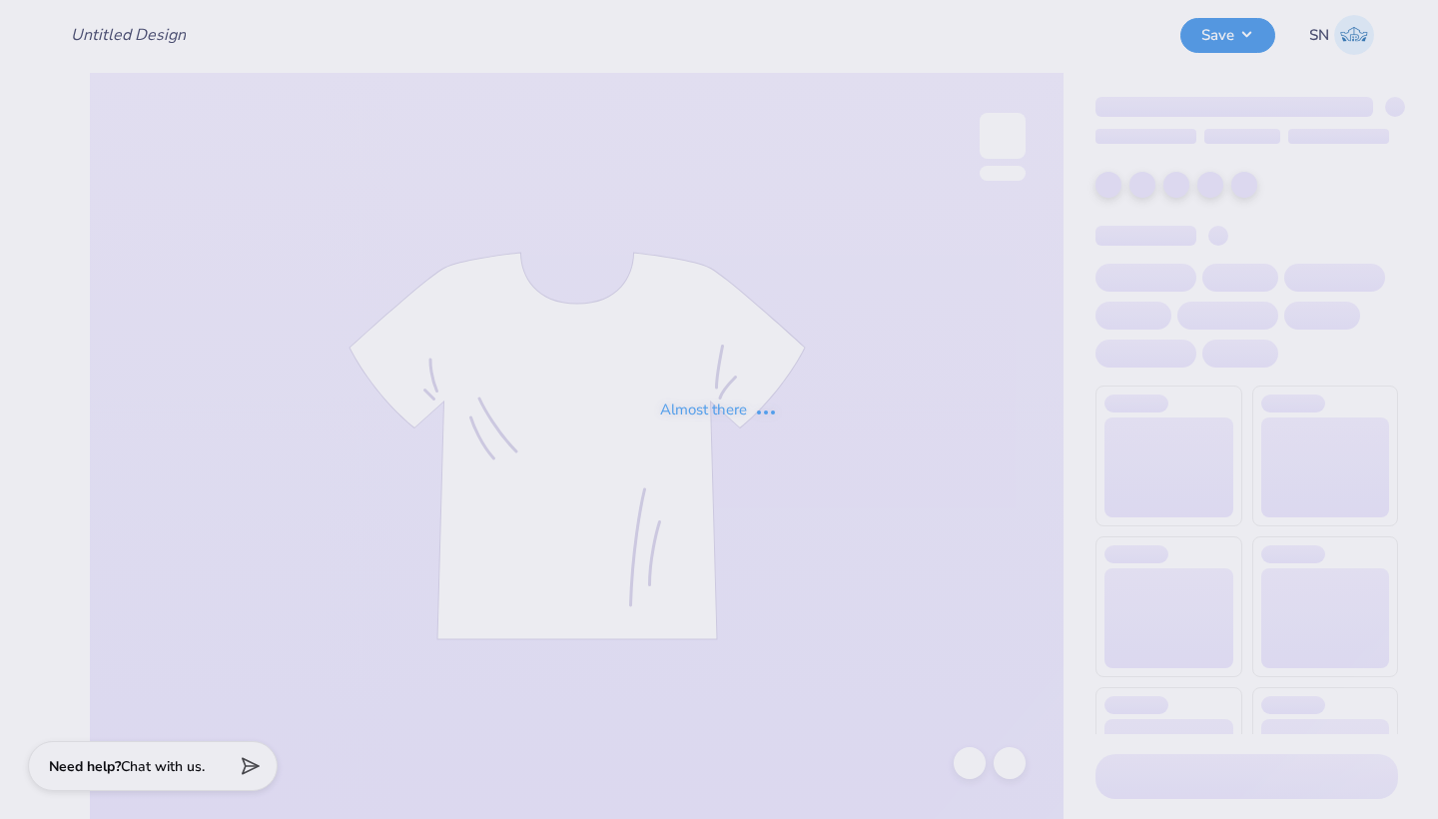
type input "AKL Philo Tees"
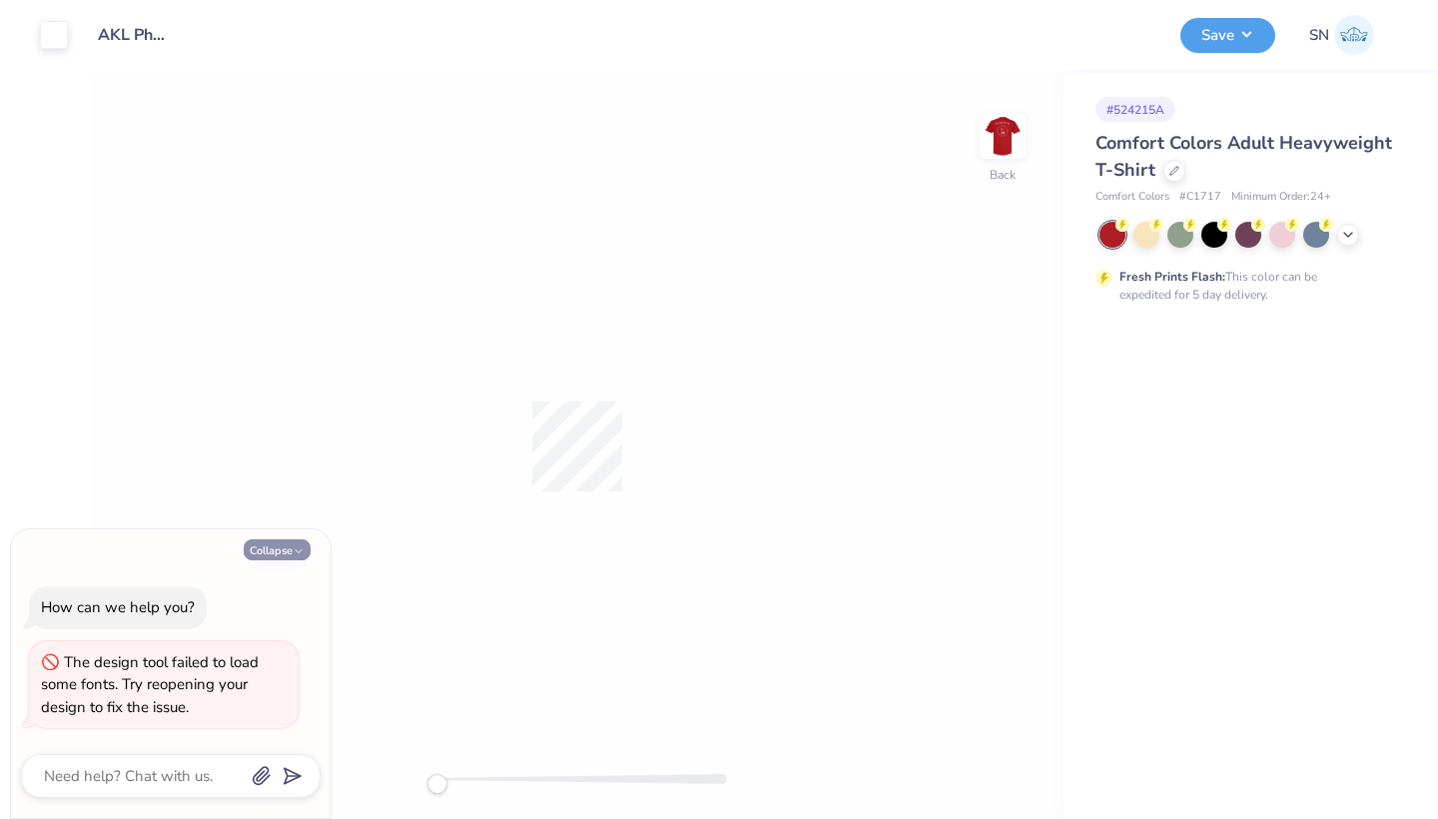
click at [289, 553] on button "Collapse" at bounding box center [277, 549] width 67 height 21
type textarea "x"
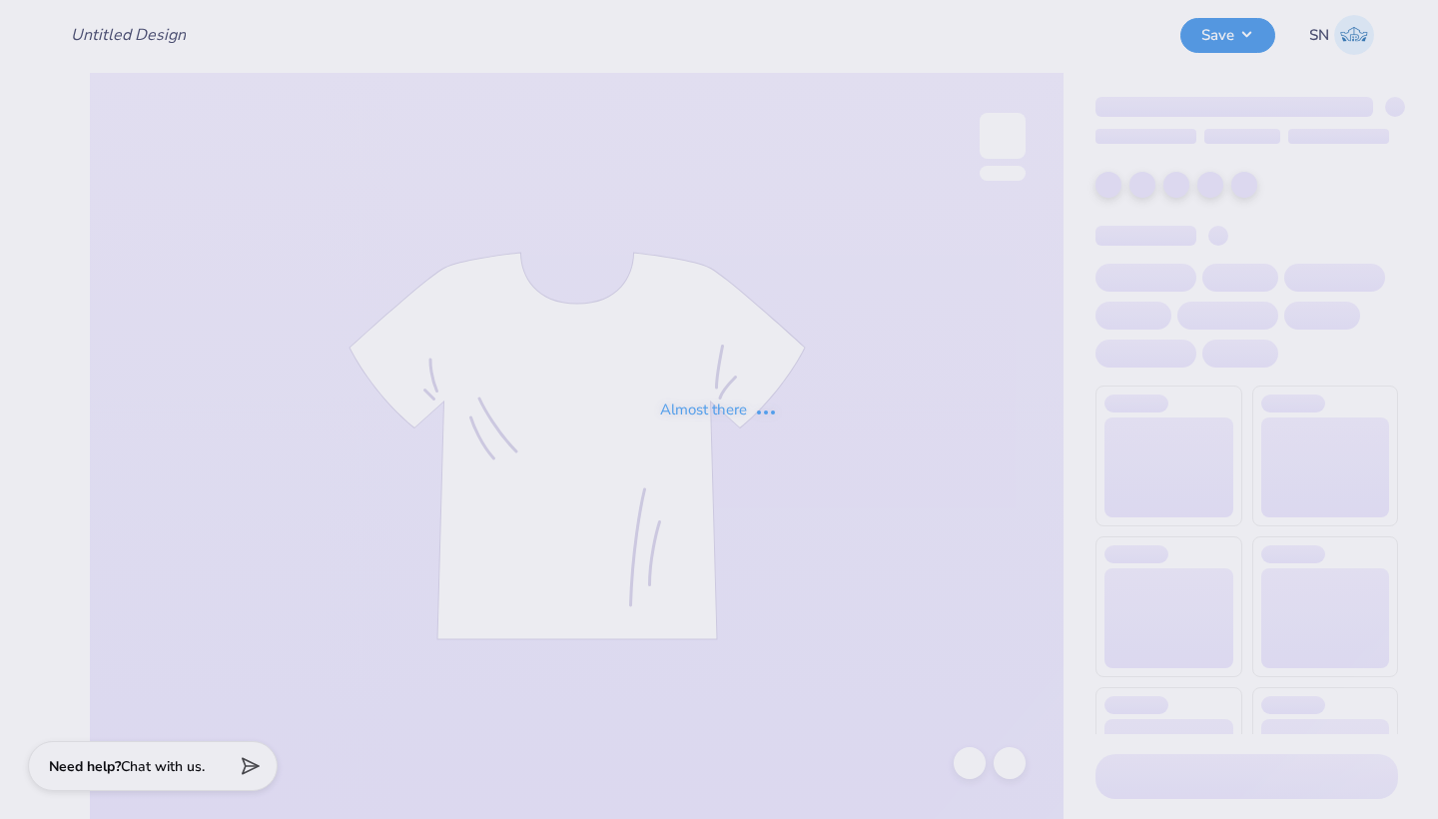
type input "AKL Philo Tees"
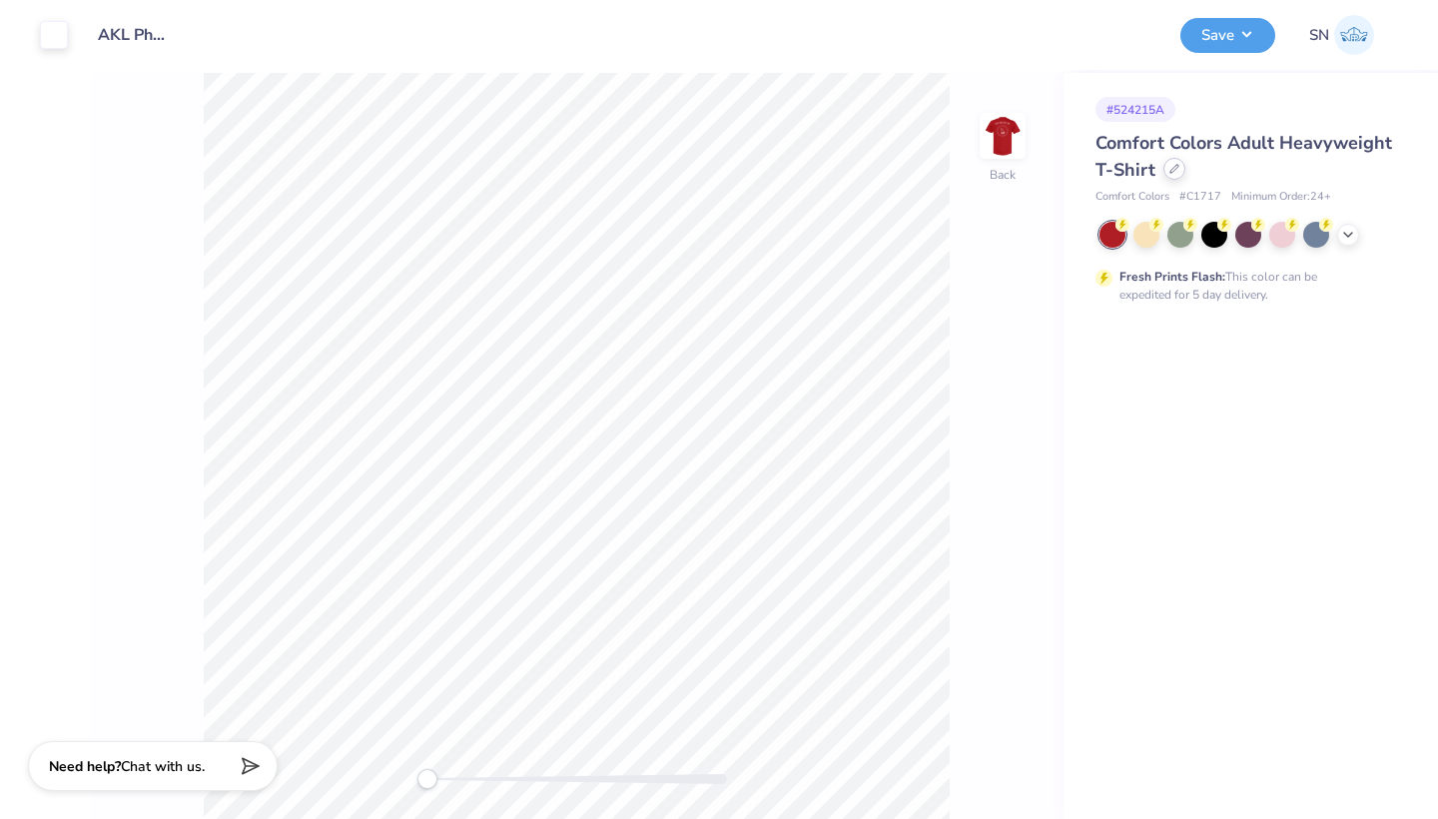
click at [1172, 173] on icon at bounding box center [1174, 169] width 10 height 10
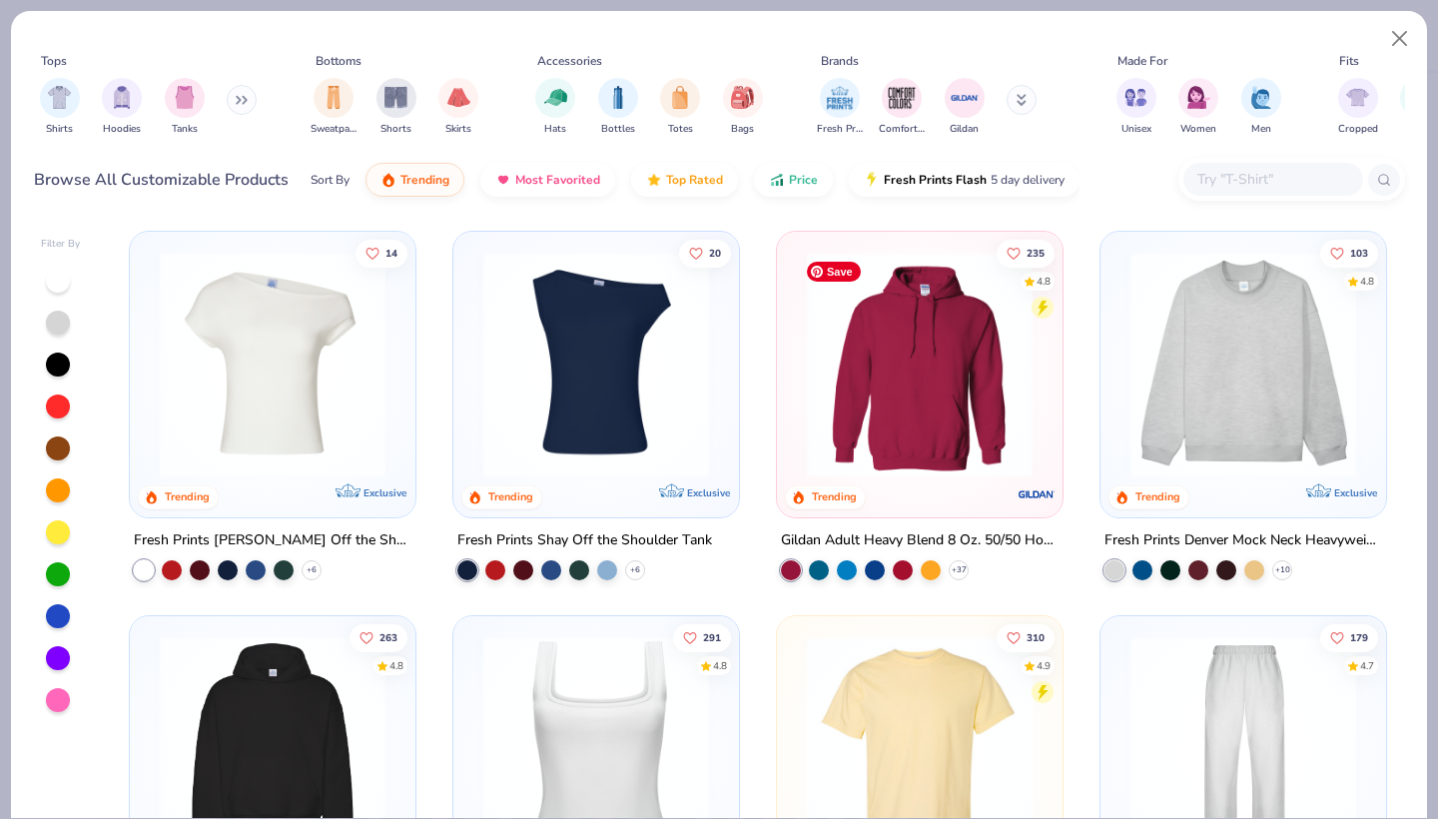
click at [875, 394] on img at bounding box center [920, 365] width 246 height 226
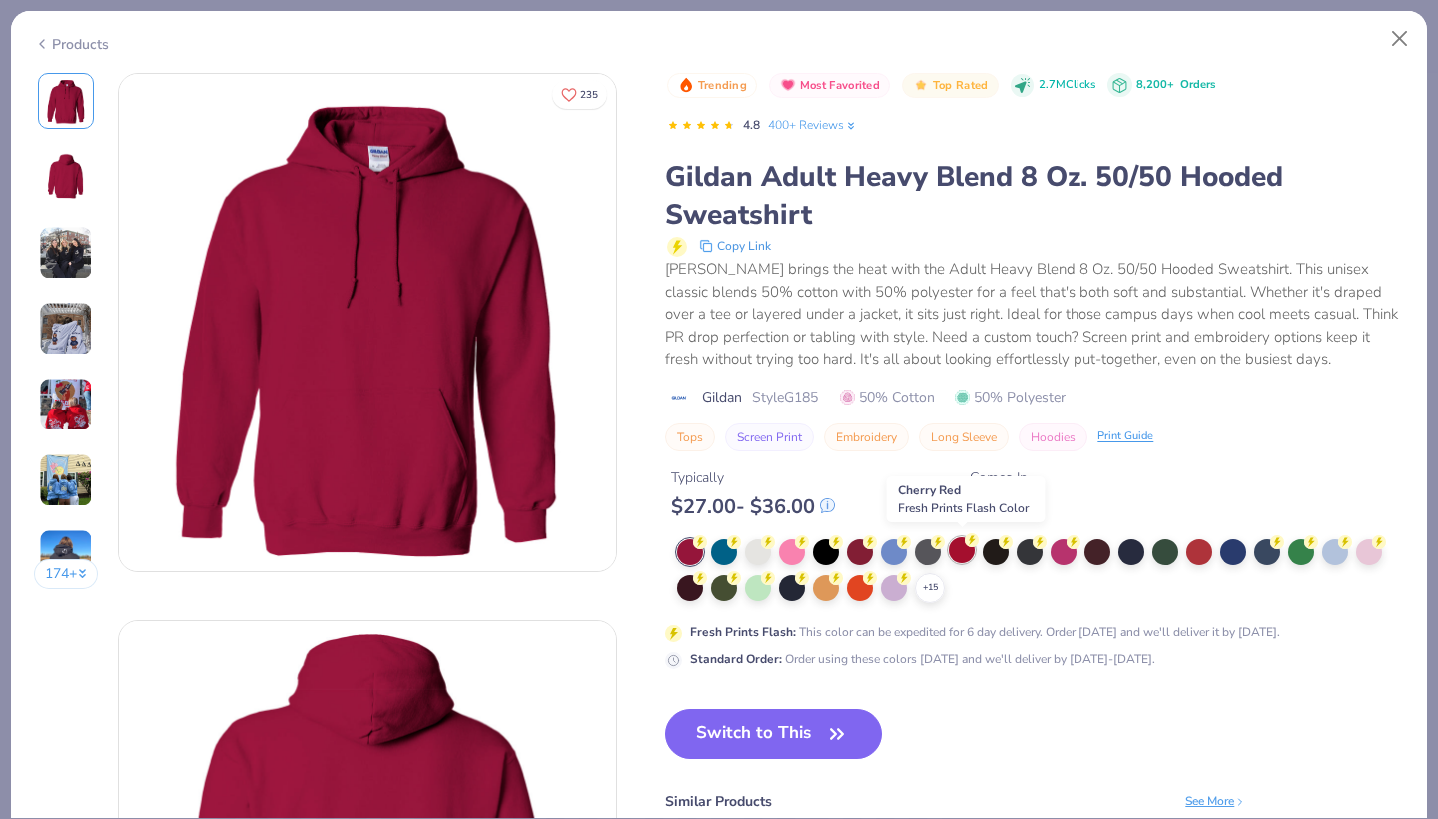
click at [964, 548] on div at bounding box center [961, 550] width 26 height 26
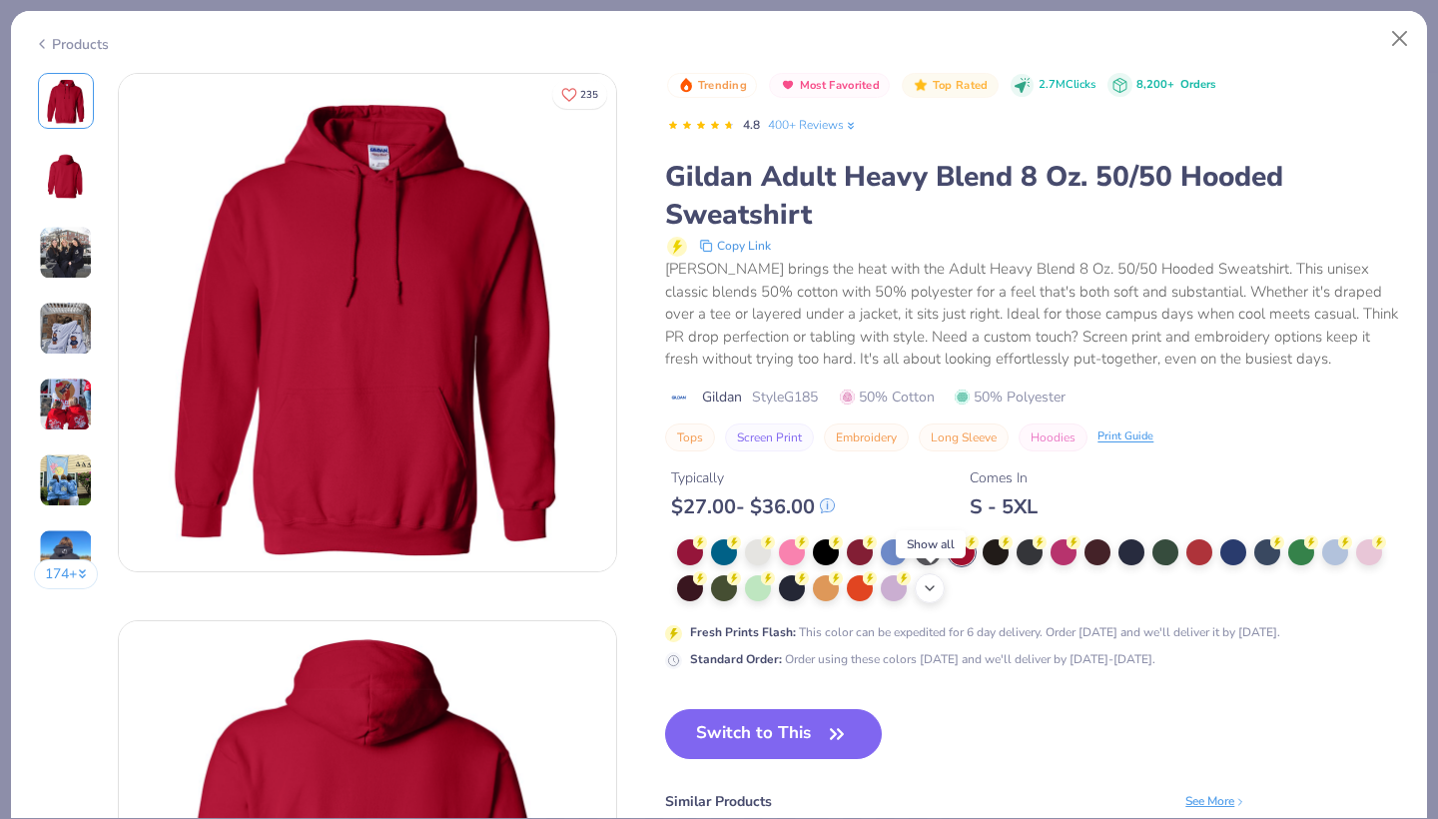
click at [927, 586] on polyline at bounding box center [929, 588] width 8 height 4
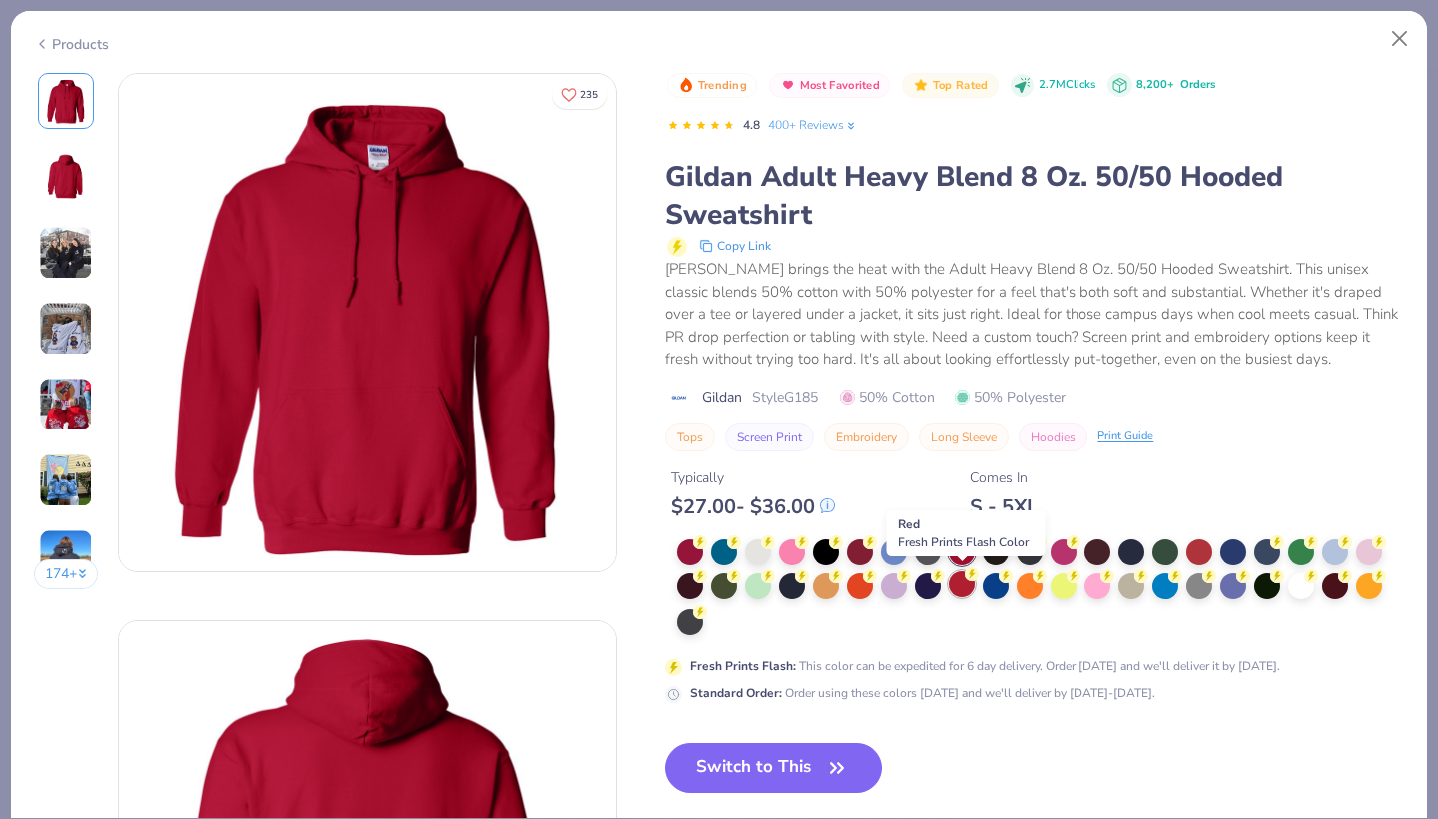
click at [965, 583] on div at bounding box center [961, 584] width 26 height 26
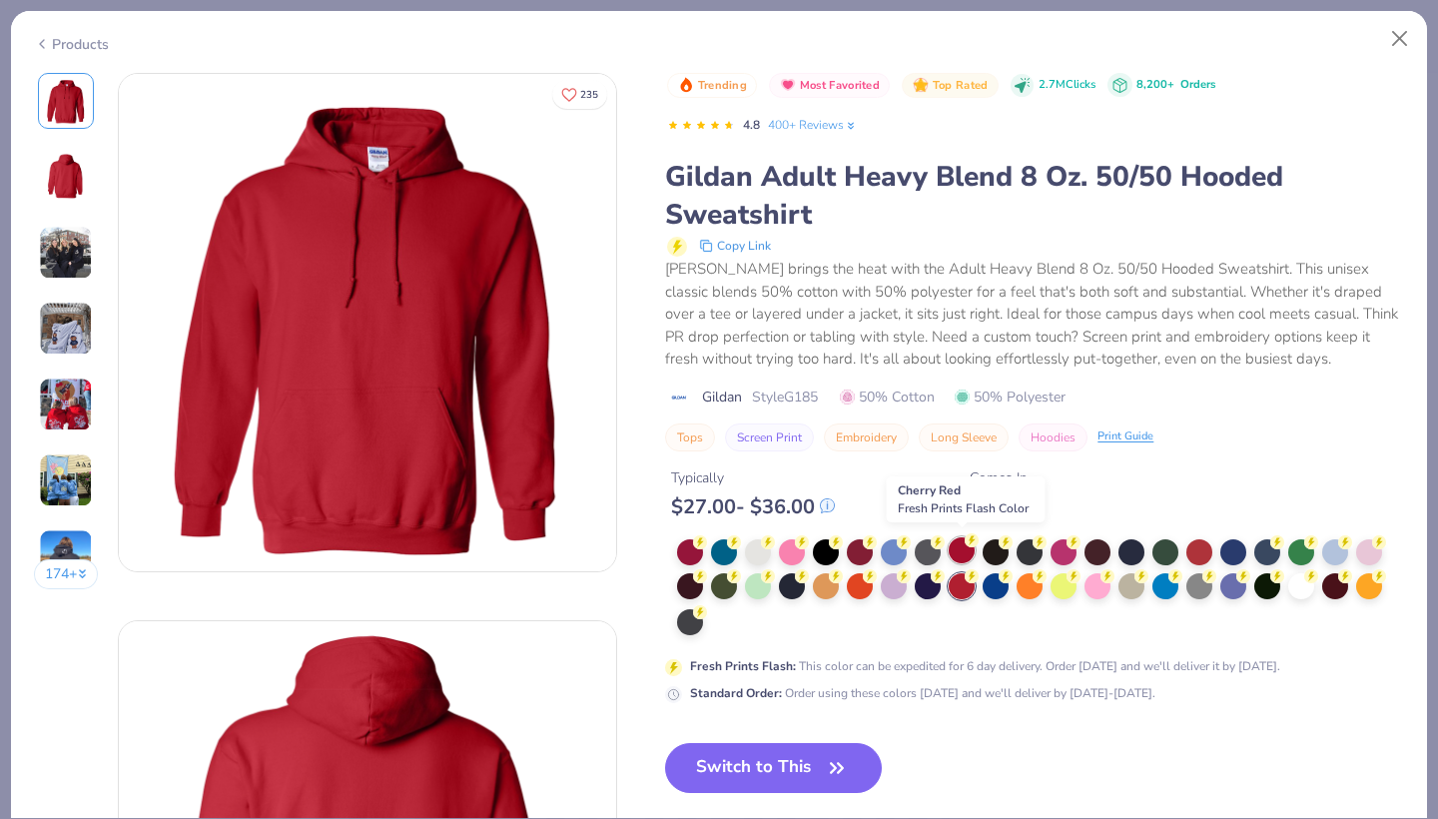
click at [956, 545] on div at bounding box center [961, 550] width 26 height 26
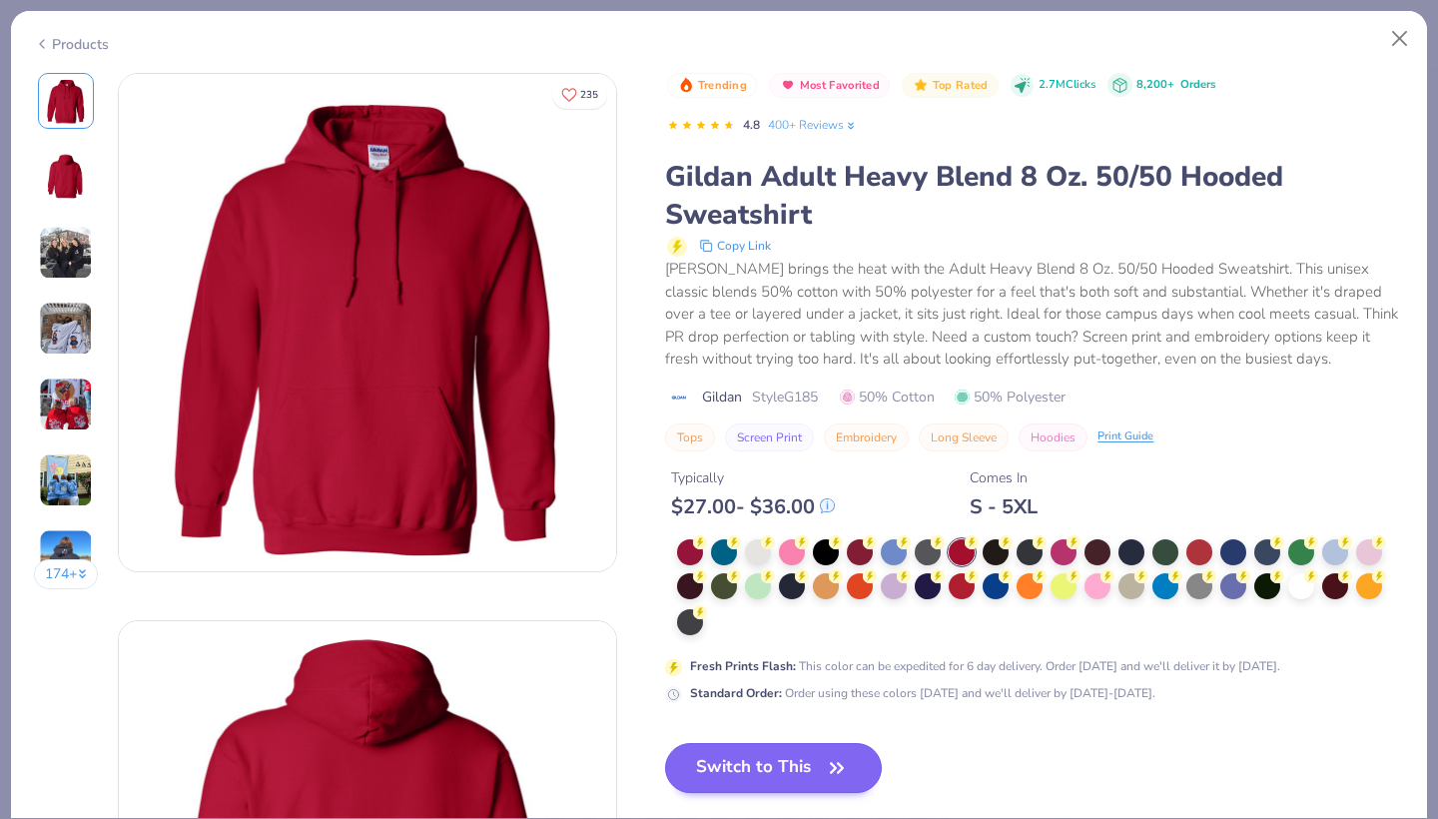
click at [737, 768] on button "Switch to This" at bounding box center [773, 768] width 217 height 50
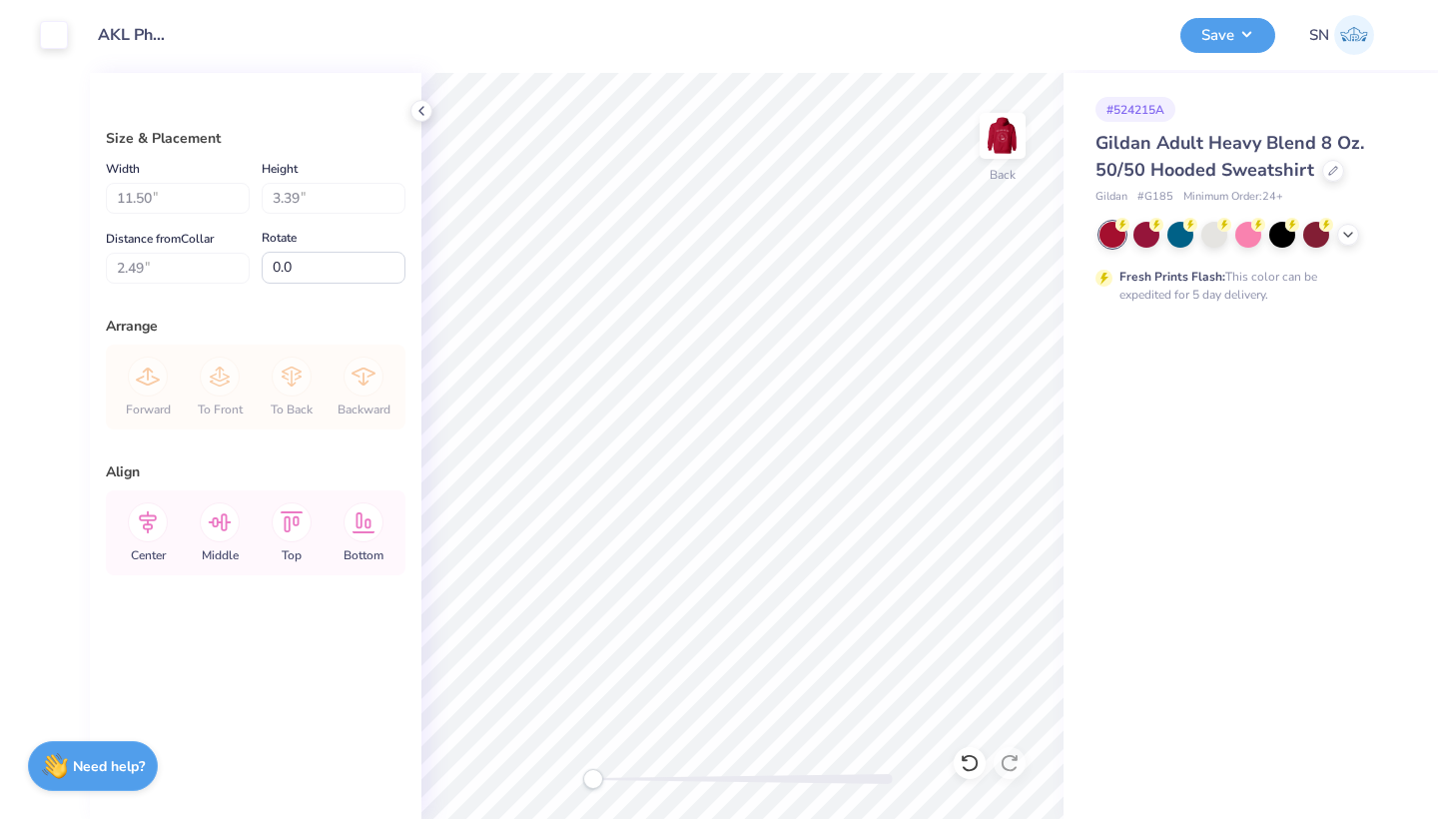
type input "3.00"
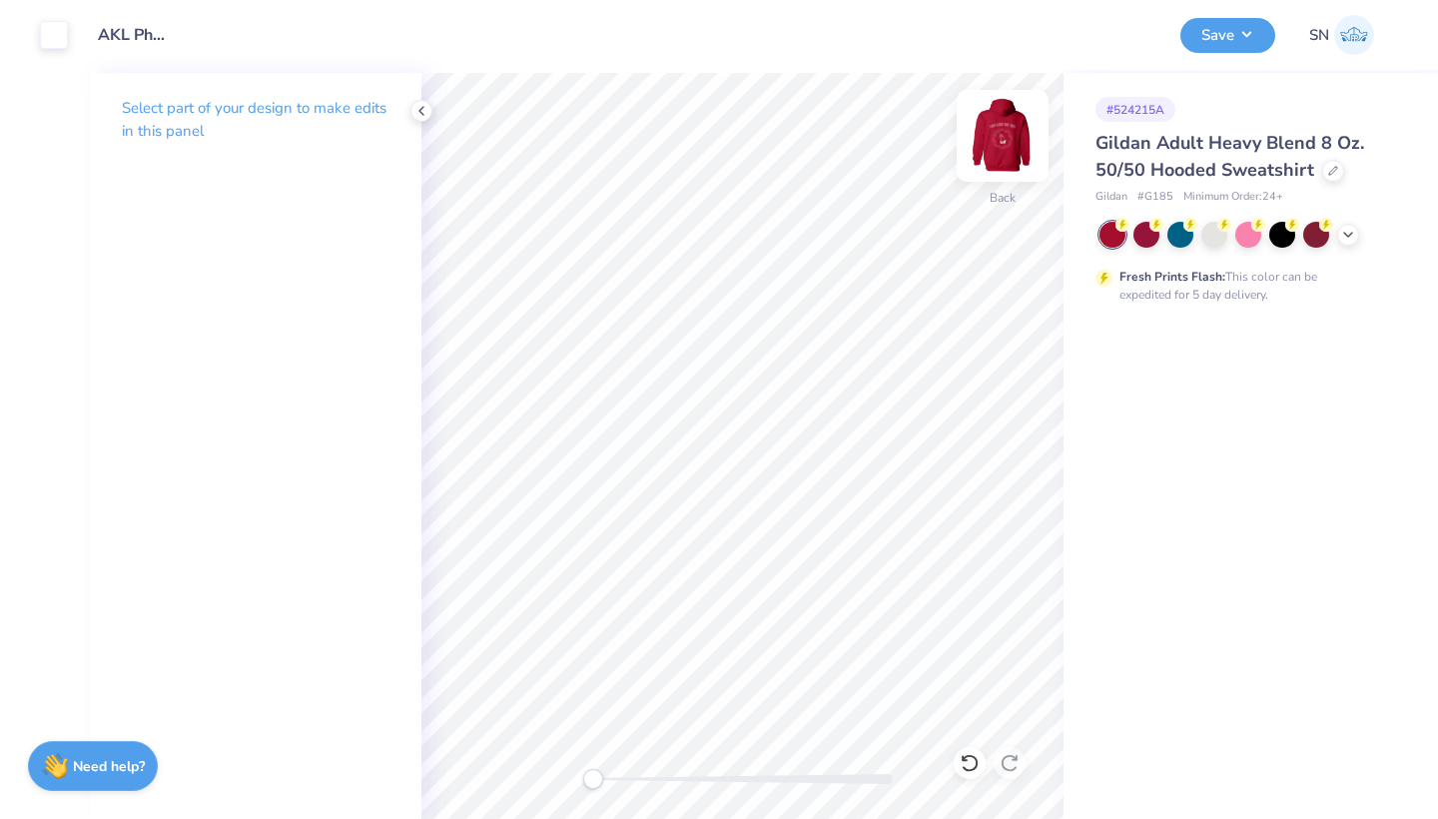
click at [1010, 131] on img at bounding box center [1002, 136] width 80 height 80
click at [993, 149] on img at bounding box center [1002, 136] width 80 height 80
click at [963, 765] on icon at bounding box center [969, 763] width 20 height 20
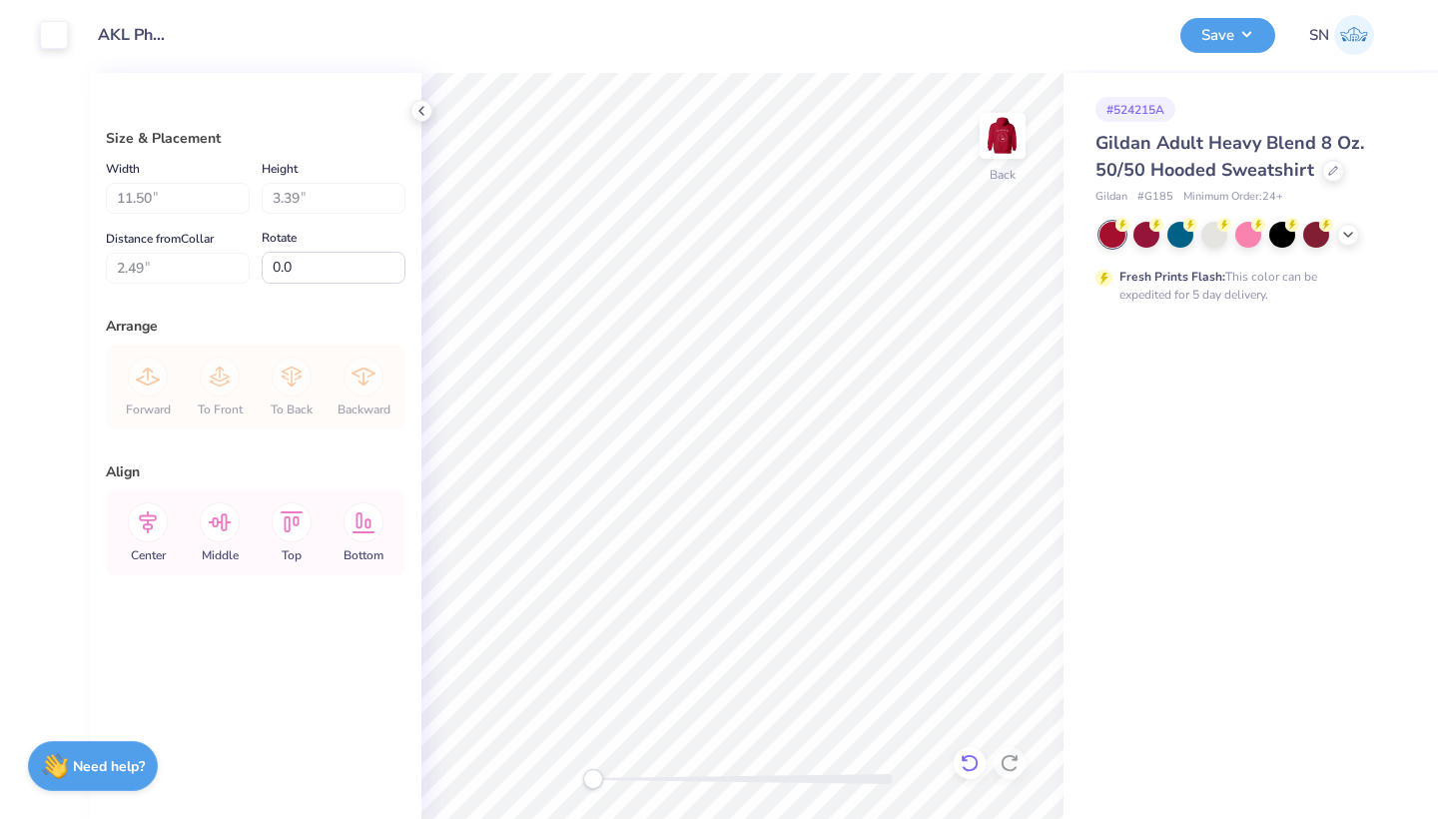
type input "3.00"
click at [1210, 44] on button "Save" at bounding box center [1227, 32] width 95 height 35
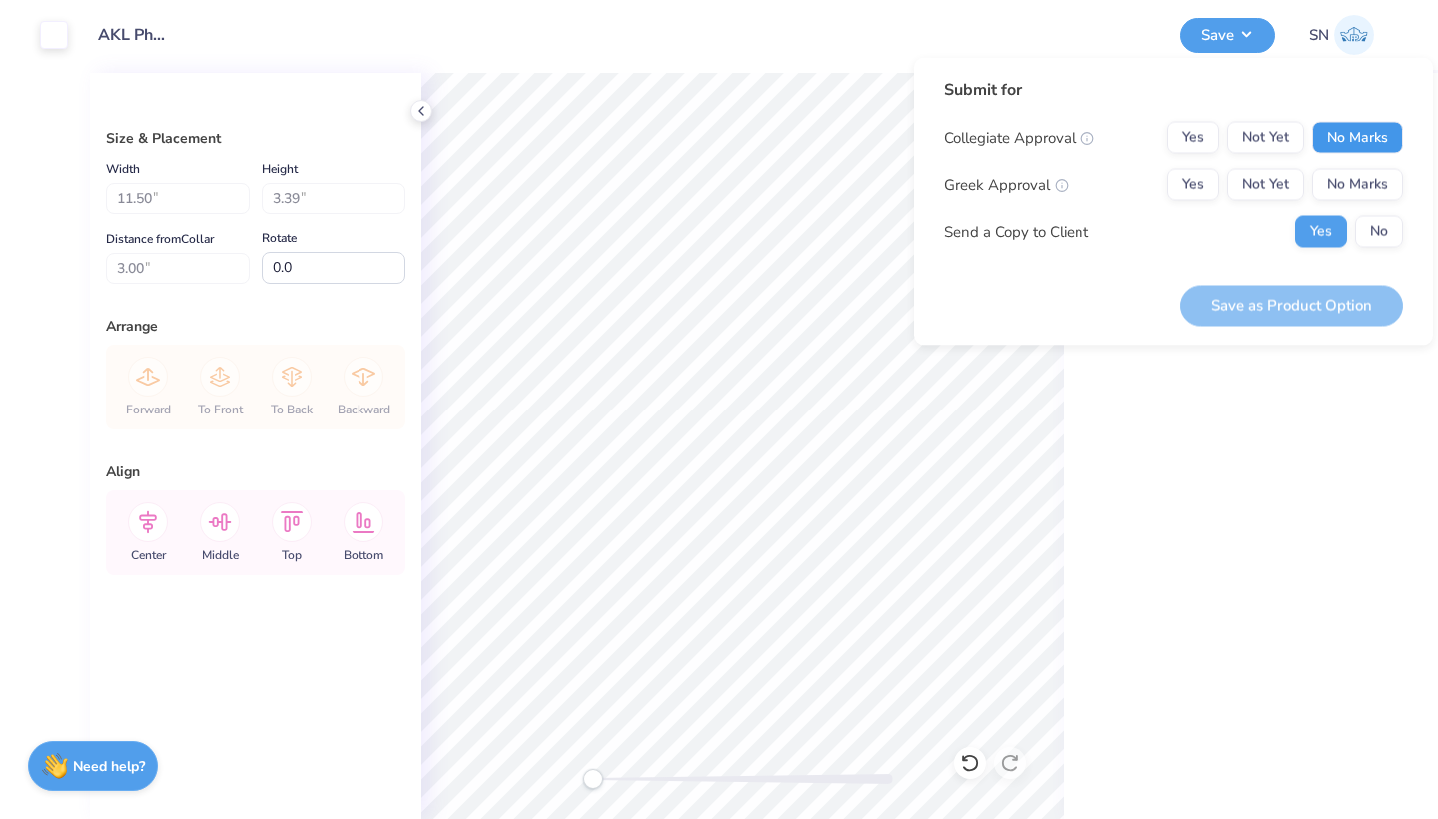
click at [1348, 148] on button "No Marks" at bounding box center [1357, 138] width 91 height 32
click at [1182, 186] on button "Yes" at bounding box center [1193, 185] width 52 height 32
click at [1373, 225] on button "No" at bounding box center [1379, 232] width 48 height 32
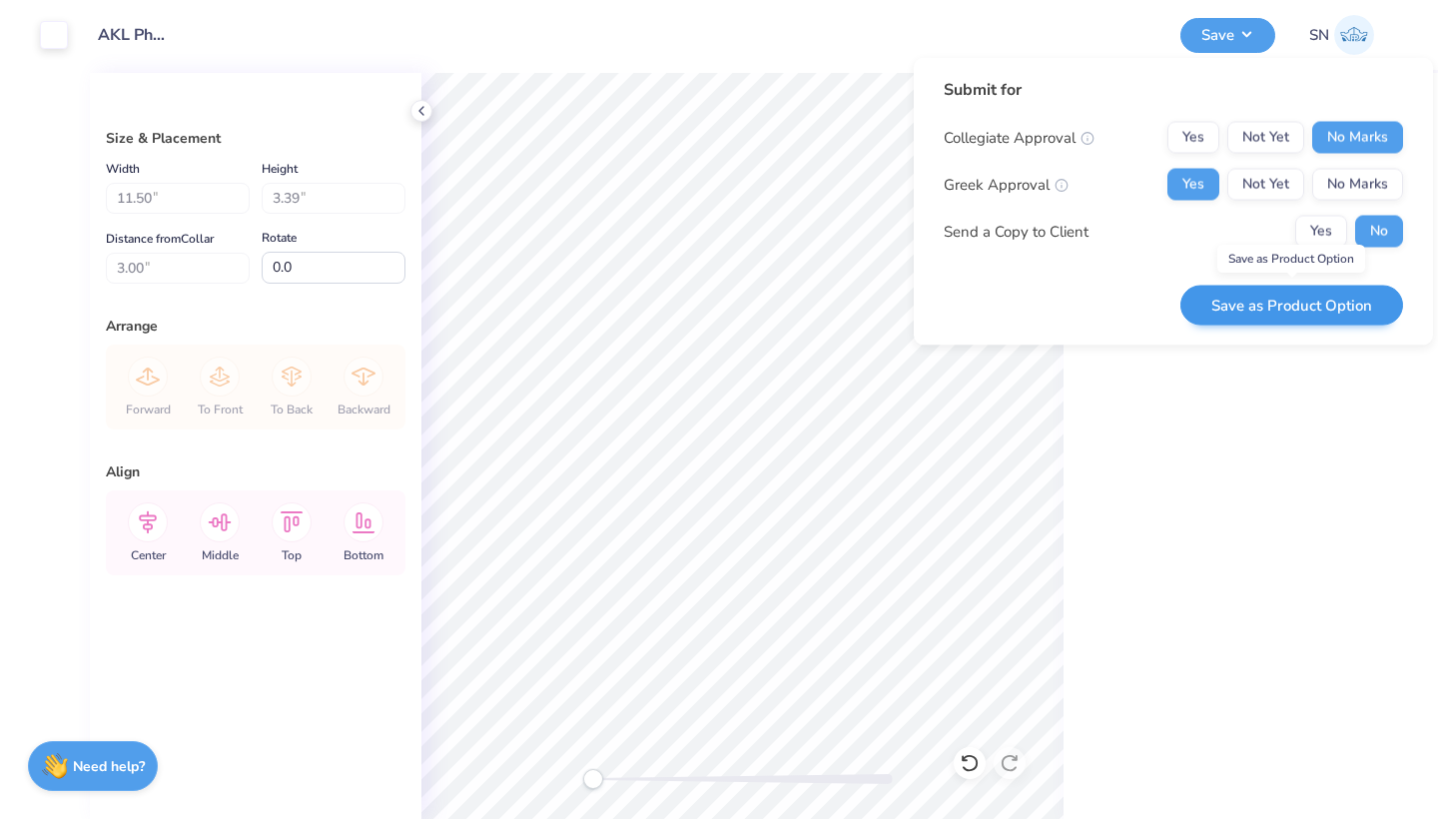
click at [1278, 297] on button "Save as Product Option" at bounding box center [1291, 305] width 223 height 41
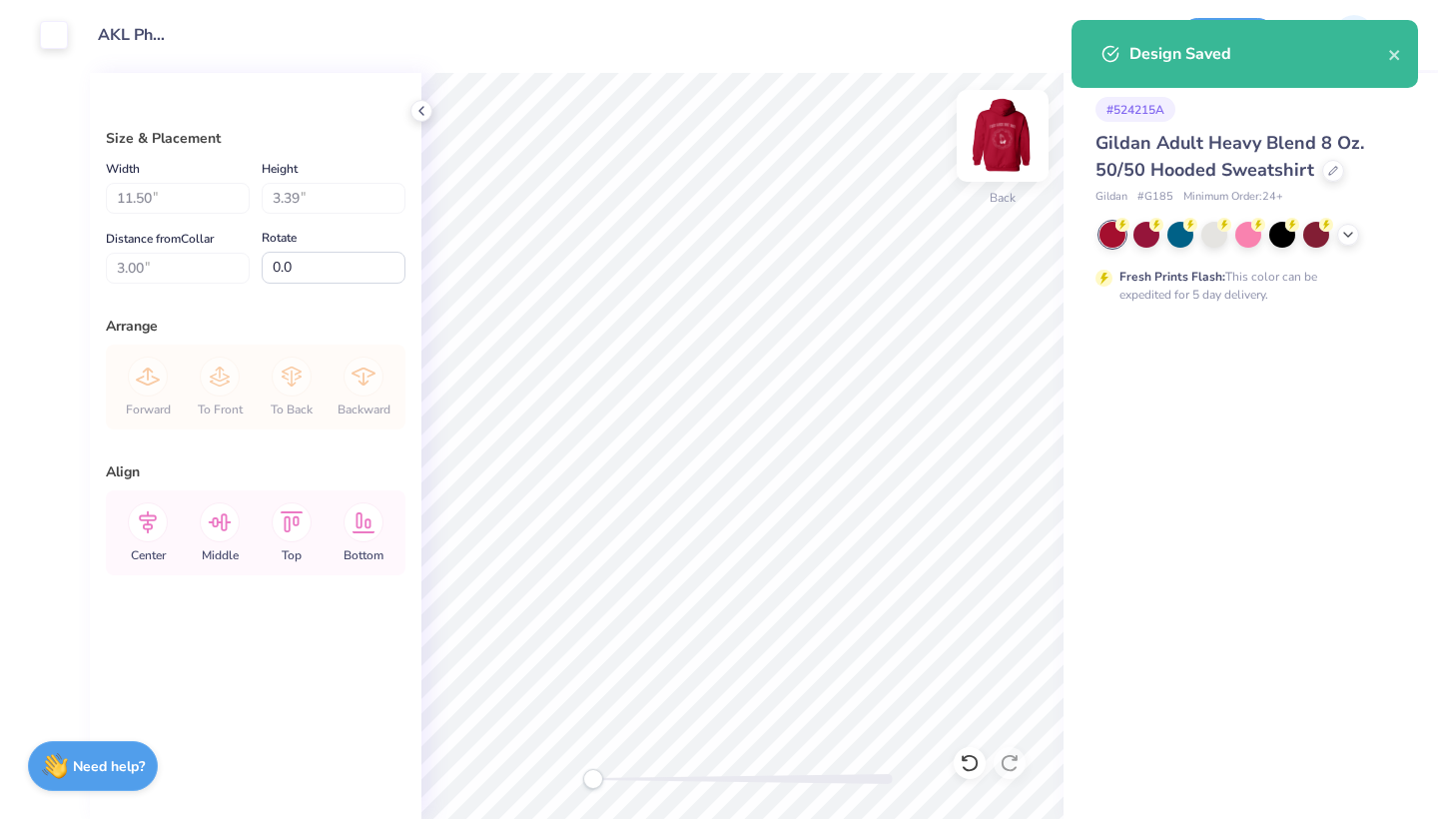
click at [999, 145] on img at bounding box center [1002, 136] width 80 height 80
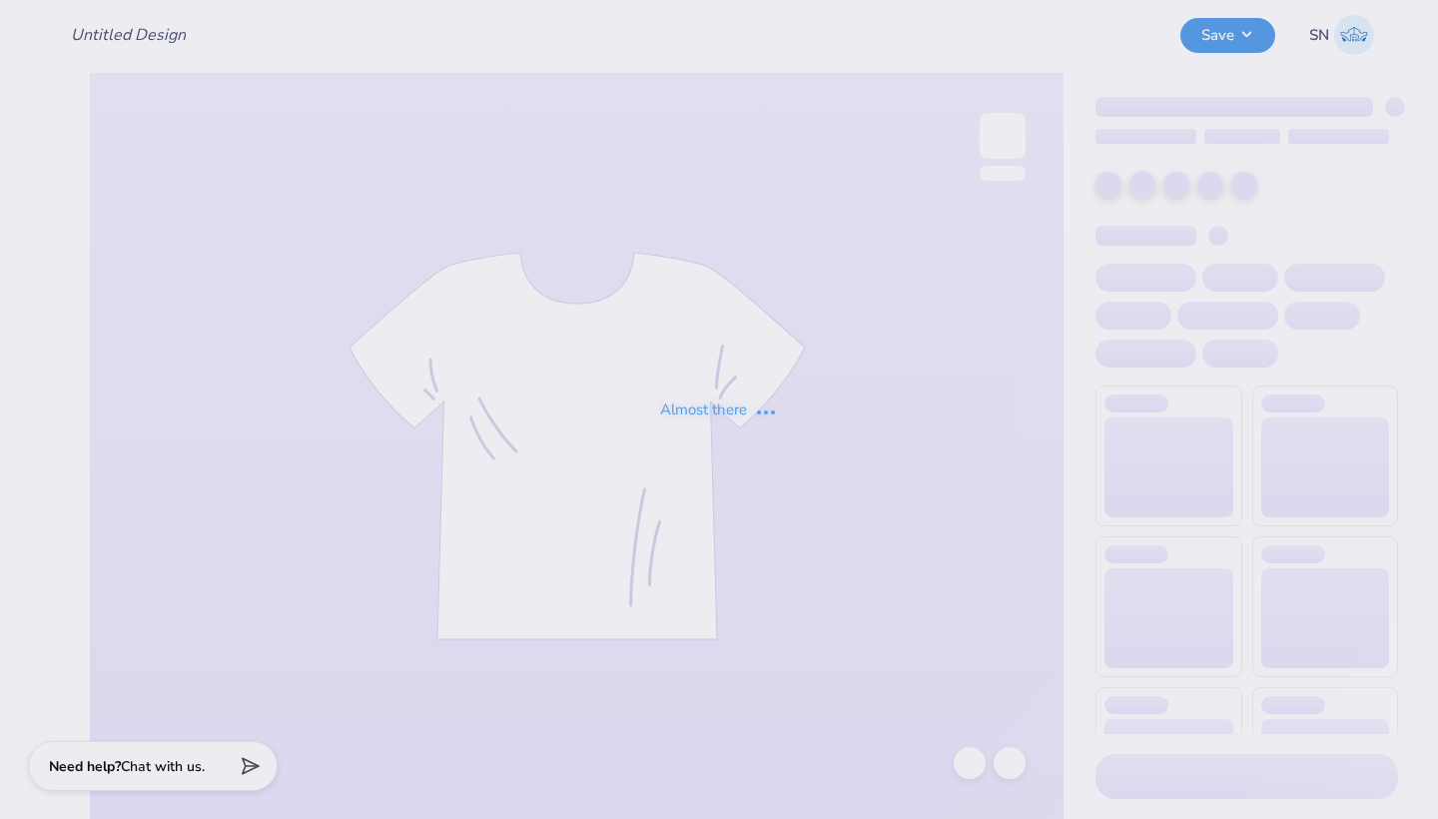
type input "AKL Philo Tees"
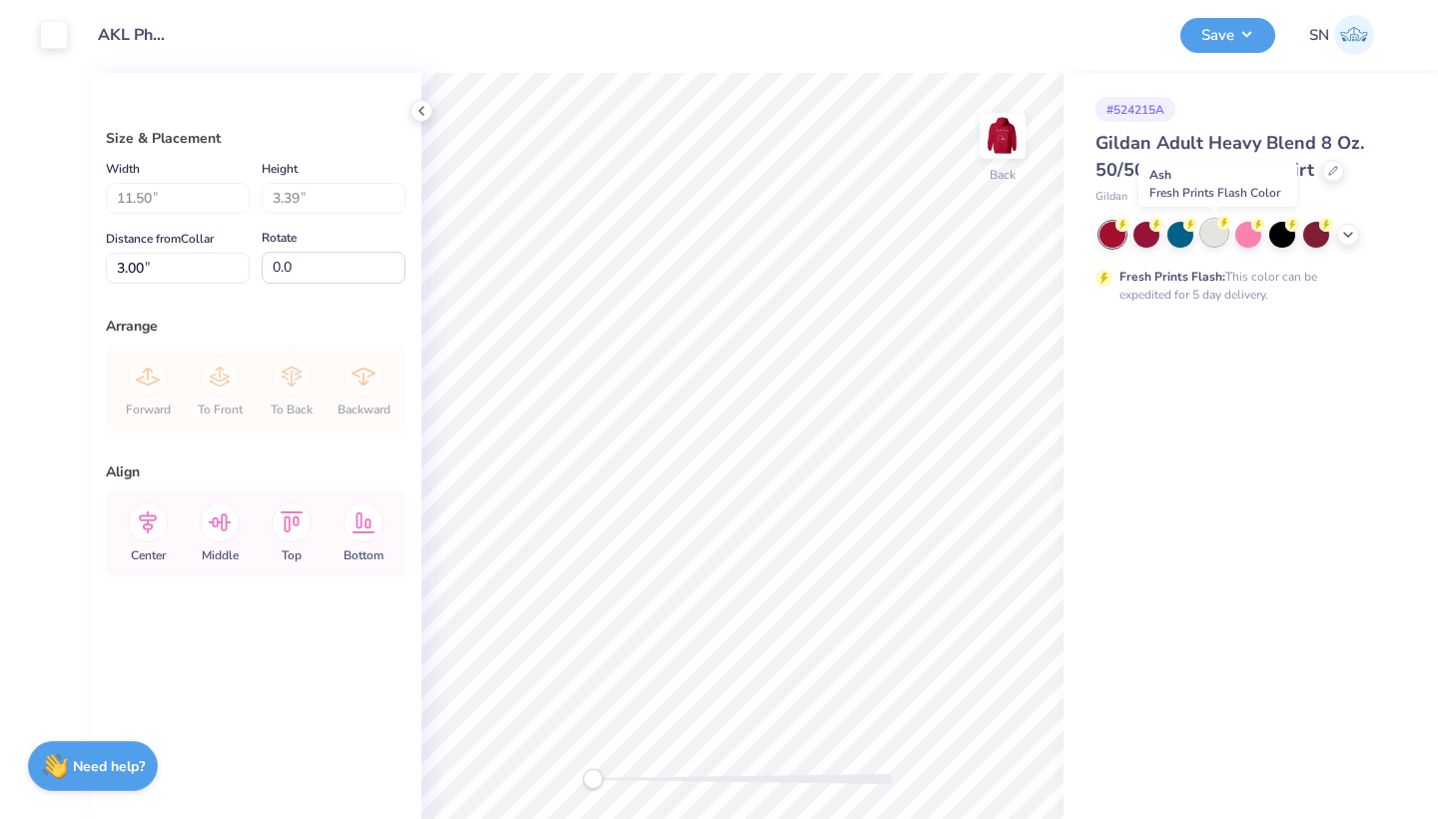
click at [1217, 232] on div at bounding box center [1214, 233] width 26 height 26
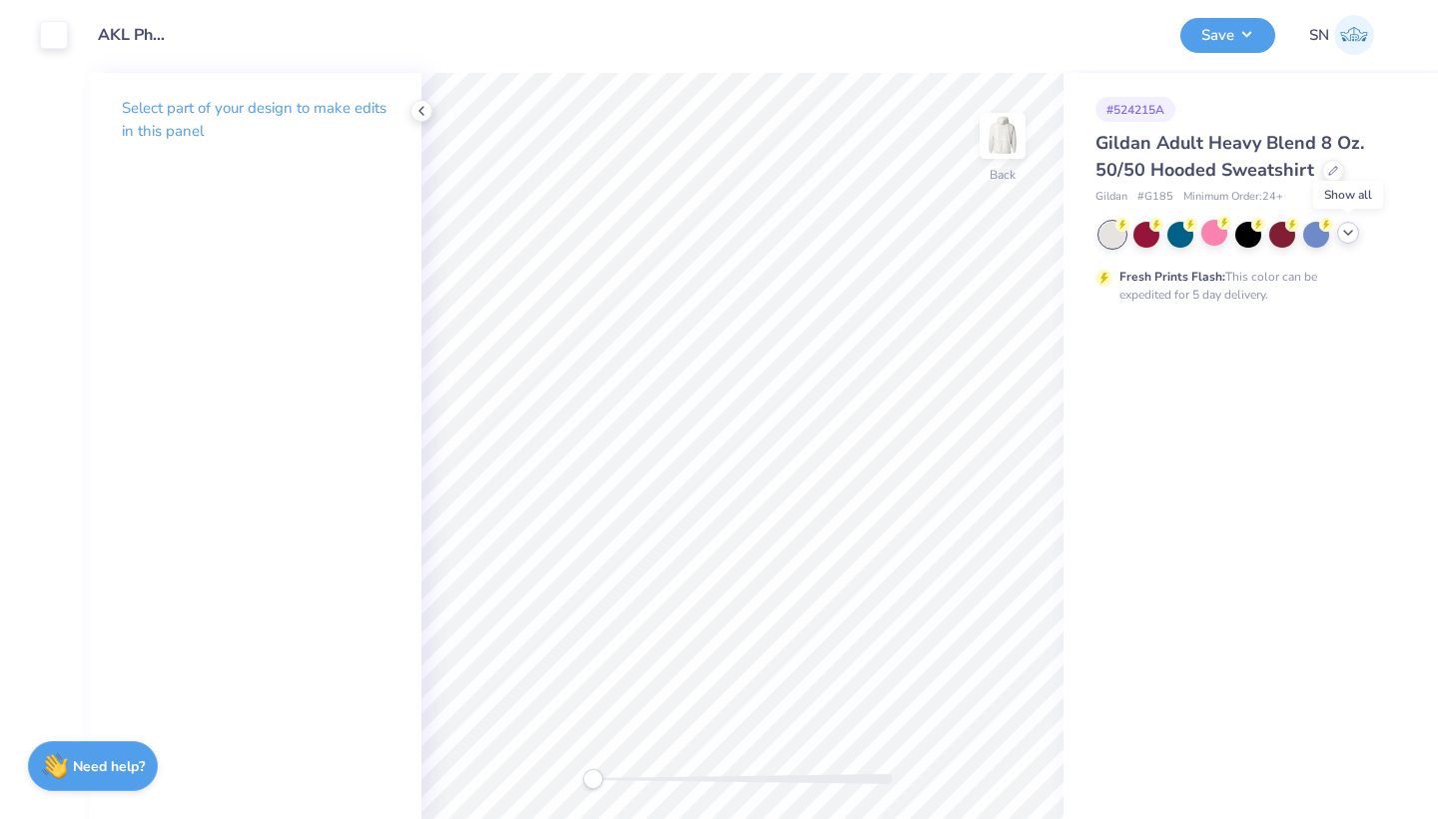
click at [1348, 231] on icon at bounding box center [1348, 233] width 16 height 16
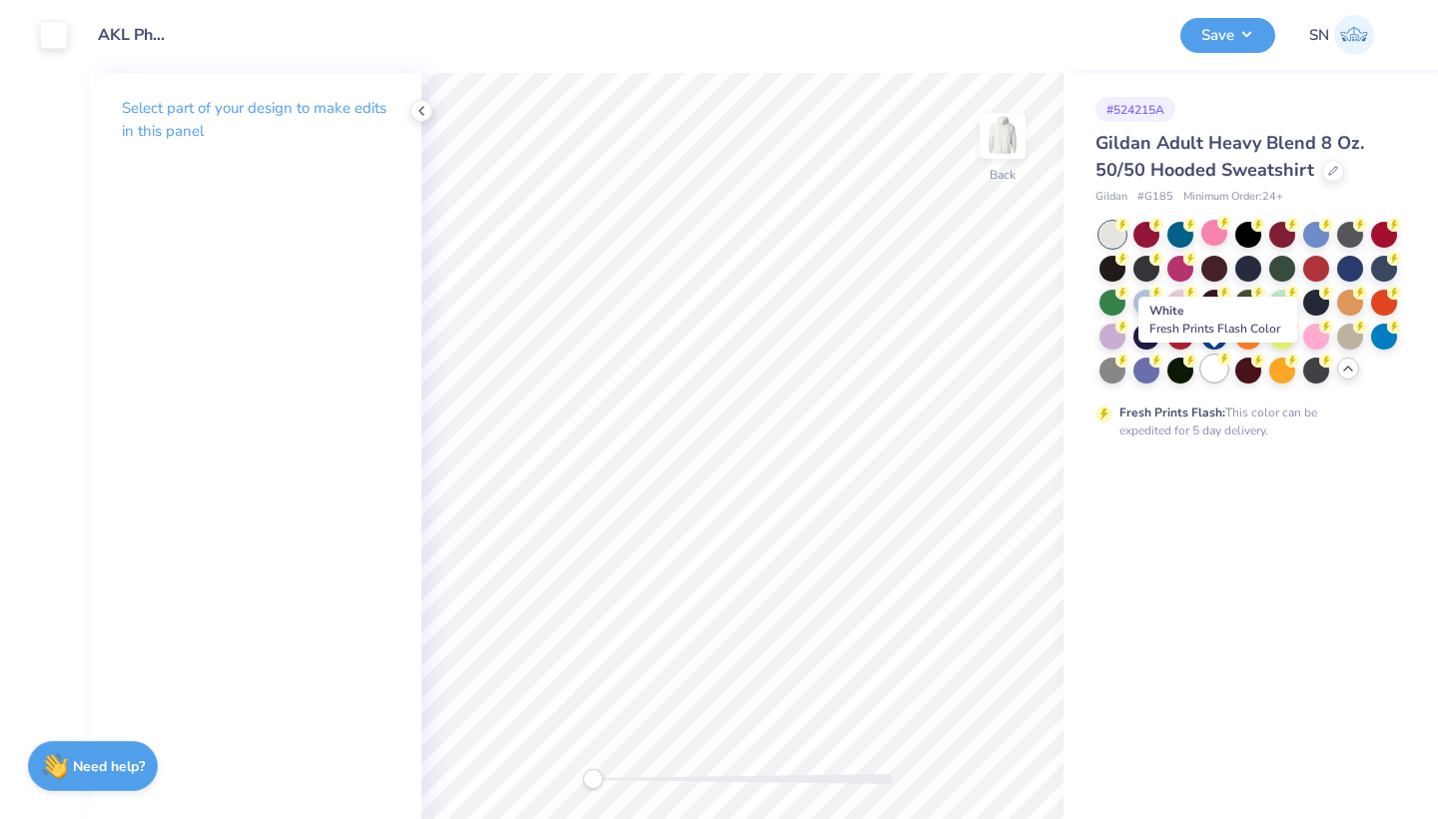
click at [1215, 378] on div at bounding box center [1214, 368] width 26 height 26
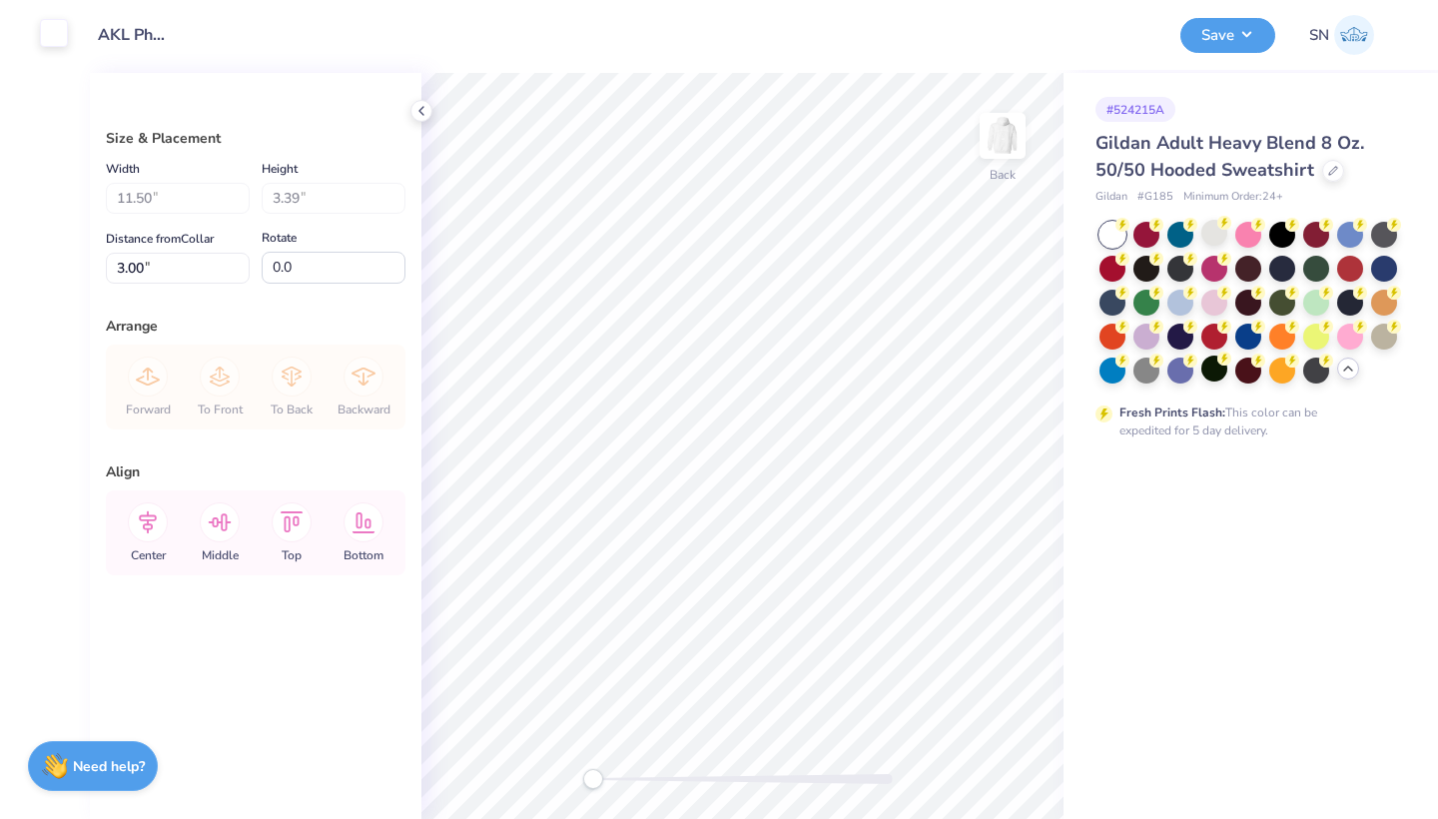
click at [40, 29] on div at bounding box center [54, 33] width 28 height 28
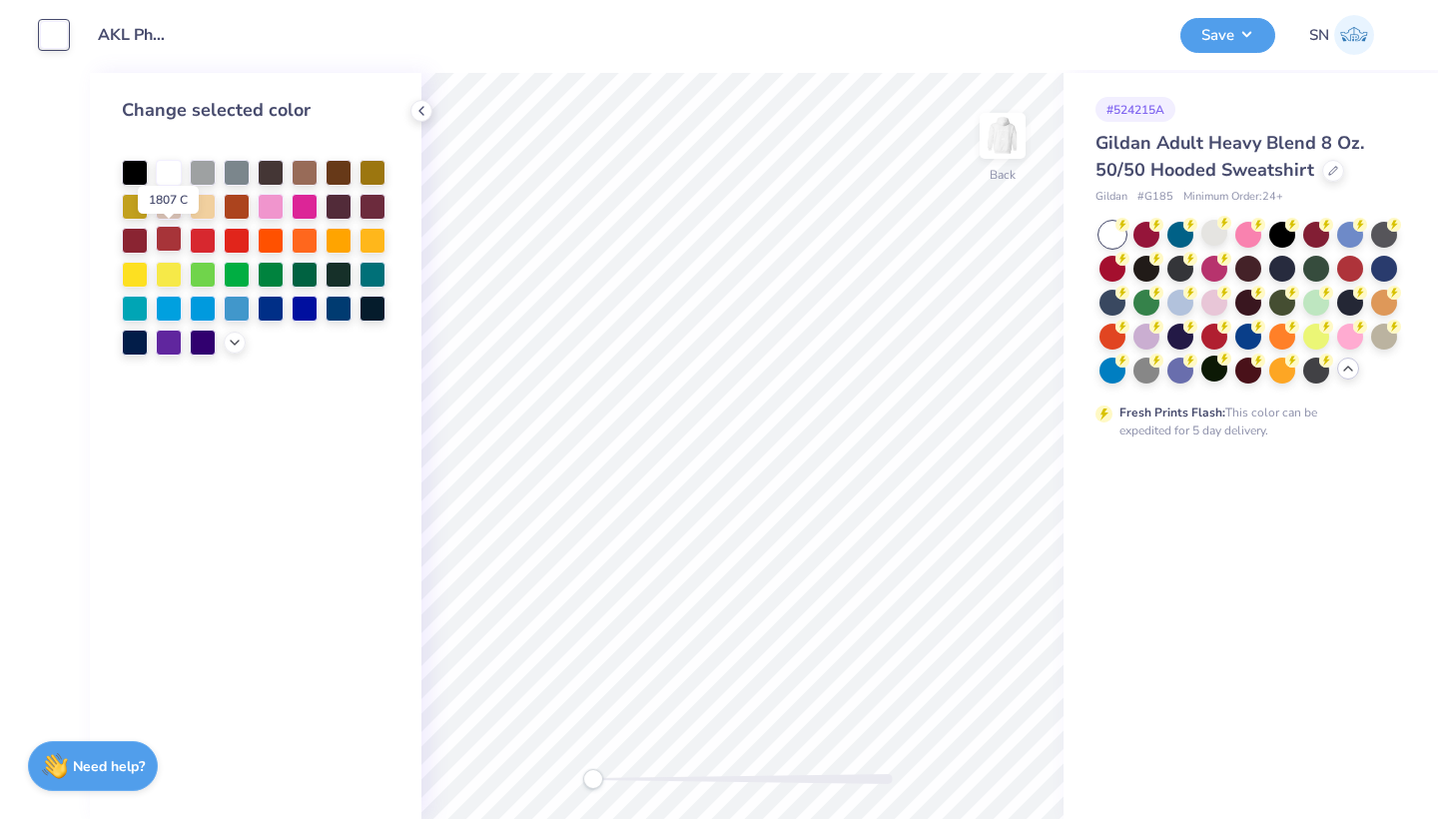
click at [174, 246] on div at bounding box center [169, 239] width 26 height 26
click at [1000, 131] on img at bounding box center [1002, 136] width 80 height 80
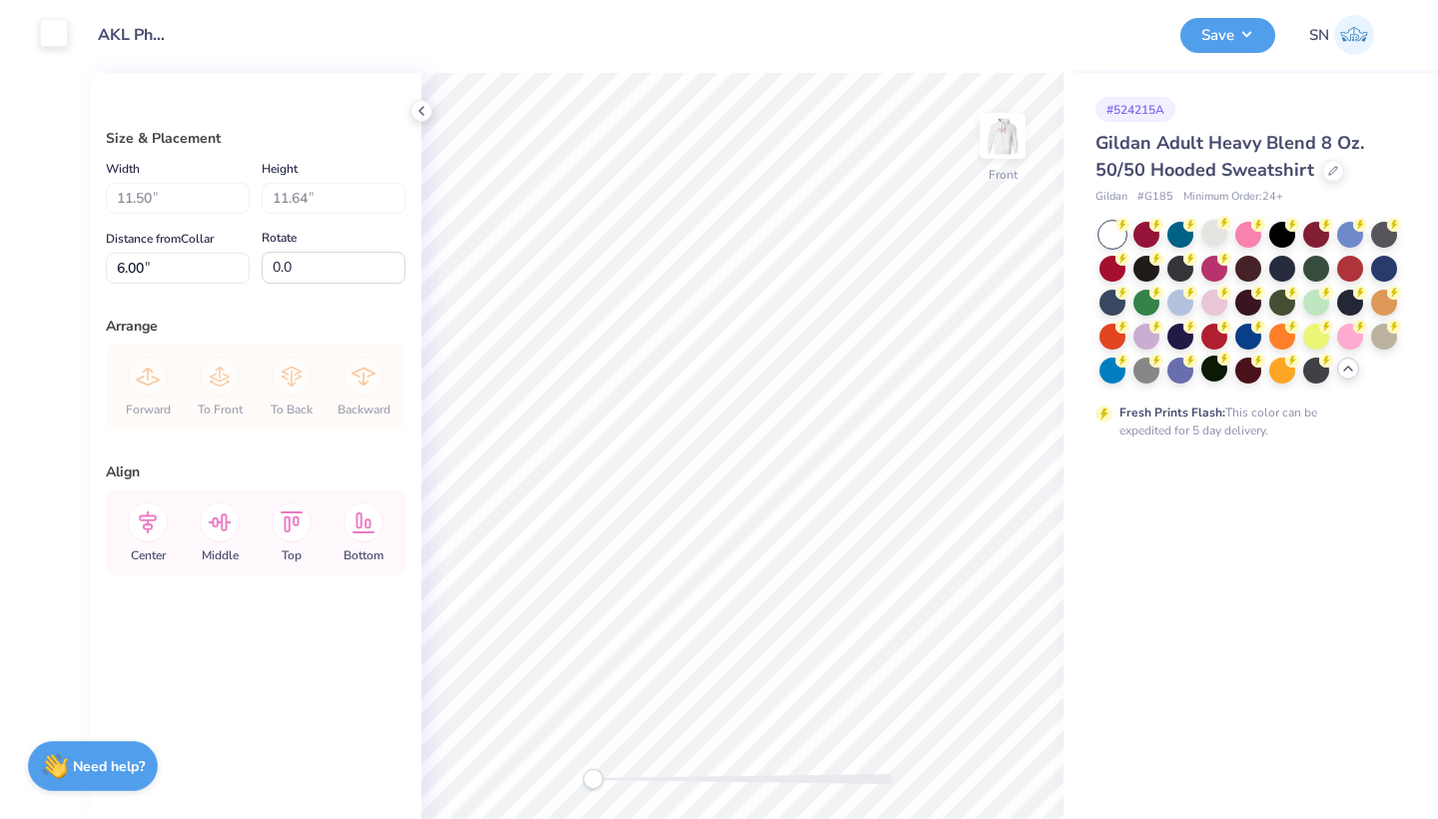
click at [51, 33] on div at bounding box center [54, 33] width 28 height 28
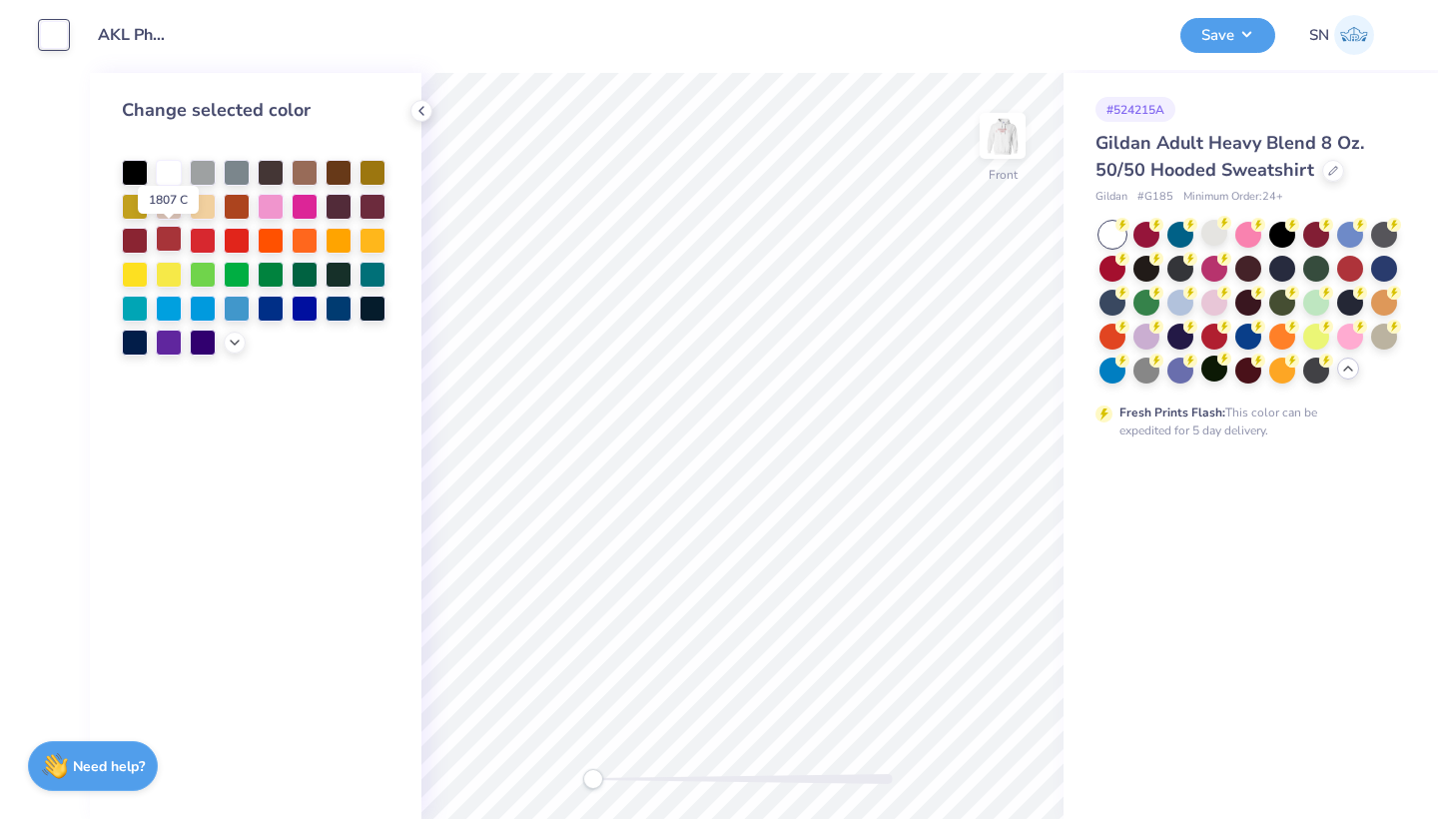
click at [164, 235] on div at bounding box center [169, 239] width 26 height 26
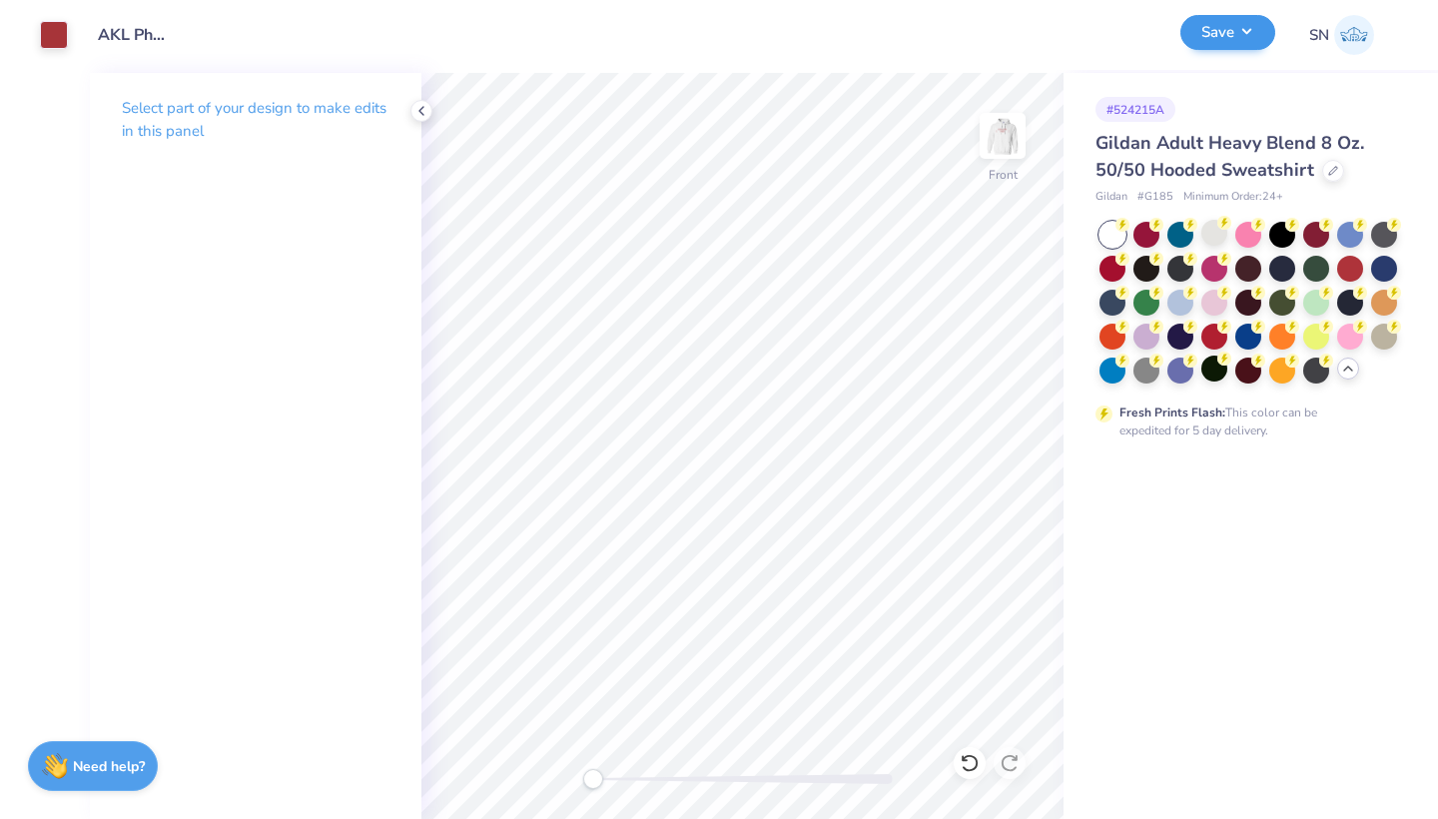
click at [1226, 42] on button "Save" at bounding box center [1227, 32] width 95 height 35
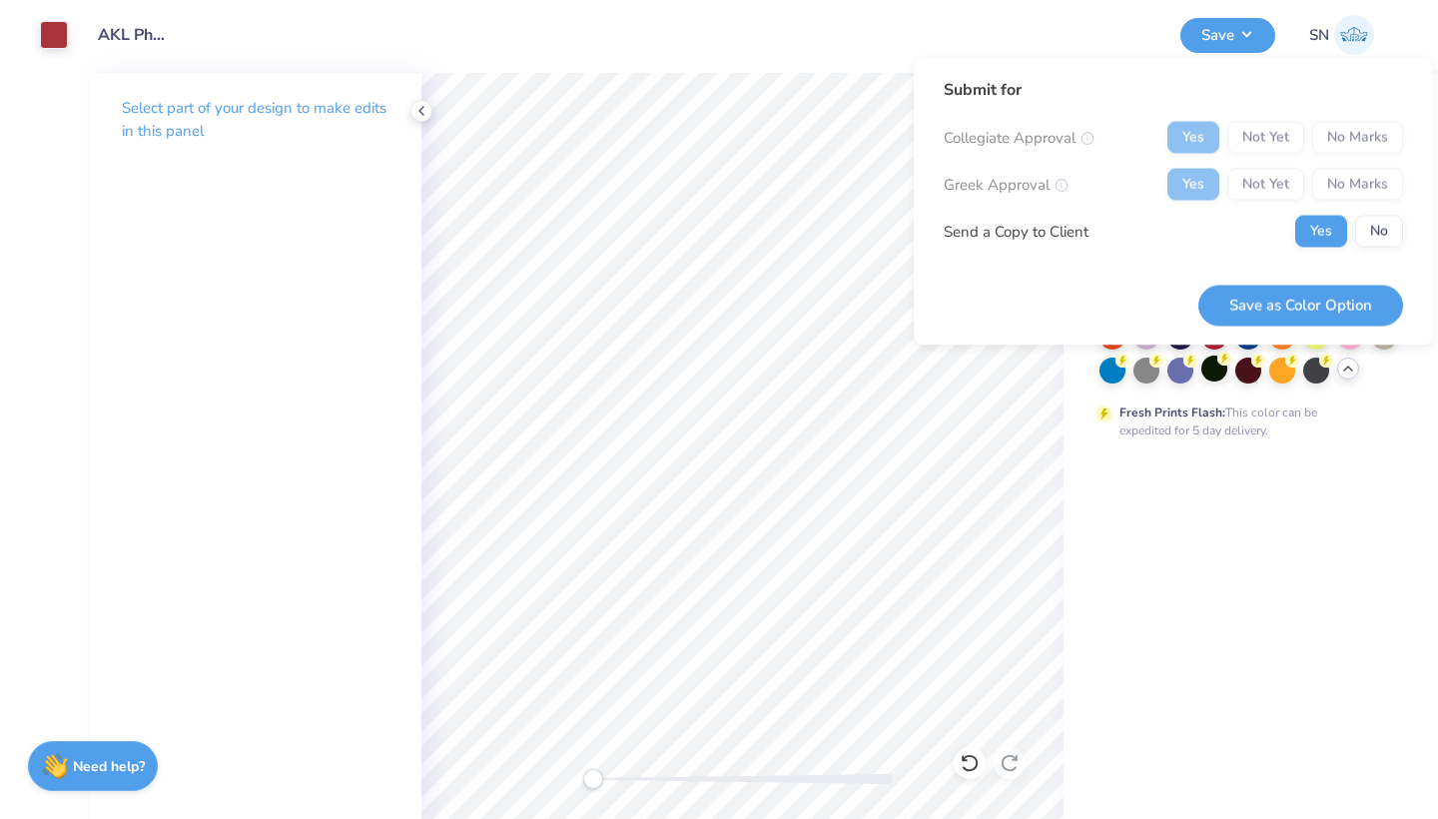
click at [1342, 135] on div "Yes Not Yet No Marks" at bounding box center [1285, 138] width 236 height 32
click at [1332, 135] on div "Yes Not Yet No Marks" at bounding box center [1285, 138] width 236 height 32
click at [1257, 295] on button "Save as Color Option" at bounding box center [1300, 305] width 205 height 41
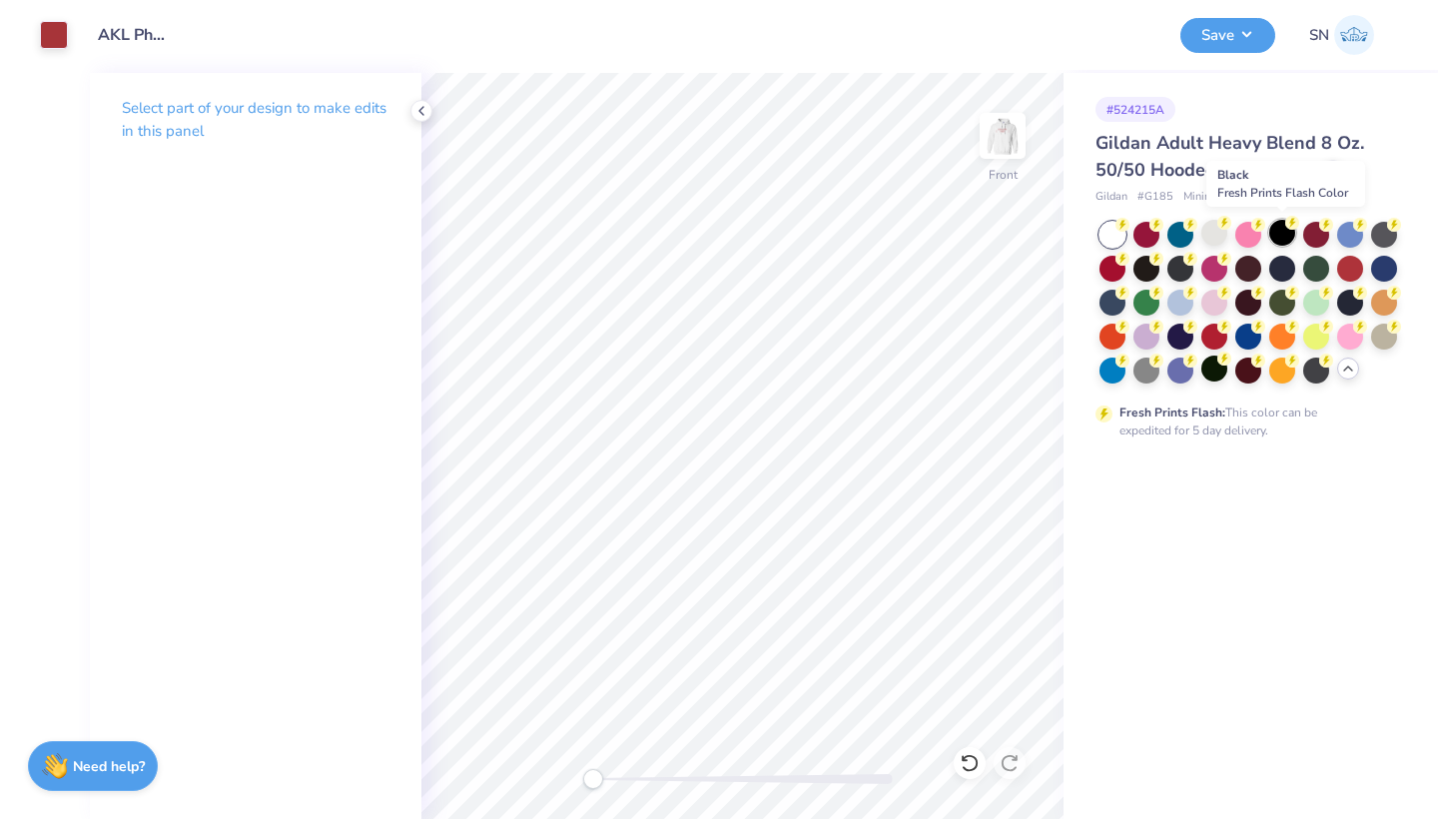
click at [1280, 237] on div at bounding box center [1282, 233] width 26 height 26
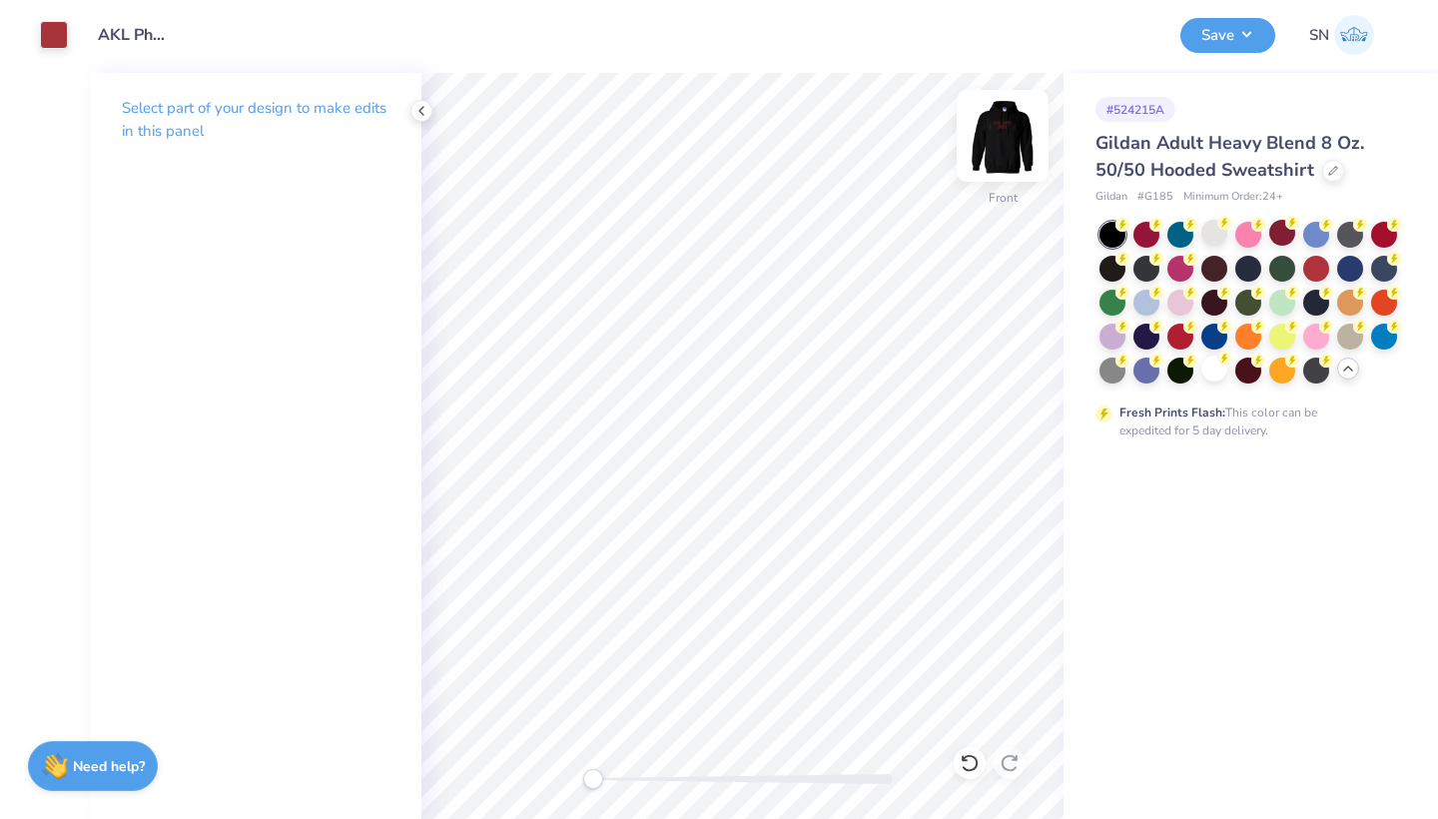
click at [1006, 148] on img at bounding box center [1002, 136] width 80 height 80
click at [58, 33] on div at bounding box center [54, 33] width 28 height 28
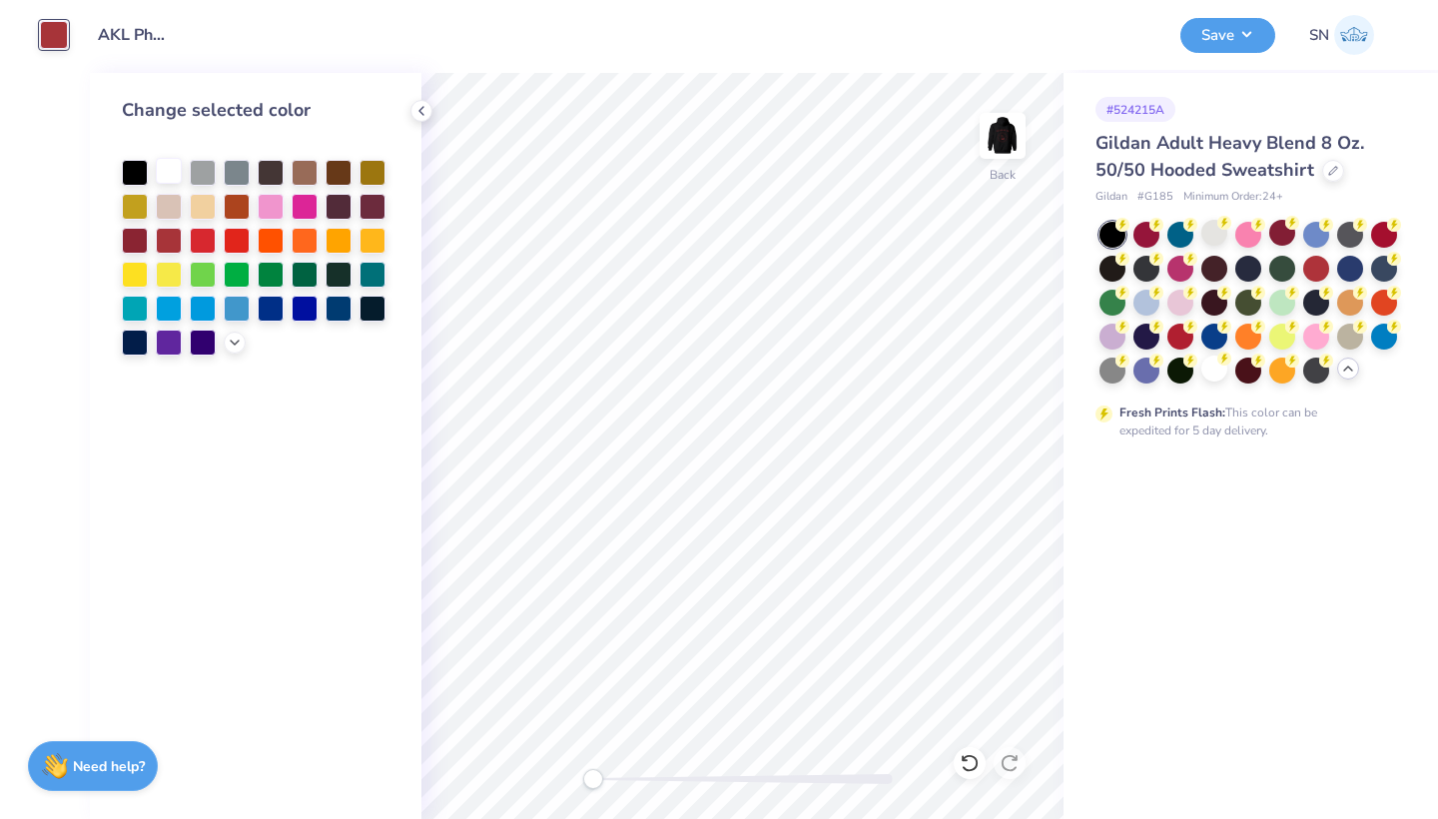
click at [168, 167] on div at bounding box center [169, 171] width 26 height 26
click at [983, 136] on img at bounding box center [1002, 136] width 80 height 80
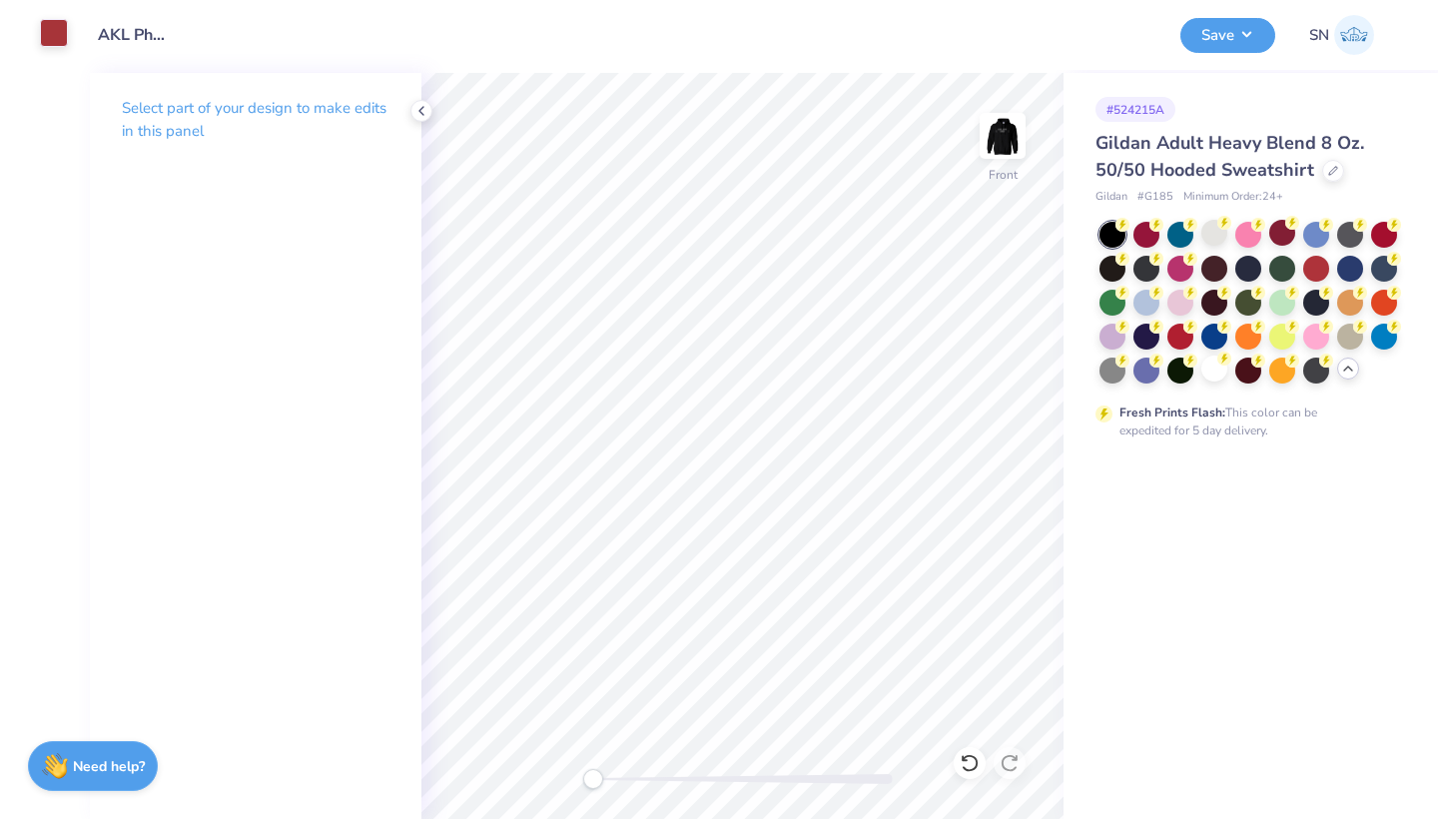
click at [53, 34] on div at bounding box center [54, 33] width 28 height 28
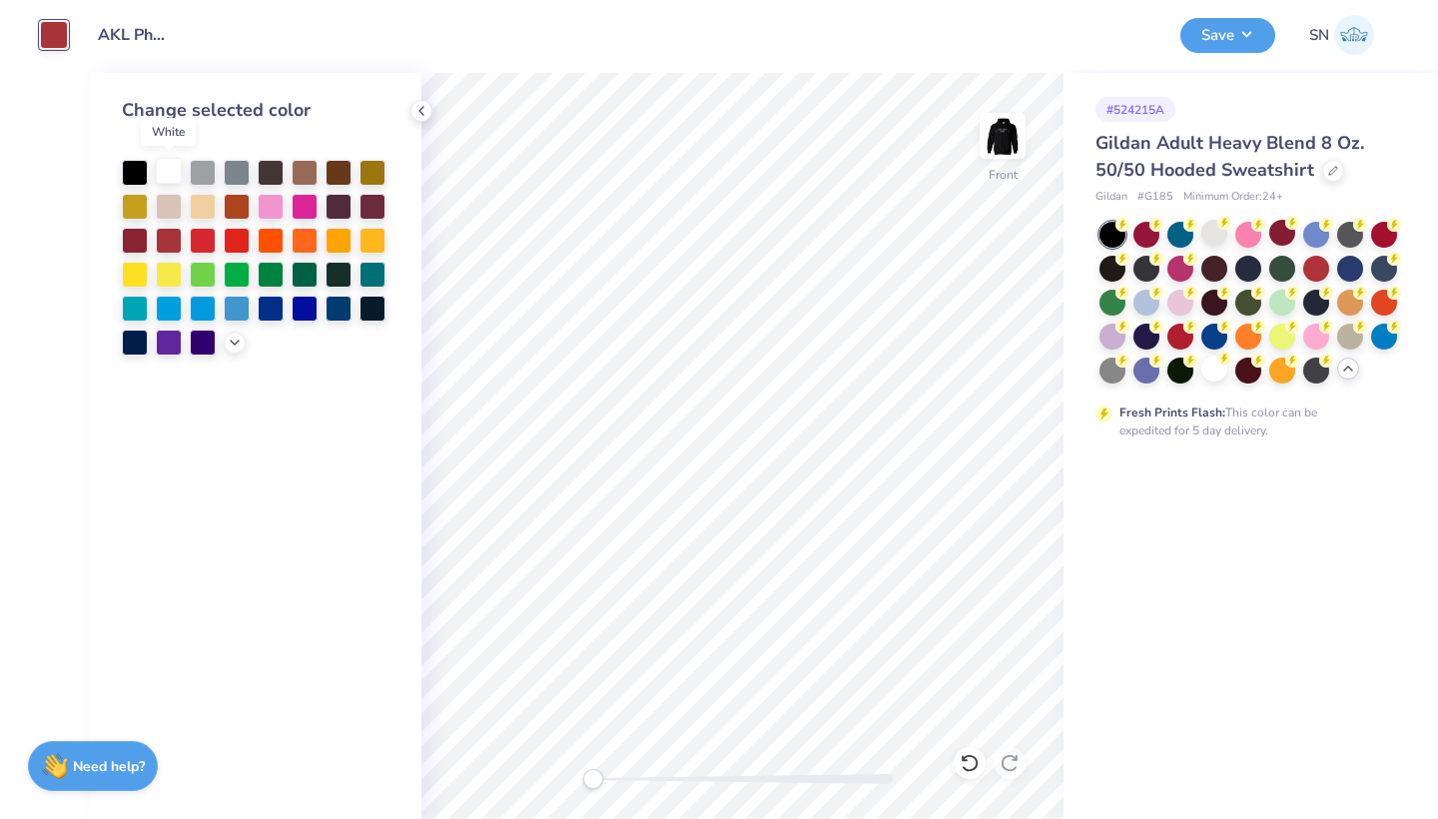
click at [166, 167] on div at bounding box center [169, 171] width 26 height 26
click at [1225, 38] on button "Save" at bounding box center [1227, 32] width 95 height 35
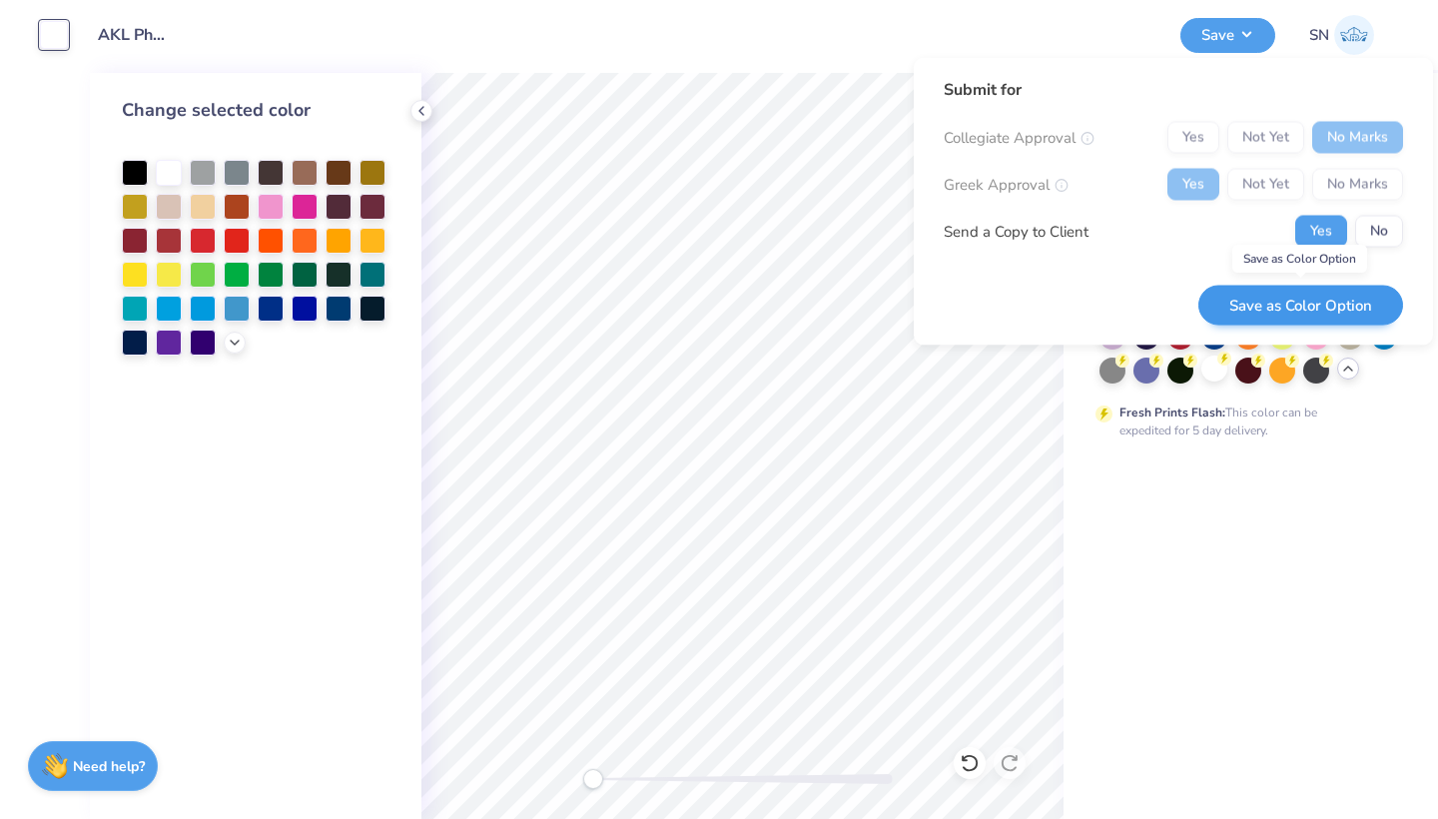
click at [1255, 303] on button "Save as Color Option" at bounding box center [1300, 305] width 205 height 41
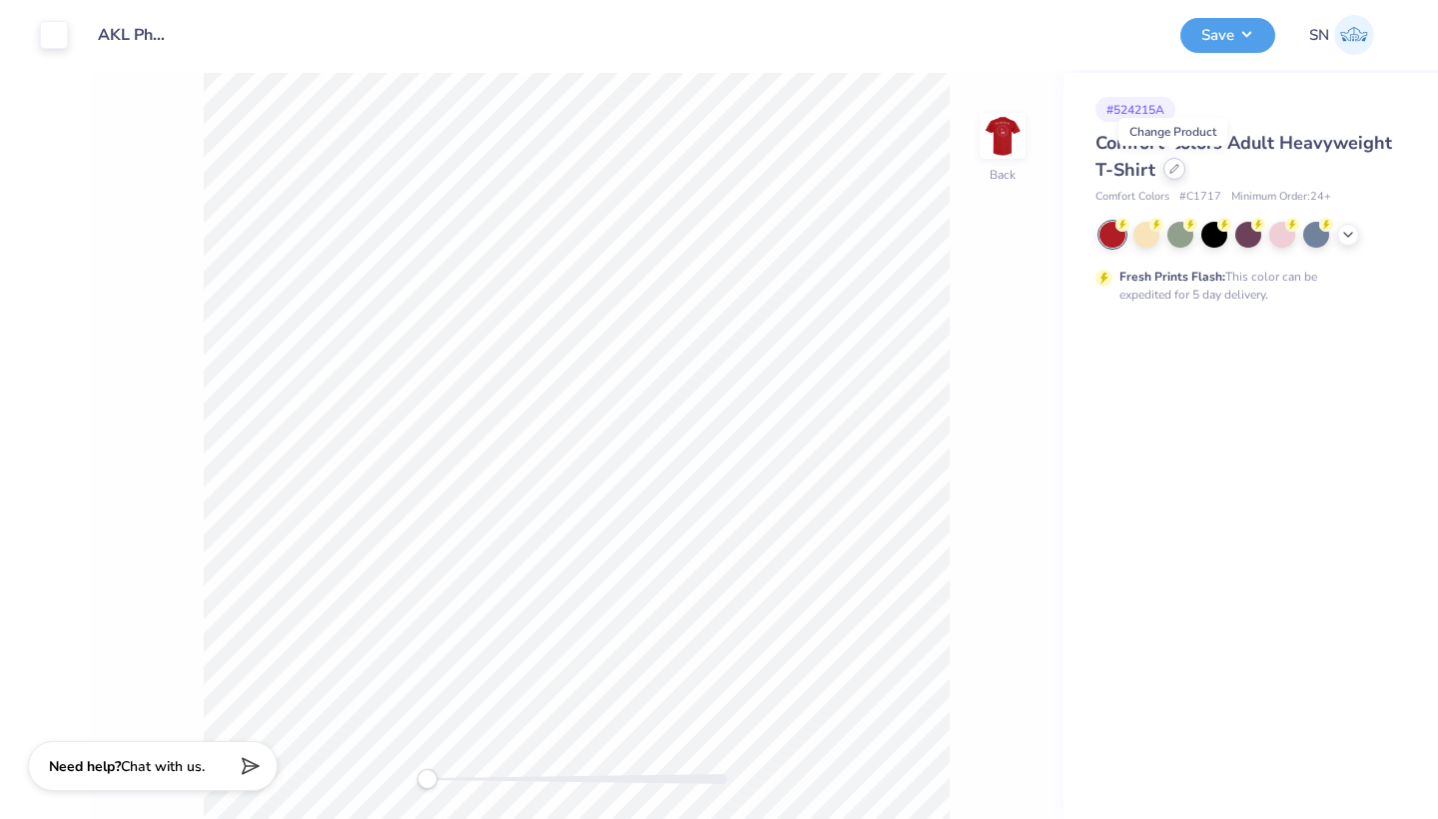
click at [1171, 170] on icon at bounding box center [1174, 169] width 10 height 10
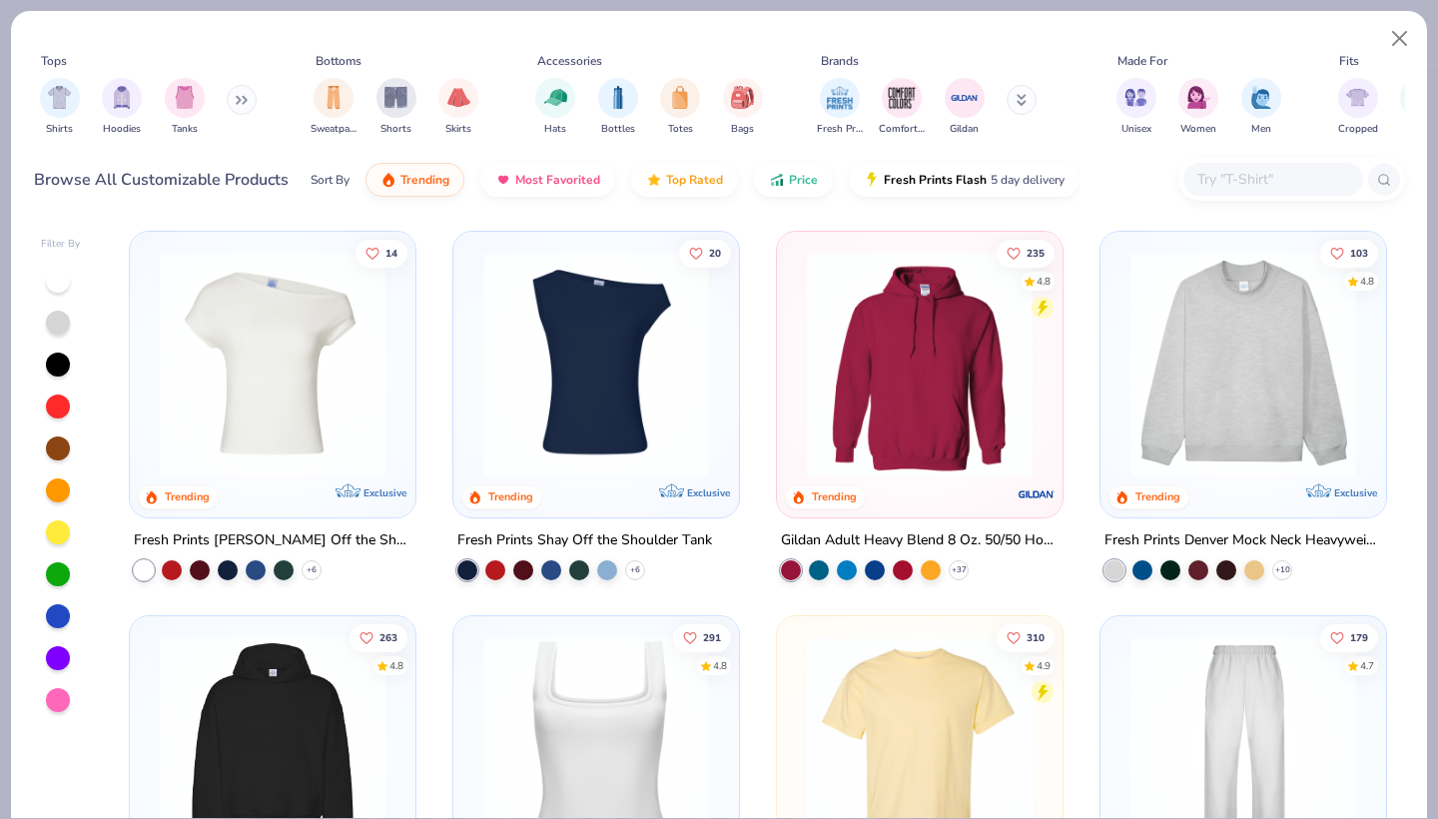
click at [240, 97] on icon at bounding box center [238, 100] width 3 height 7
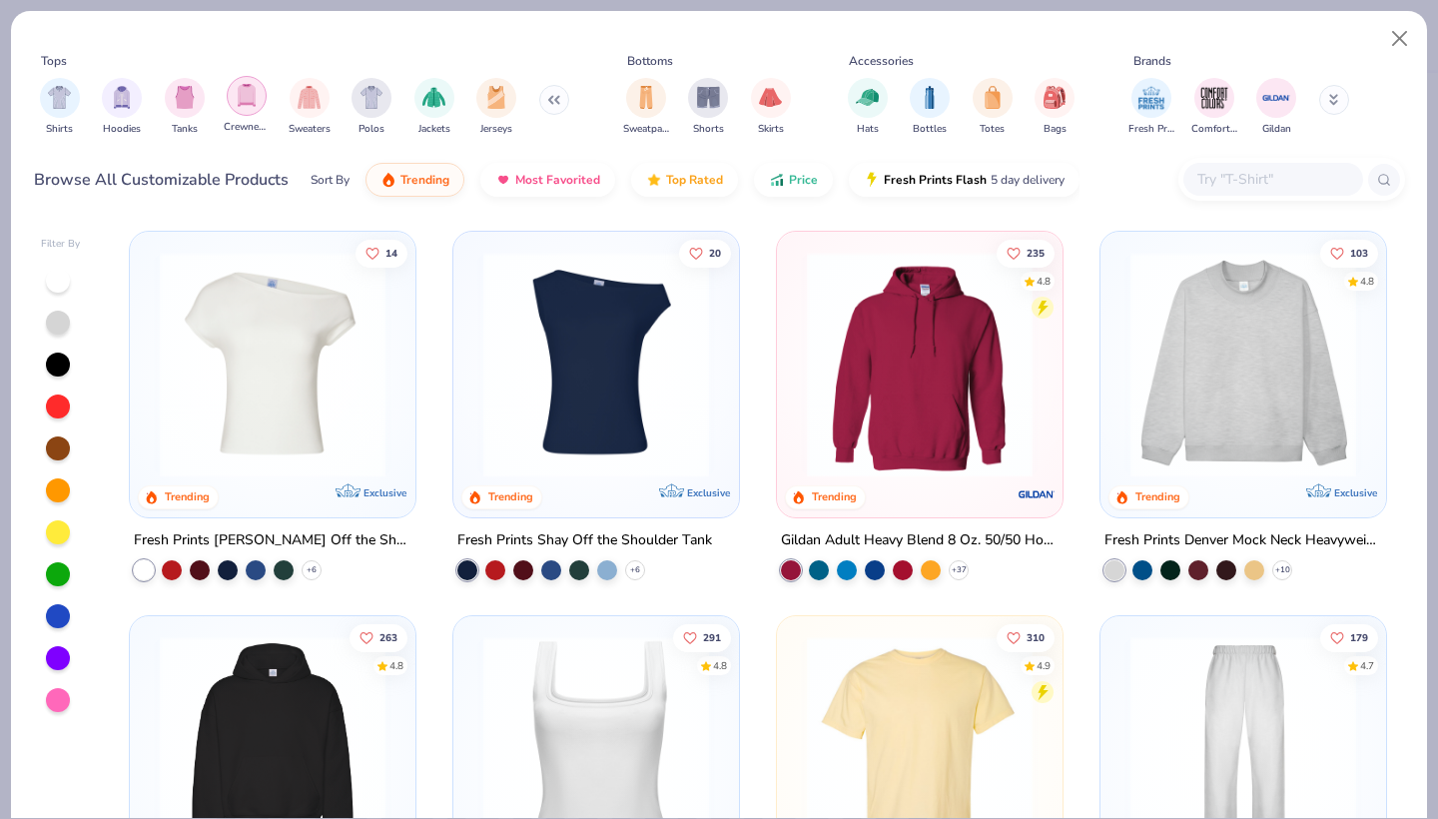
click at [241, 103] on img "filter for Crewnecks" at bounding box center [247, 95] width 22 height 23
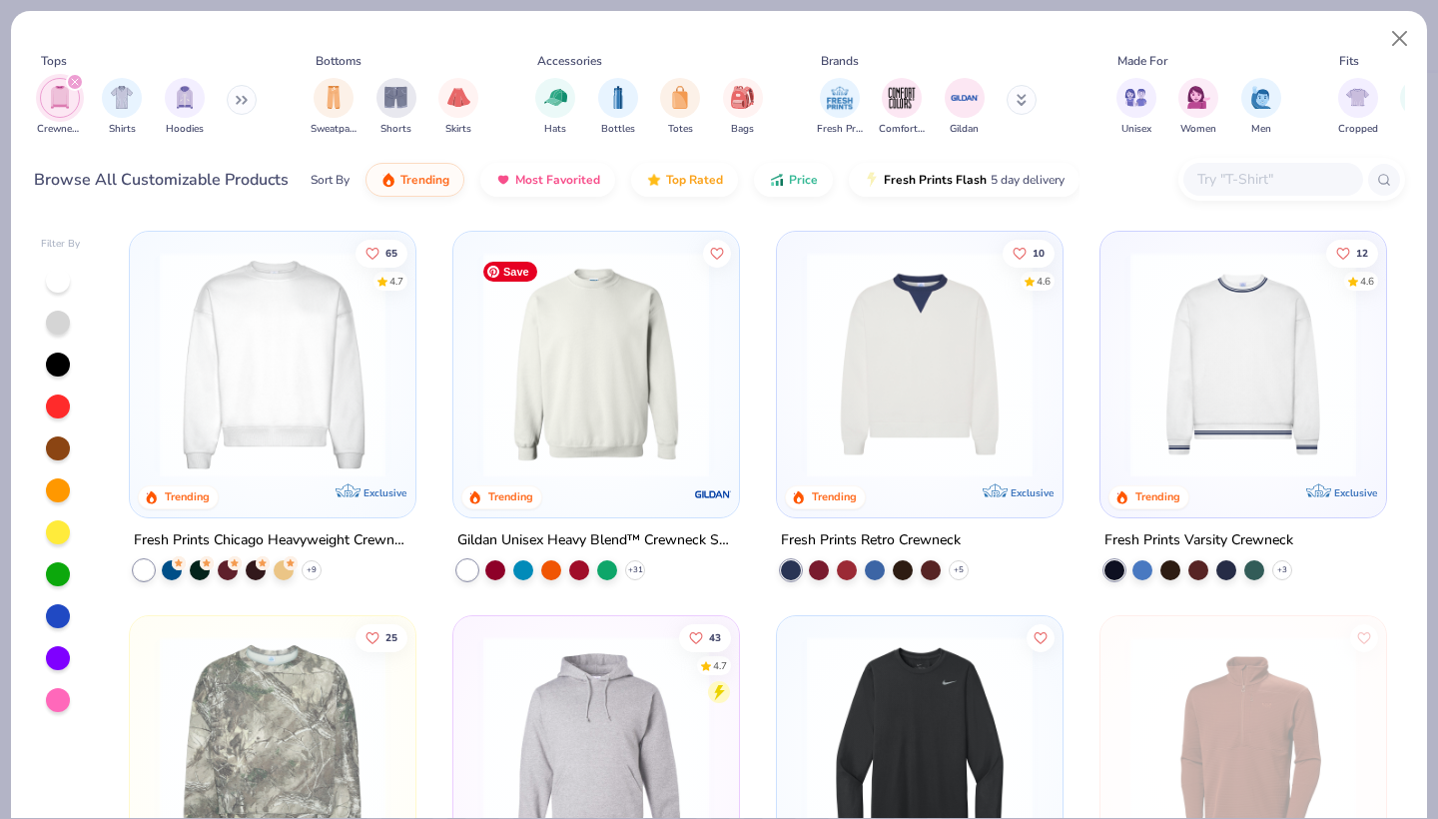
click at [552, 419] on img at bounding box center [596, 365] width 246 height 226
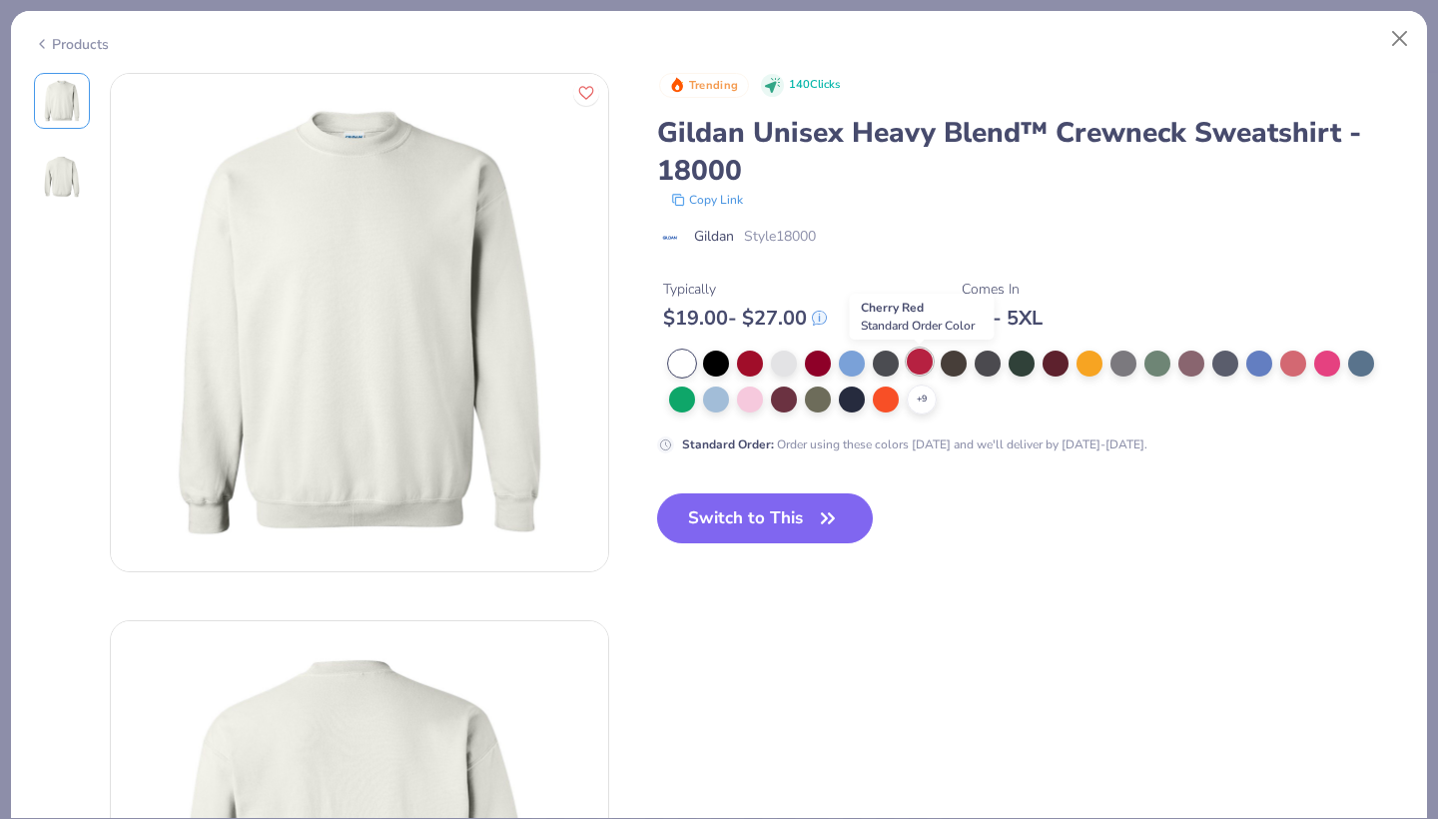
click at [914, 359] on div at bounding box center [919, 361] width 26 height 26
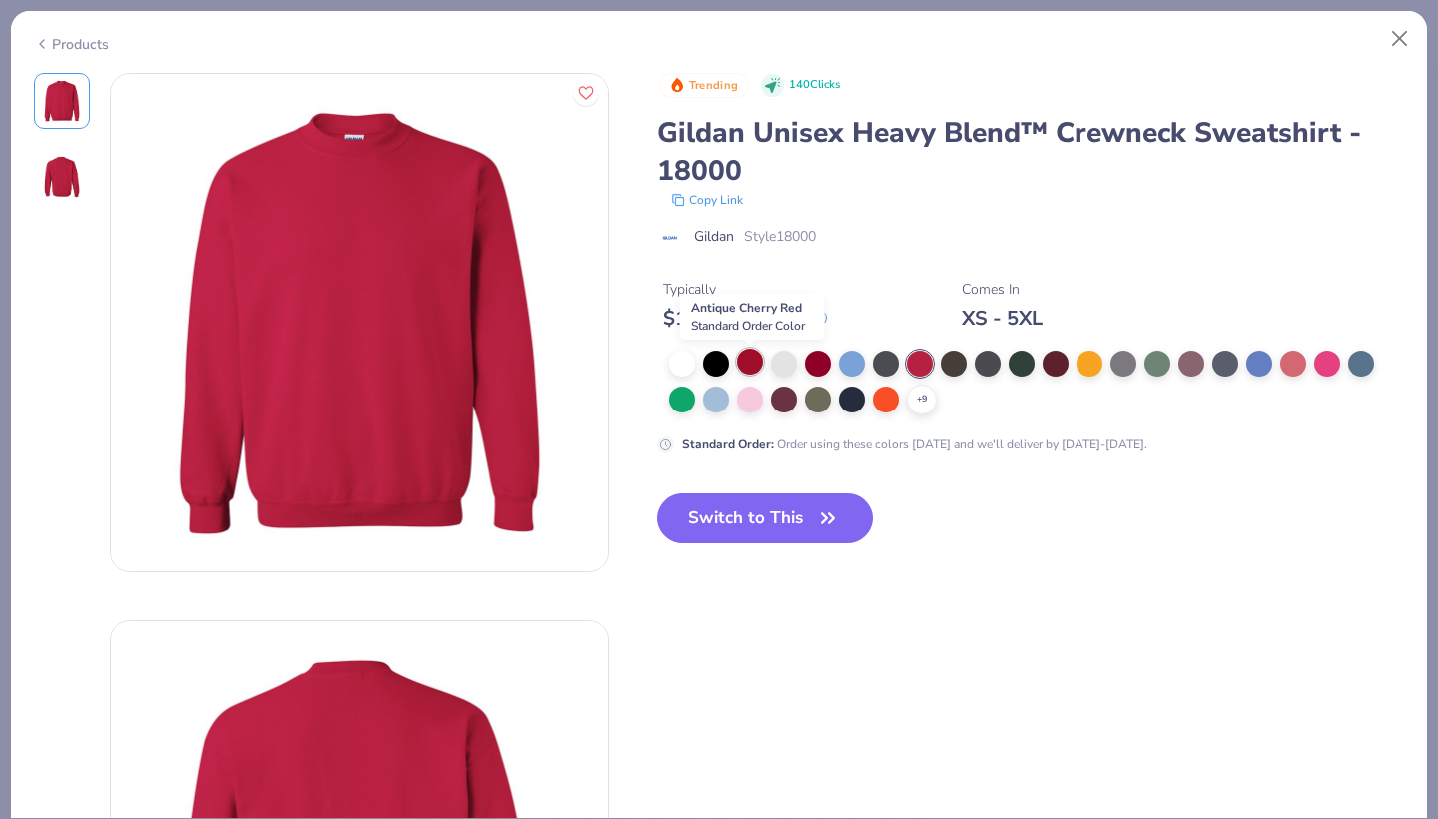
click at [746, 369] on div at bounding box center [750, 361] width 26 height 26
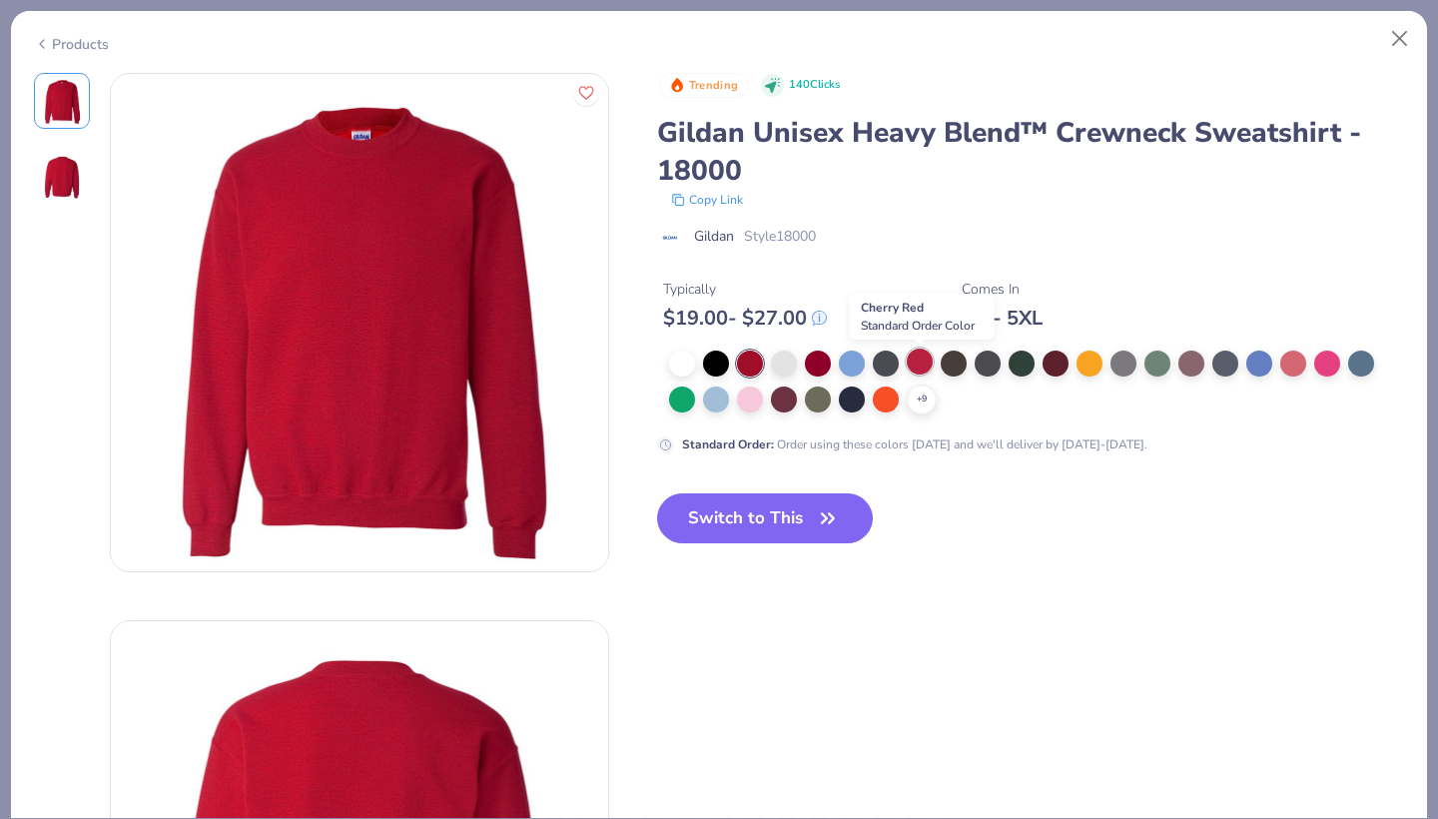
click at [916, 364] on div at bounding box center [919, 361] width 26 height 26
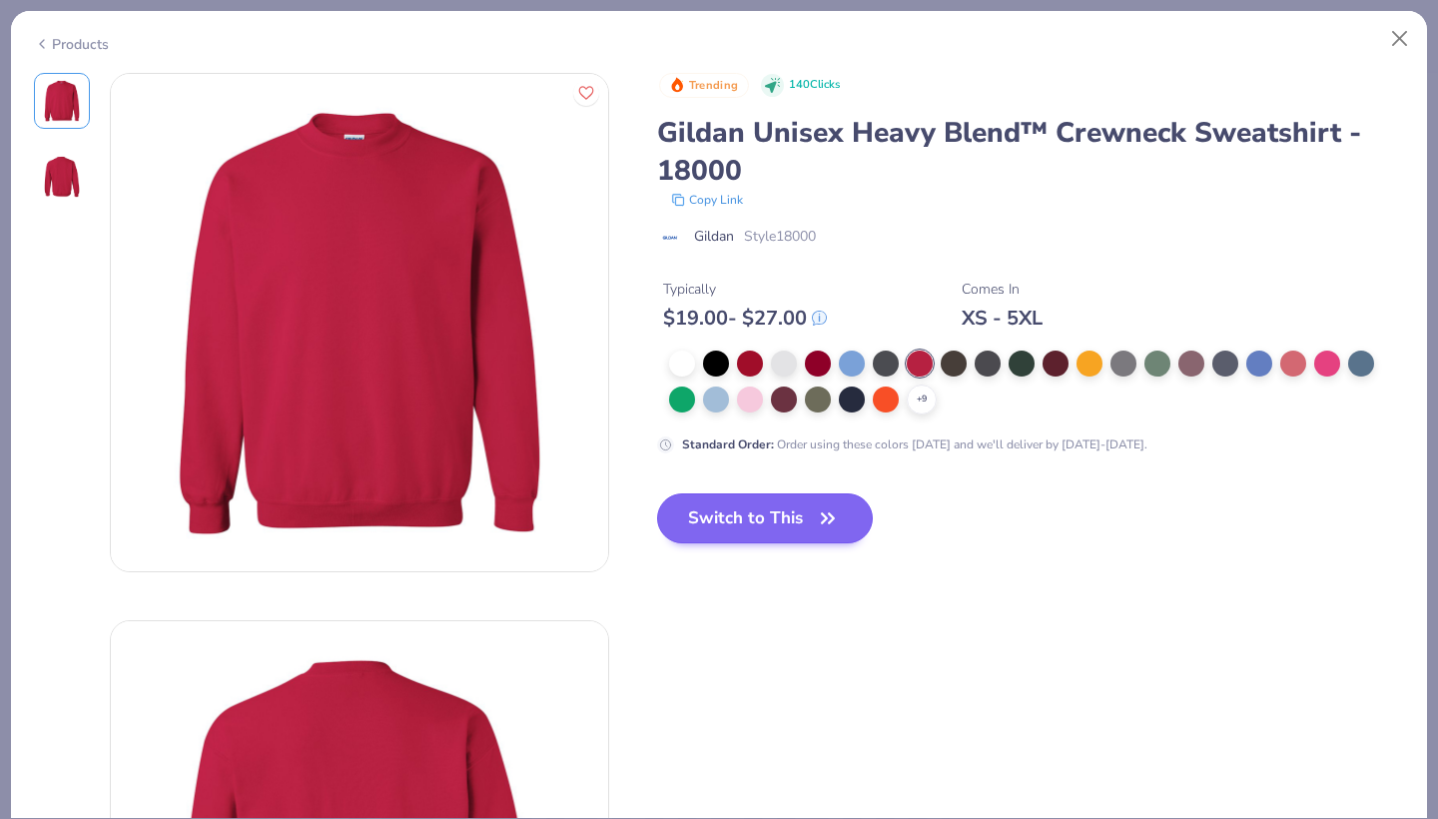
click at [786, 500] on button "Switch to This" at bounding box center [765, 518] width 217 height 50
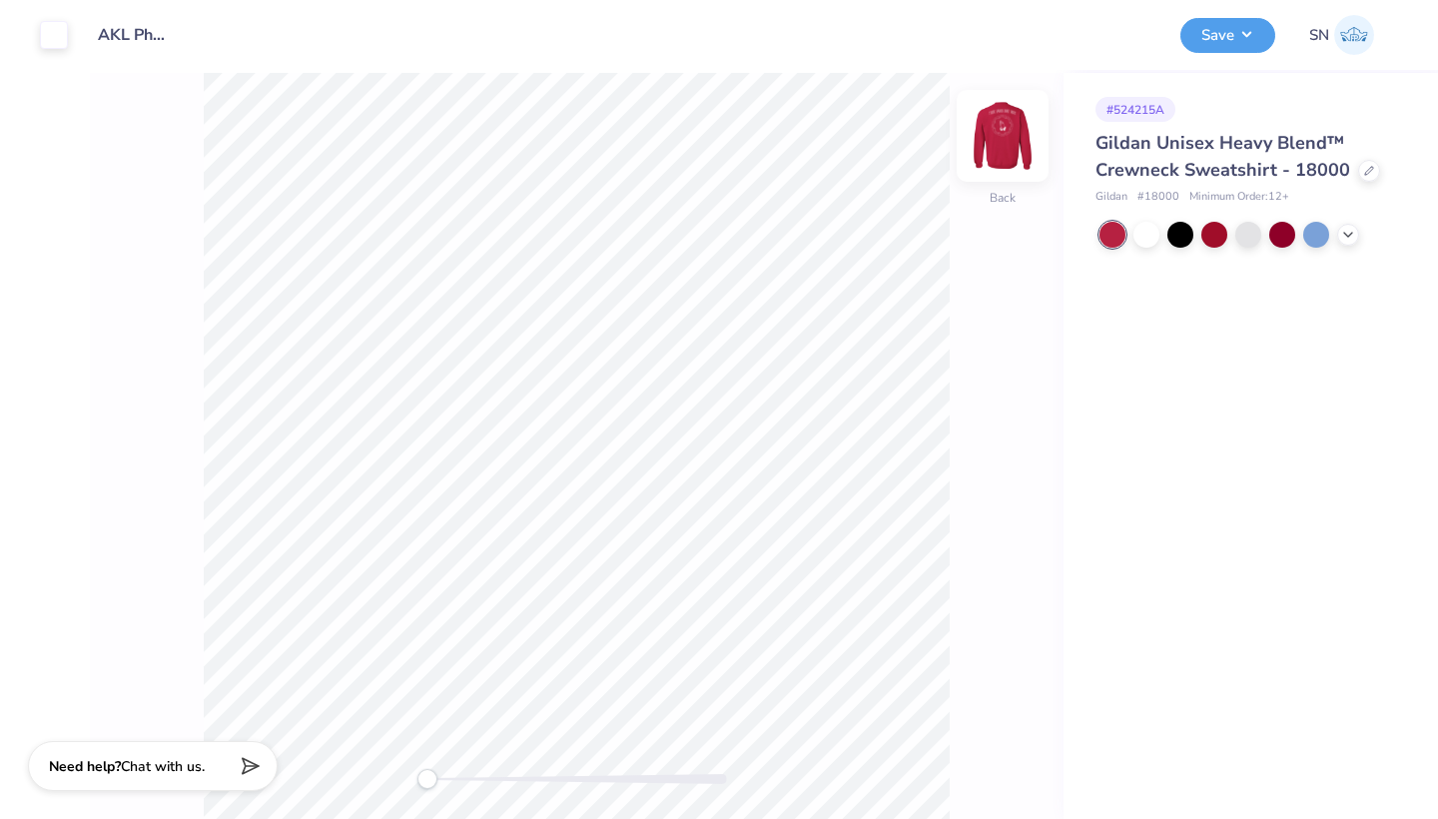
click at [1002, 148] on img at bounding box center [1002, 136] width 80 height 80
click at [1002, 141] on img at bounding box center [1002, 136] width 80 height 80
click at [1217, 43] on button "Save" at bounding box center [1227, 32] width 95 height 35
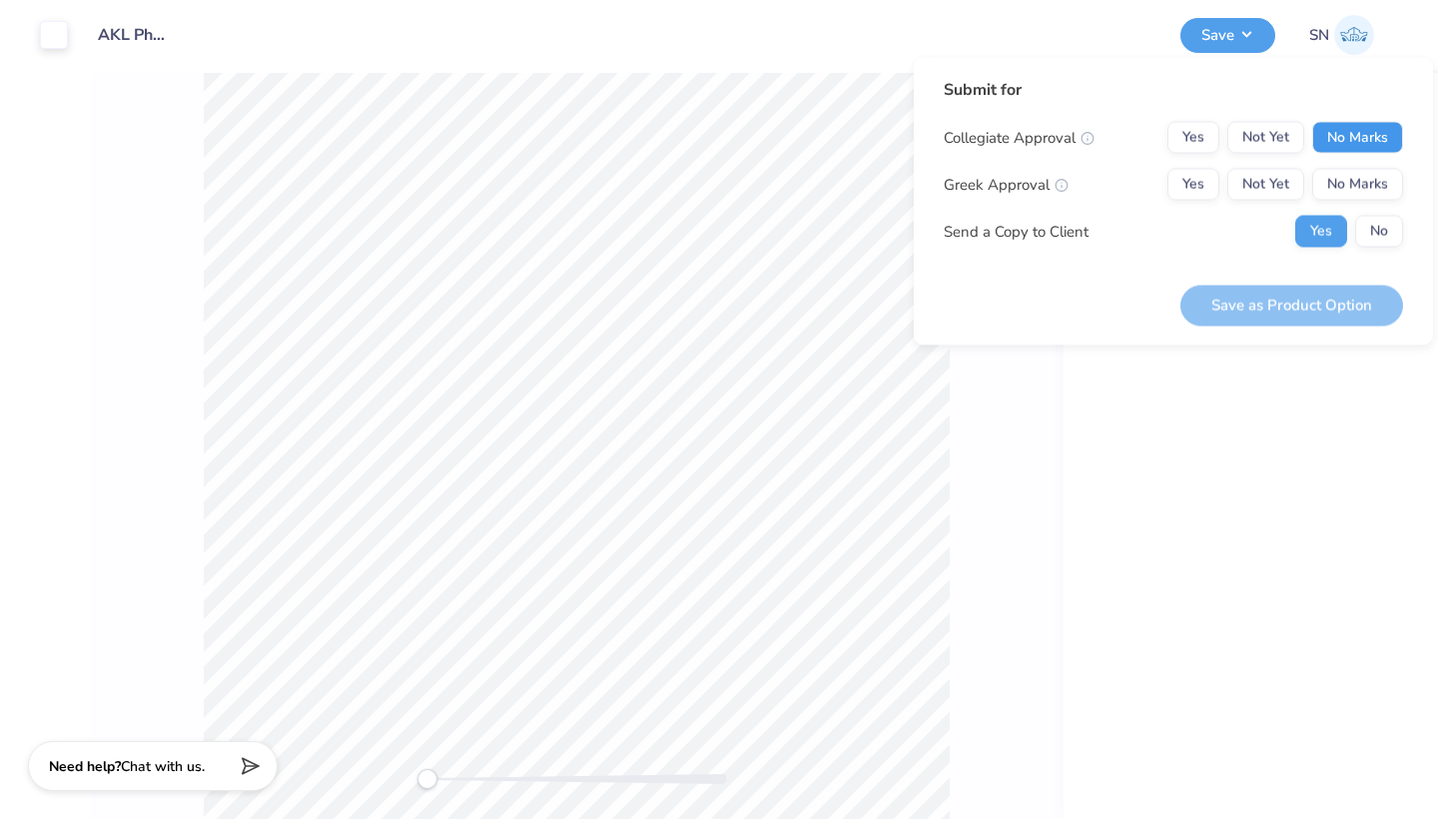
click at [1348, 133] on button "No Marks" at bounding box center [1357, 138] width 91 height 32
click at [1215, 187] on button "Yes" at bounding box center [1193, 185] width 52 height 32
click at [1363, 231] on button "No" at bounding box center [1379, 232] width 48 height 32
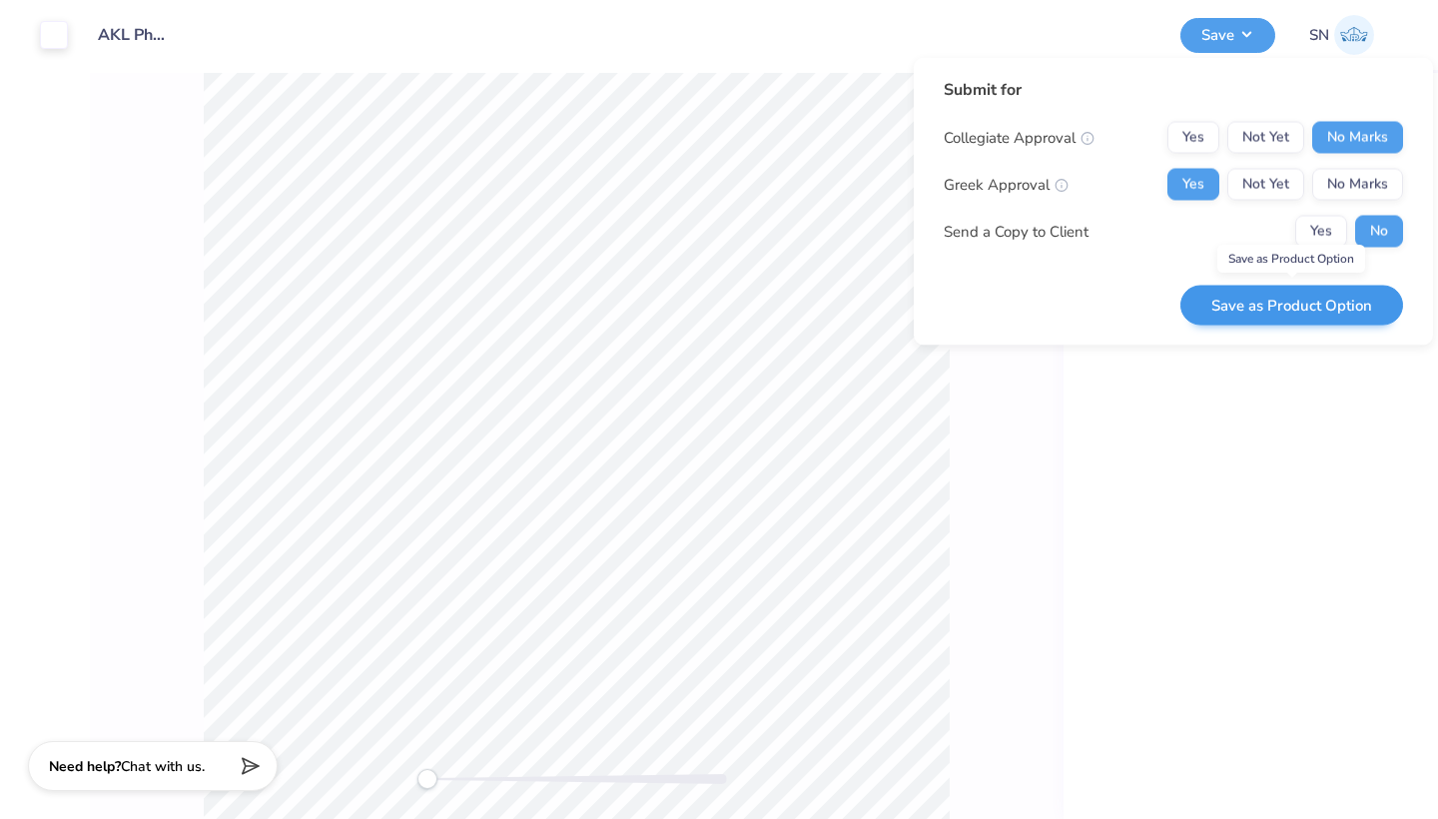
click at [1270, 305] on button "Save as Product Option" at bounding box center [1291, 305] width 223 height 41
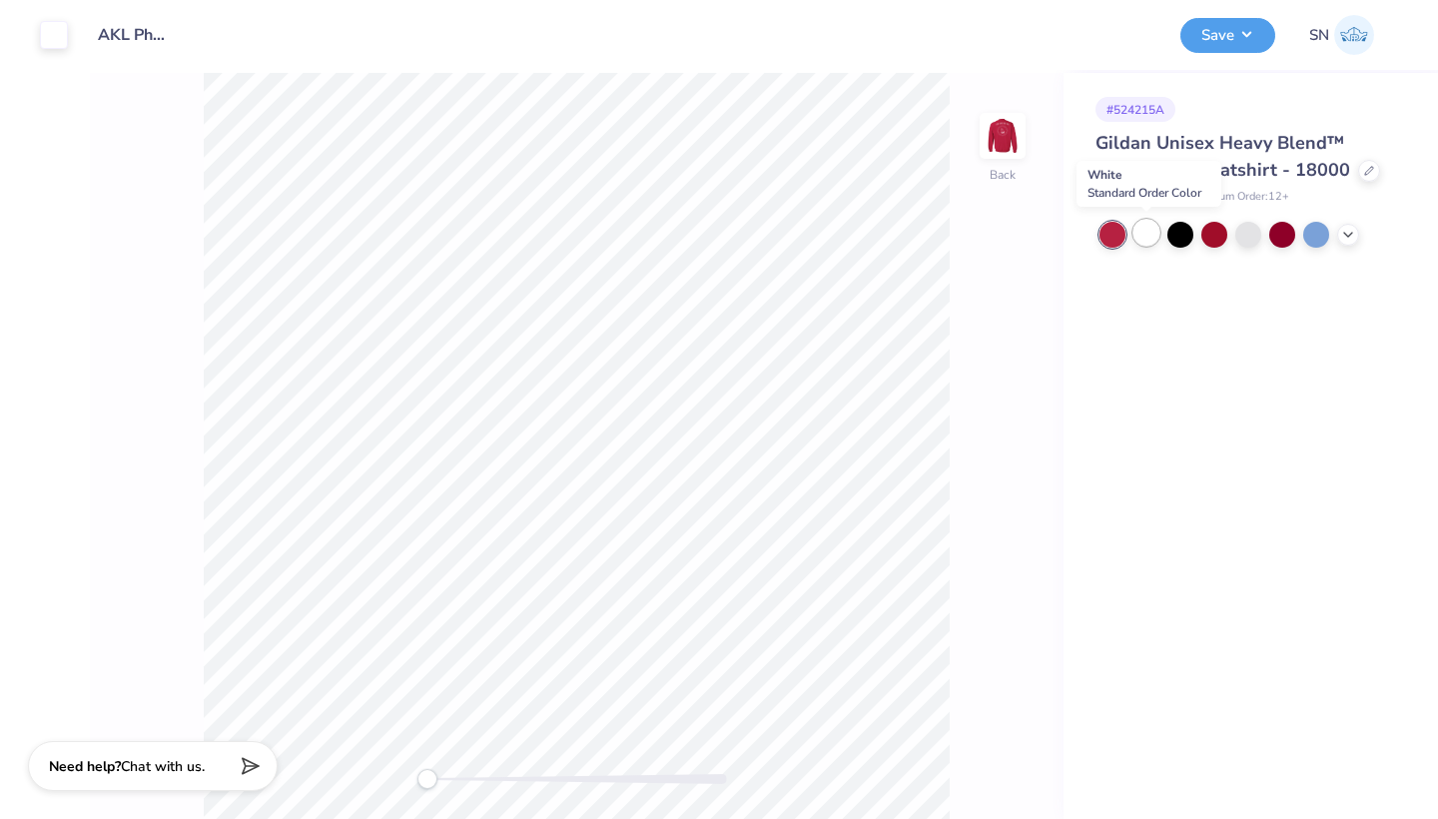
click at [1145, 240] on div at bounding box center [1146, 233] width 26 height 26
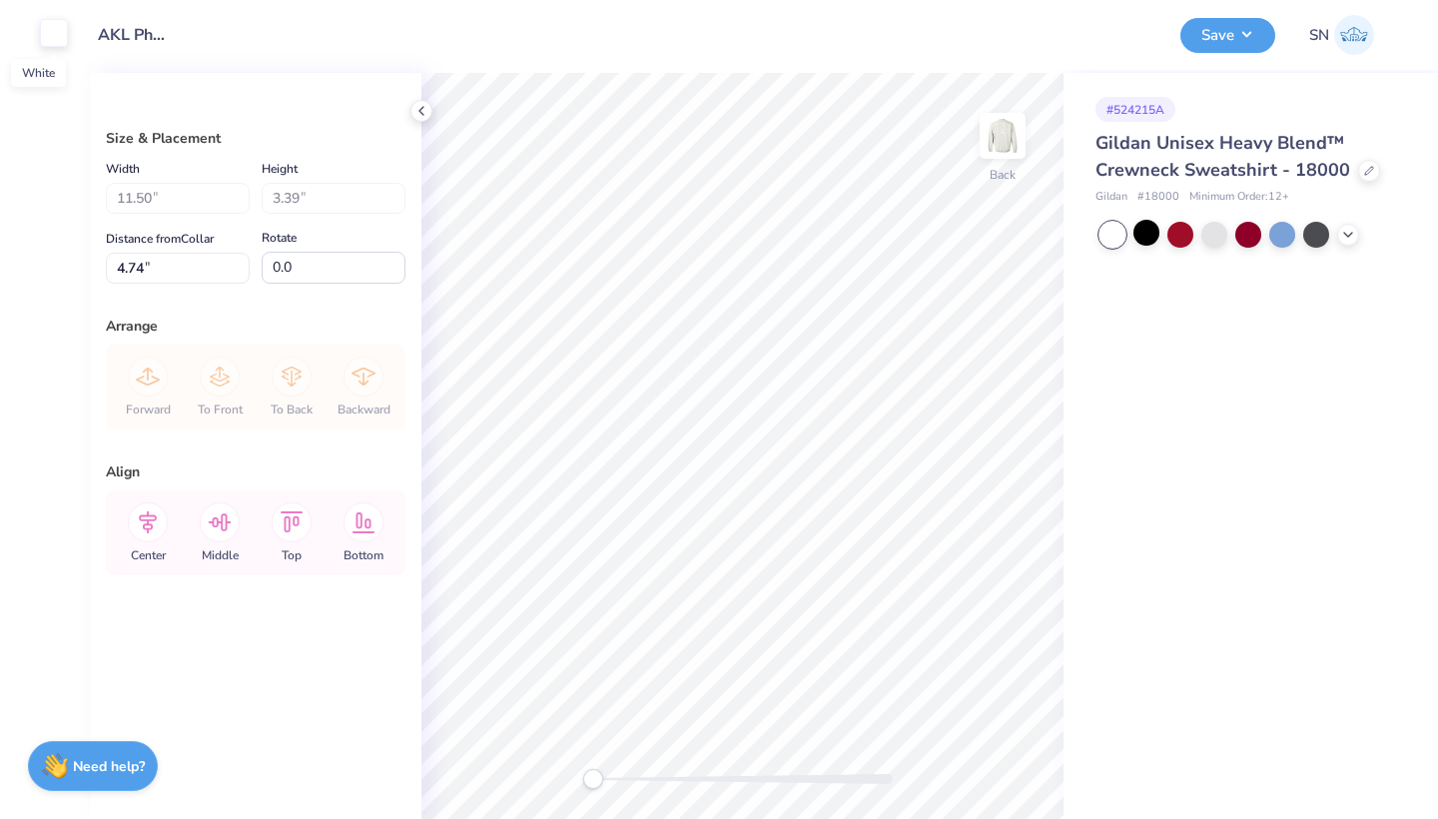
click at [53, 40] on div at bounding box center [54, 33] width 28 height 28
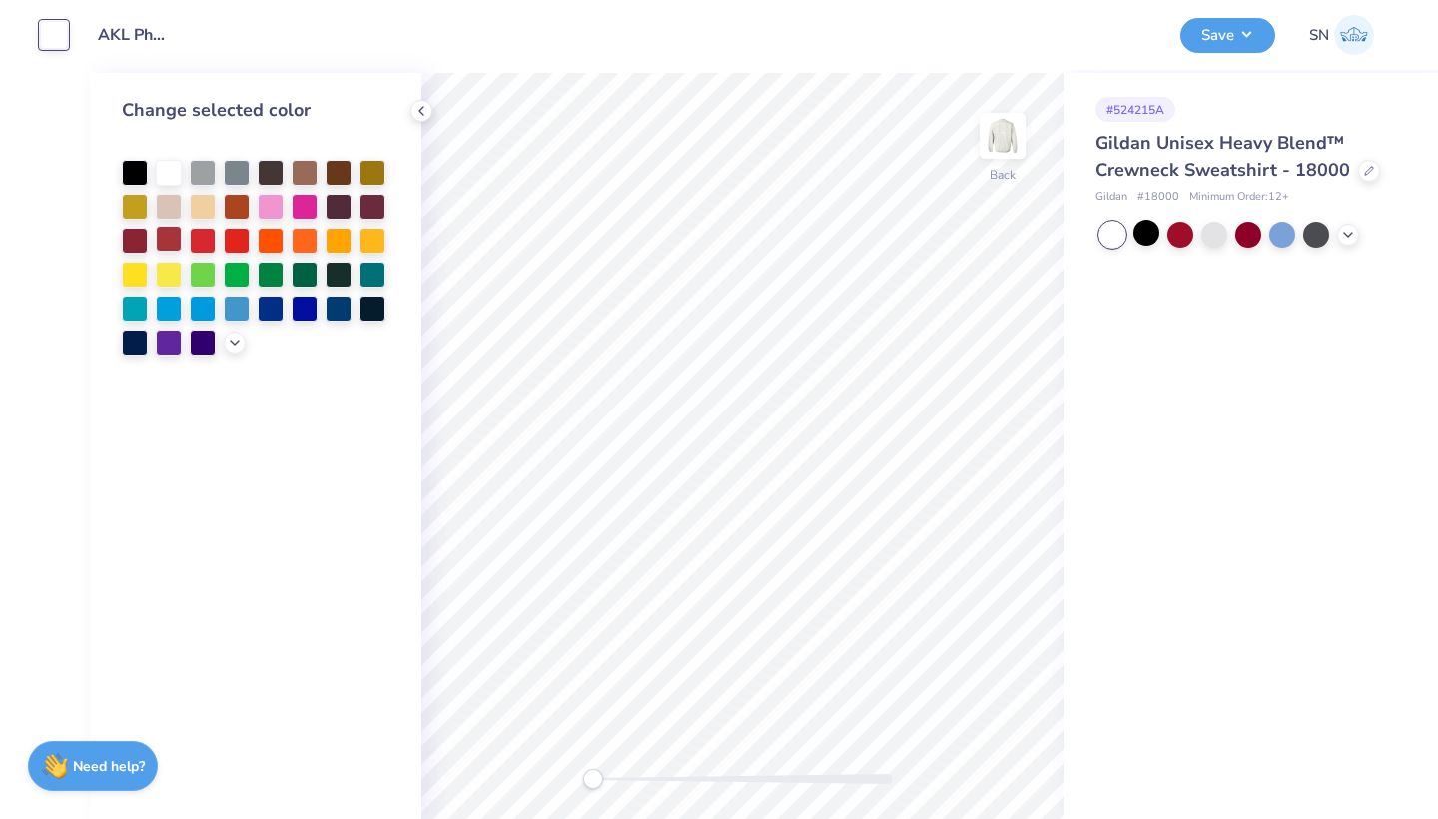
click at [170, 234] on div at bounding box center [169, 239] width 26 height 26
click at [991, 148] on img at bounding box center [1002, 136] width 80 height 80
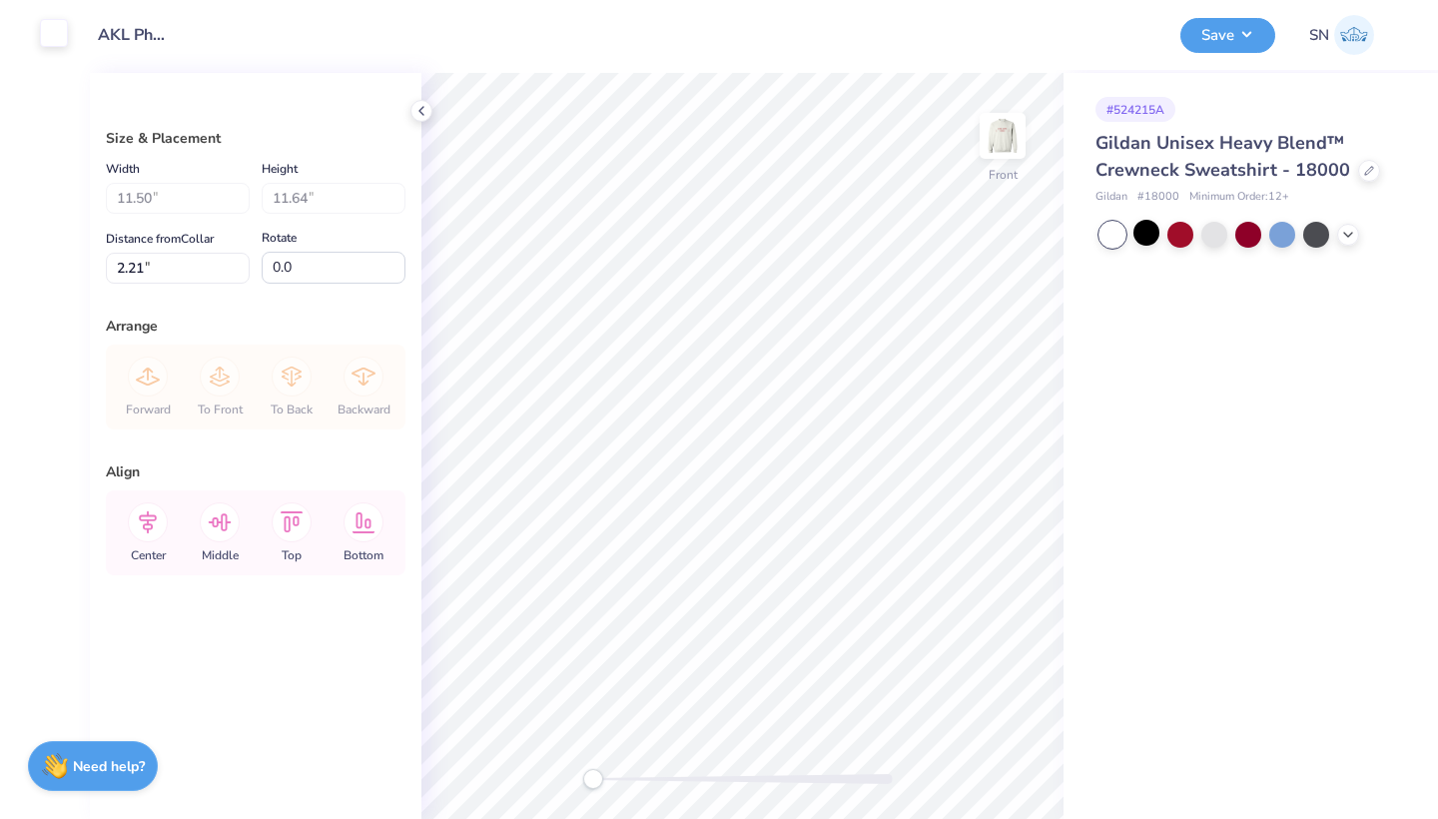
click at [48, 39] on div at bounding box center [54, 33] width 28 height 28
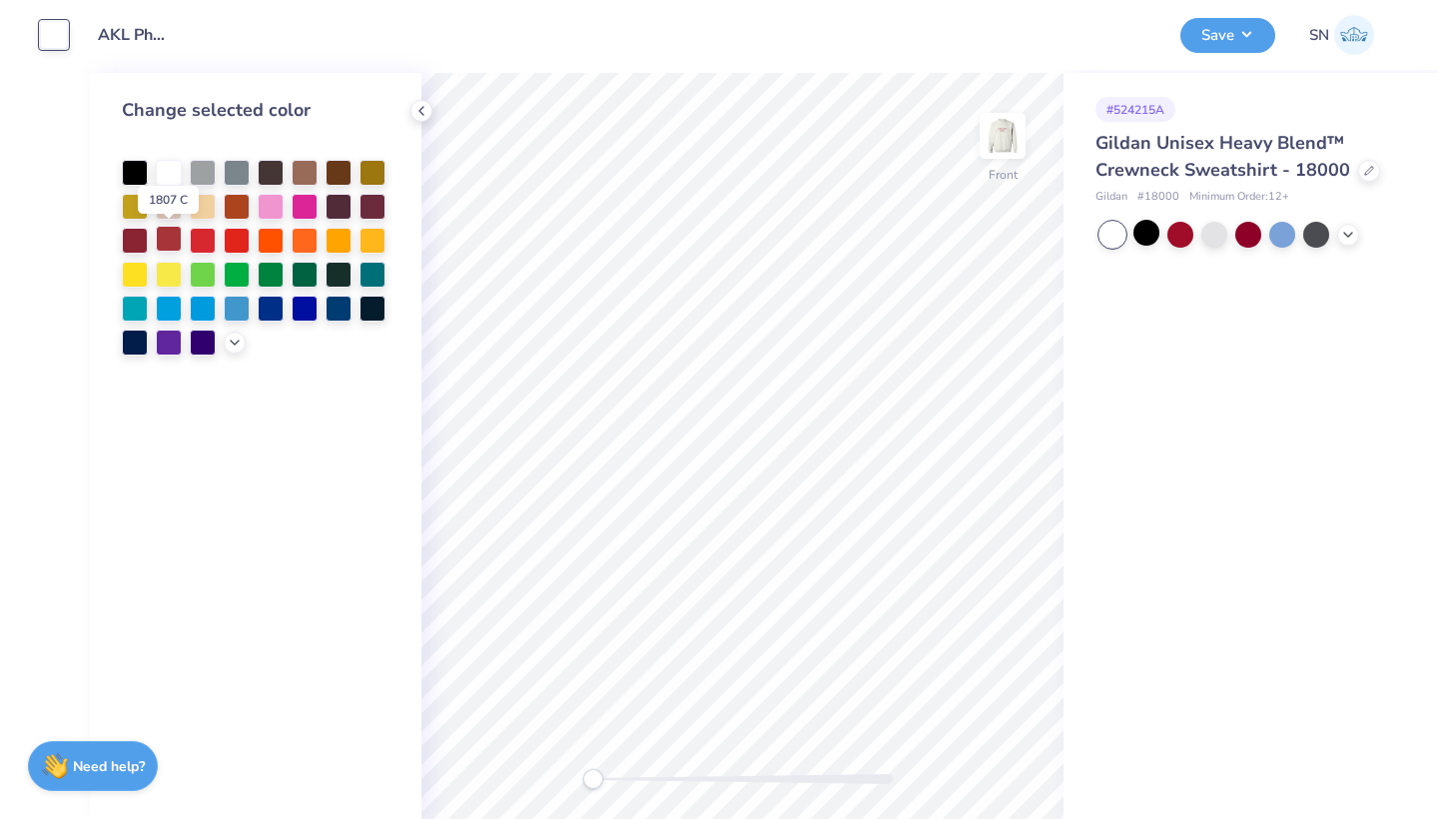
click at [171, 234] on div at bounding box center [169, 239] width 26 height 26
click at [1223, 42] on button "Save" at bounding box center [1227, 32] width 95 height 35
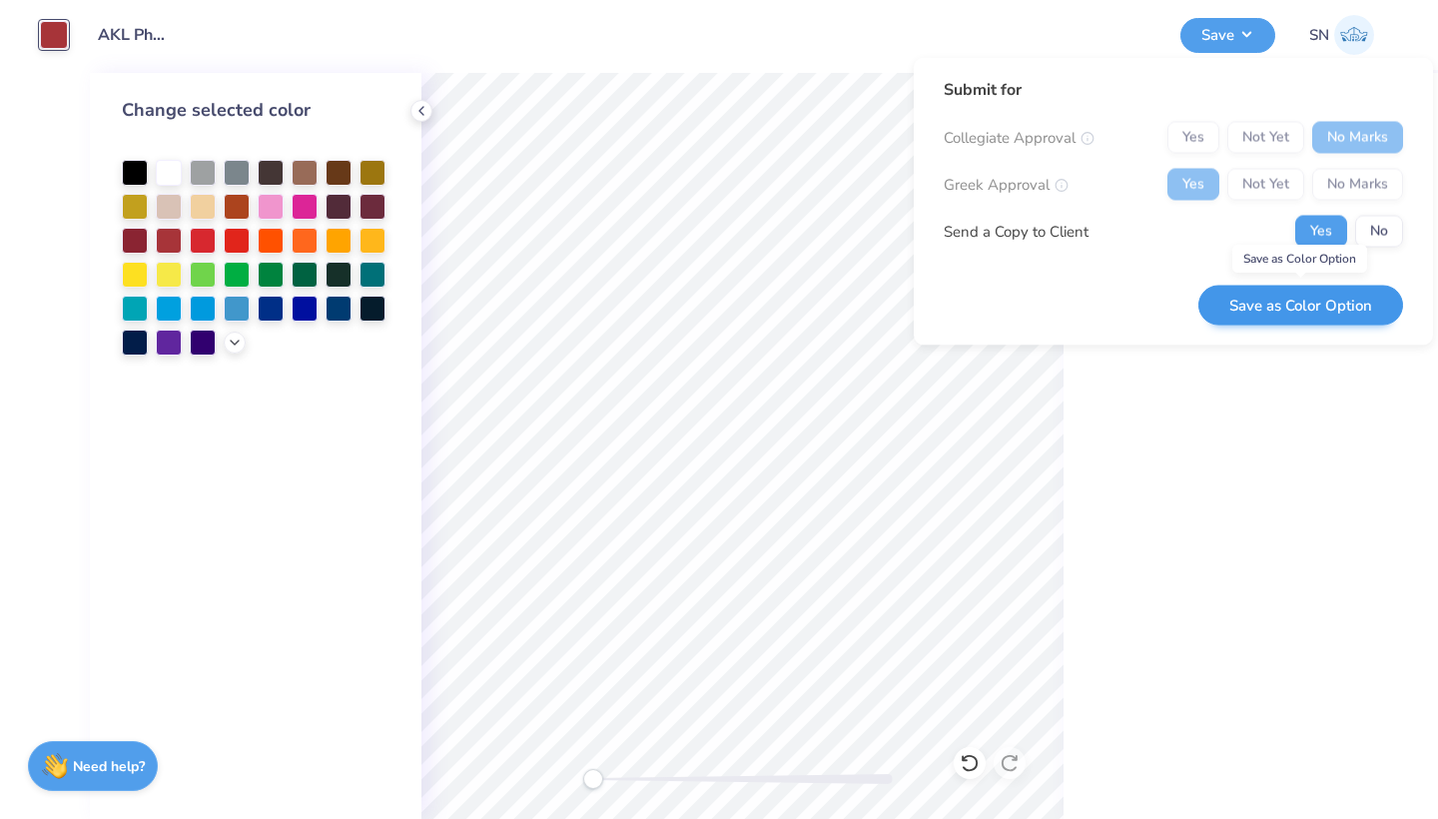
click at [1297, 304] on button "Save as Color Option" at bounding box center [1300, 305] width 205 height 41
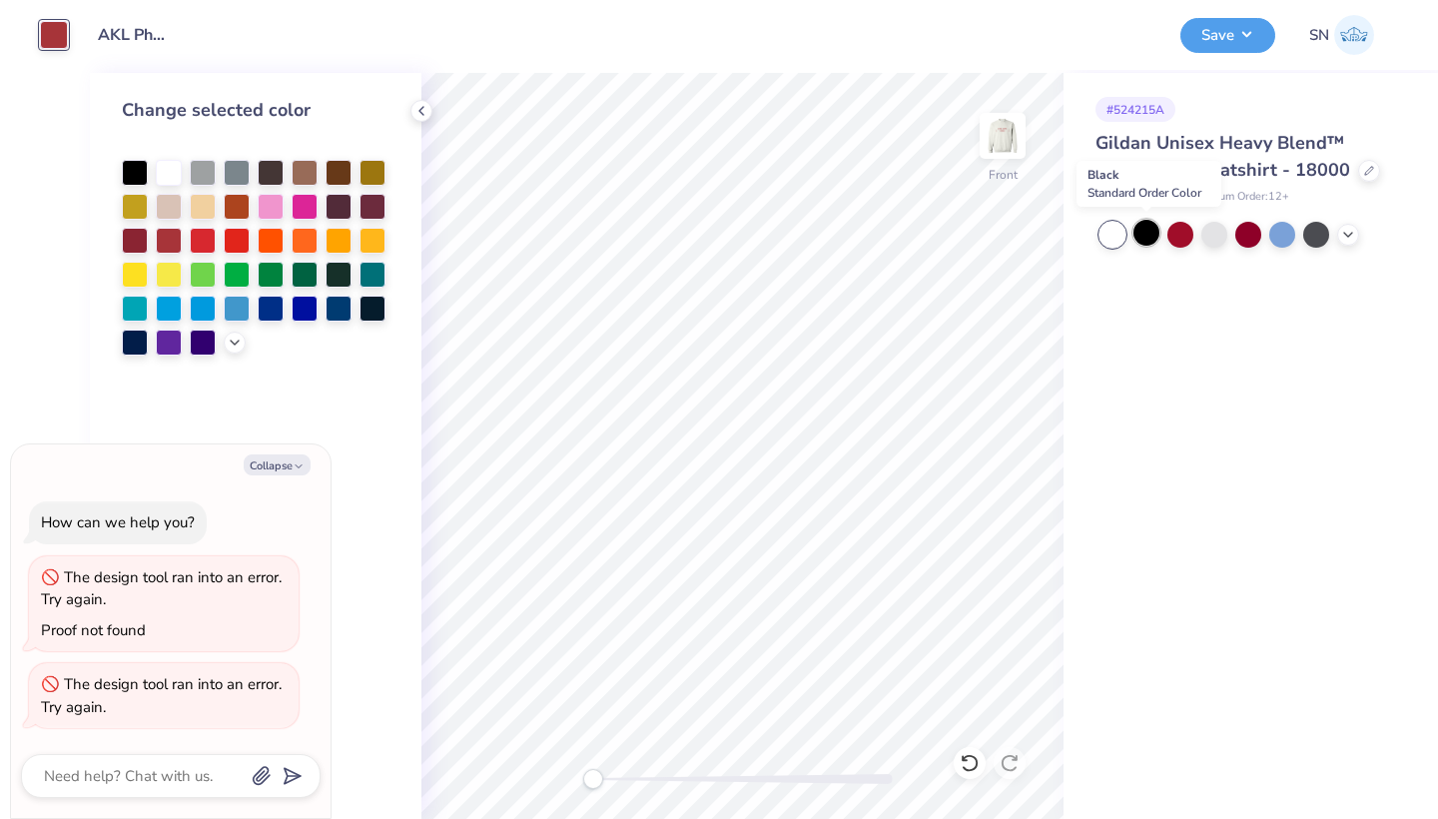
click at [1142, 238] on div at bounding box center [1146, 233] width 26 height 26
click at [162, 173] on div at bounding box center [169, 171] width 26 height 26
click at [1007, 139] on img at bounding box center [1002, 136] width 80 height 80
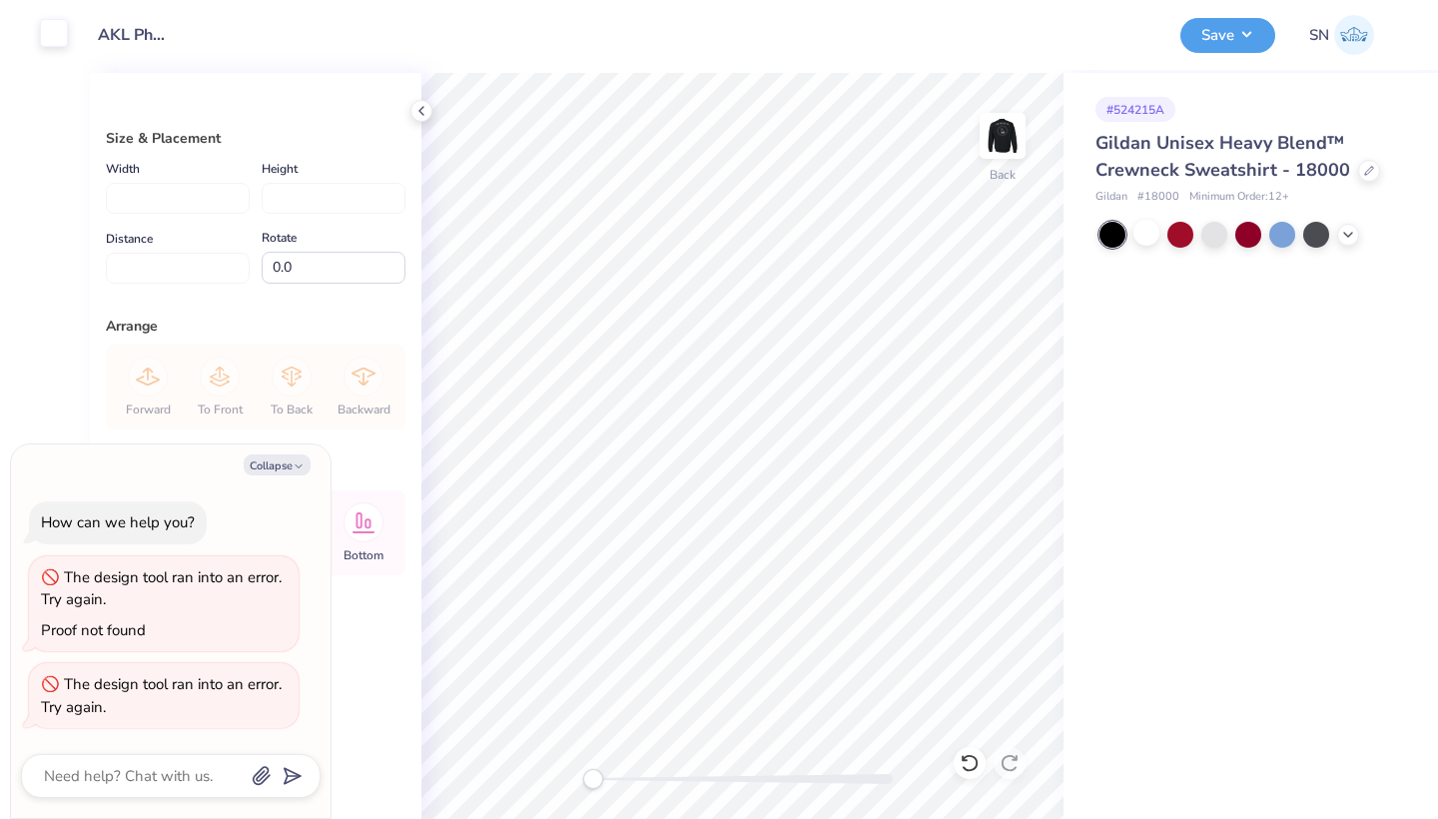
click at [53, 43] on div at bounding box center [54, 33] width 28 height 28
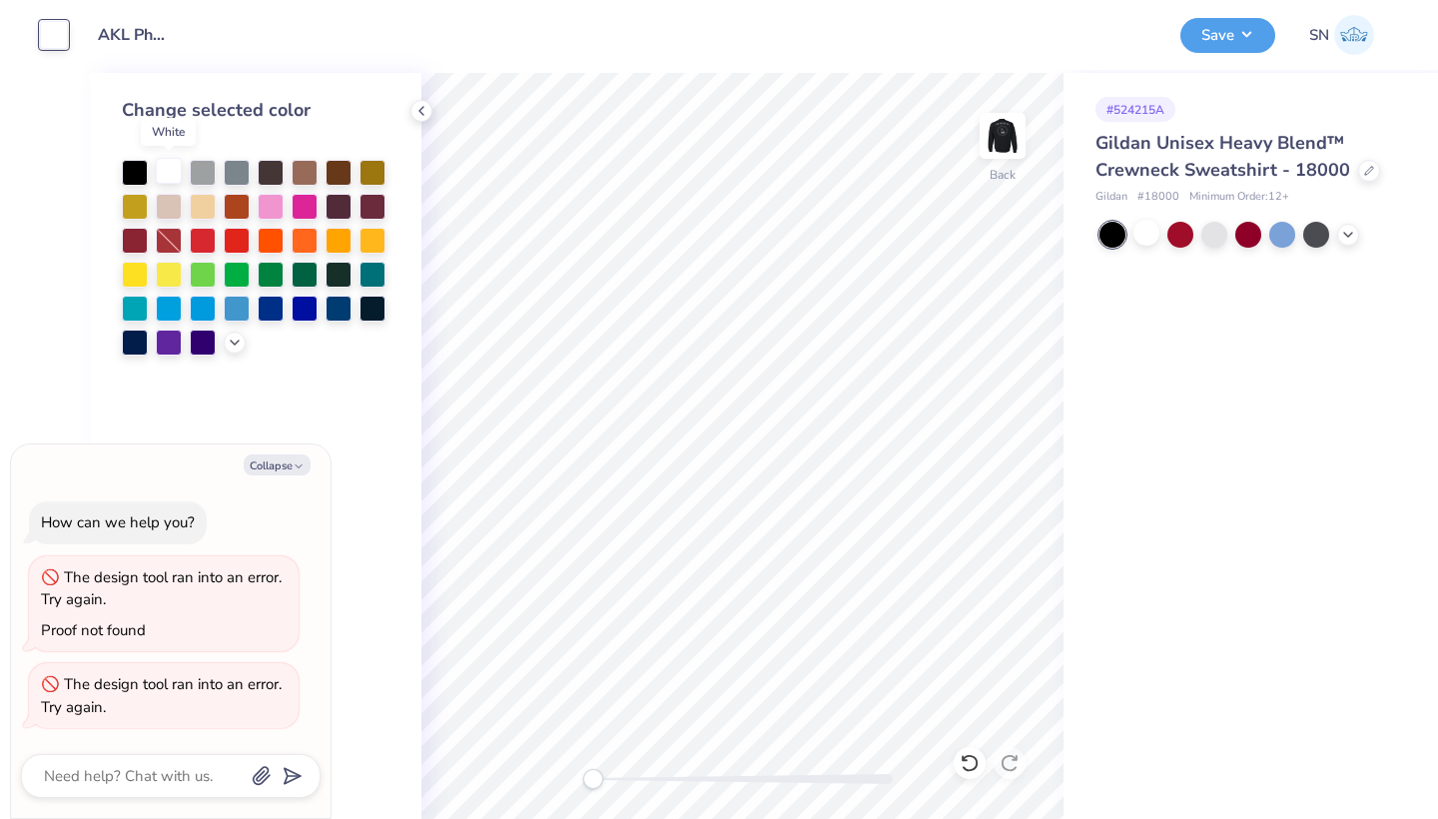
click at [169, 170] on div at bounding box center [169, 171] width 26 height 26
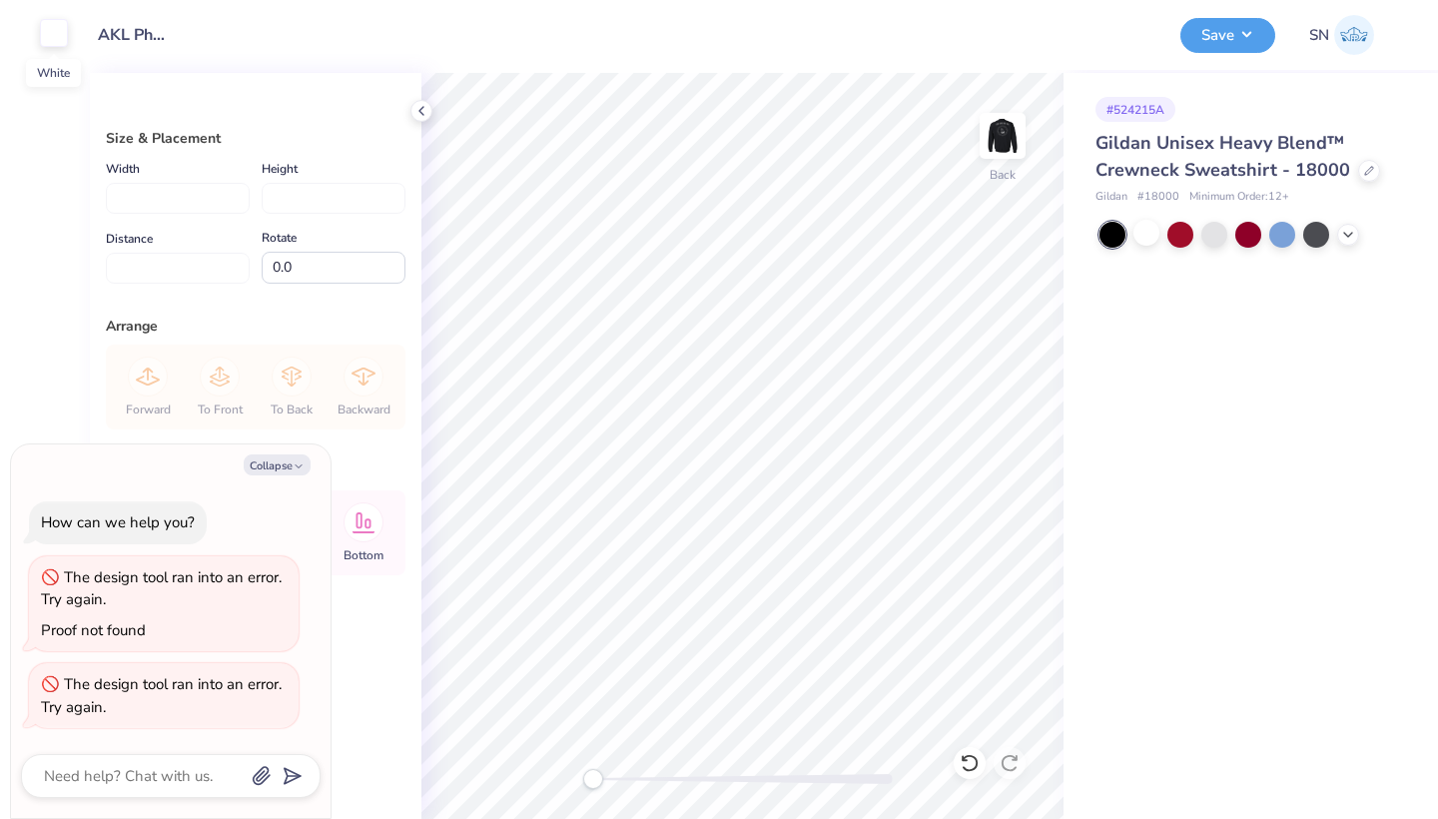
click at [52, 44] on div at bounding box center [54, 33] width 28 height 28
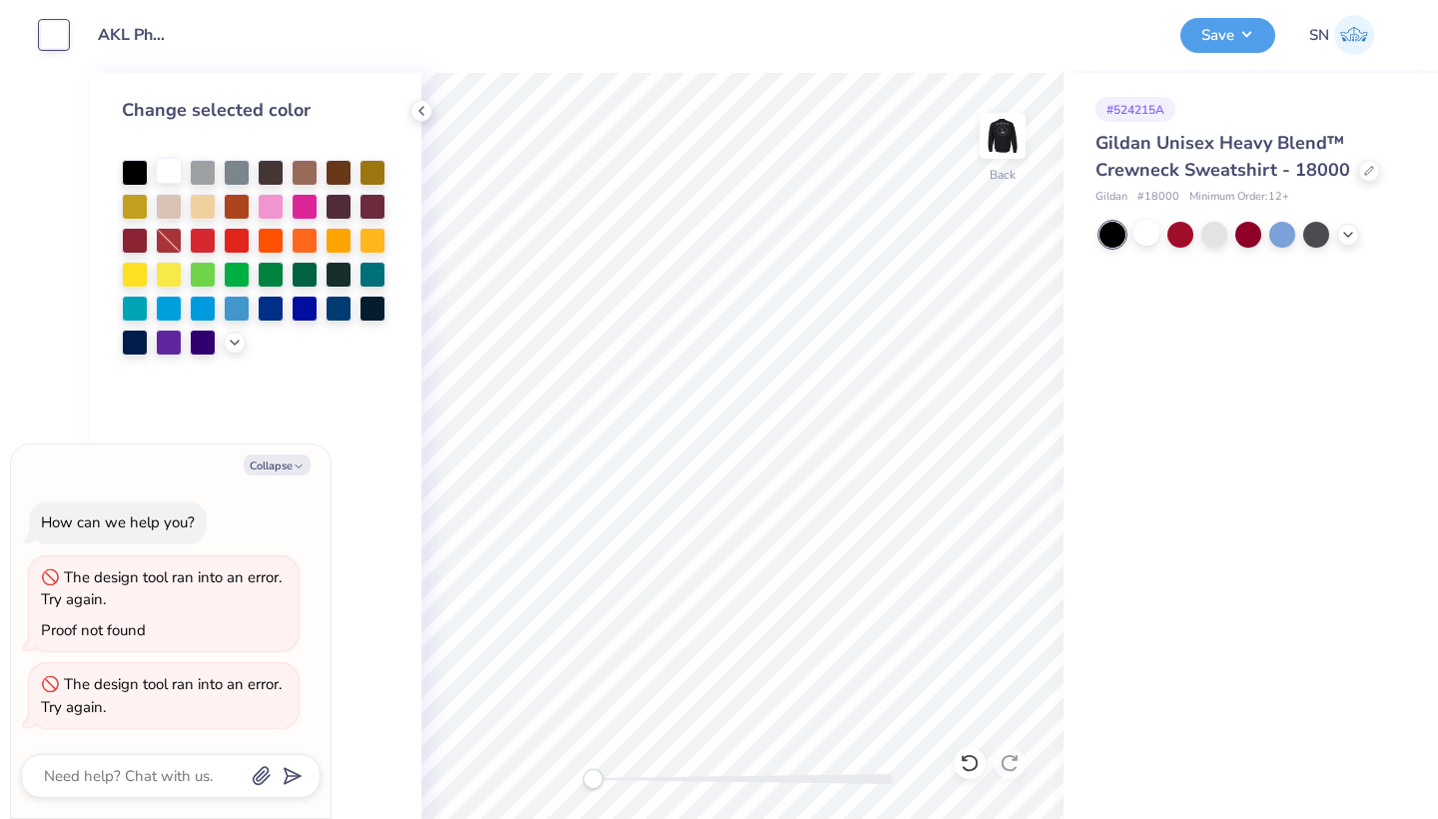
click at [161, 170] on div at bounding box center [169, 171] width 26 height 26
click at [1118, 387] on div "# 524215A Gildan Unisex Heavy Blend™ Crewneck Sweatshirt - 18000 Gildan # 18000…" at bounding box center [1250, 446] width 374 height 746
click at [174, 169] on div at bounding box center [169, 171] width 26 height 26
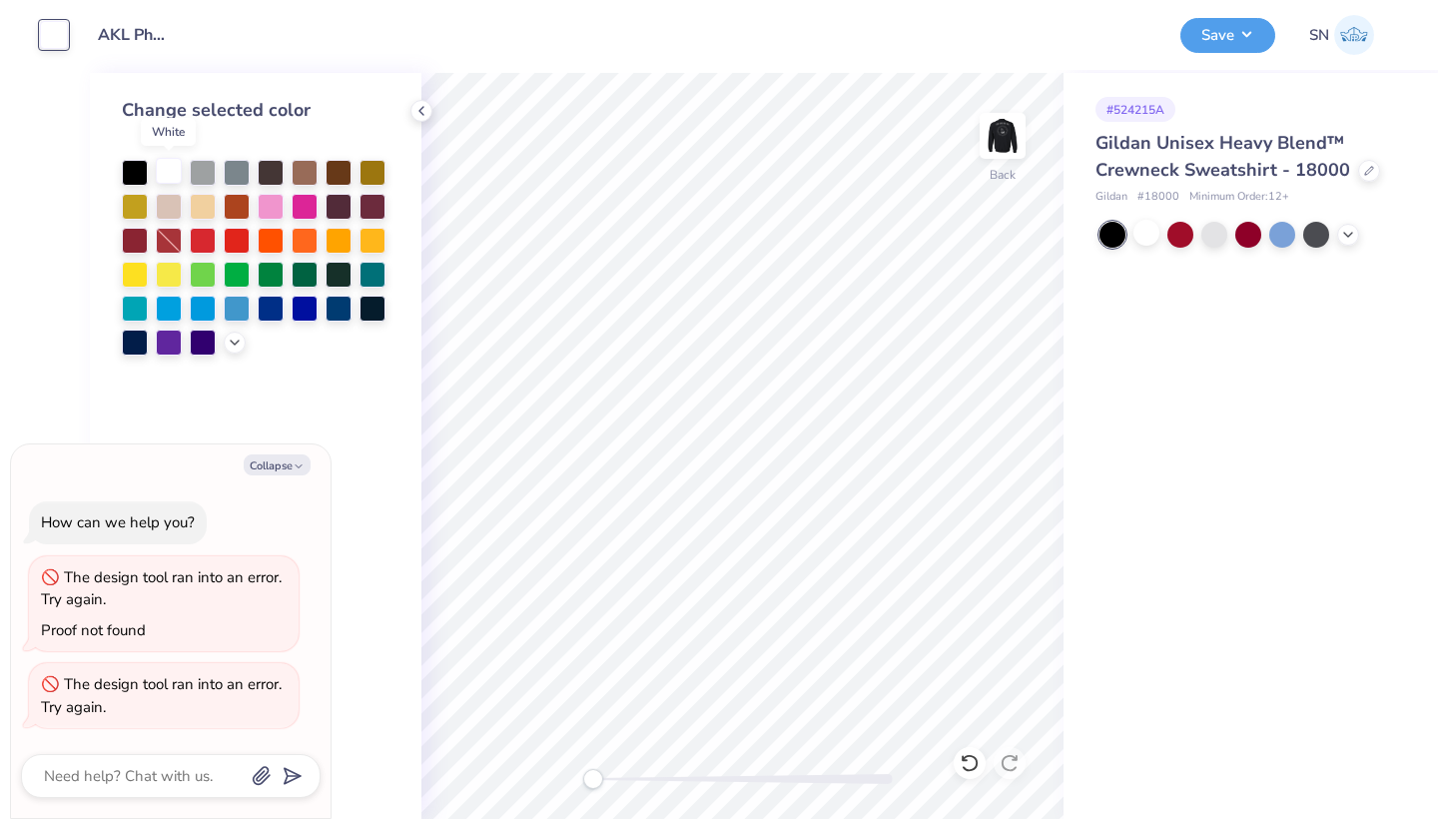
click at [174, 169] on div at bounding box center [169, 171] width 26 height 26
type textarea "x"
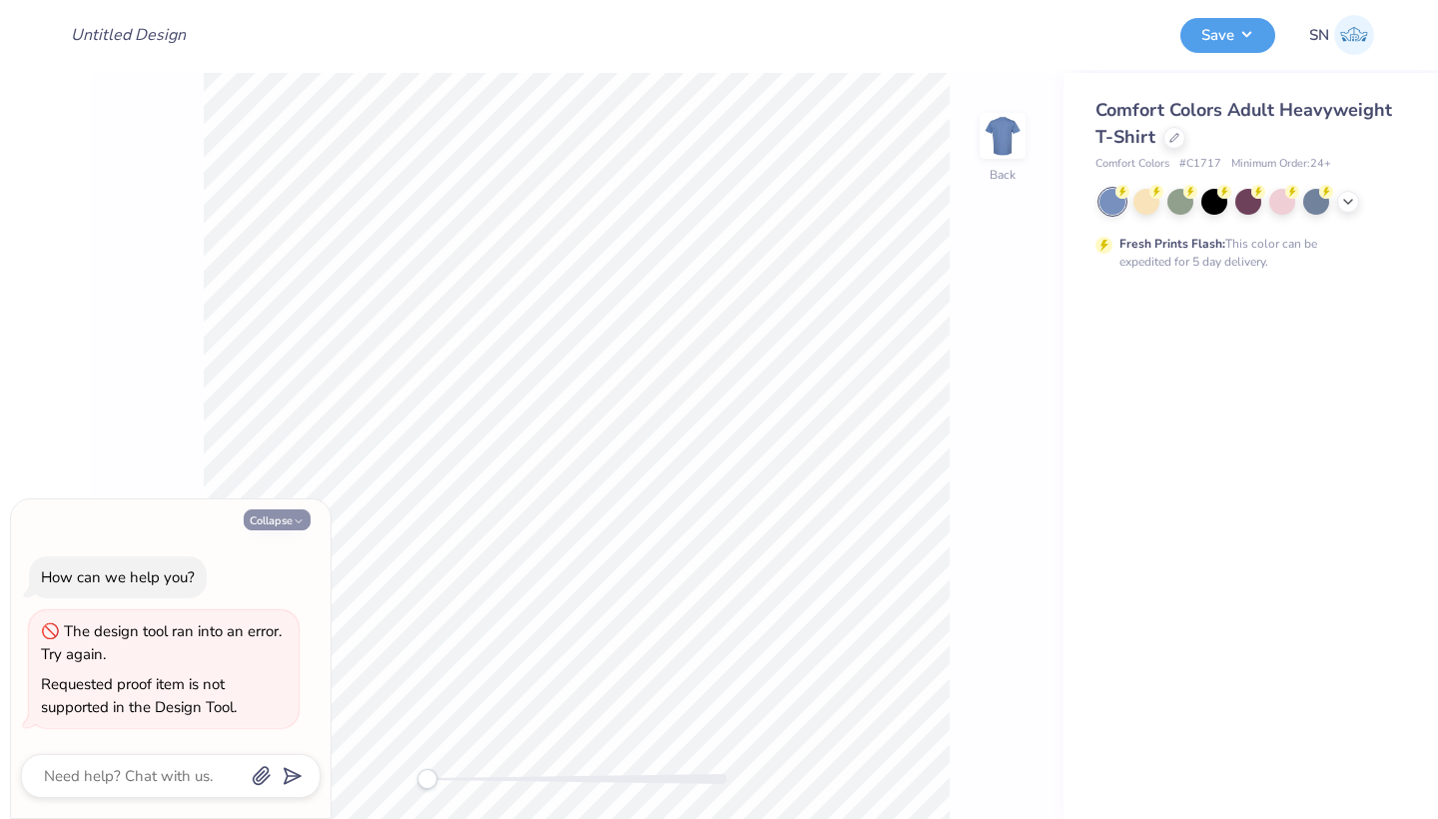
click at [273, 519] on button "Collapse" at bounding box center [277, 519] width 67 height 21
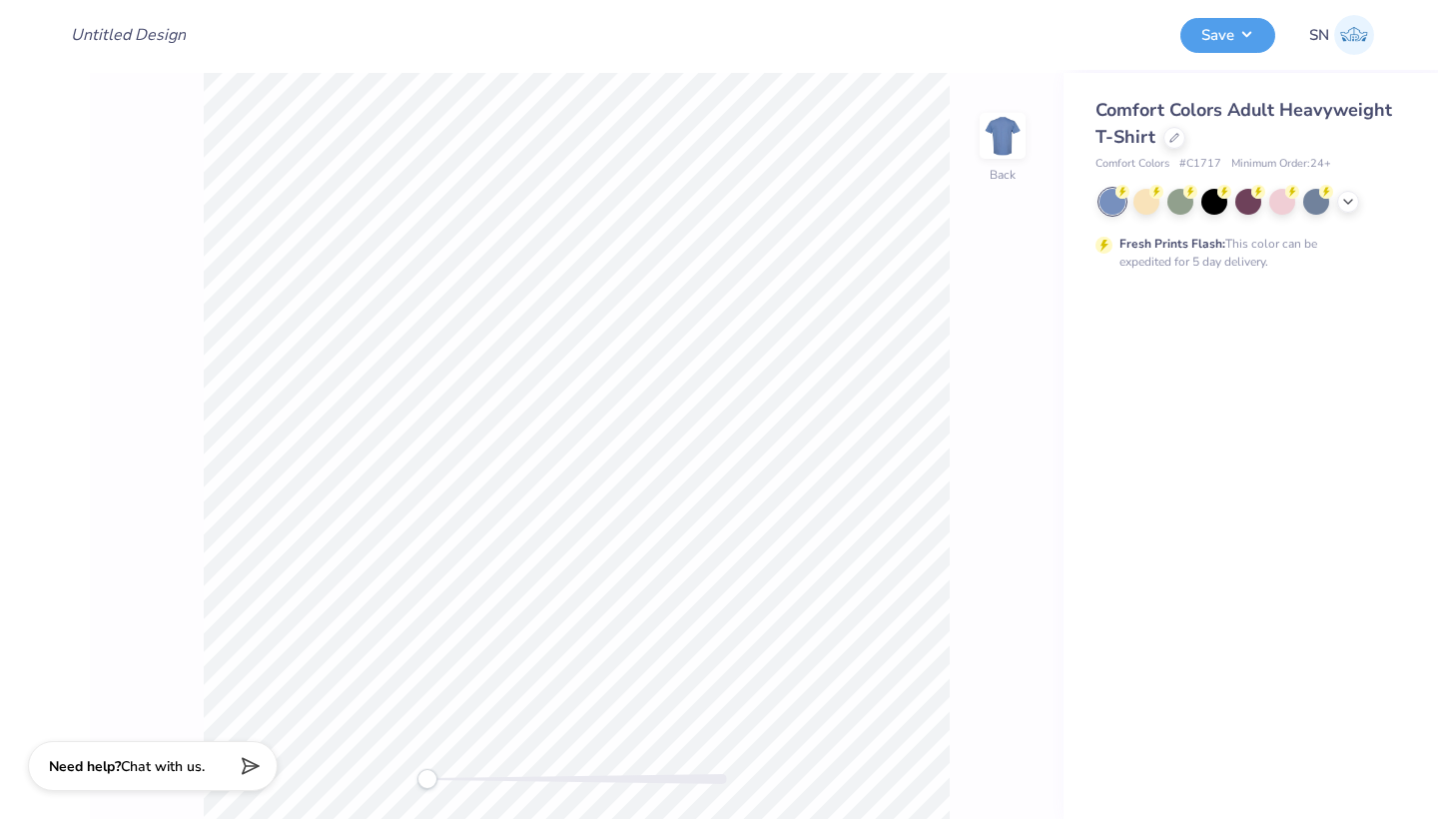
type textarea "x"
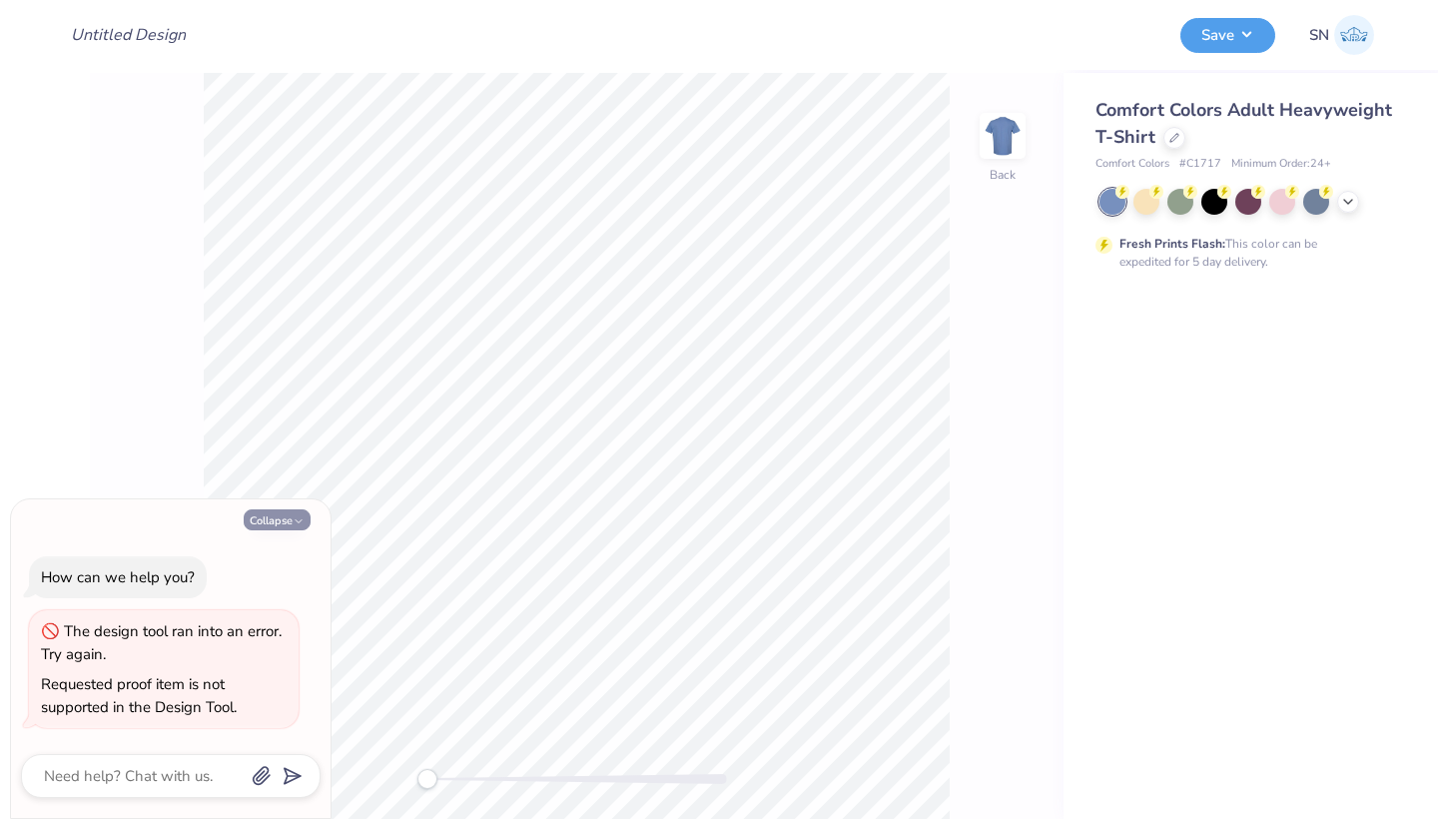
click at [303, 523] on icon "button" at bounding box center [299, 521] width 12 height 12
type textarea "x"
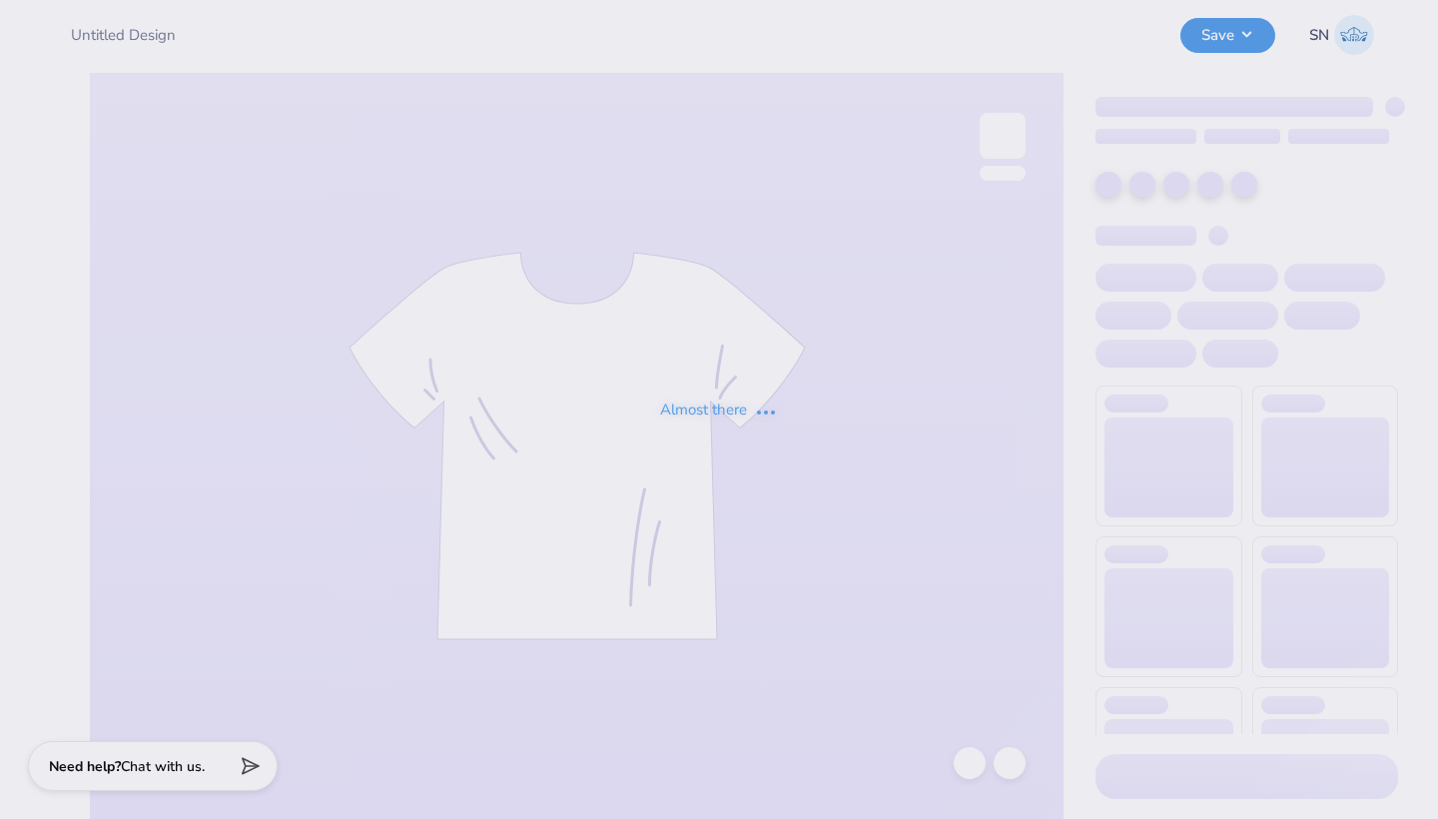
type input "AKL Philo Tees"
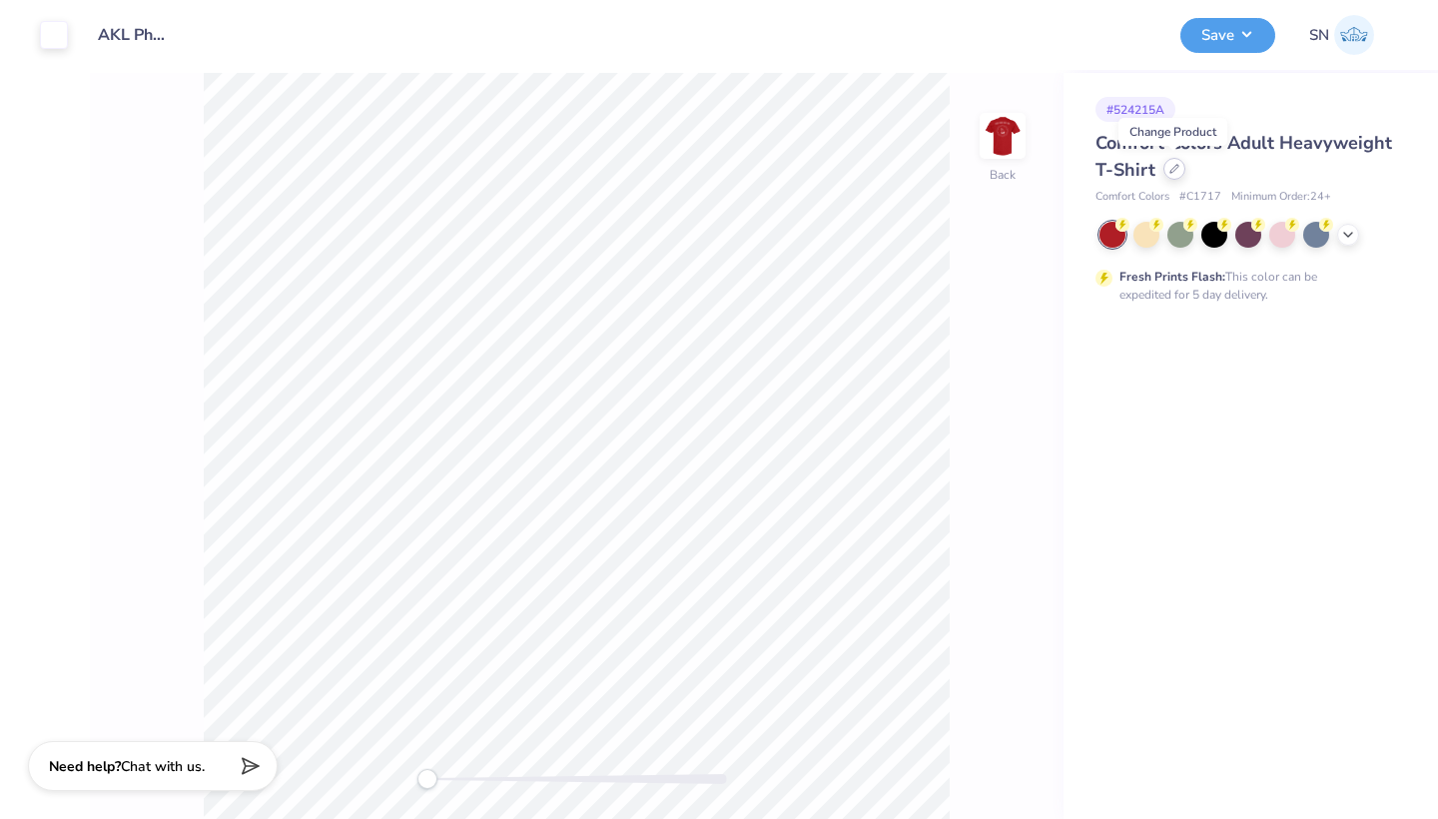
click at [1177, 172] on icon at bounding box center [1174, 169] width 10 height 10
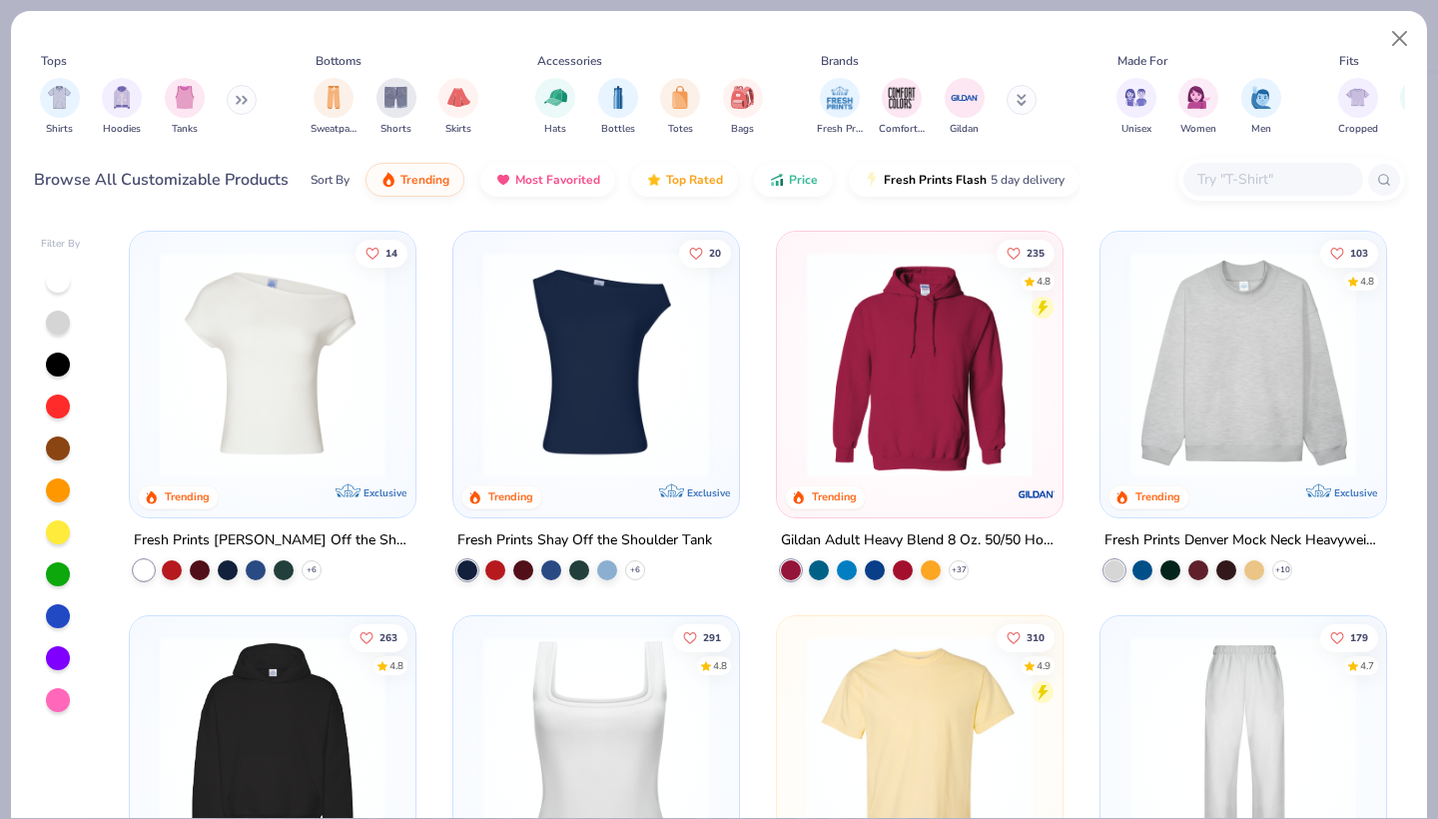
click at [244, 93] on button at bounding box center [242, 100] width 30 height 30
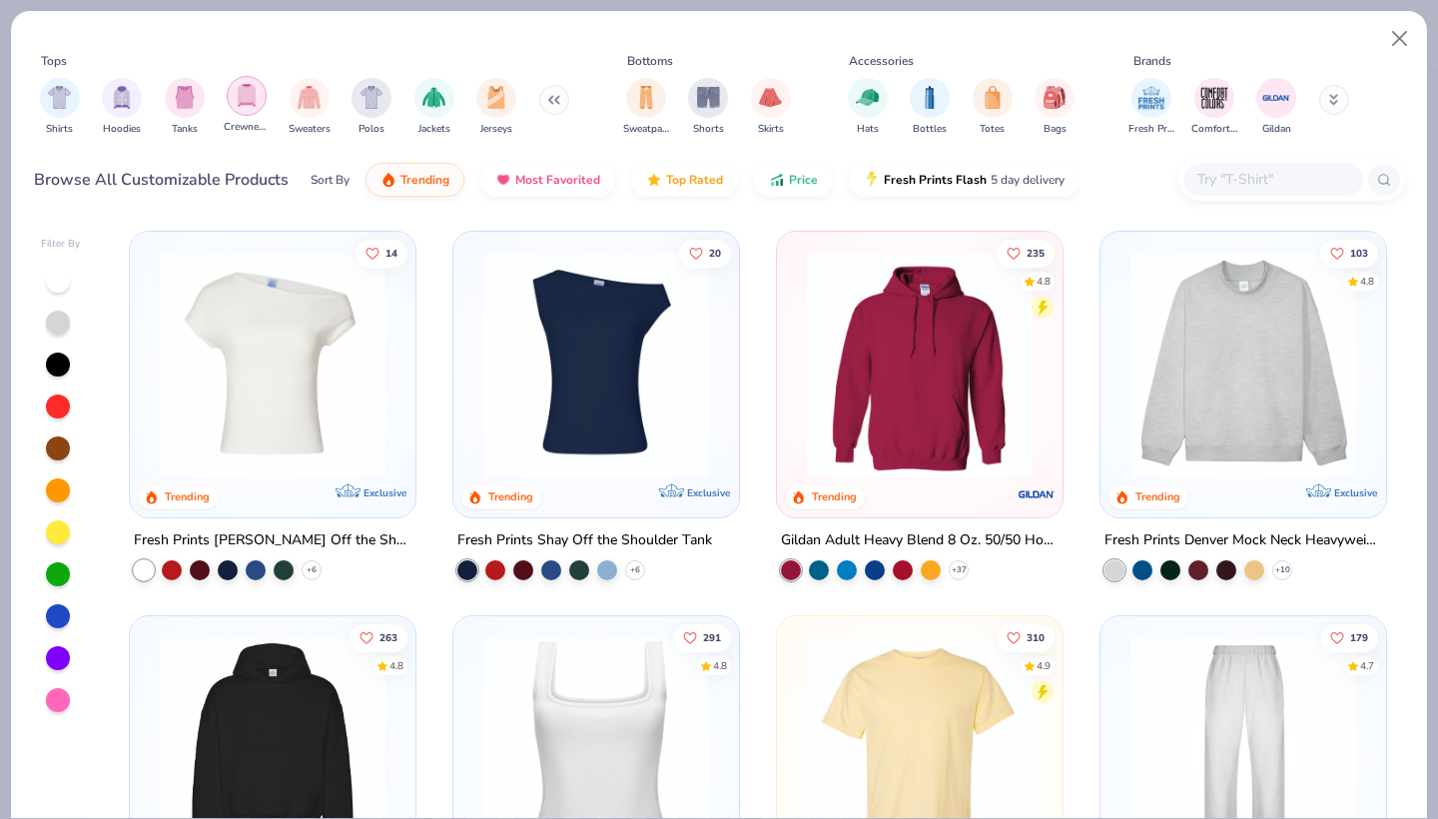
click at [244, 96] on img "filter for Crewnecks" at bounding box center [247, 95] width 22 height 23
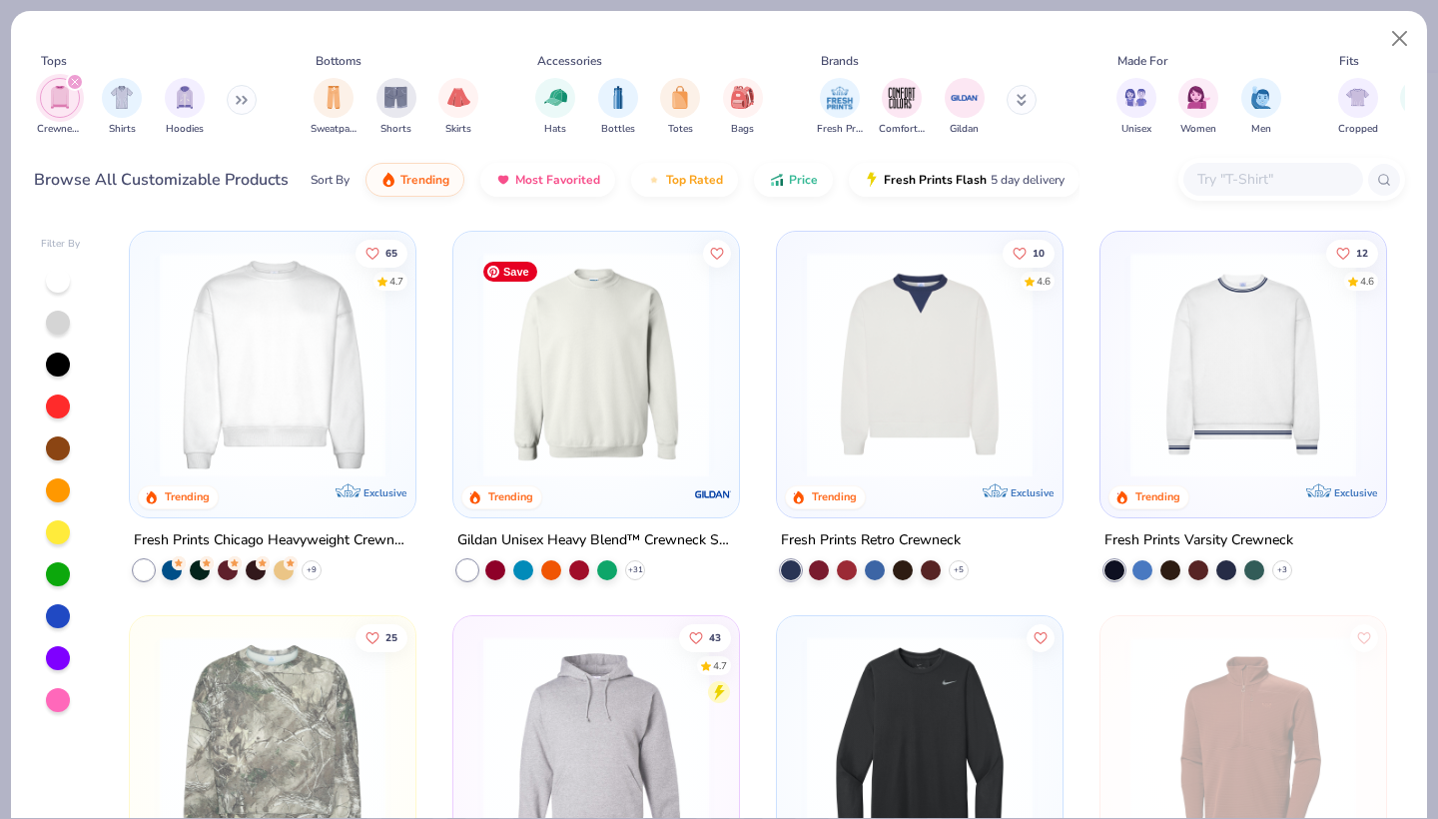
click at [556, 418] on img at bounding box center [596, 365] width 246 height 226
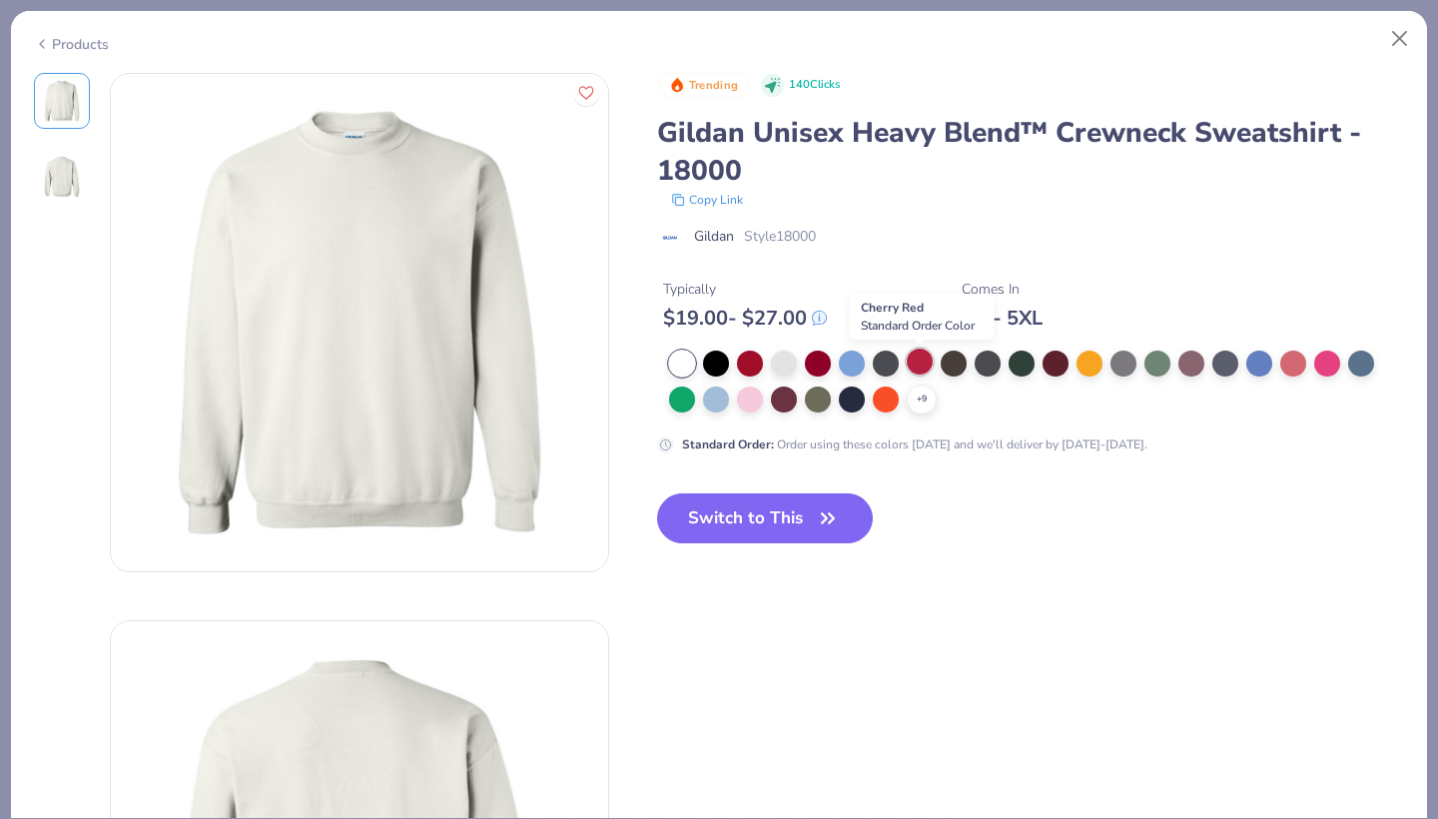
click at [925, 362] on div at bounding box center [919, 361] width 26 height 26
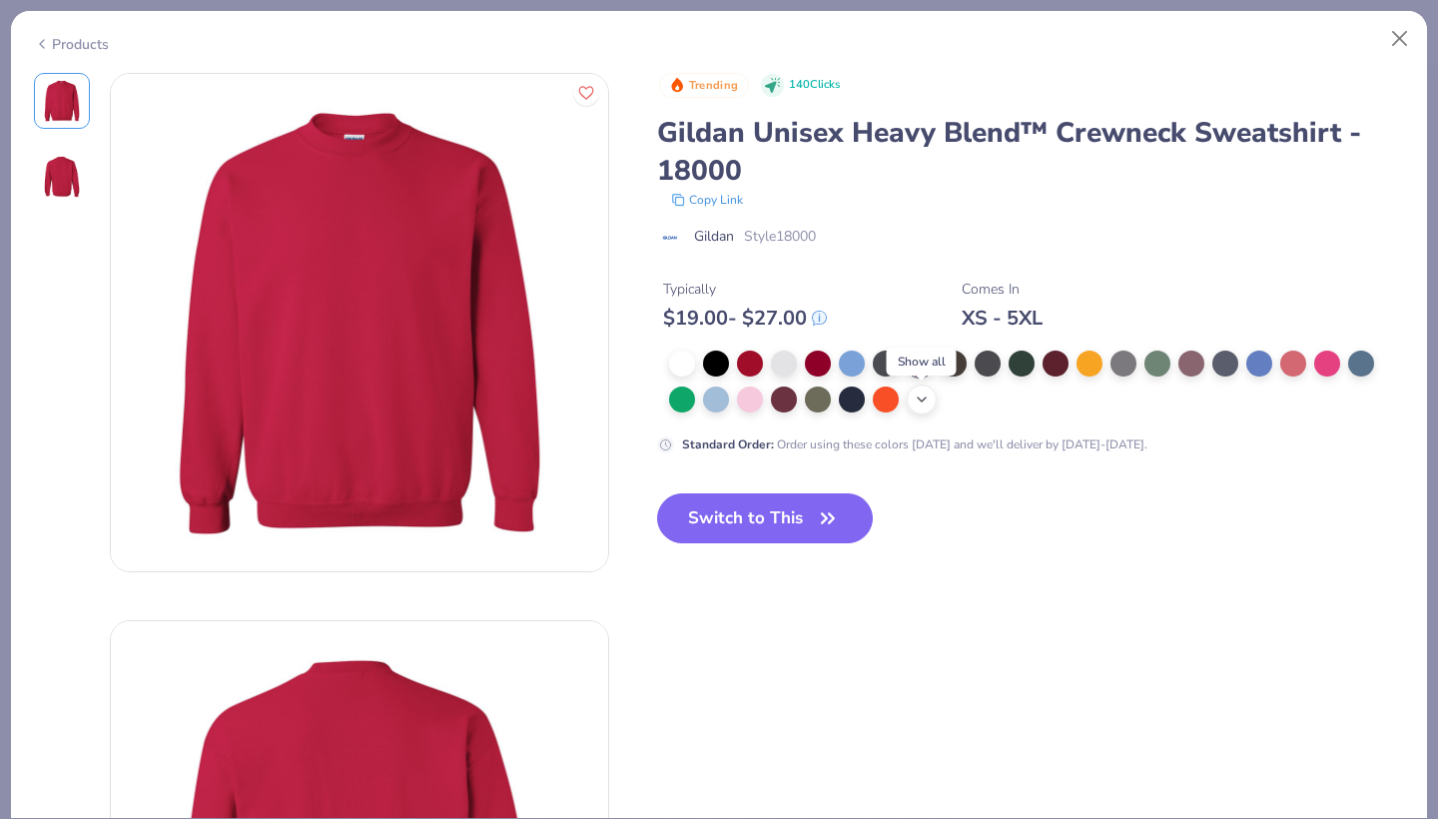
click at [917, 407] on icon at bounding box center [921, 399] width 16 height 16
click at [695, 523] on button "Switch to This" at bounding box center [765, 518] width 217 height 50
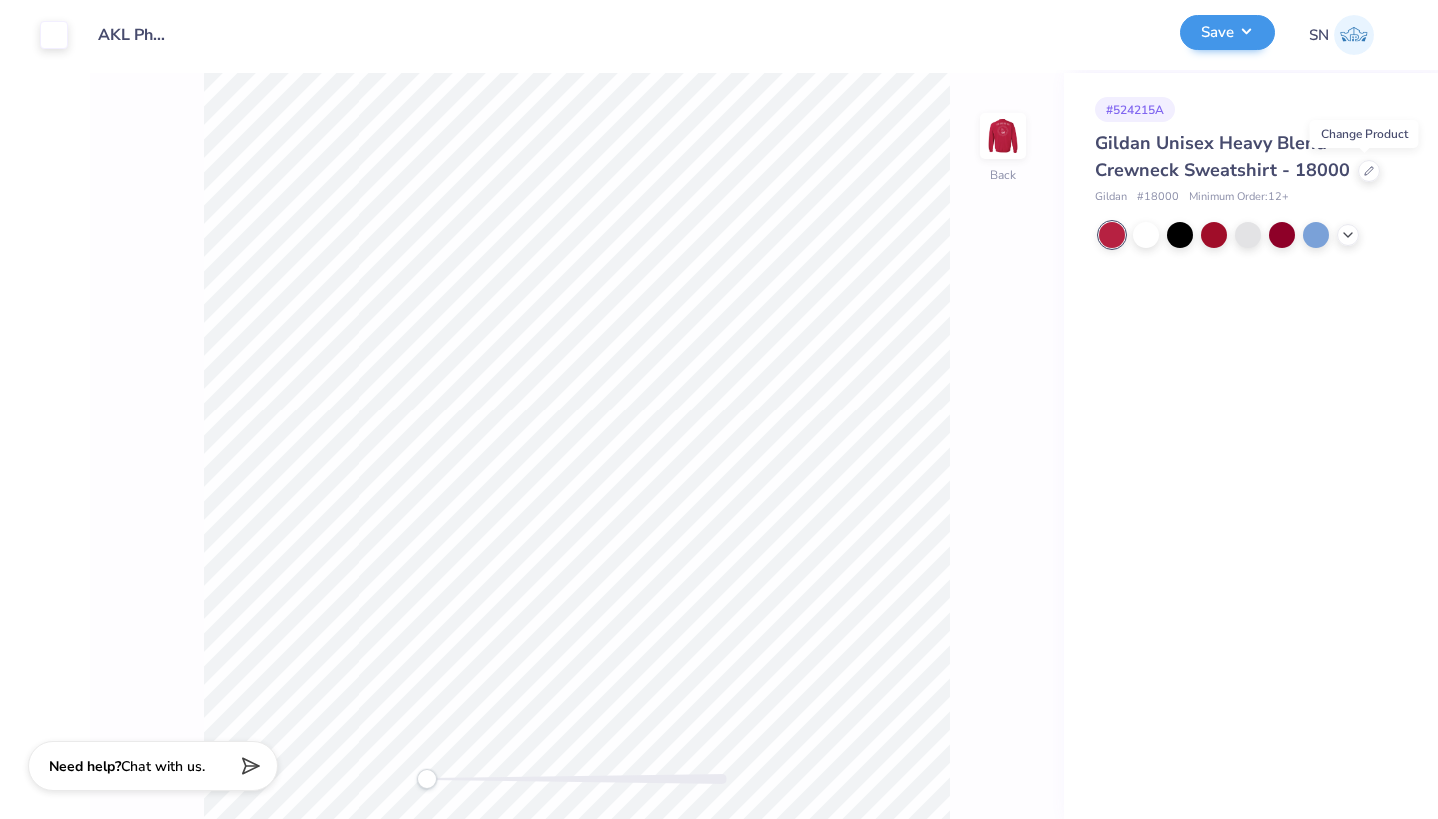
click at [1225, 24] on button "Save" at bounding box center [1227, 32] width 95 height 35
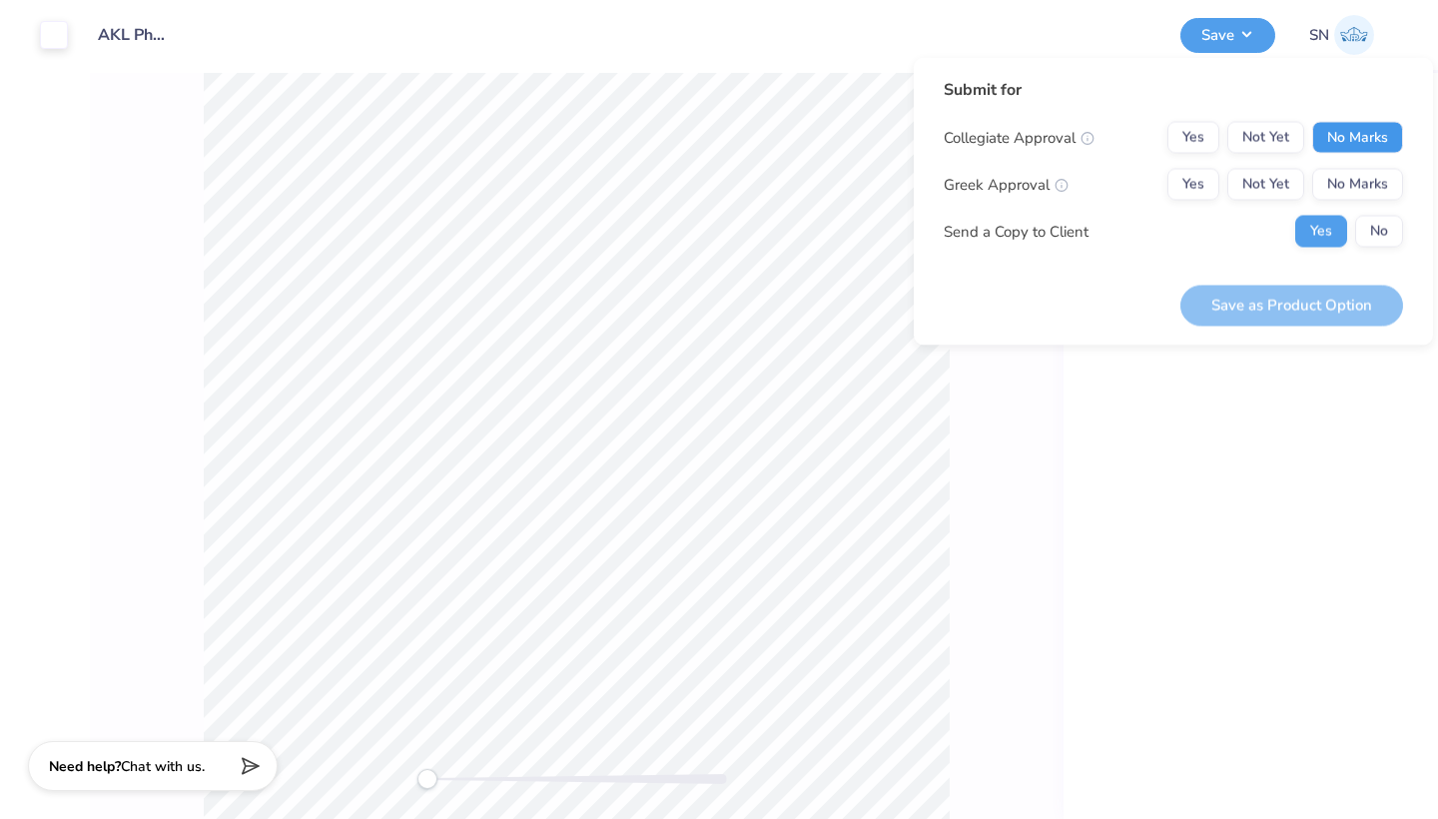
click at [1356, 148] on button "No Marks" at bounding box center [1357, 138] width 91 height 32
click at [1194, 185] on button "Yes" at bounding box center [1193, 185] width 52 height 32
click at [1394, 229] on button "No" at bounding box center [1379, 232] width 48 height 32
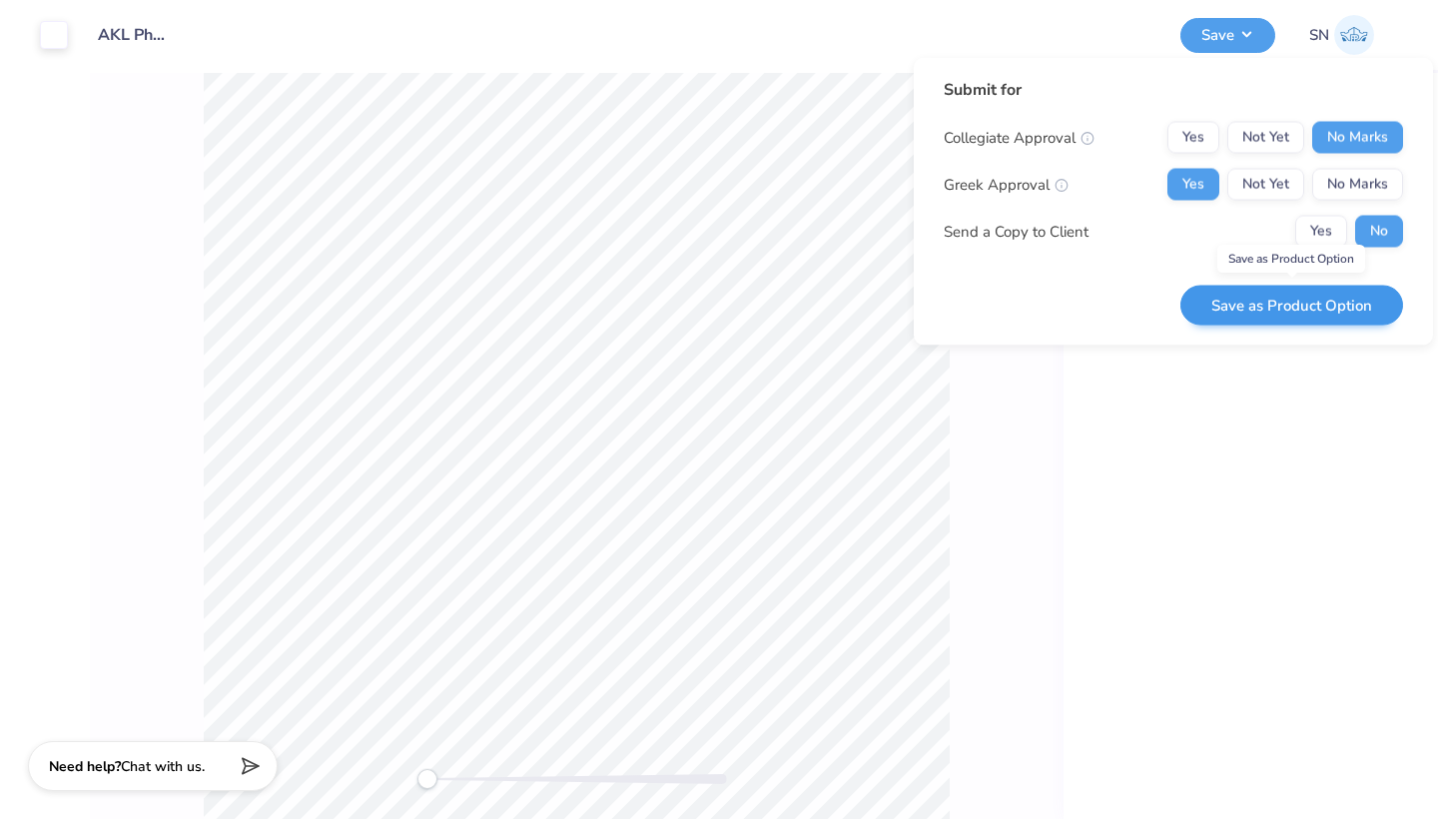
click at [1248, 297] on button "Save as Product Option" at bounding box center [1291, 305] width 223 height 41
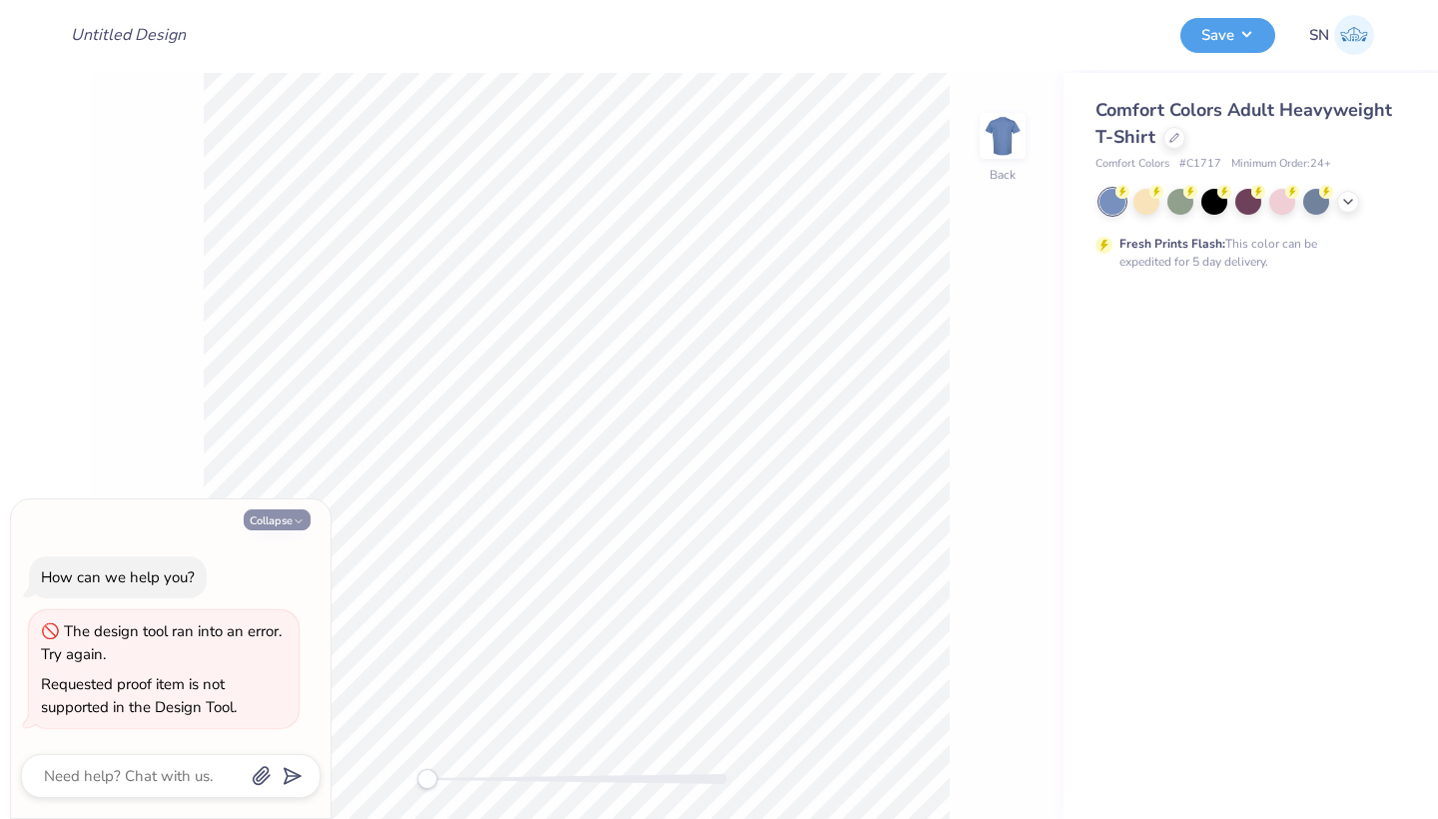
click at [276, 525] on button "Collapse" at bounding box center [277, 519] width 67 height 21
type textarea "x"
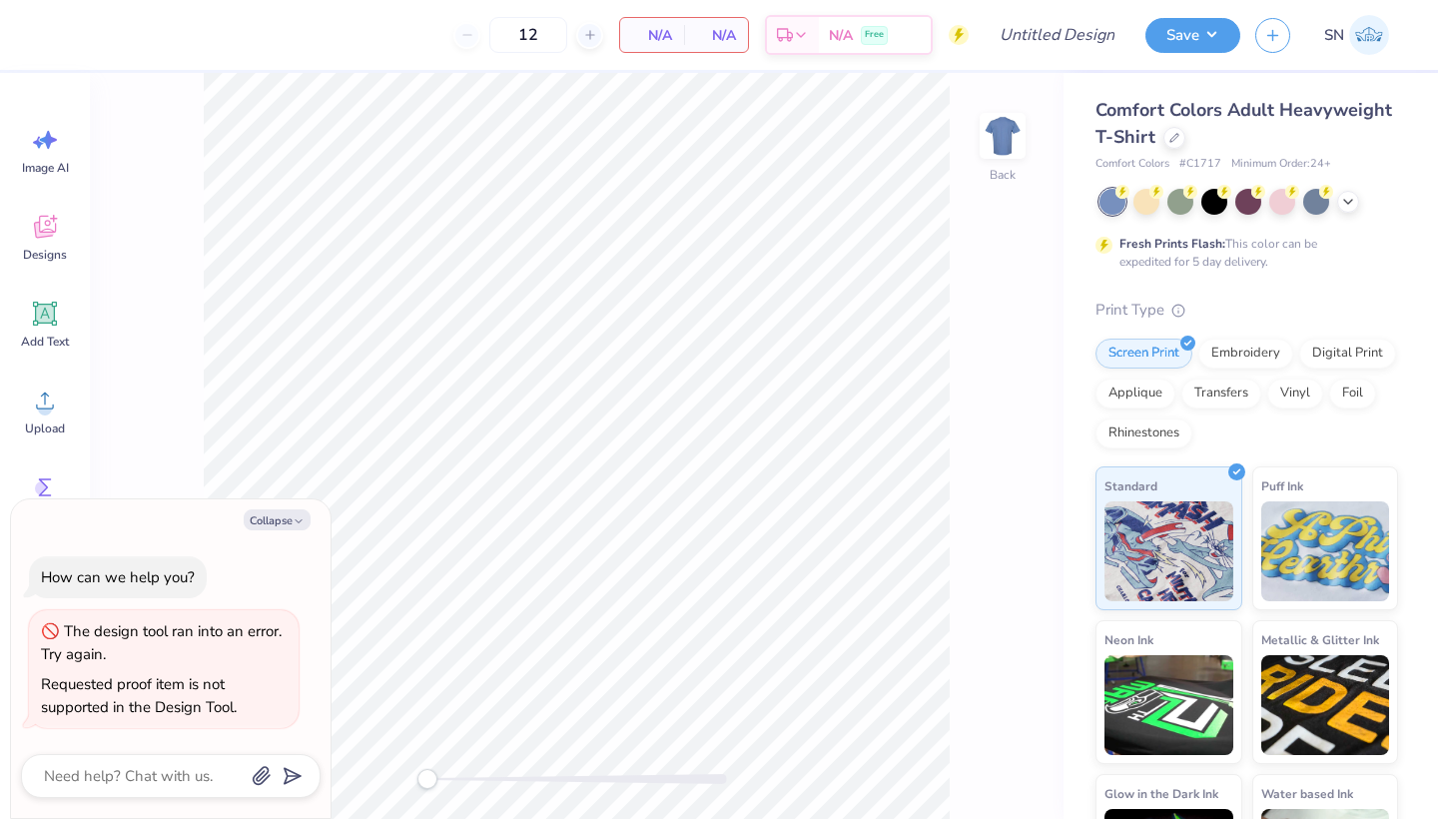
type textarea "x"
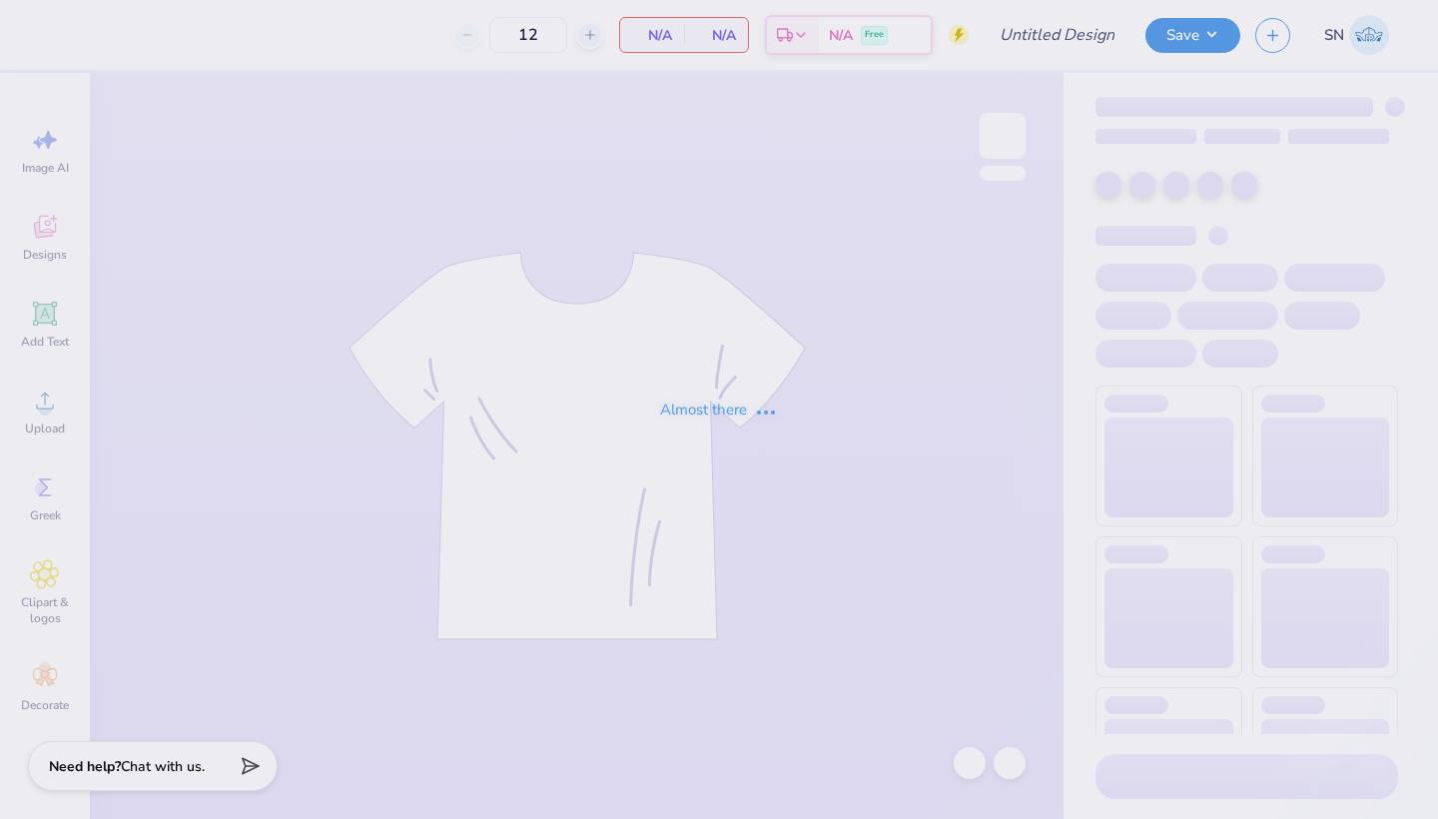
type input "AKL Philo Tees"
type input "24"
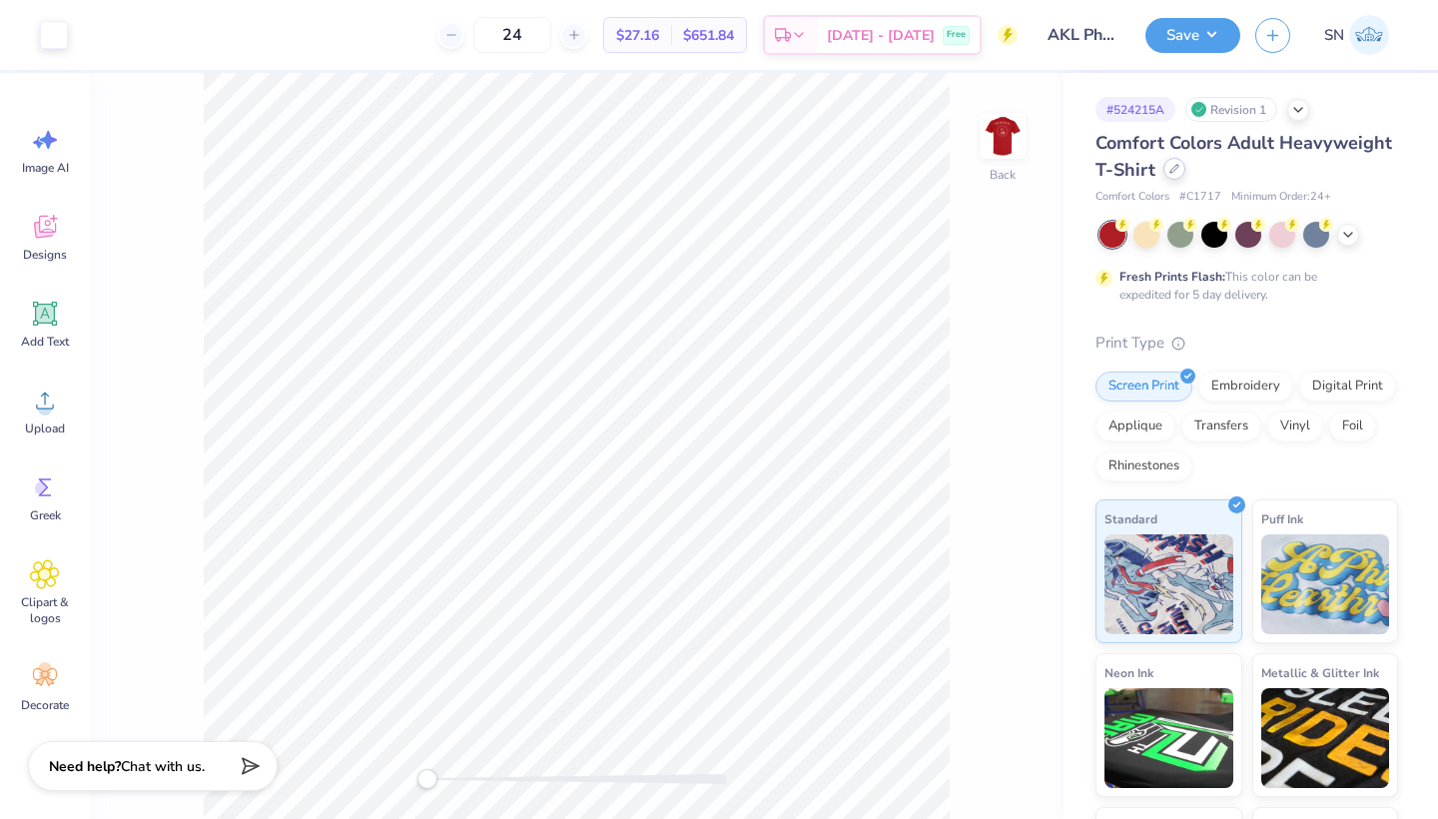
click at [1176, 172] on icon at bounding box center [1174, 169] width 10 height 10
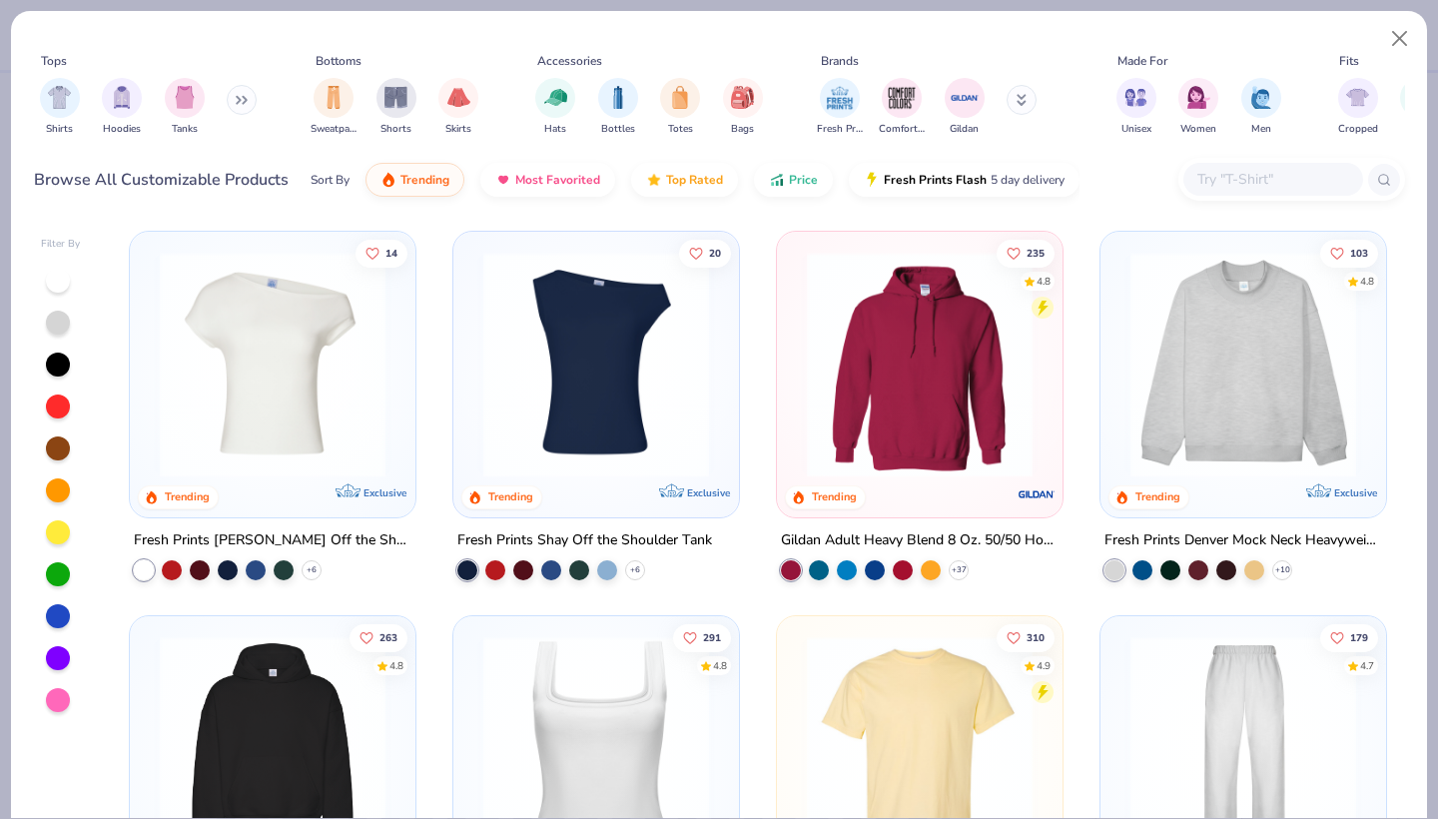
click at [234, 93] on button at bounding box center [242, 100] width 30 height 30
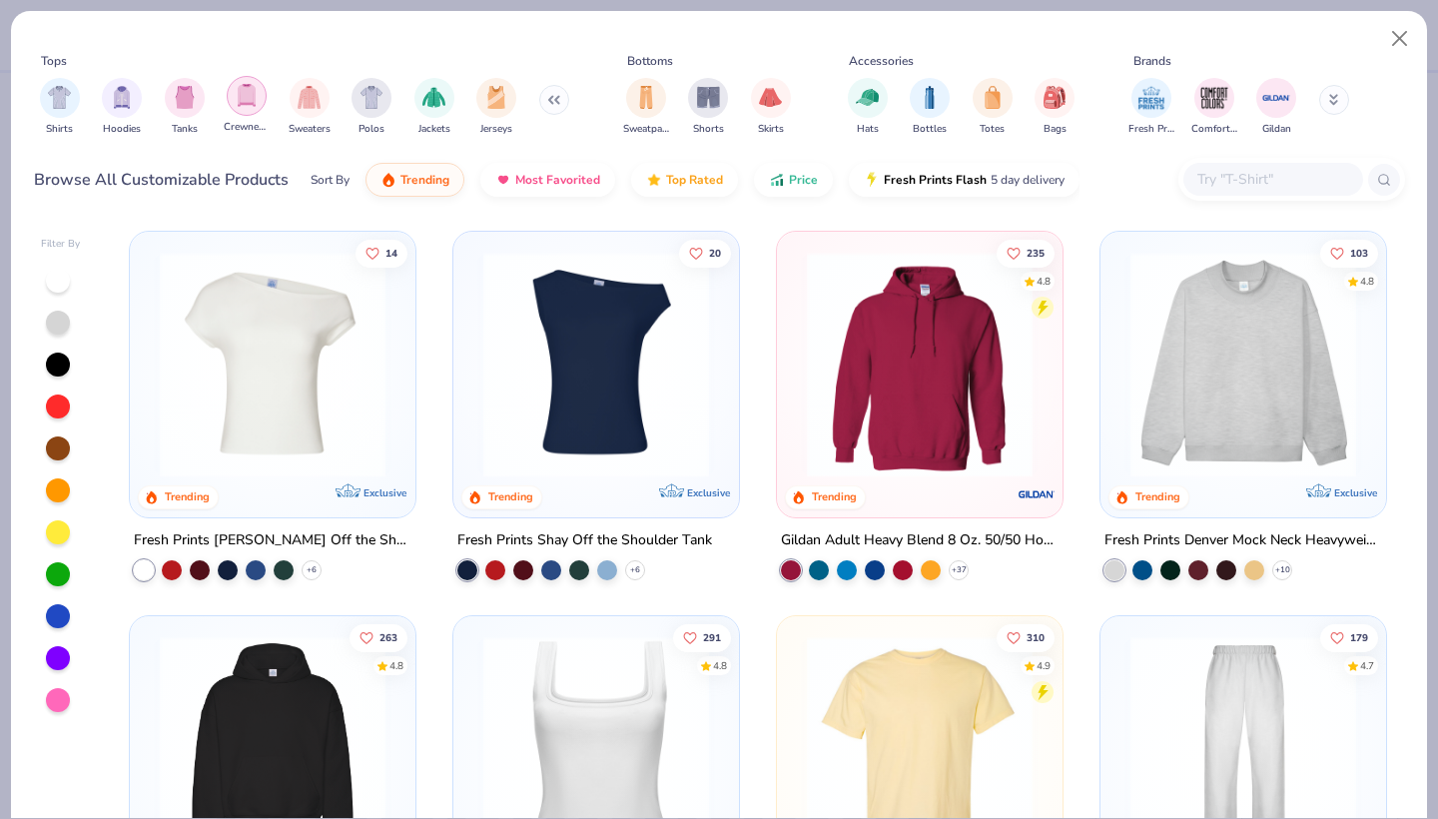
click at [254, 110] on div "filter for Crewnecks" at bounding box center [247, 96] width 40 height 40
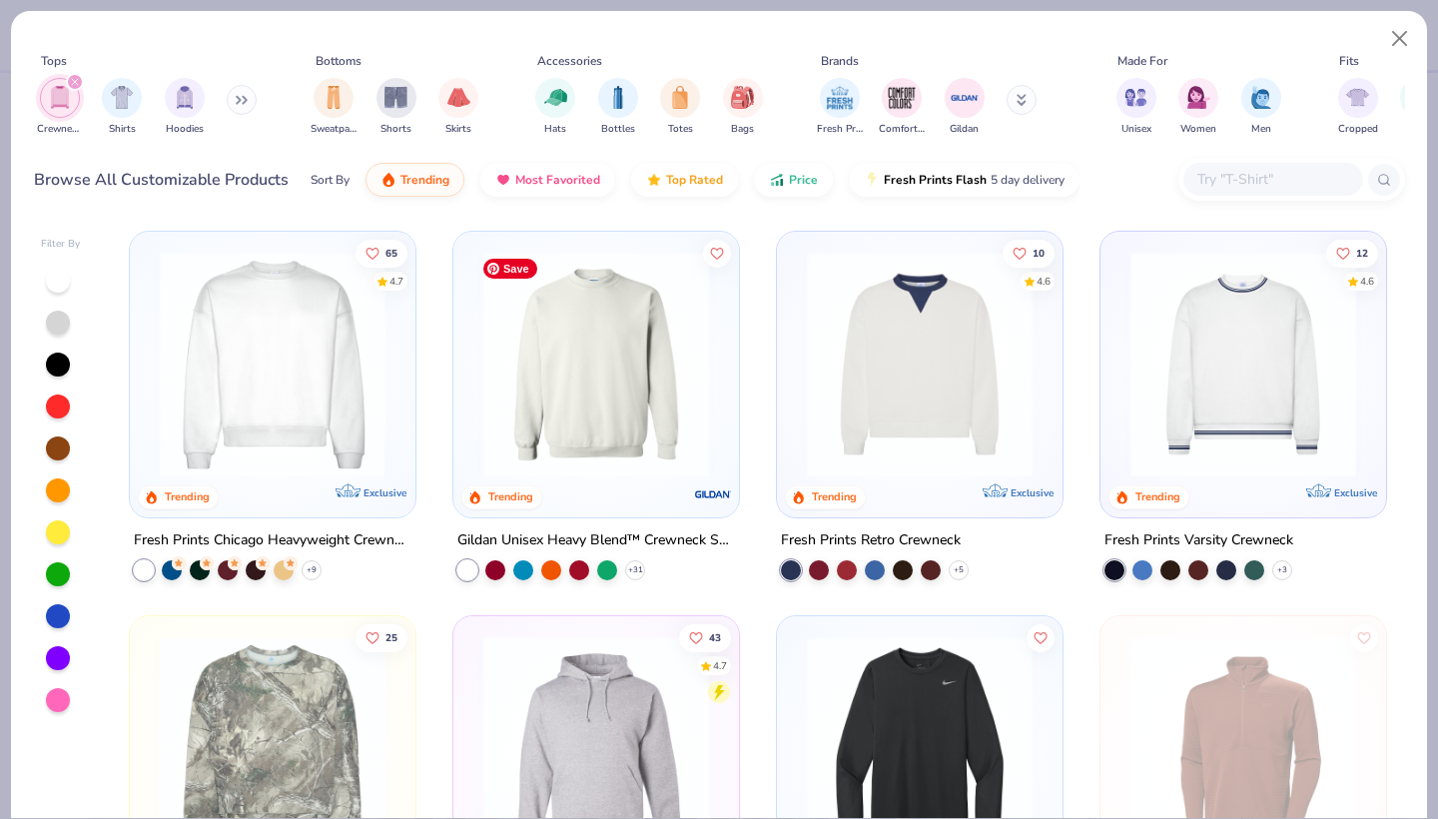
click at [634, 425] on img at bounding box center [596, 365] width 246 height 226
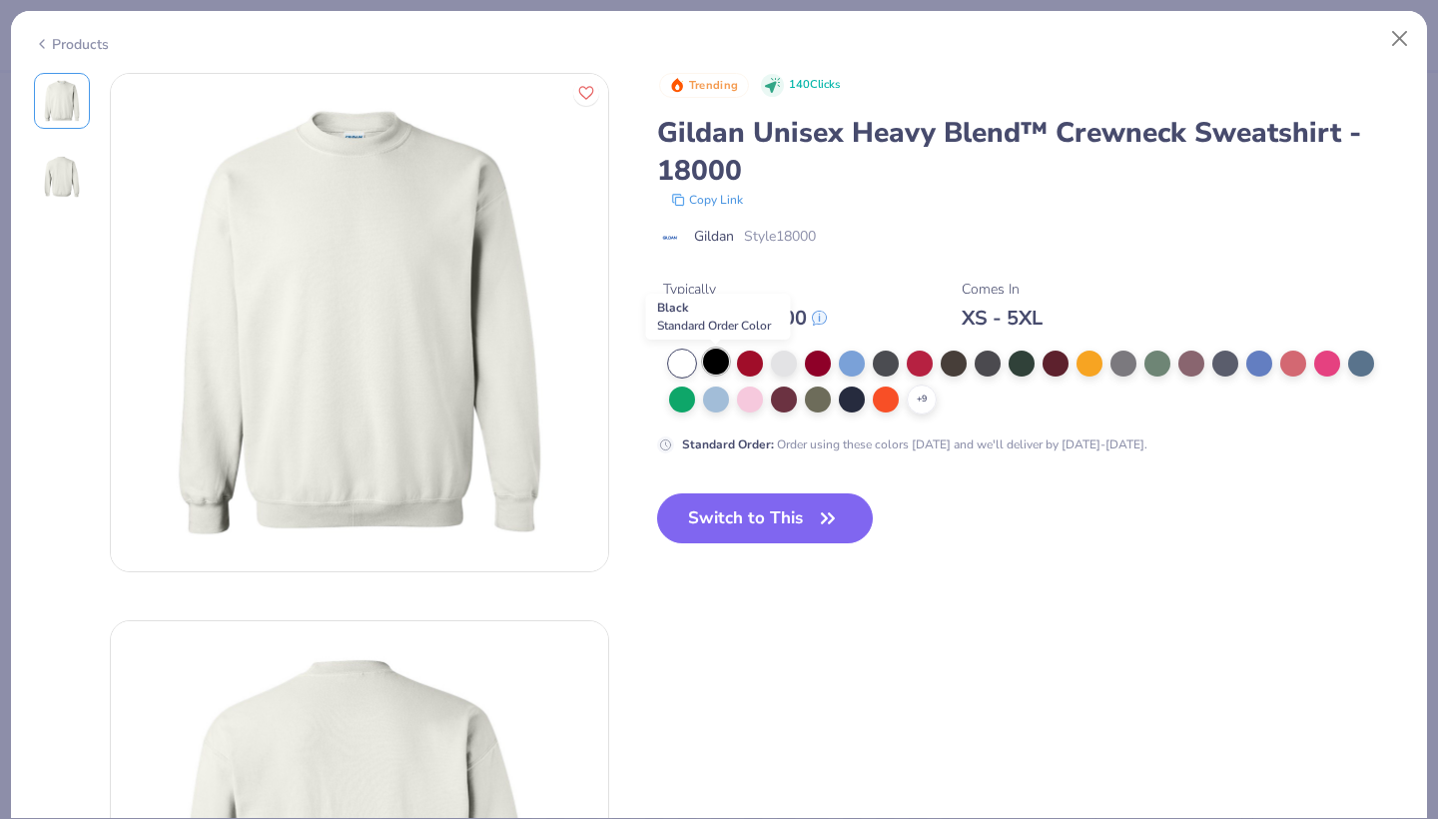
click at [720, 360] on div at bounding box center [716, 361] width 26 height 26
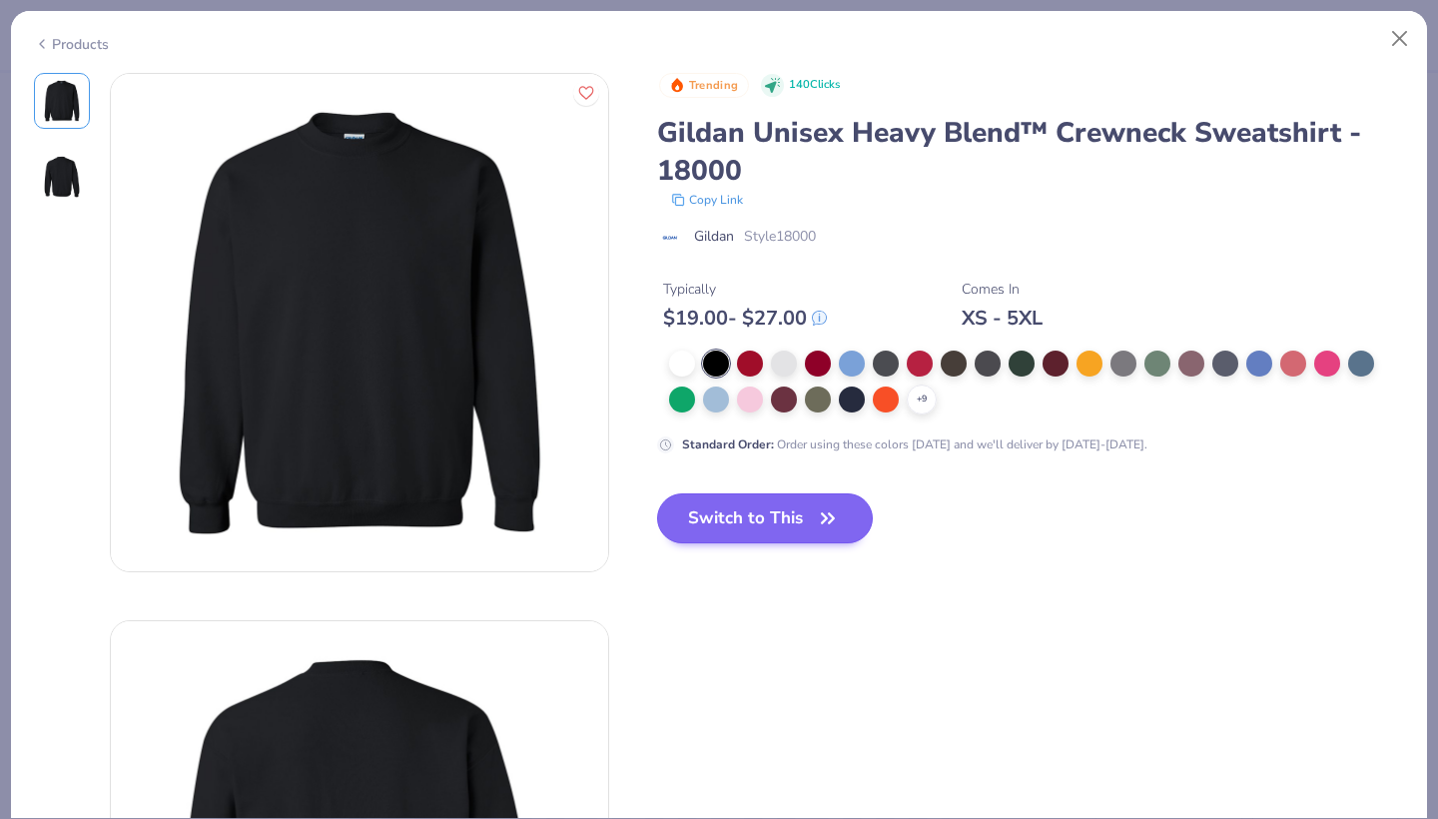
click at [720, 518] on button "Switch to This" at bounding box center [765, 518] width 217 height 50
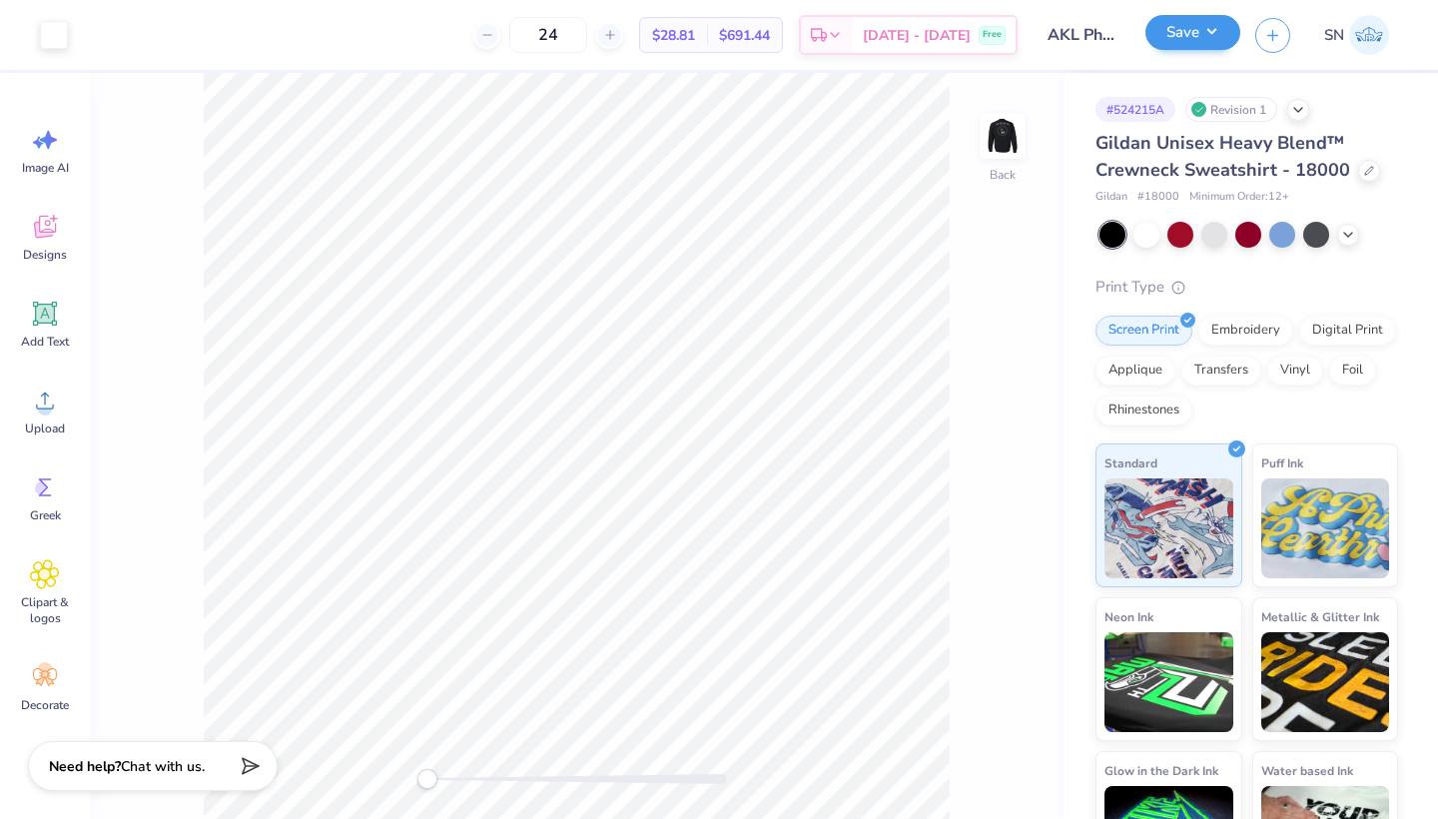
click at [1186, 34] on button "Save" at bounding box center [1192, 32] width 95 height 35
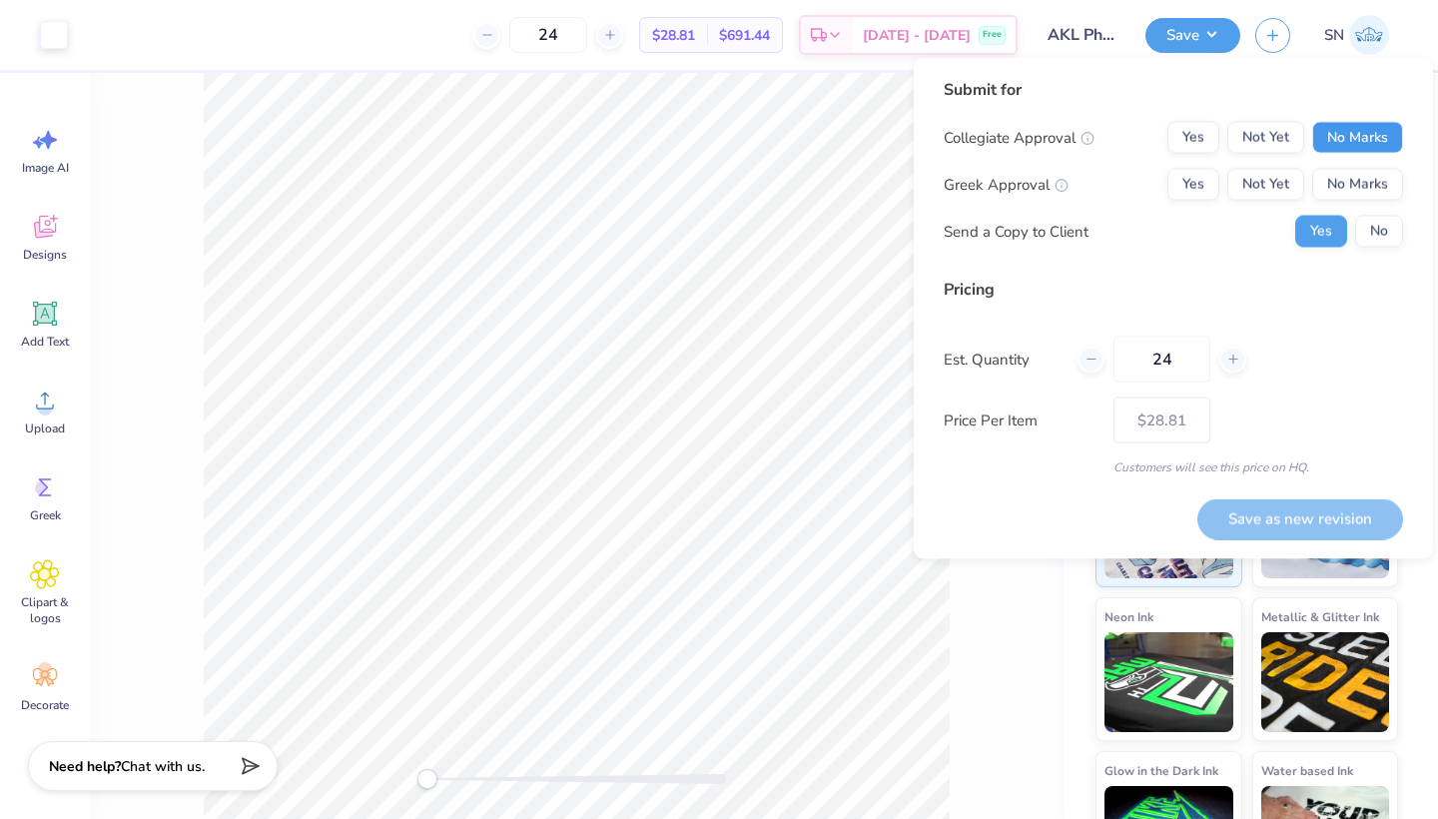
click at [1328, 136] on button "No Marks" at bounding box center [1357, 138] width 91 height 32
click at [1184, 195] on button "Yes" at bounding box center [1193, 185] width 52 height 32
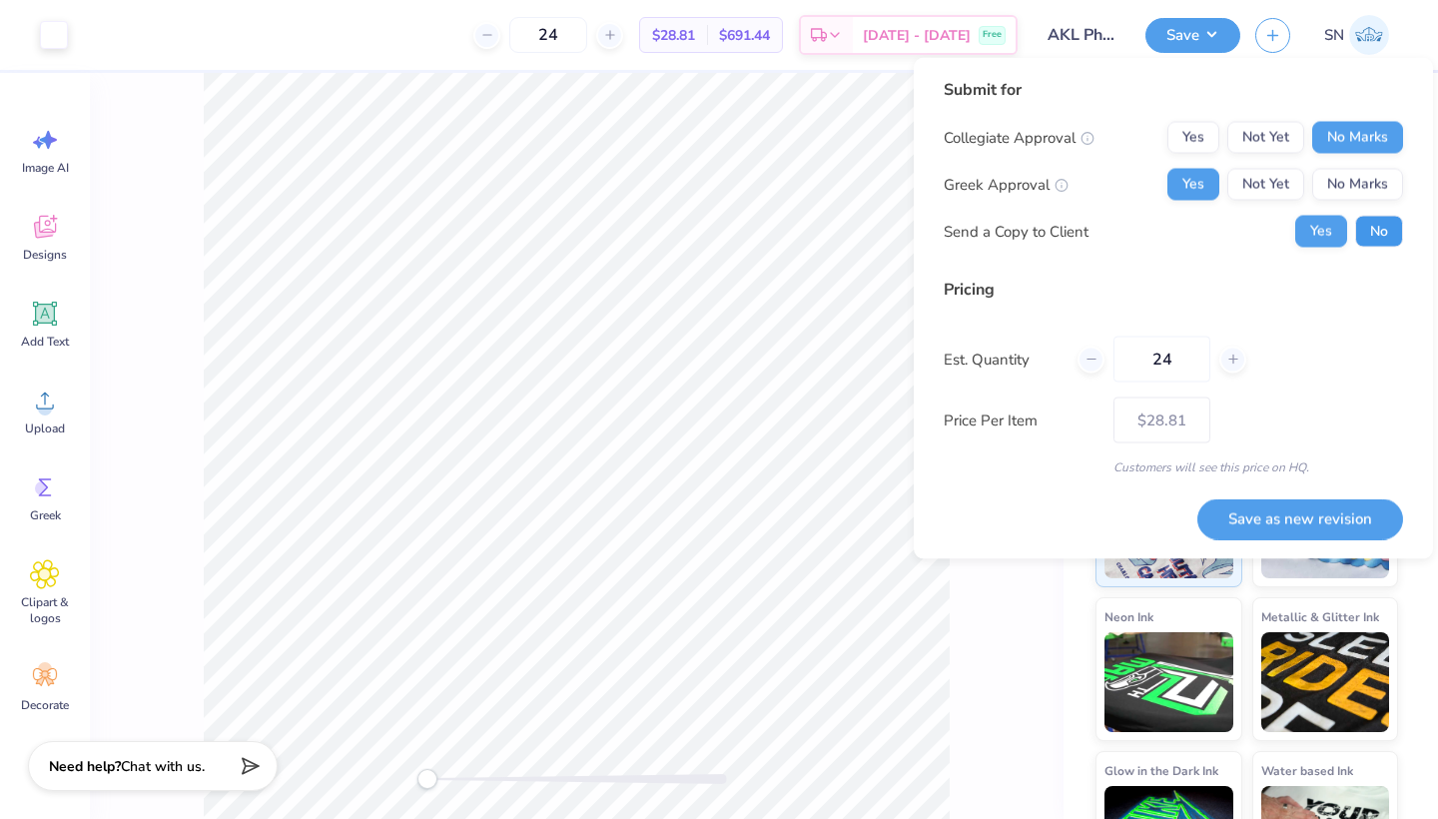
click at [1386, 231] on button "No" at bounding box center [1379, 232] width 48 height 32
drag, startPoint x: 1268, startPoint y: 524, endPoint x: 985, endPoint y: 615, distance: 296.8
click at [986, 615] on body "Art colors 24 $28.81 Per Item $691.44 Total Est. Delivery [DATE] - [DATE] Free …" at bounding box center [719, 409] width 1438 height 819
click at [985, 615] on div "Back" at bounding box center [576, 446] width 973 height 746
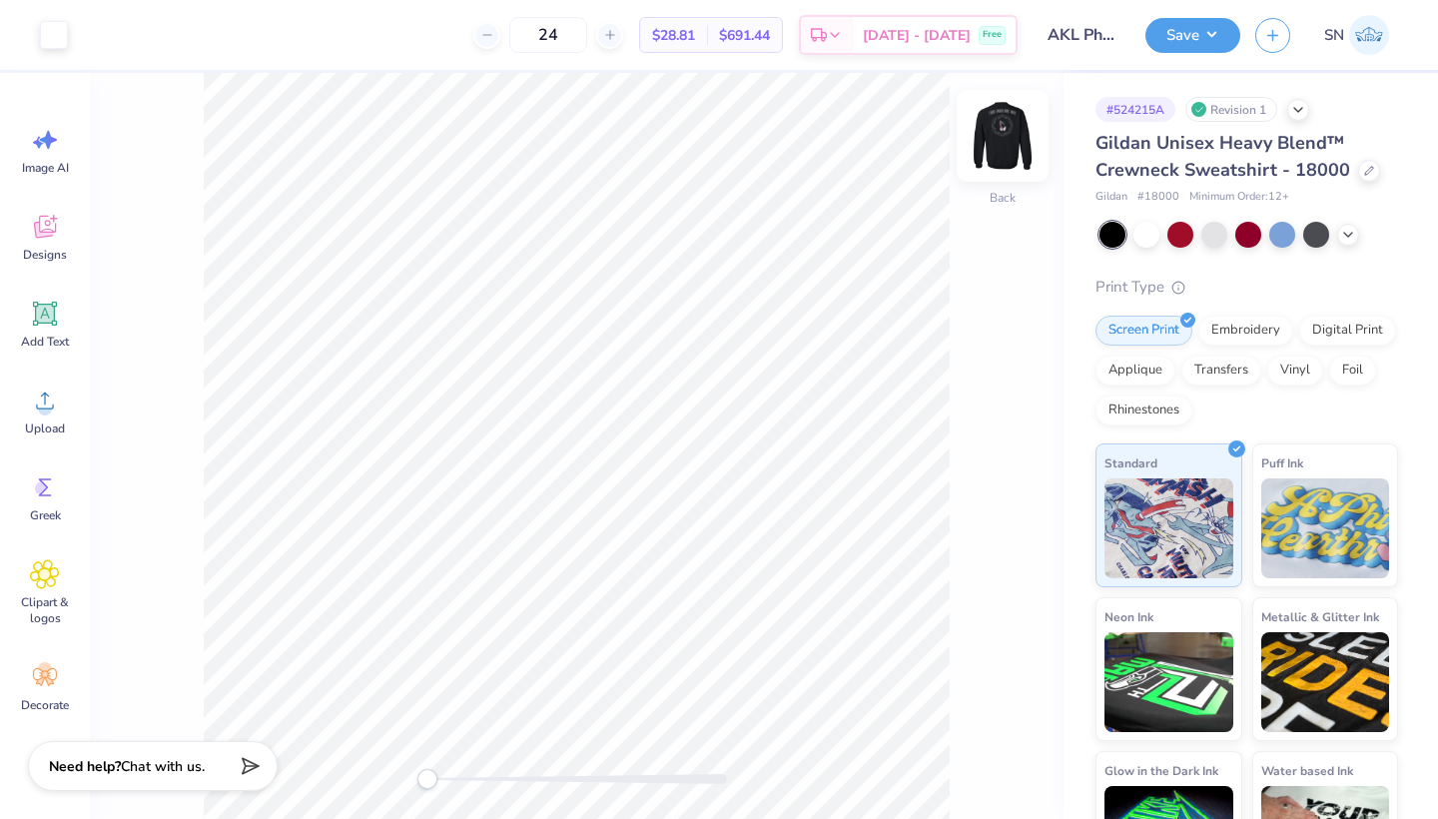
click at [996, 119] on img at bounding box center [1002, 136] width 80 height 80
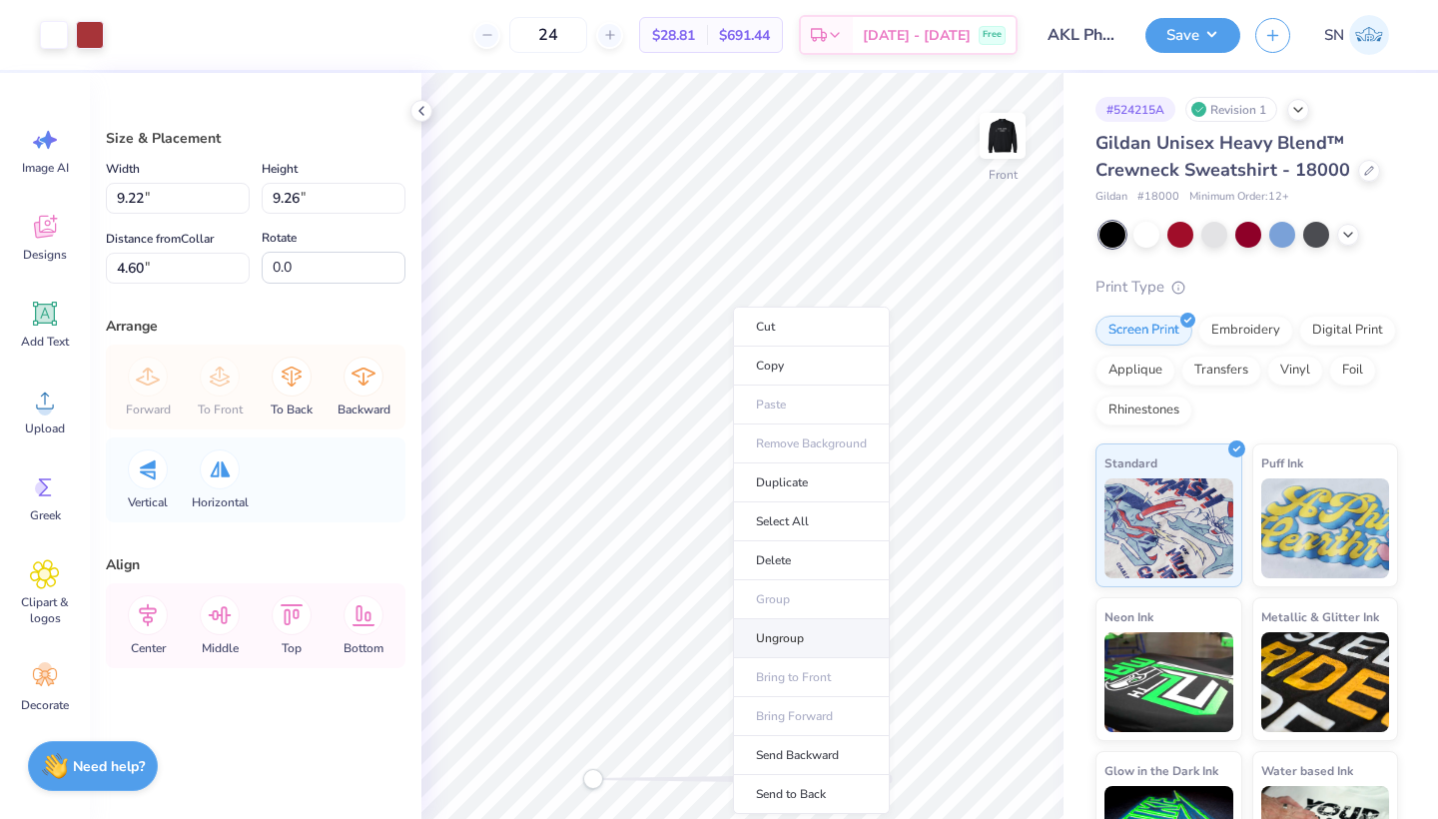
click at [784, 631] on li "Ungroup" at bounding box center [811, 638] width 157 height 39
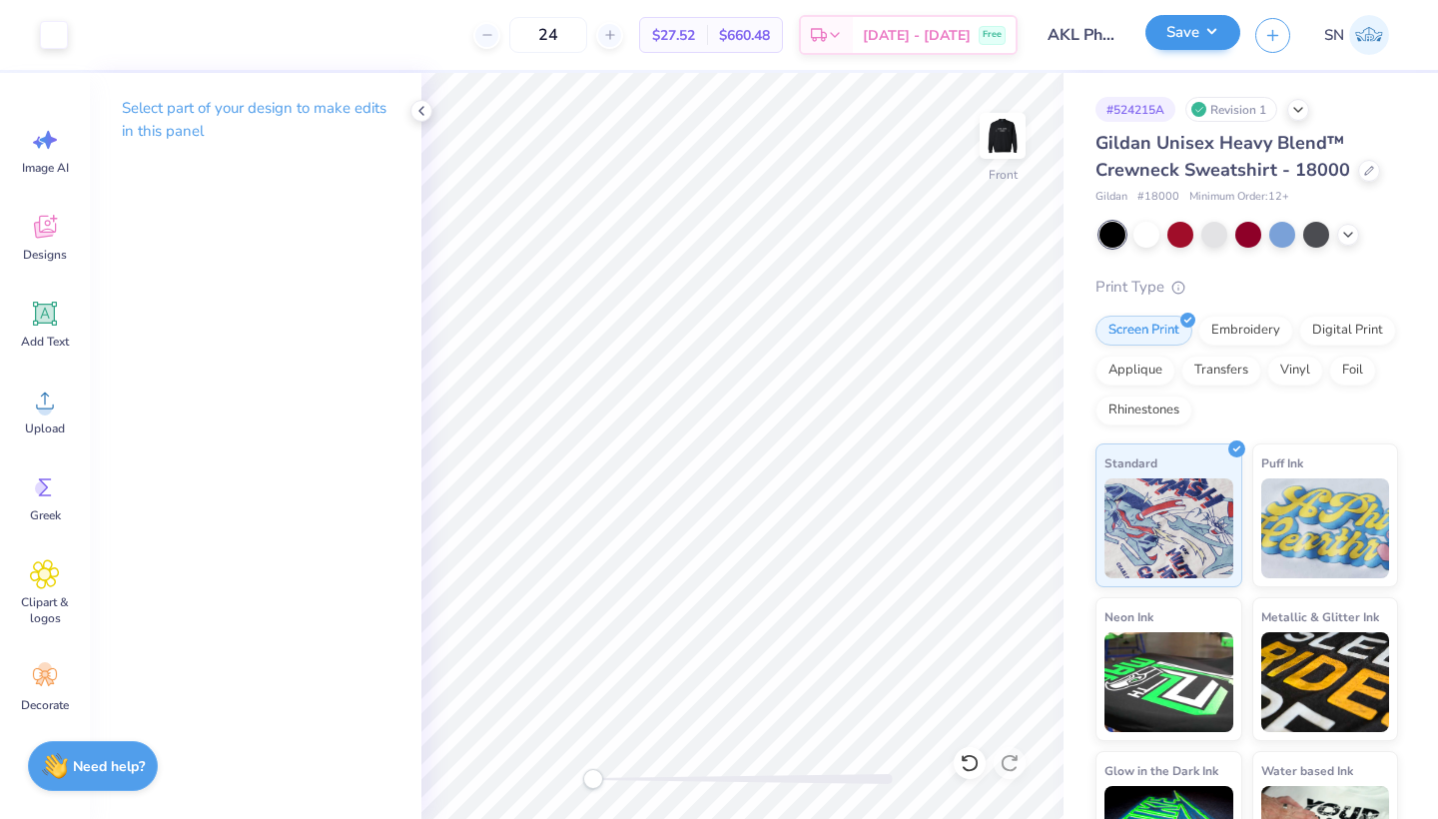
click at [1169, 45] on button "Save" at bounding box center [1192, 32] width 95 height 35
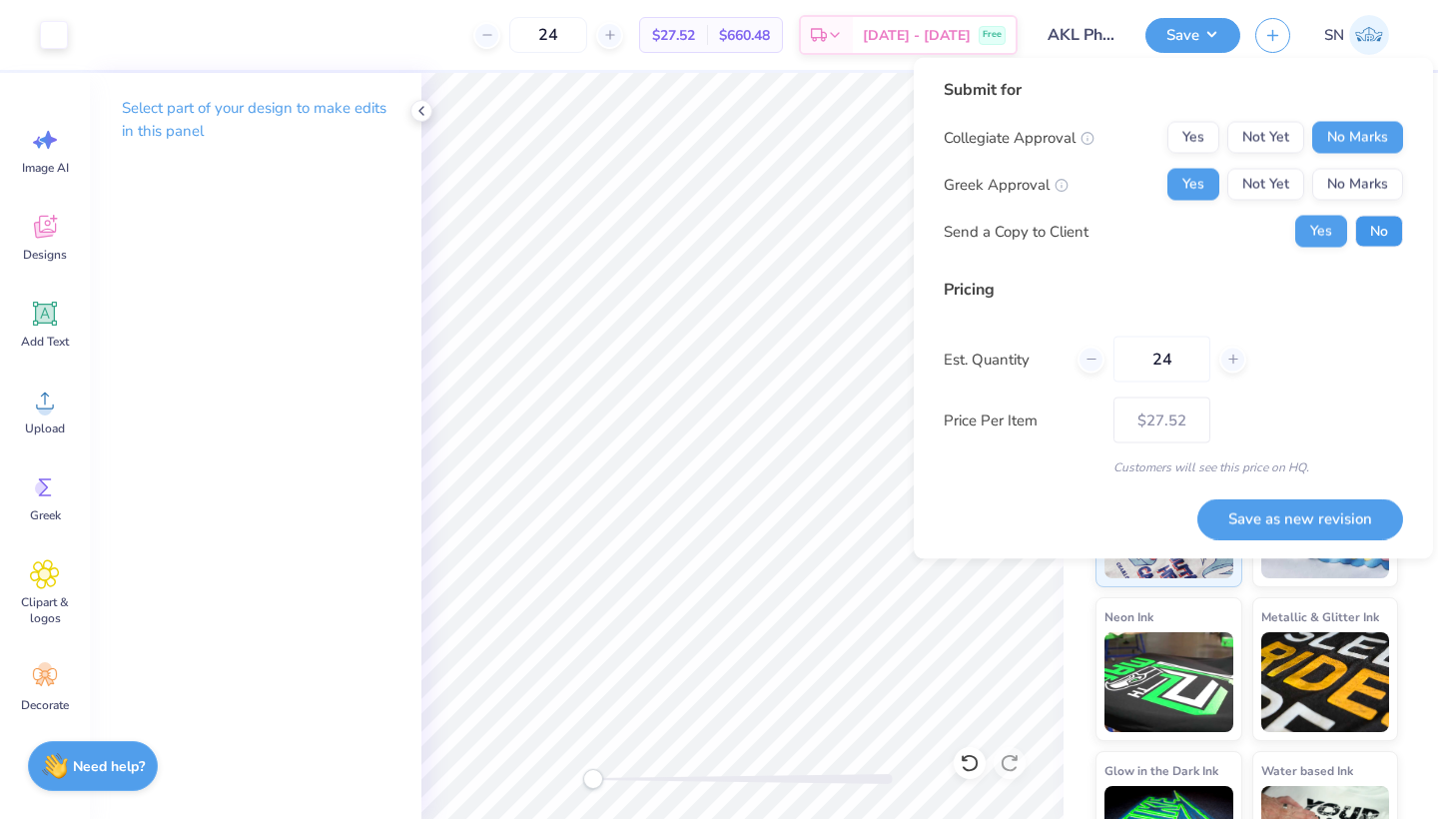
click at [1372, 231] on button "No" at bounding box center [1379, 232] width 48 height 32
click at [1240, 518] on button "Save as new revision" at bounding box center [1300, 518] width 206 height 41
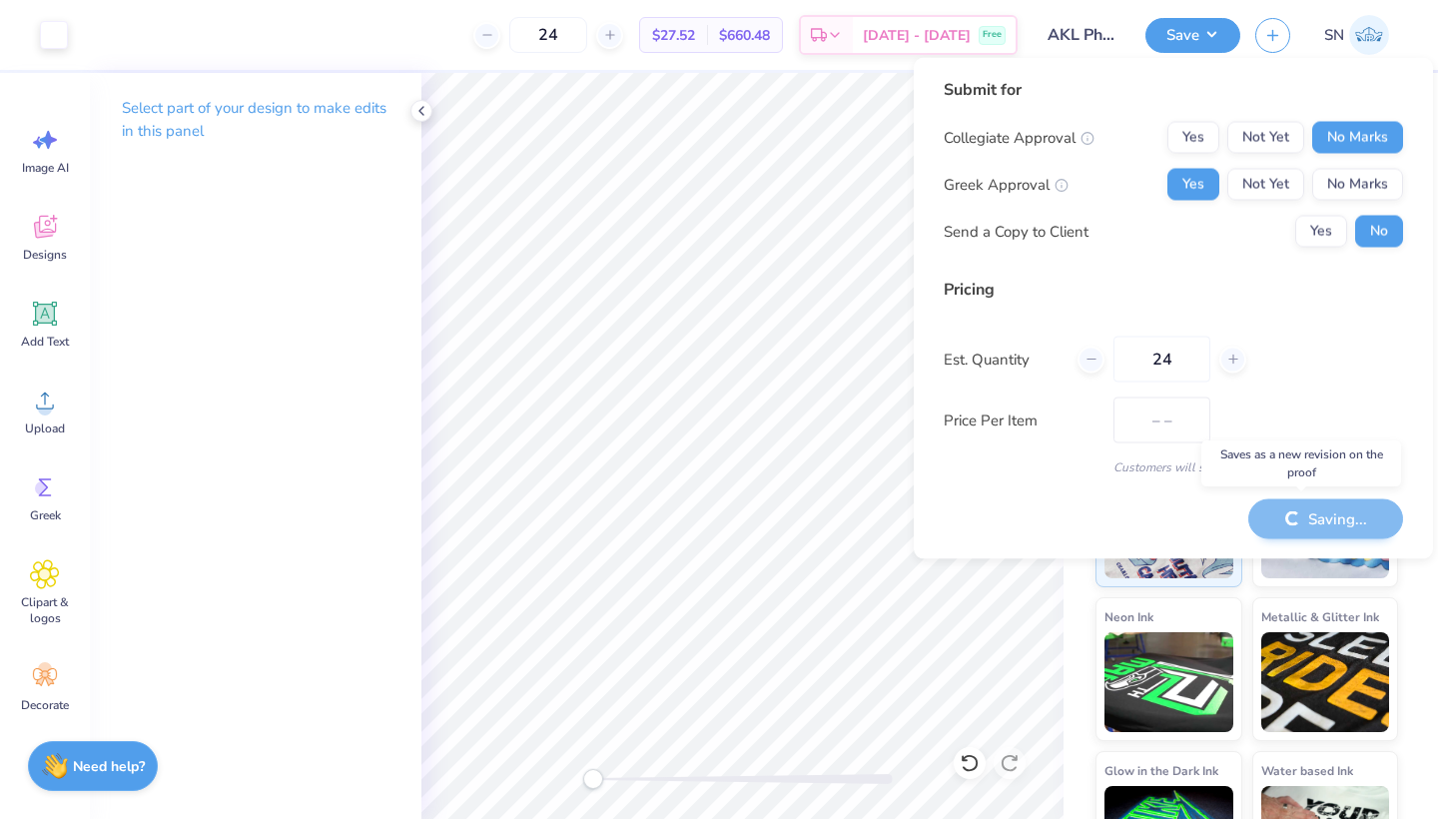
type input "$27.52"
